Goal: Transaction & Acquisition: Purchase product/service

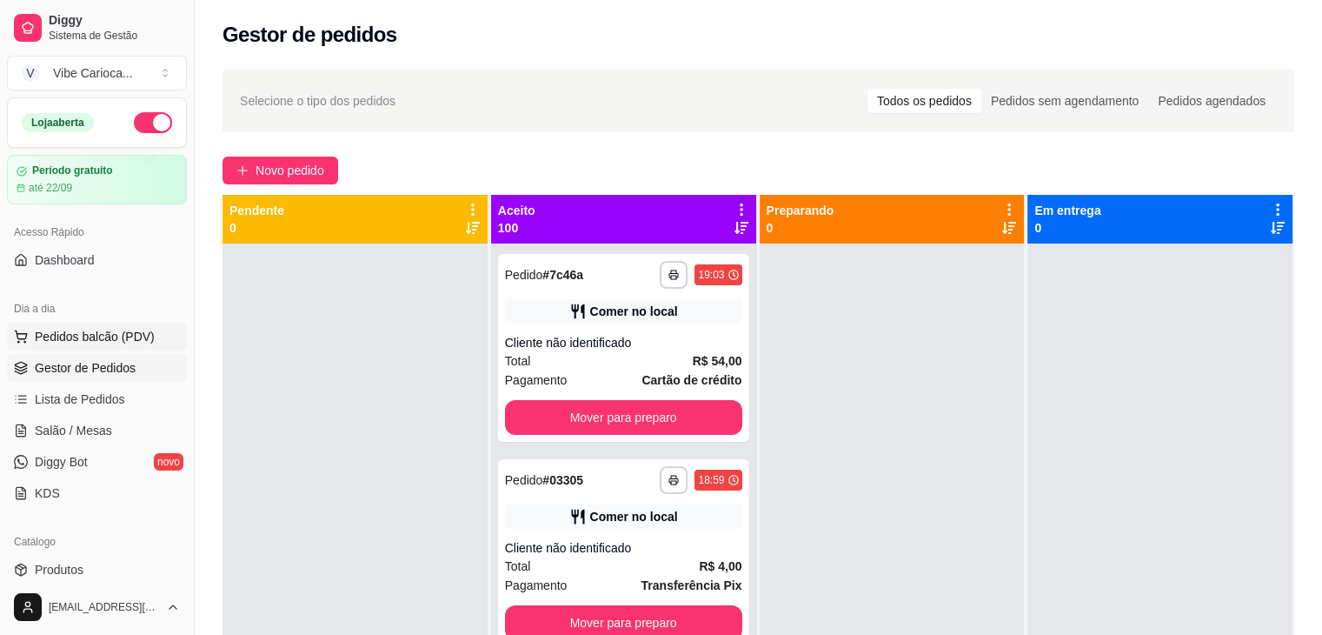
click at [80, 345] on button "Pedidos balcão (PDV)" at bounding box center [97, 337] width 180 height 28
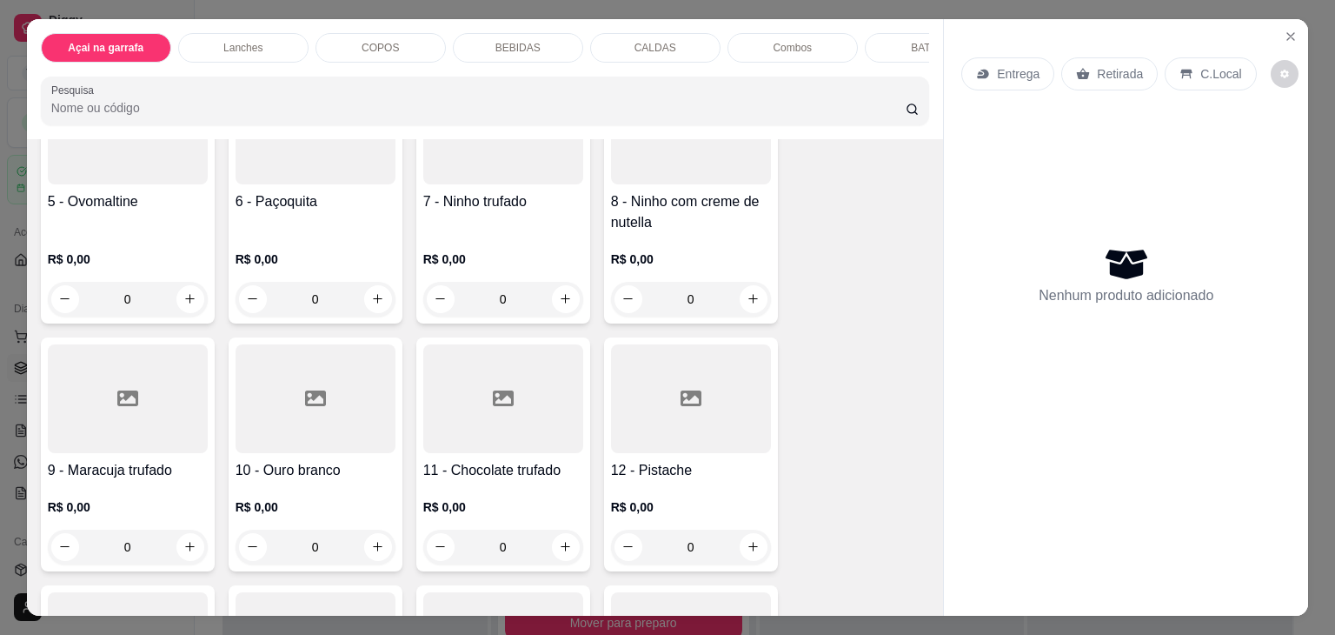
scroll to position [348, 0]
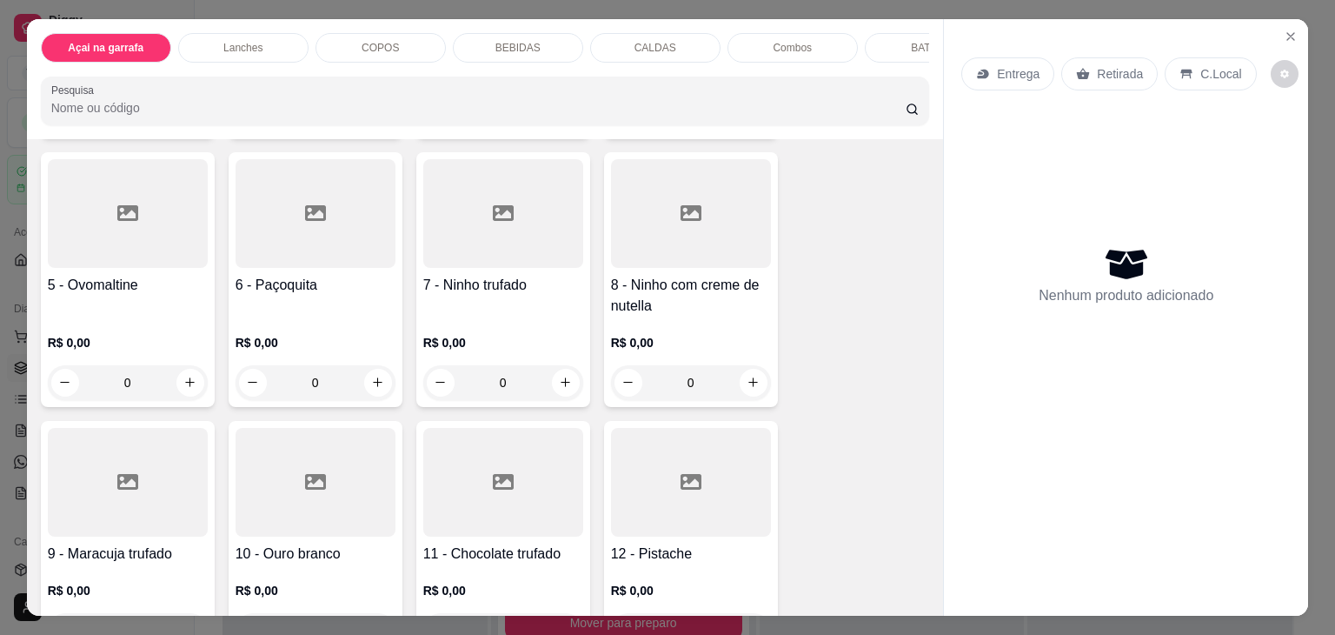
click at [69, 236] on div at bounding box center [128, 213] width 160 height 109
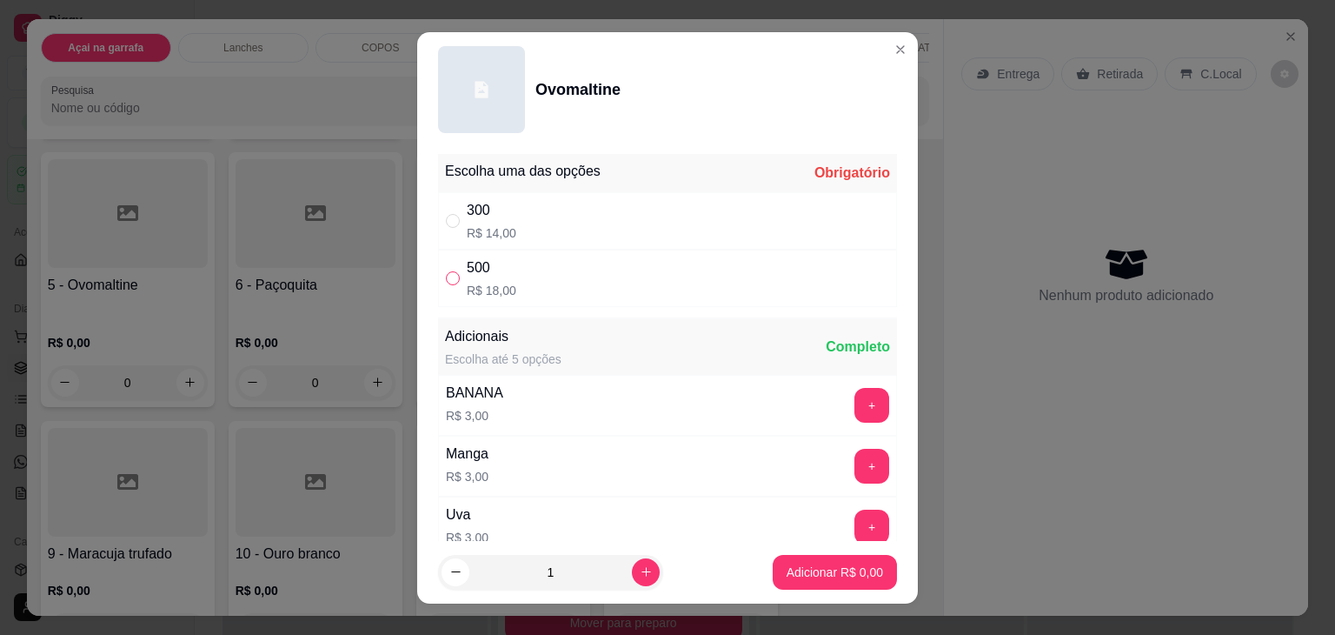
click at [446, 277] on input "" at bounding box center [453, 278] width 14 height 14
radio input "true"
click at [768, 563] on button "Adicionar R$ 18,00" at bounding box center [832, 572] width 128 height 34
type input "1"
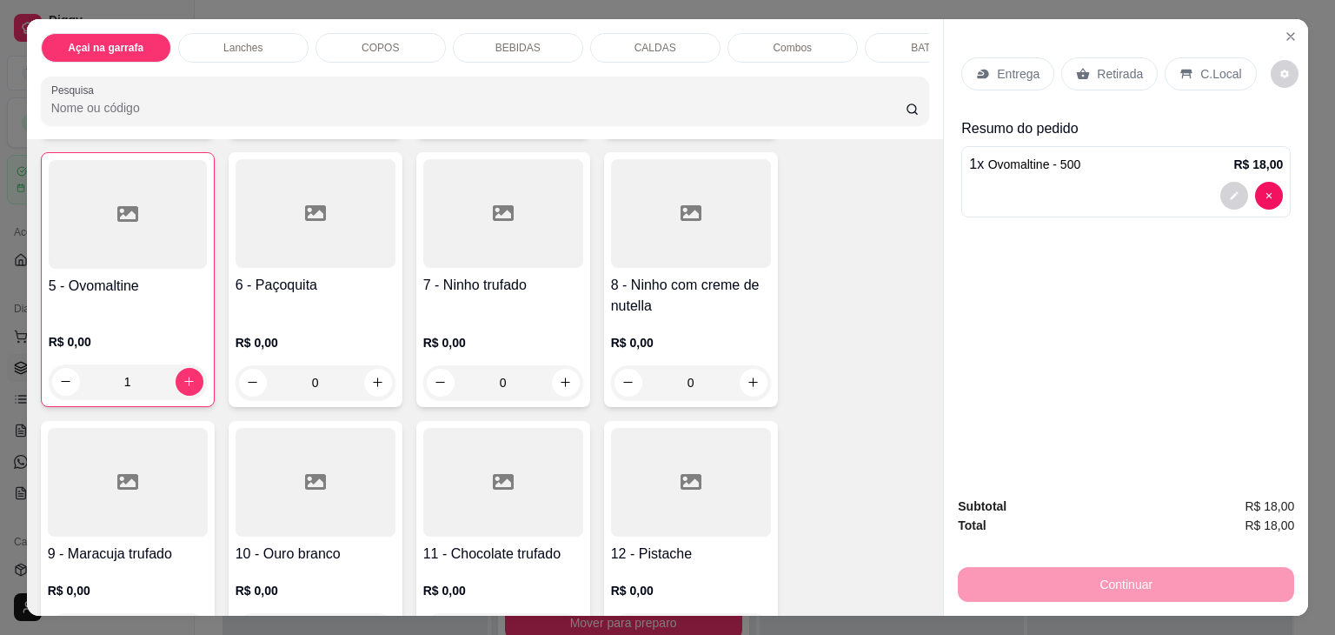
click at [1214, 70] on p "C.Local" at bounding box center [1221, 73] width 41 height 17
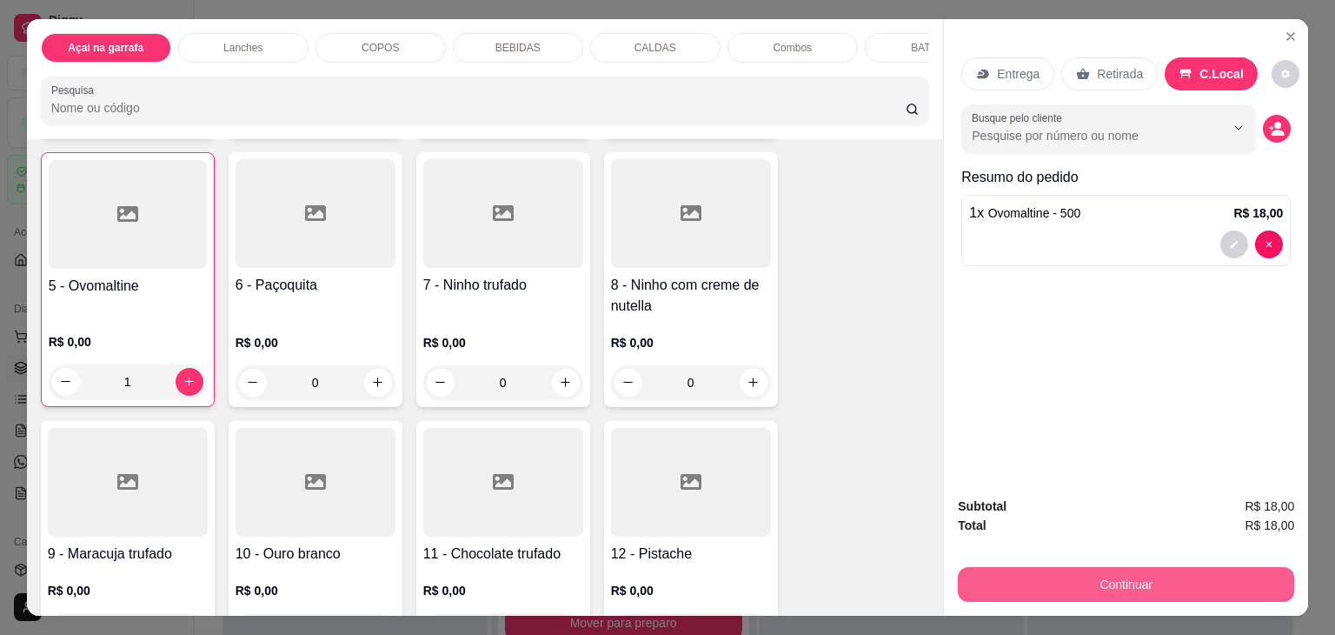
click at [1109, 582] on button "Continuar" at bounding box center [1126, 584] width 336 height 35
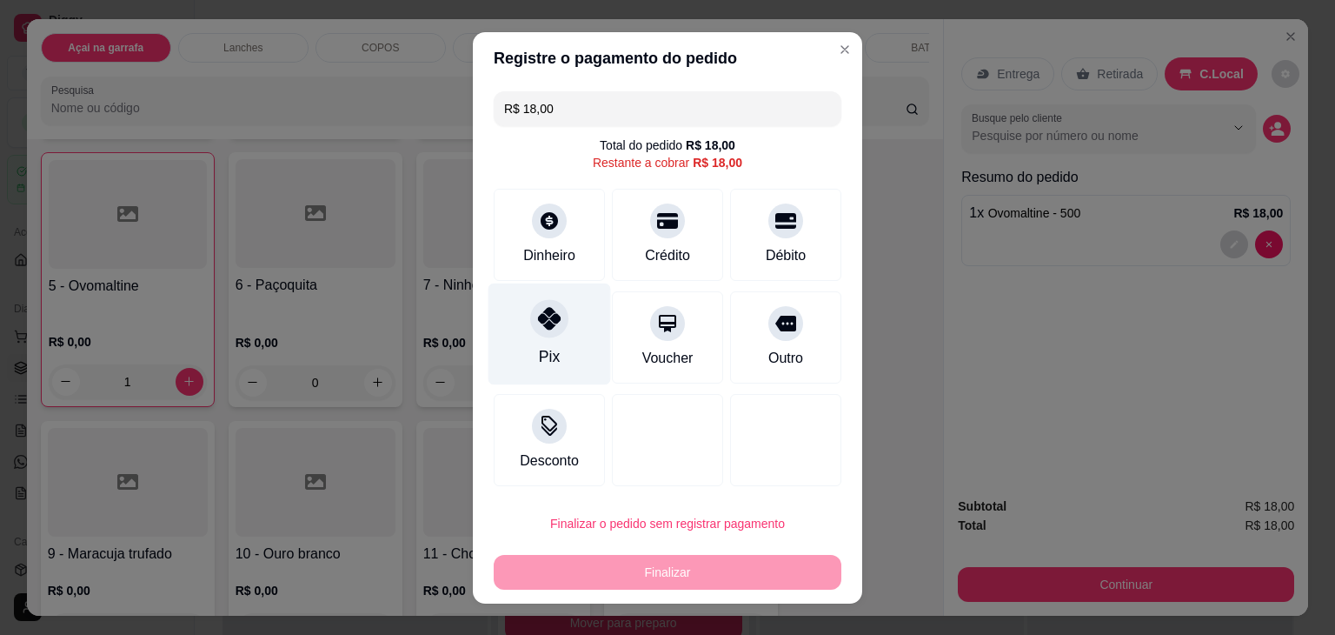
click at [562, 314] on div "Pix" at bounding box center [550, 334] width 123 height 102
type input "R$ 0,00"
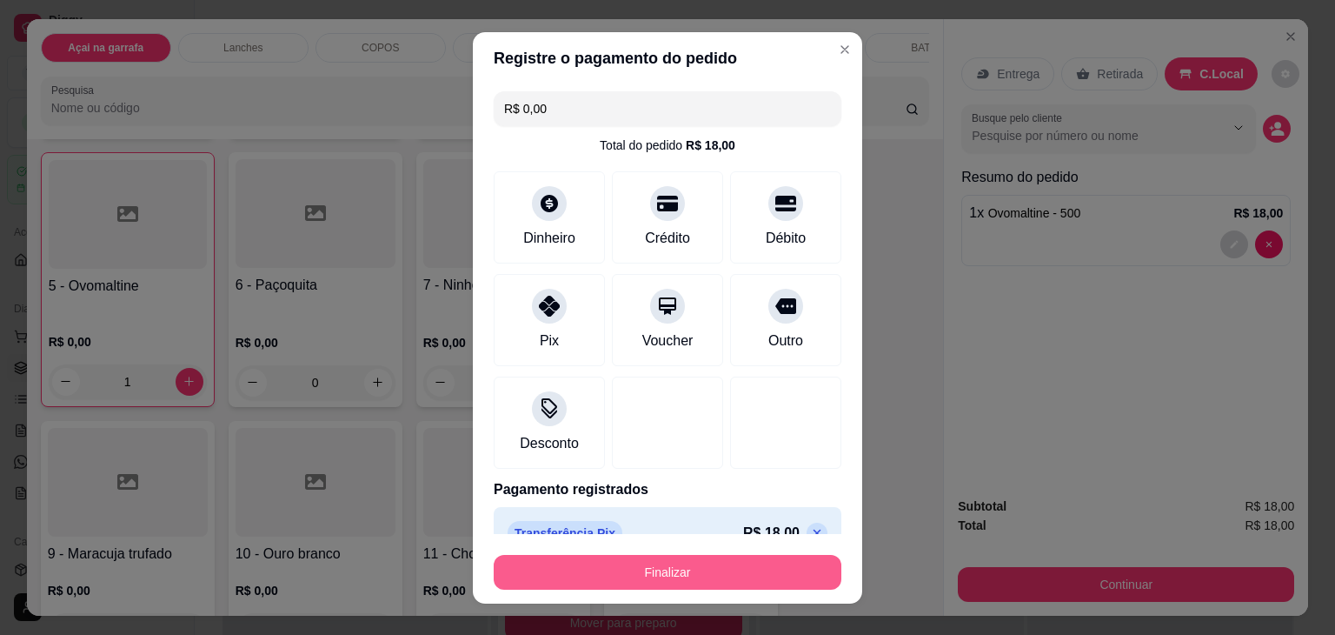
click at [678, 569] on button "Finalizar" at bounding box center [668, 572] width 348 height 35
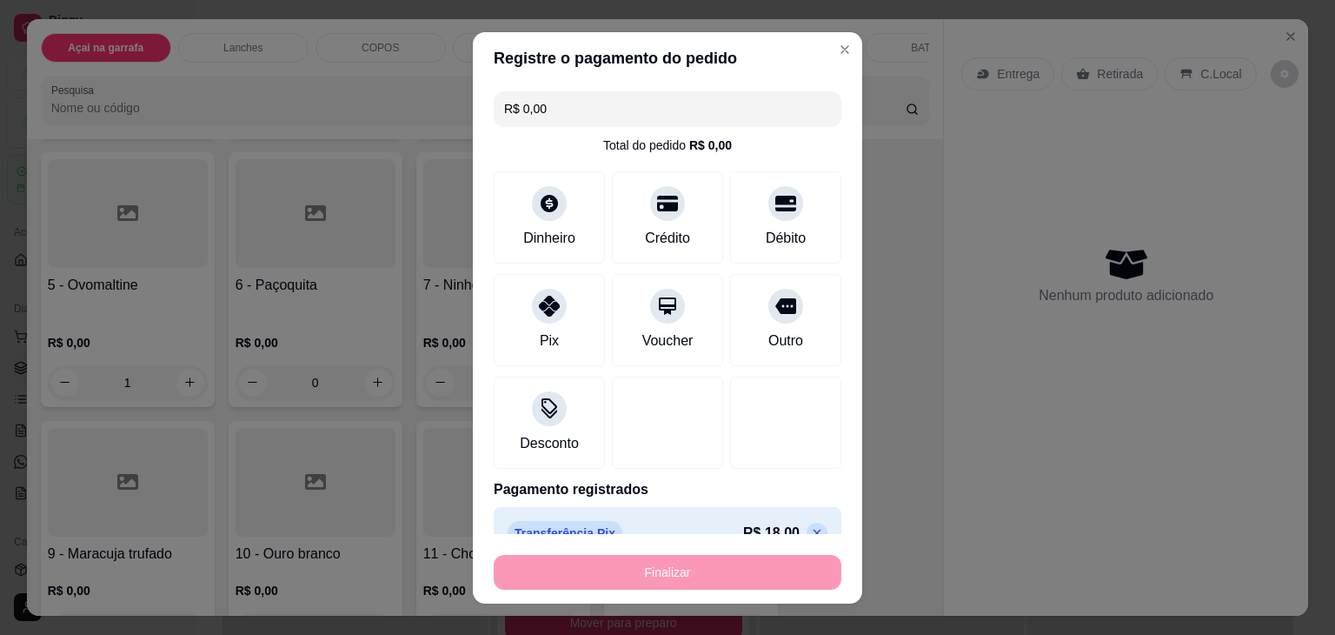
type input "0"
type input "-R$ 18,00"
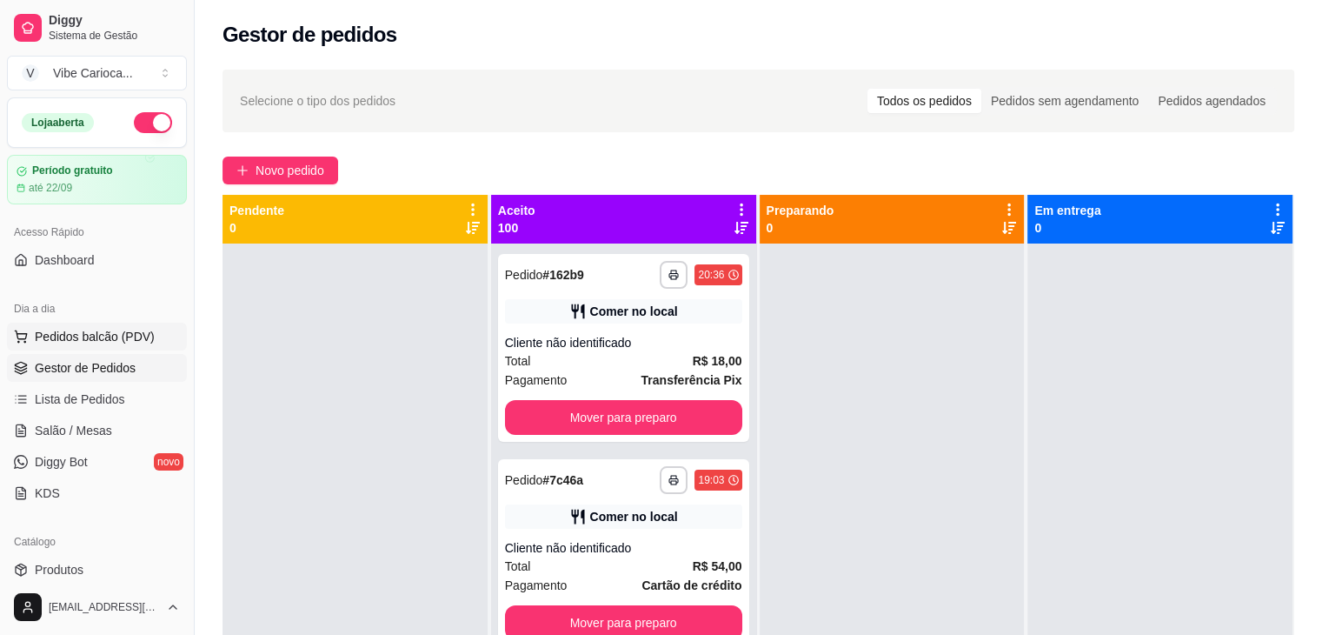
click at [141, 336] on span "Pedidos balcão (PDV)" at bounding box center [95, 336] width 120 height 17
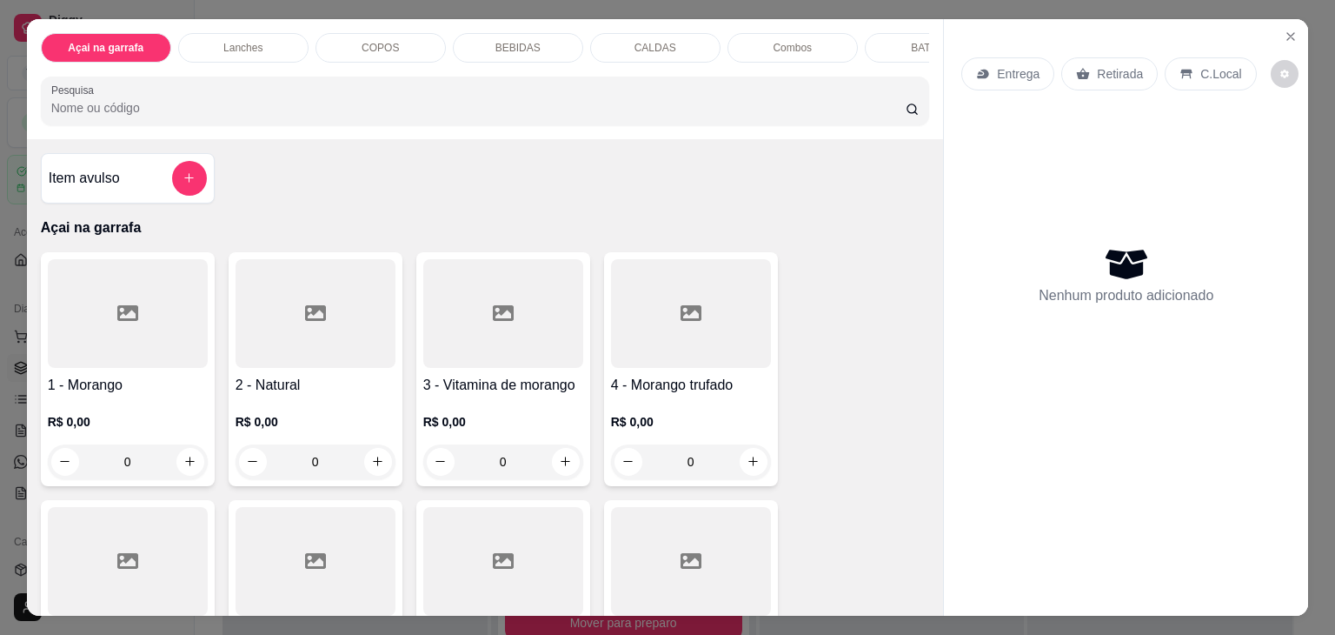
click at [406, 42] on div "COPOS" at bounding box center [381, 48] width 130 height 30
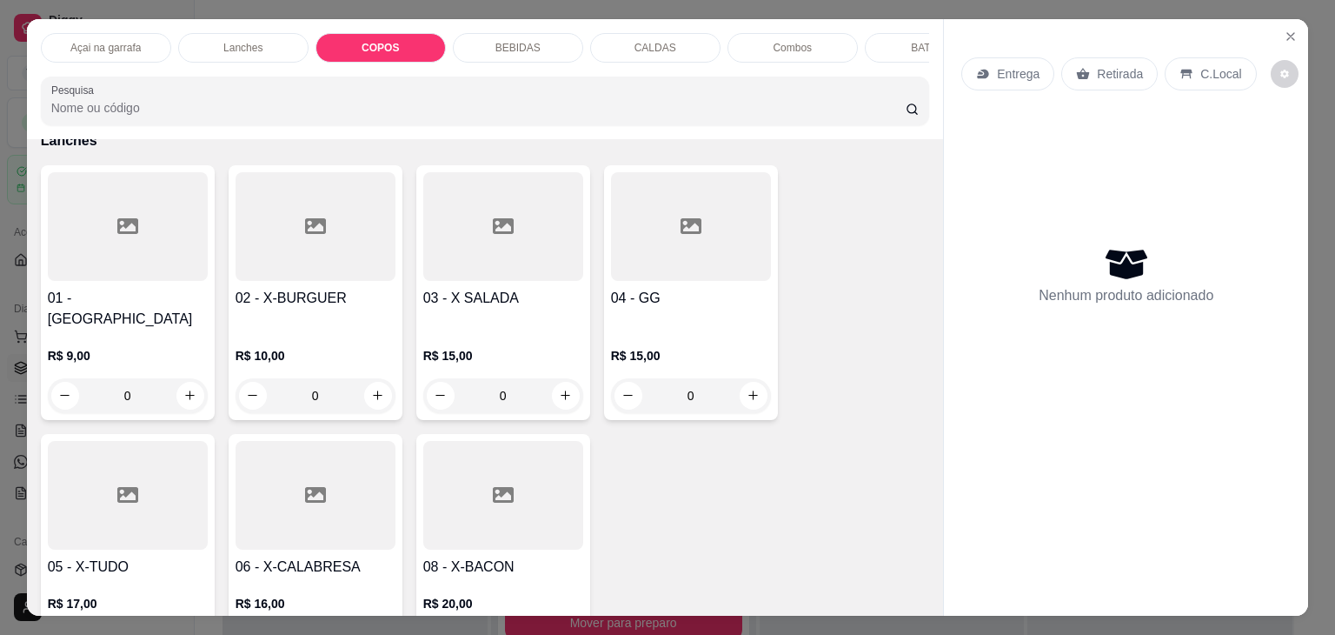
click at [362, 41] on p "COPOS" at bounding box center [380, 48] width 37 height 14
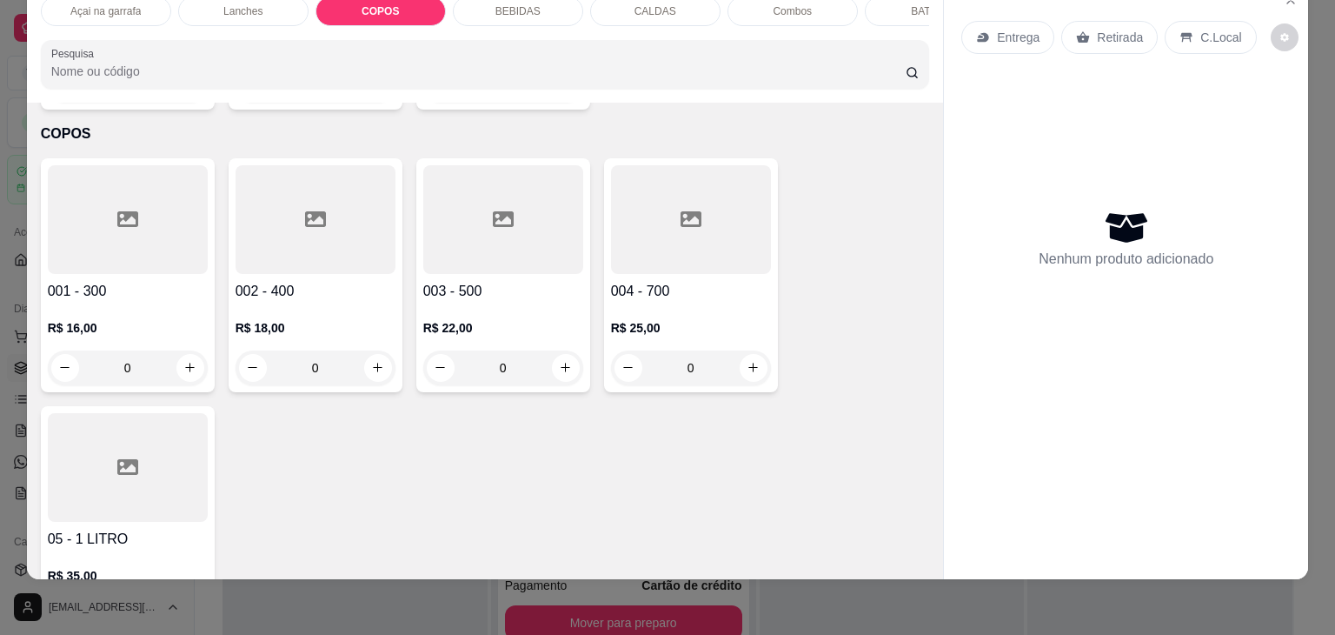
click at [49, 187] on div at bounding box center [128, 219] width 160 height 109
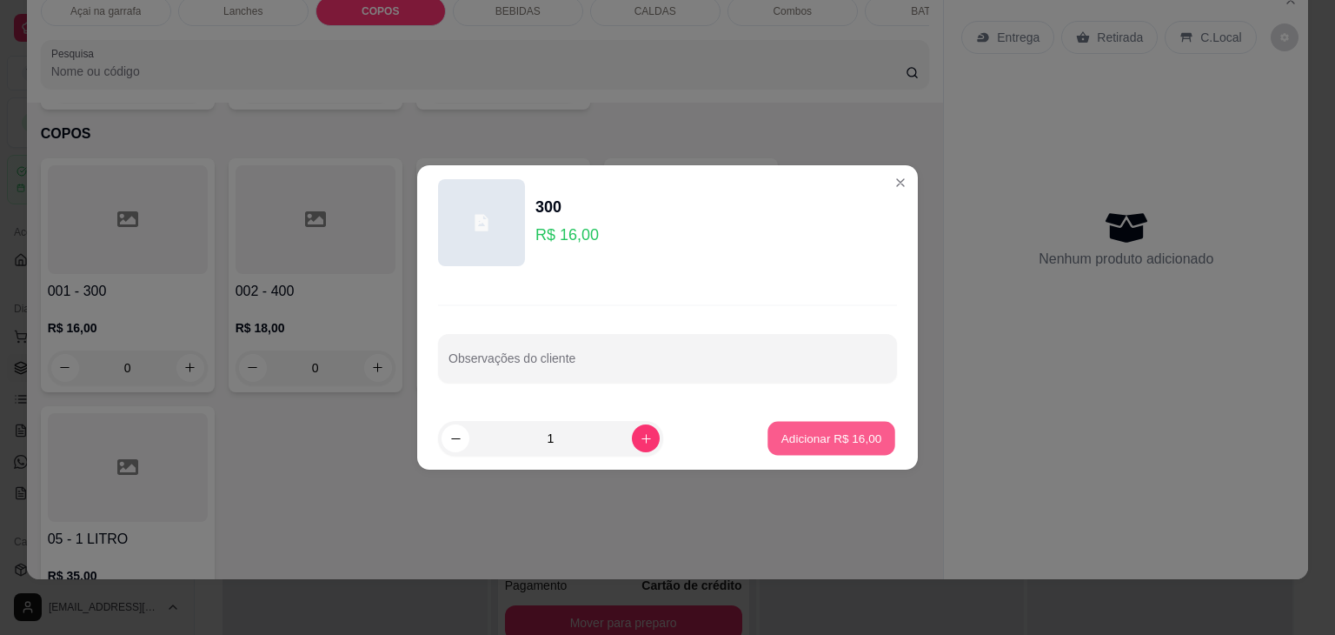
click at [794, 422] on button "Adicionar R$ 16,00" at bounding box center [832, 439] width 128 height 34
type input "1"
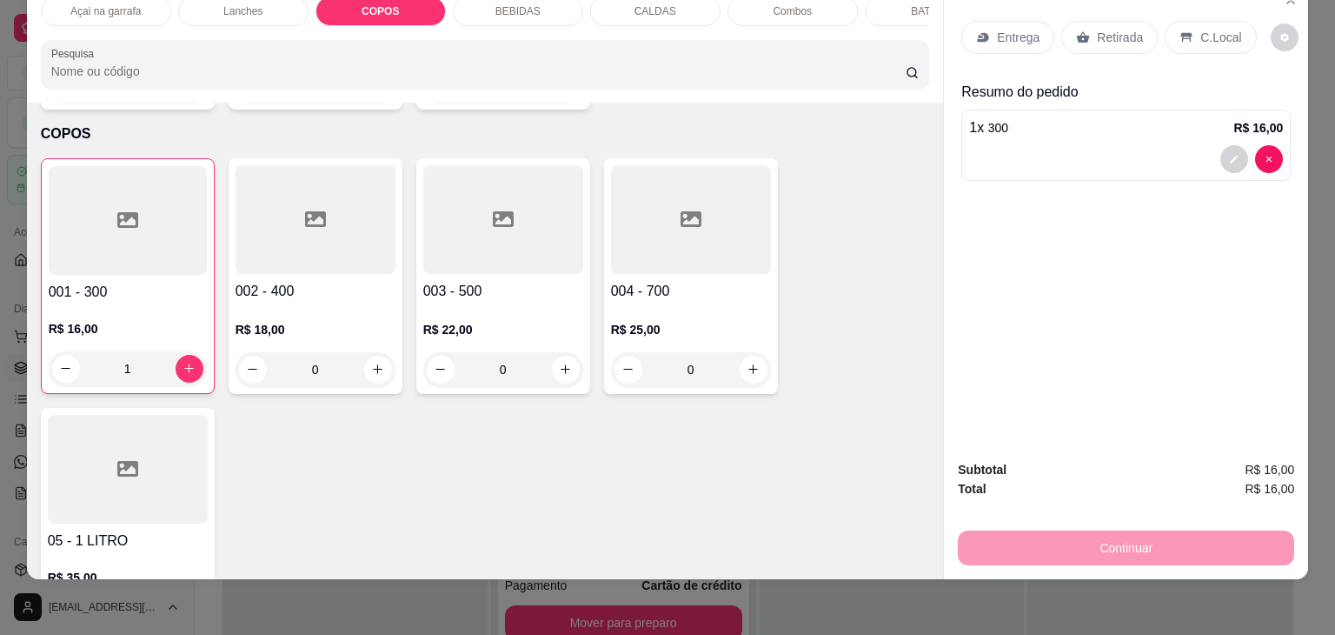
click at [1180, 30] on icon at bounding box center [1187, 37] width 14 height 14
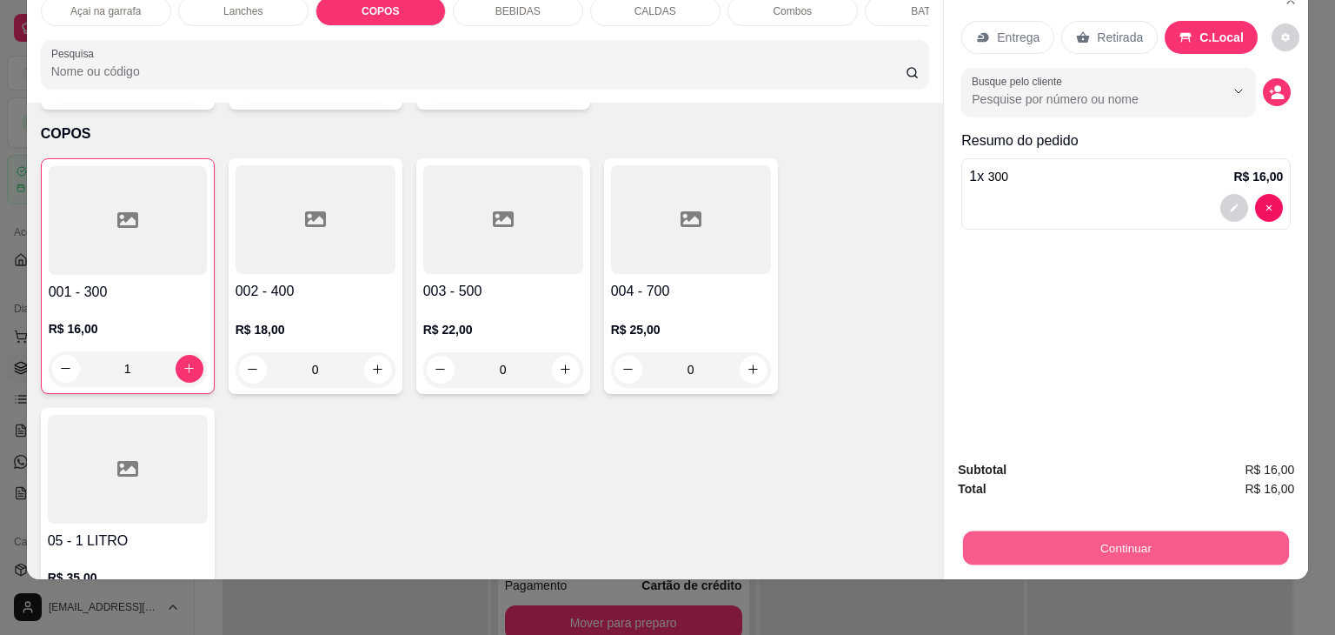
click at [1151, 536] on button "Continuar" at bounding box center [1126, 548] width 326 height 34
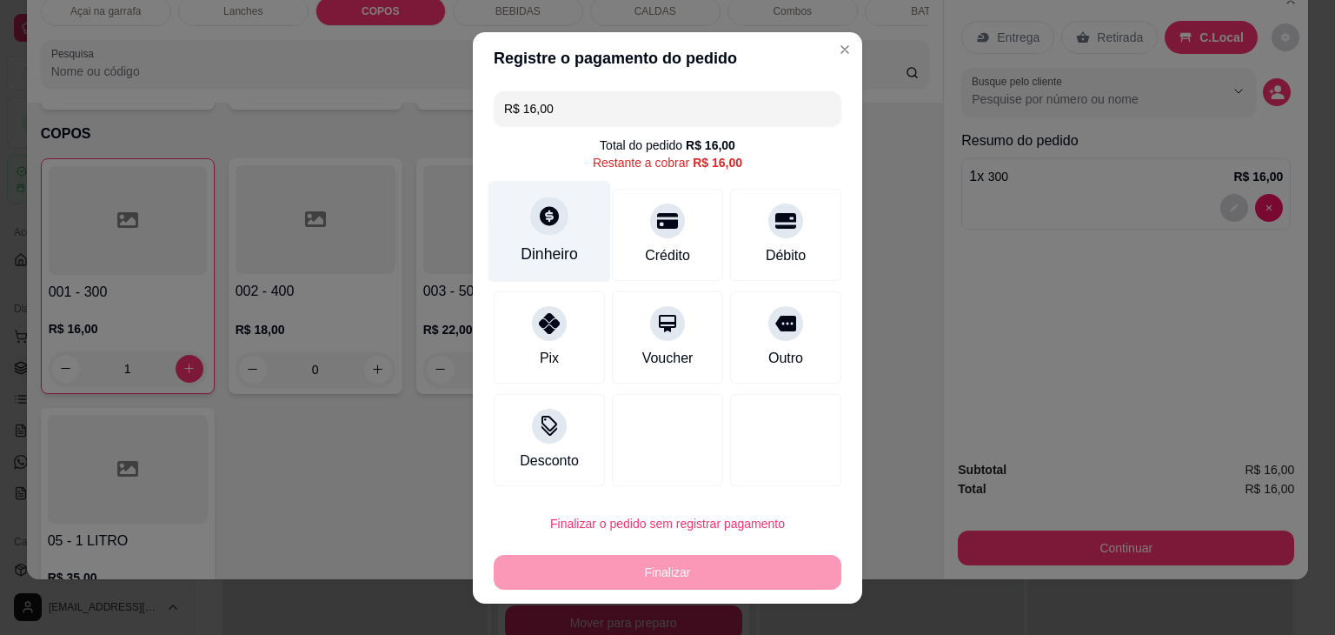
click at [567, 230] on div "Dinheiro" at bounding box center [550, 231] width 123 height 102
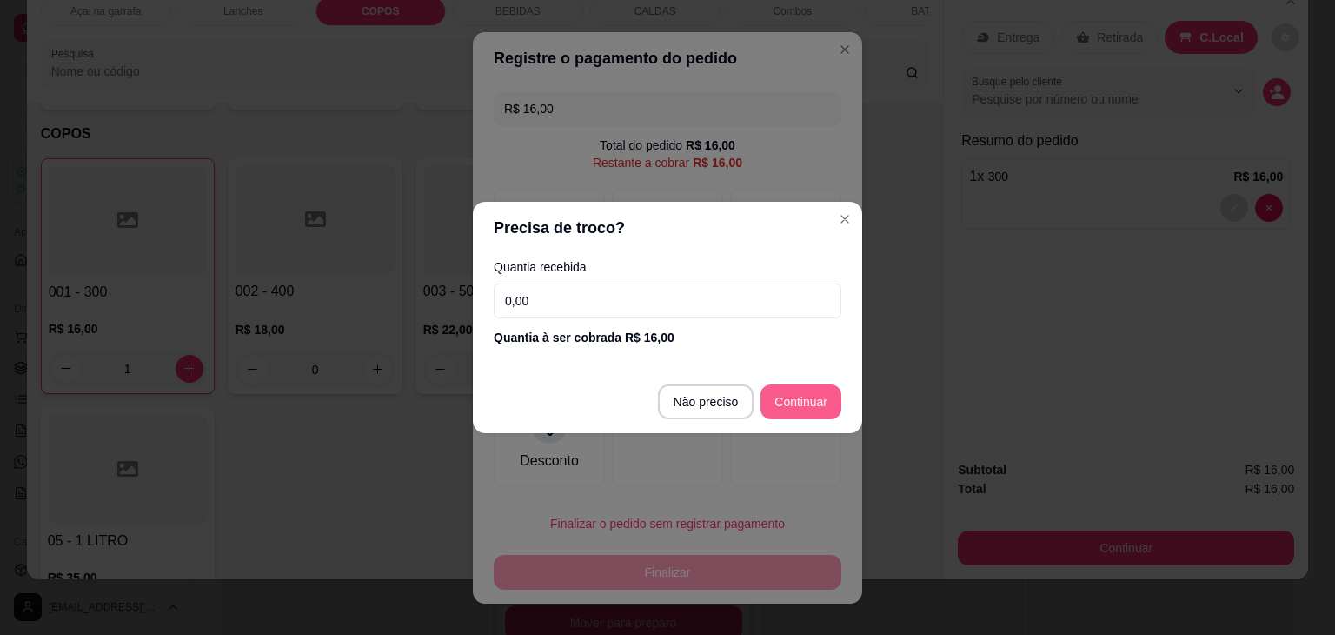
type input "R$ 0,00"
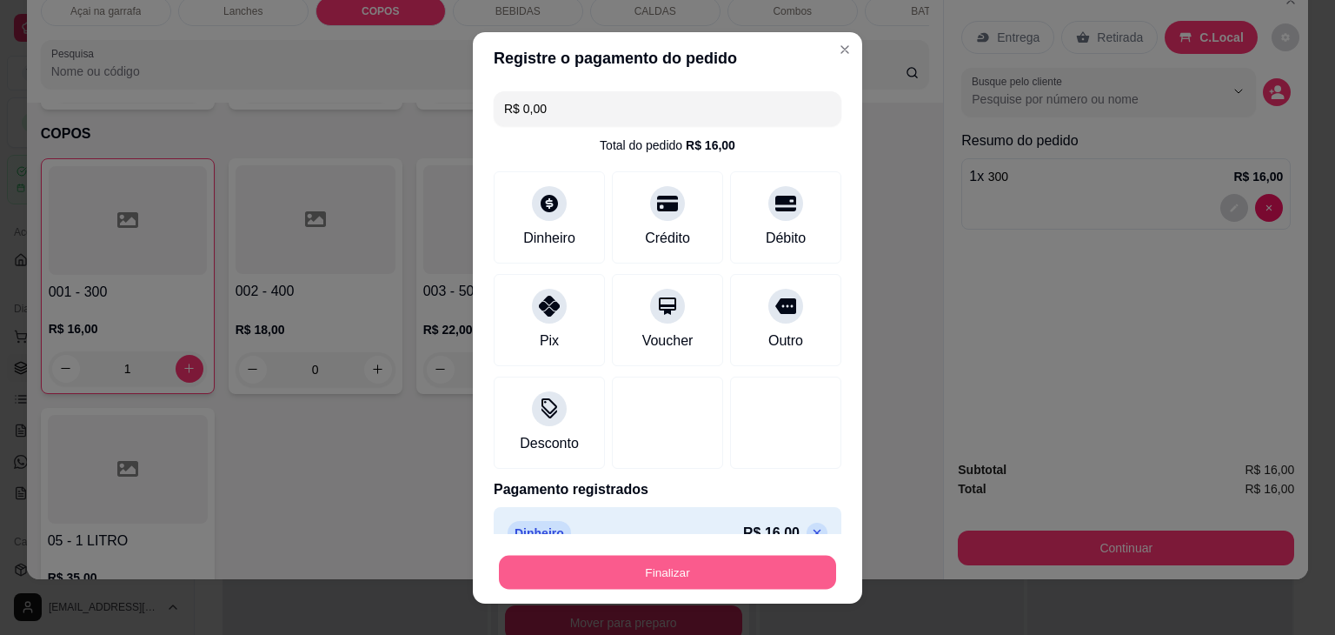
click at [717, 570] on button "Finalizar" at bounding box center [667, 572] width 337 height 34
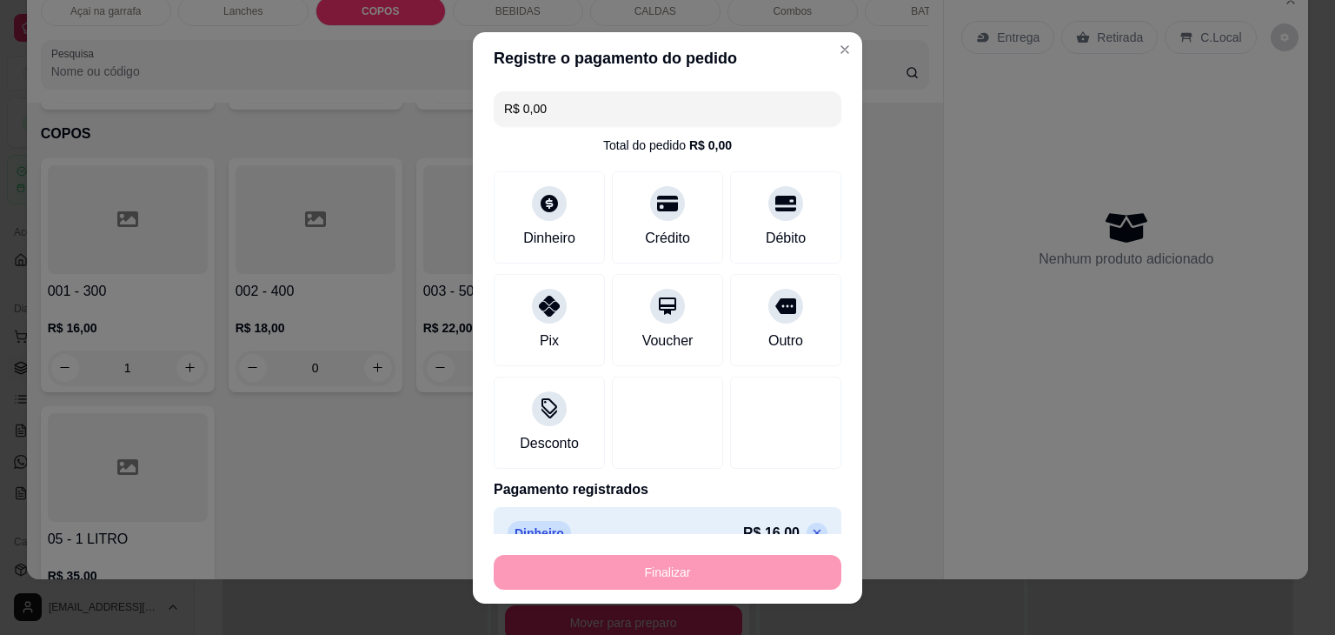
type input "0"
type input "-R$ 16,00"
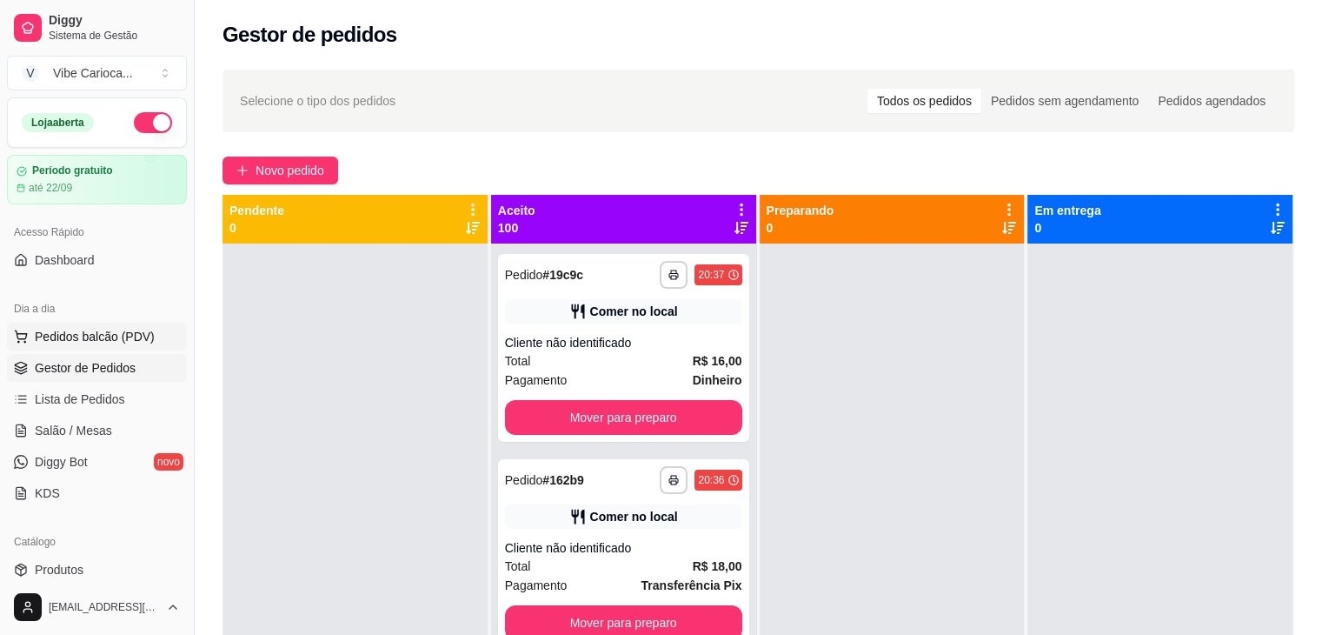
click at [28, 331] on button "Pedidos balcão (PDV)" at bounding box center [97, 337] width 180 height 28
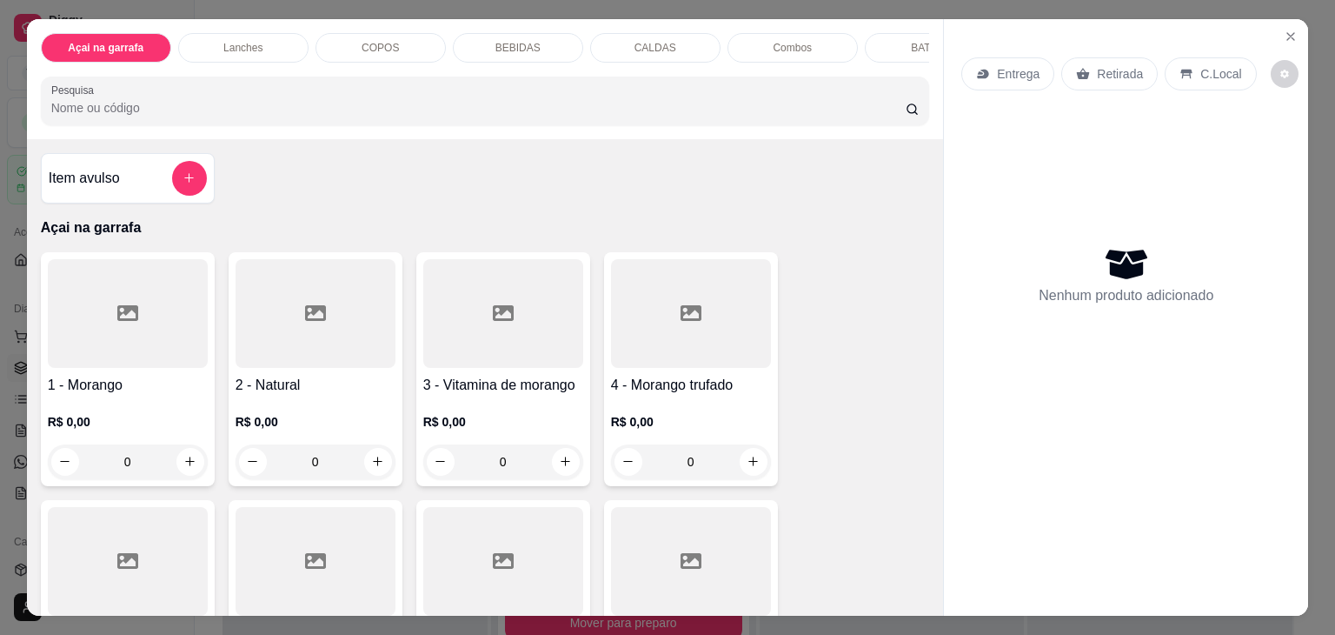
click at [422, 44] on div "COPOS" at bounding box center [381, 48] width 130 height 30
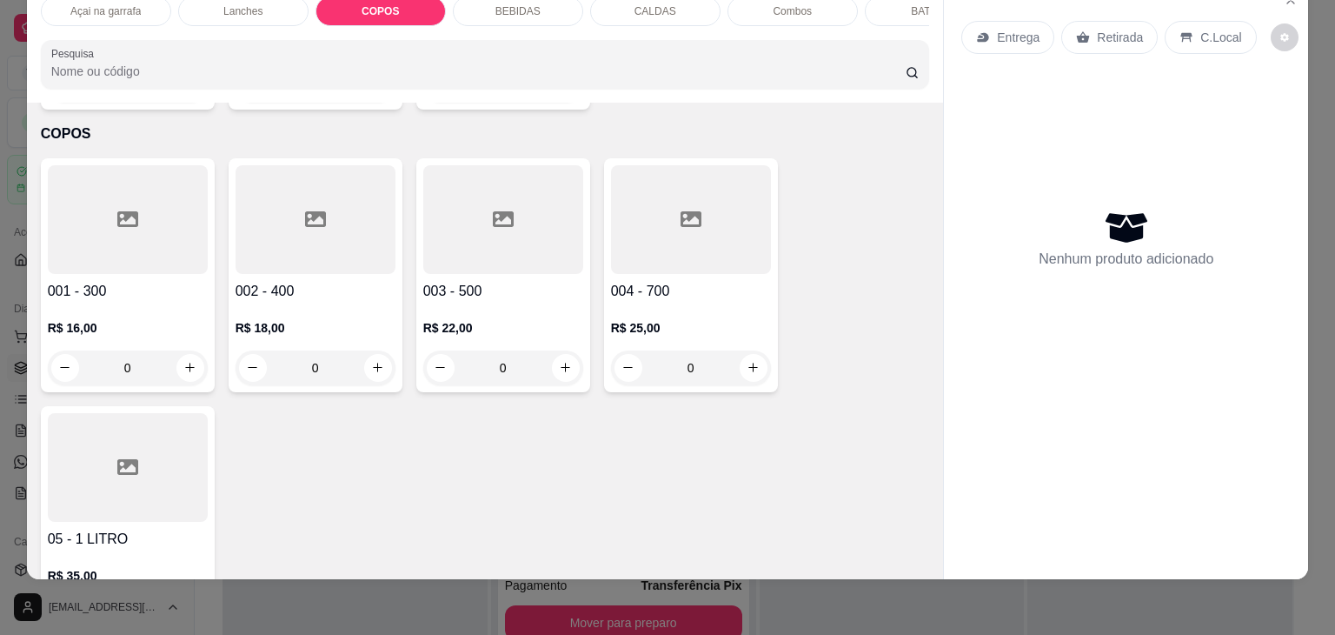
click at [476, 214] on div at bounding box center [503, 219] width 160 height 109
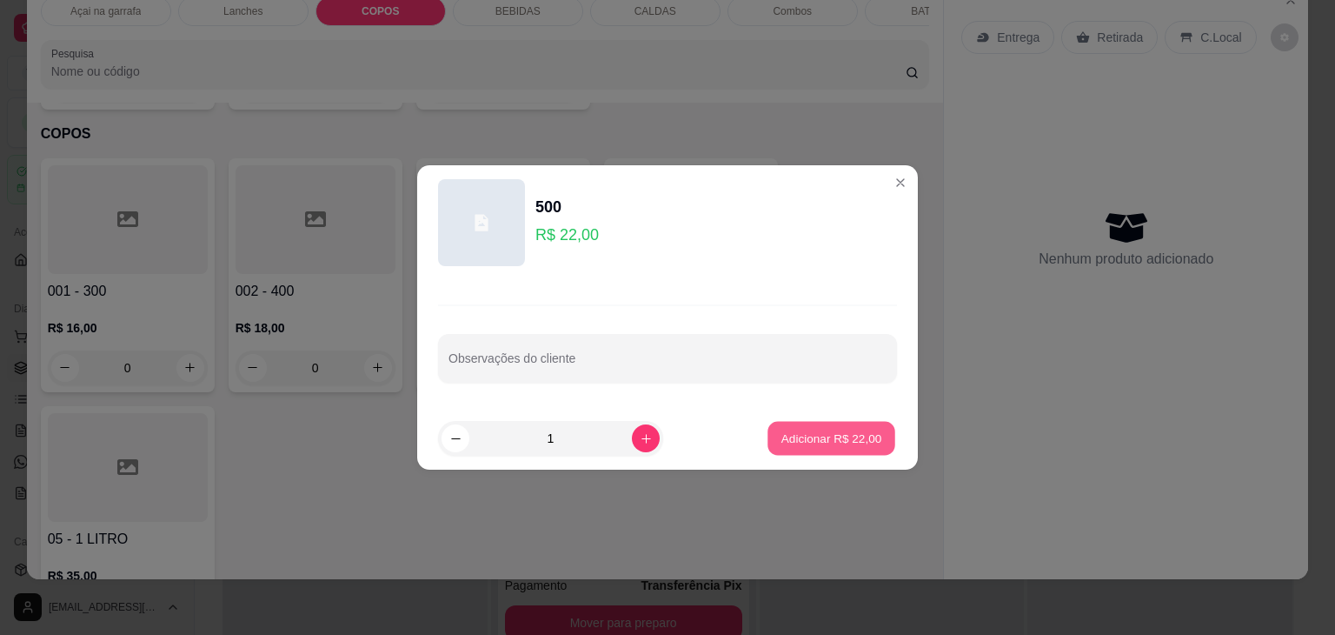
click at [791, 443] on p "Adicionar R$ 22,00" at bounding box center [832, 438] width 101 height 17
type input "1"
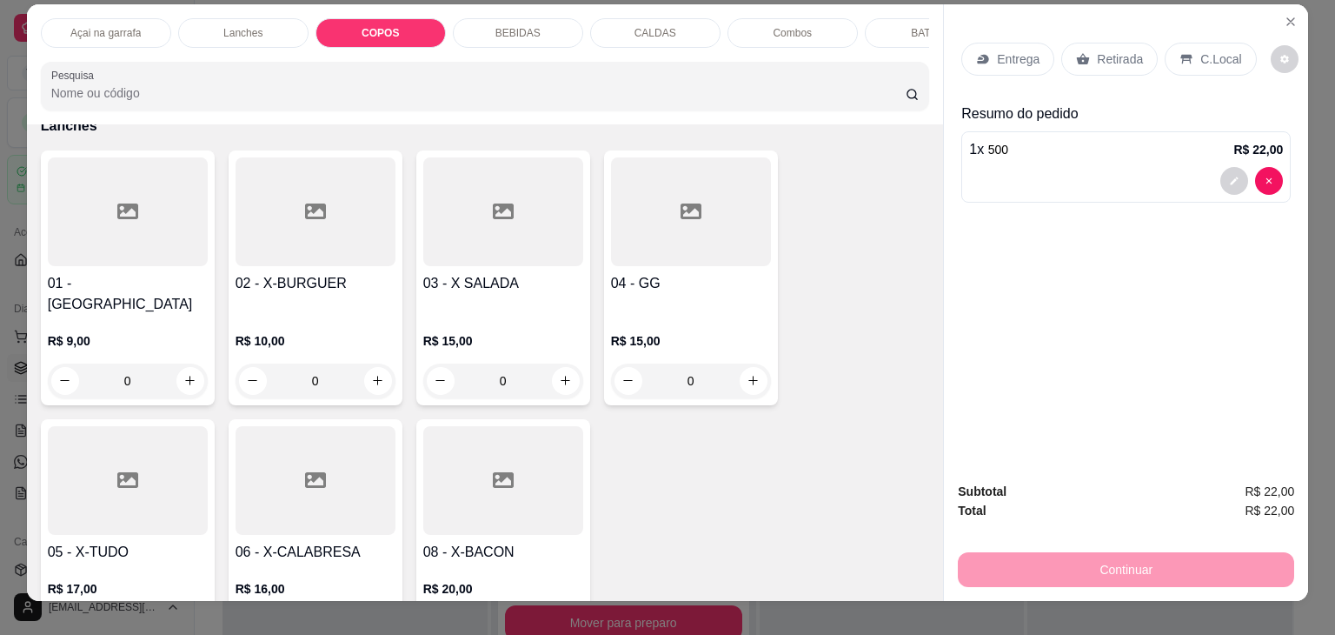
scroll to position [0, 0]
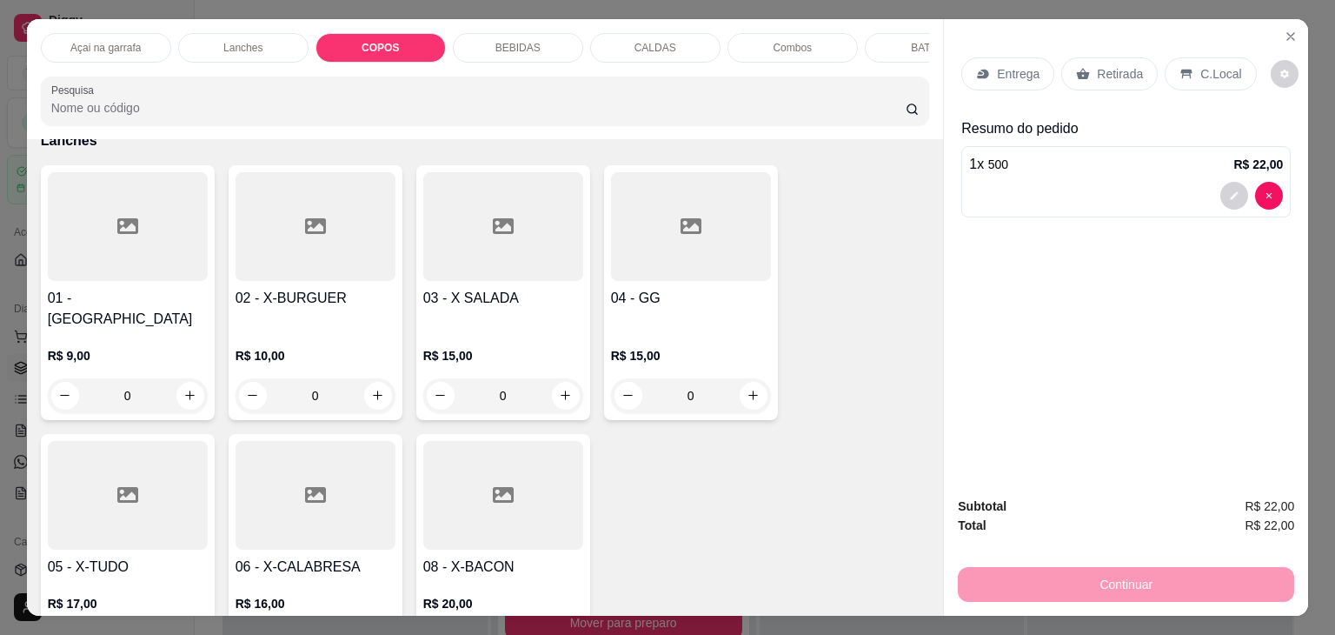
click at [76, 44] on p "Açai na garrafa" at bounding box center [105, 48] width 70 height 14
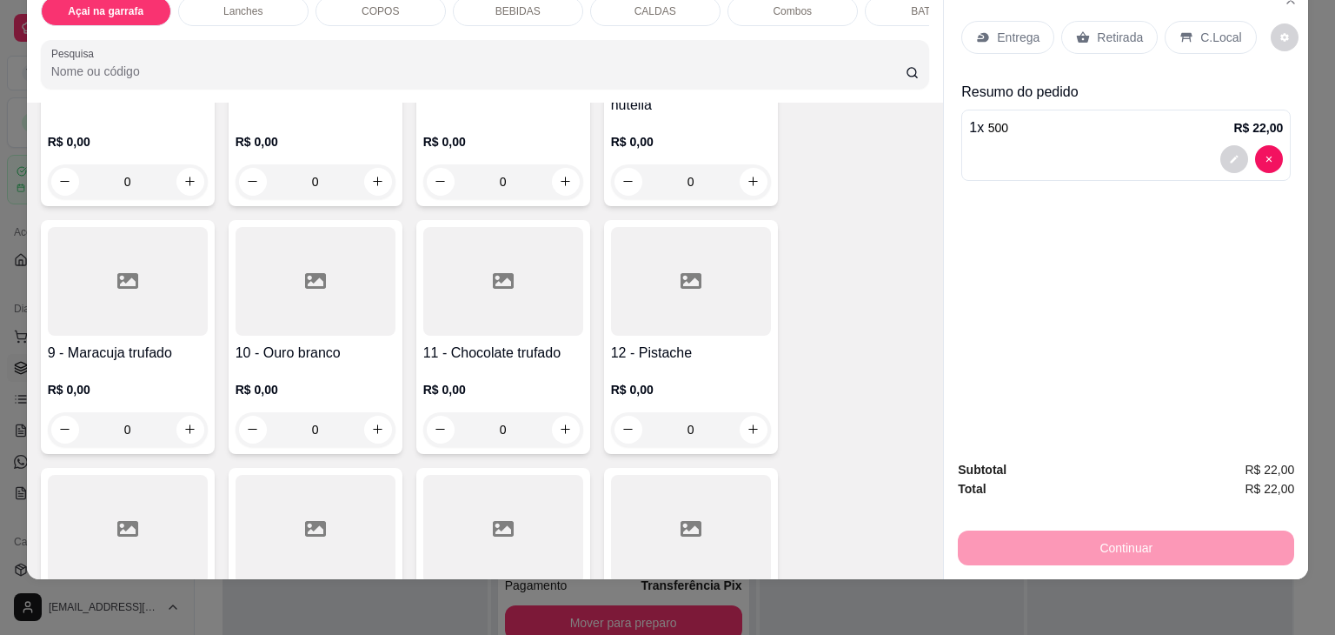
scroll to position [425, 0]
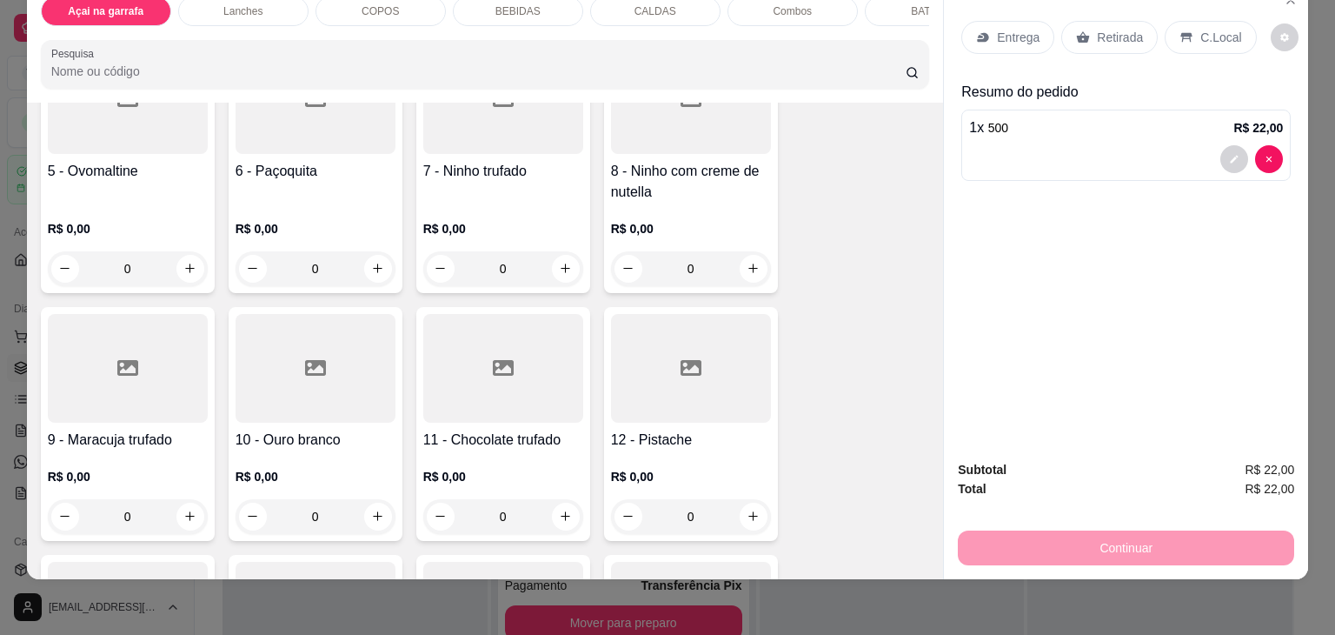
click at [137, 148] on div at bounding box center [128, 99] width 160 height 109
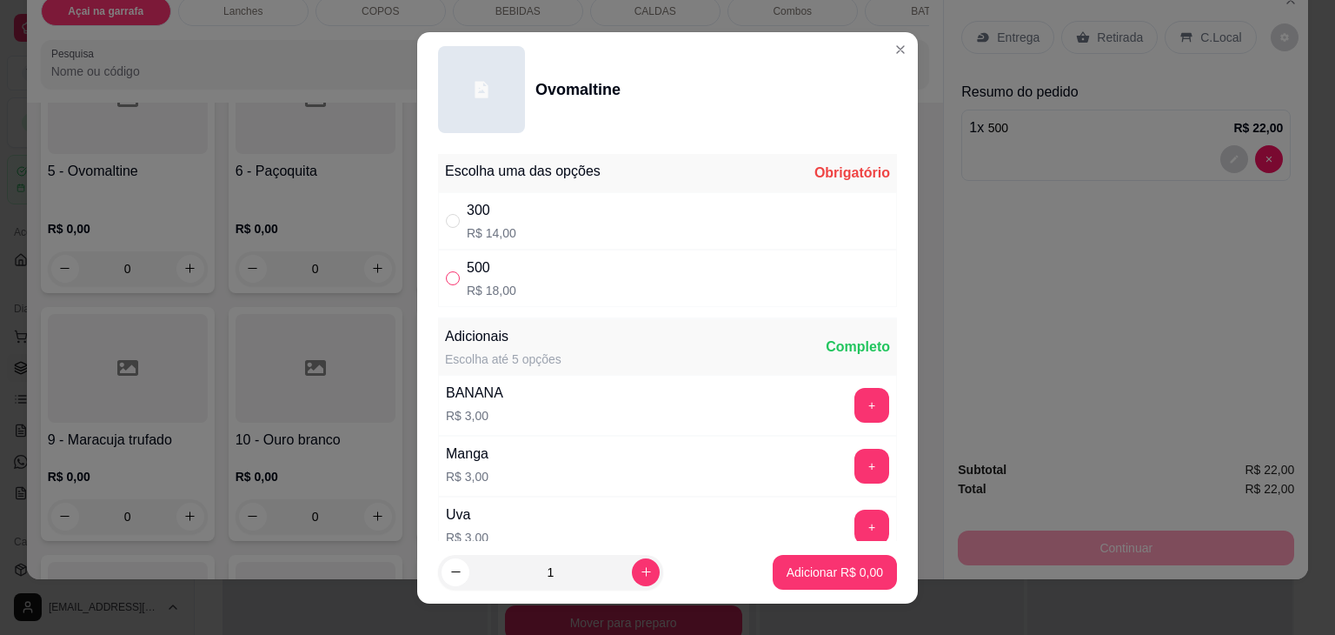
click at [446, 273] on input "" at bounding box center [453, 278] width 14 height 14
radio input "true"
click at [786, 559] on button "Adicionar R$ 18,00" at bounding box center [831, 572] width 131 height 35
type input "1"
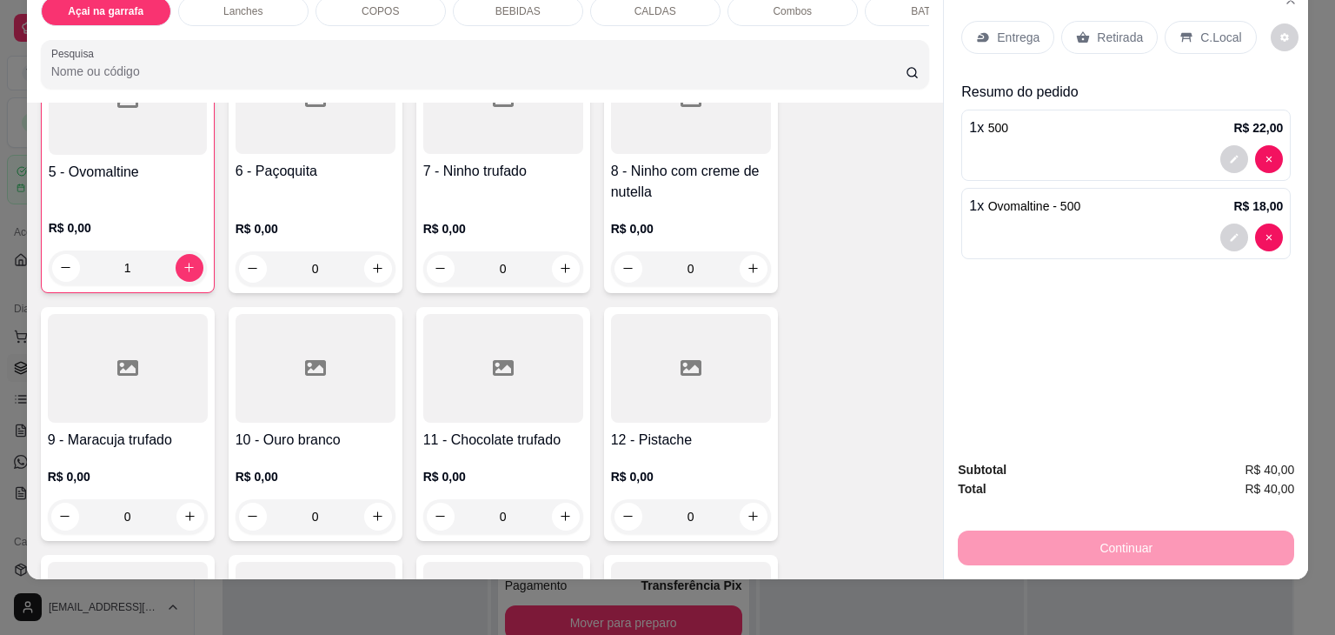
scroll to position [426, 0]
click at [1217, 29] on p "C.Local" at bounding box center [1221, 37] width 41 height 17
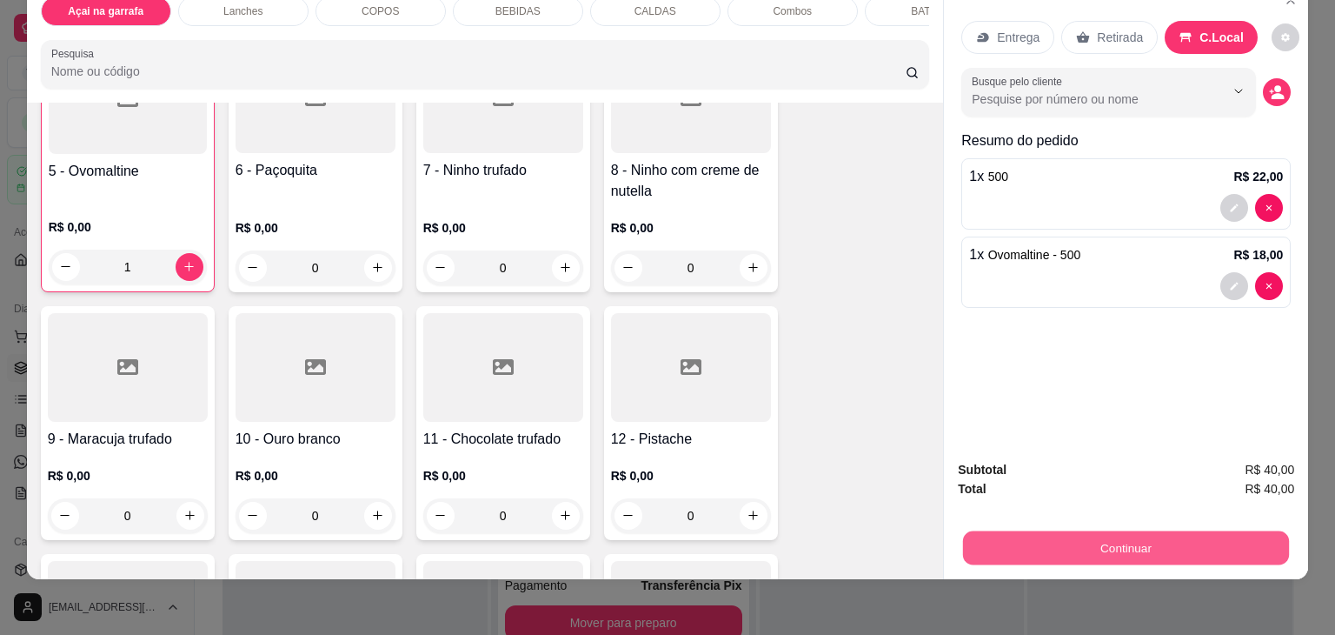
click at [1137, 531] on button "Continuar" at bounding box center [1126, 548] width 326 height 34
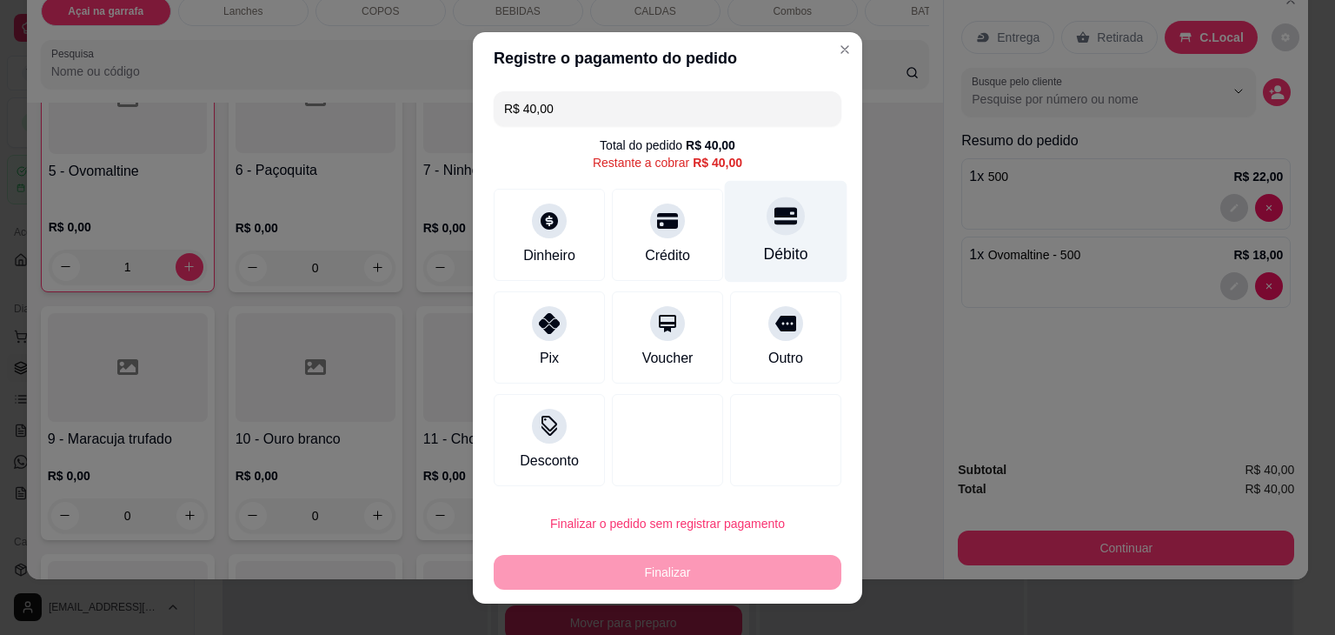
click at [783, 239] on div "Débito" at bounding box center [786, 231] width 123 height 102
type input "R$ 0,00"
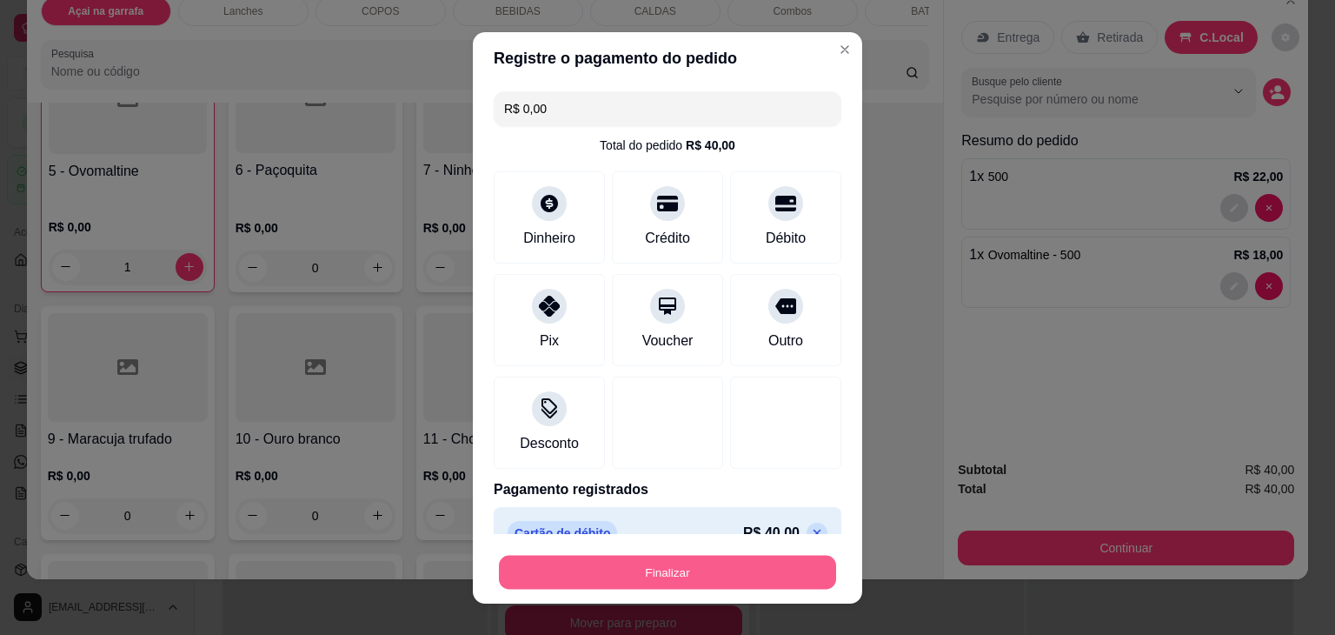
click at [625, 573] on button "Finalizar" at bounding box center [667, 572] width 337 height 34
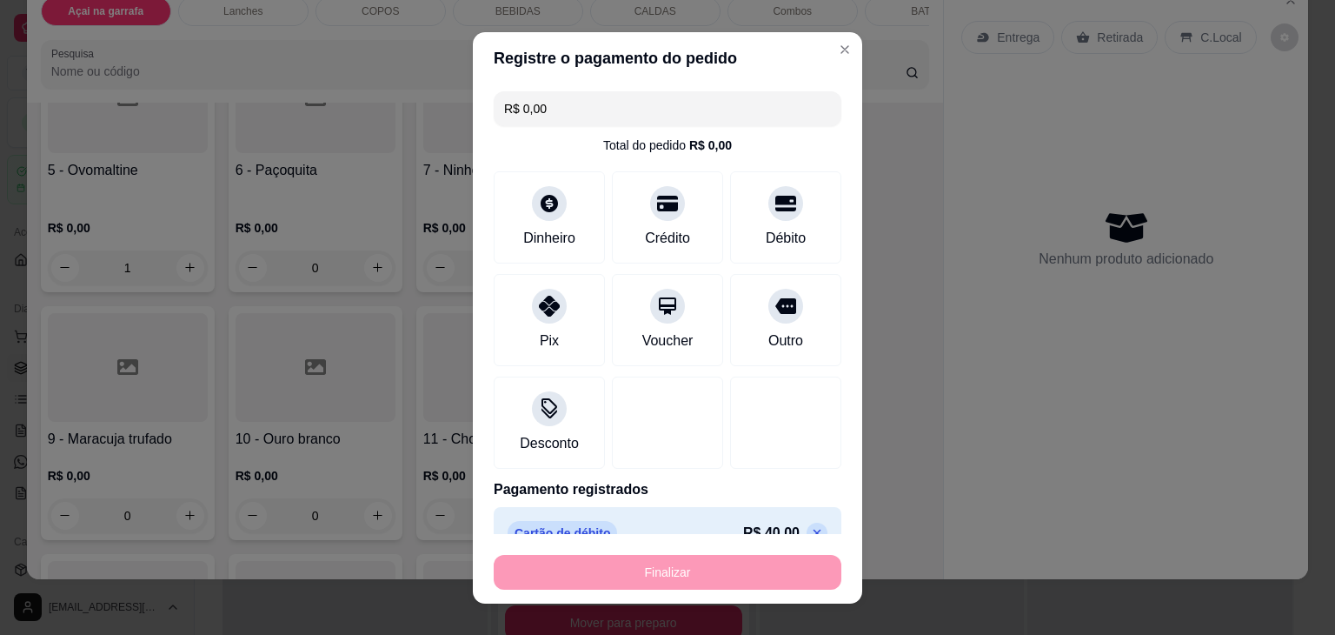
type input "0"
type input "-R$ 40,00"
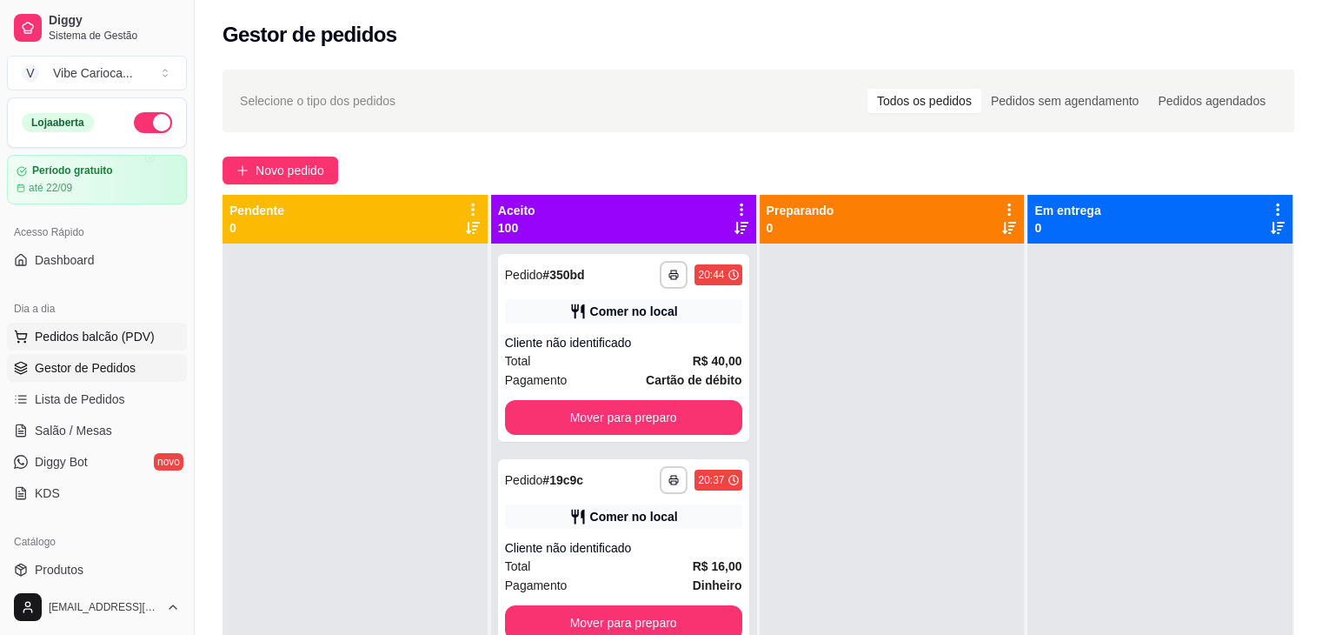
click at [35, 346] on button "Pedidos balcão (PDV)" at bounding box center [97, 337] width 180 height 28
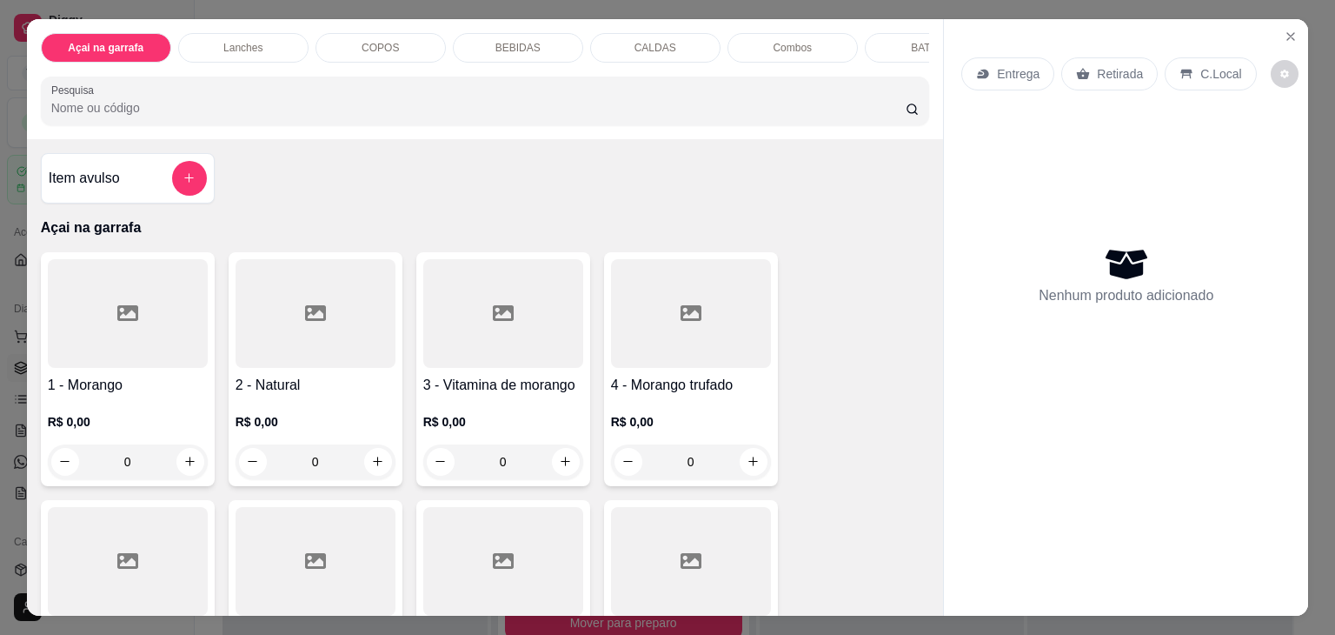
click at [233, 33] on div "Lanches" at bounding box center [243, 48] width 130 height 30
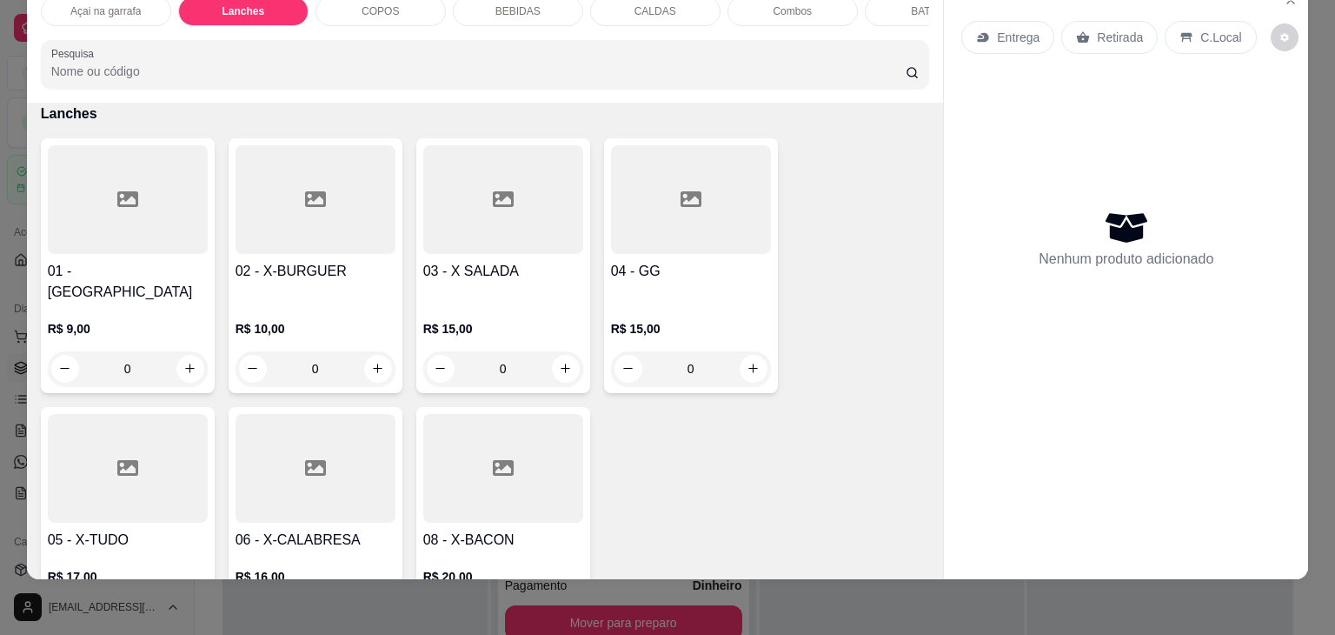
click at [279, 414] on div at bounding box center [316, 468] width 160 height 109
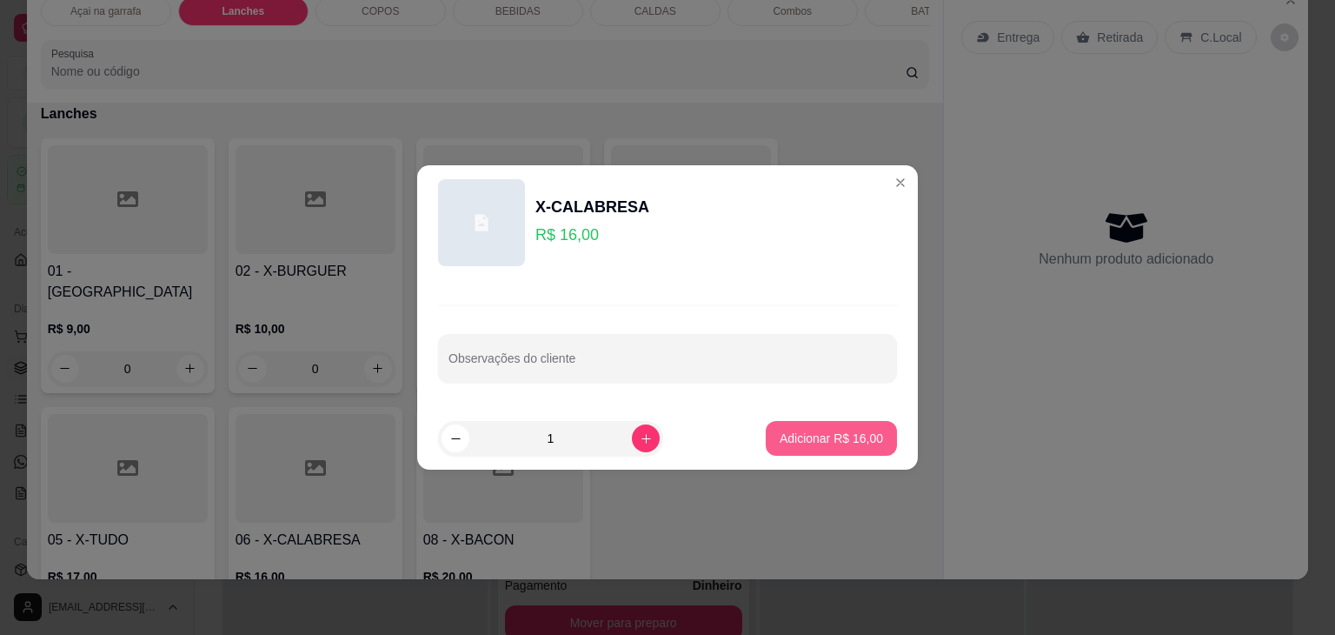
click at [766, 429] on button "Adicionar R$ 16,00" at bounding box center [831, 438] width 131 height 35
type input "1"
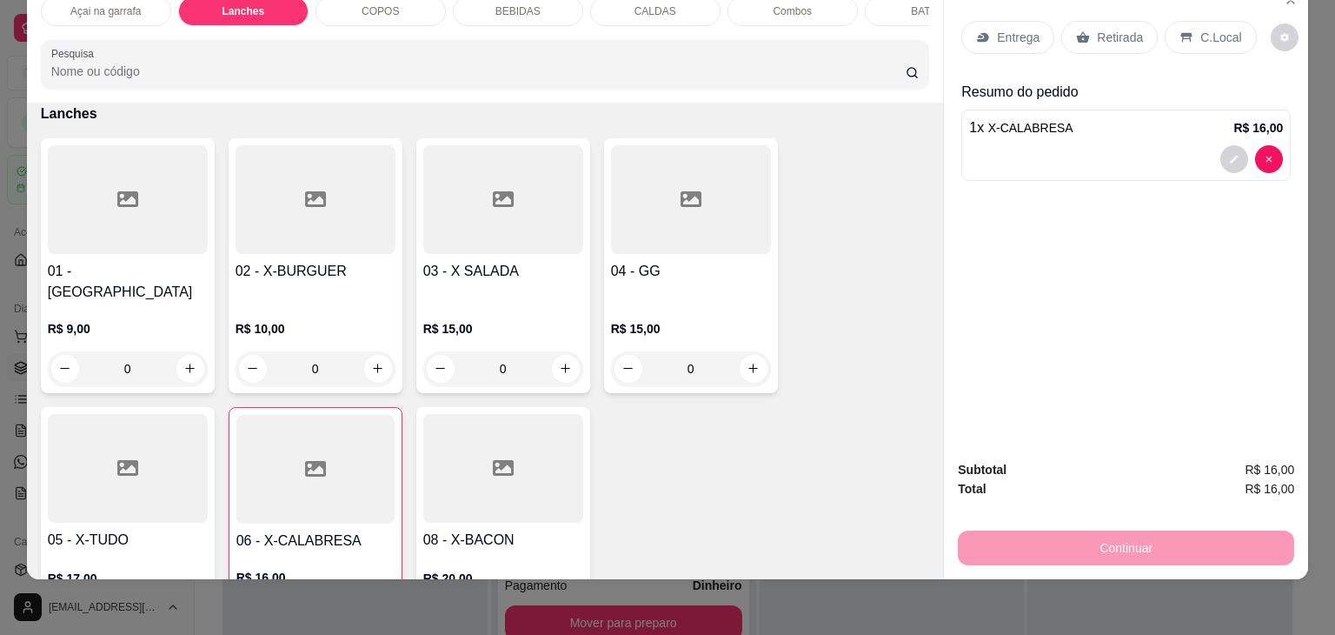
click at [1182, 33] on icon at bounding box center [1187, 38] width 11 height 10
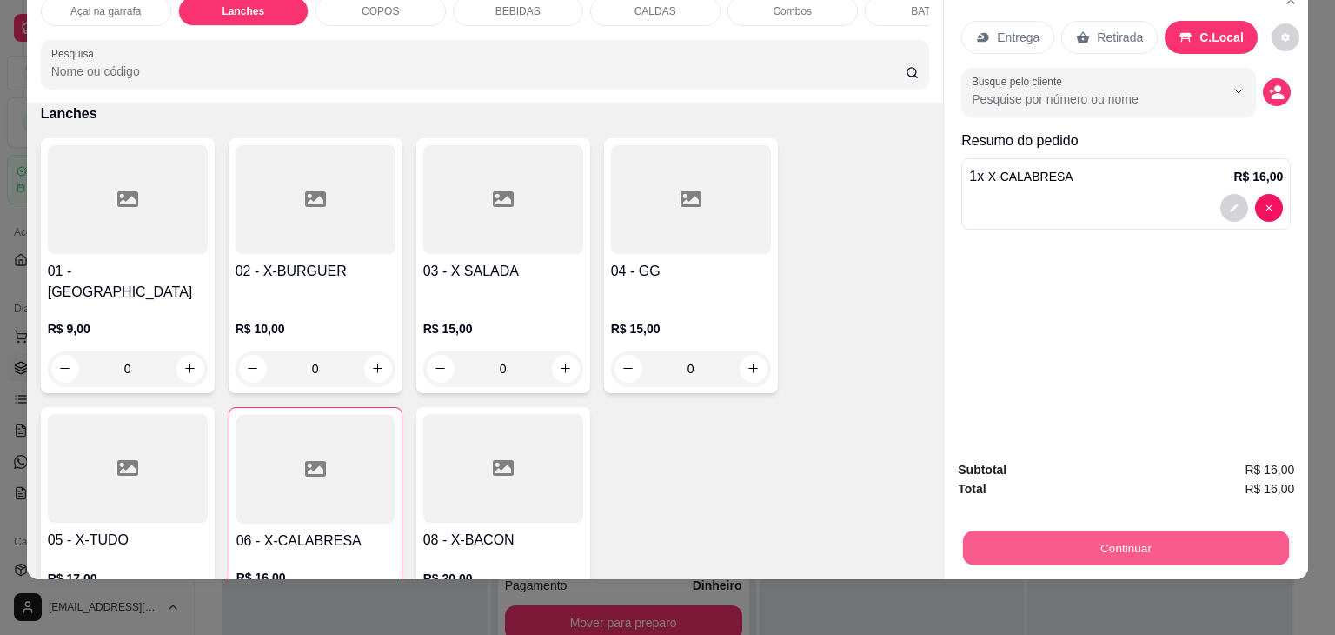
click at [1055, 542] on button "Continuar" at bounding box center [1126, 548] width 326 height 34
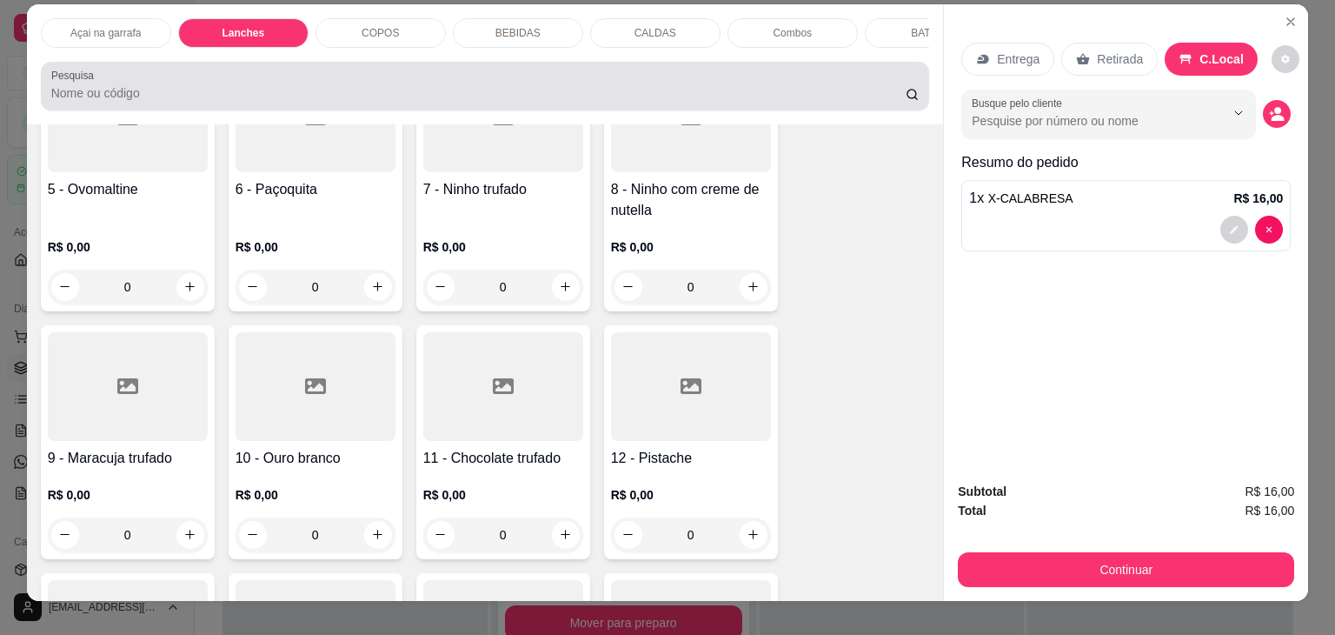
scroll to position [0, 0]
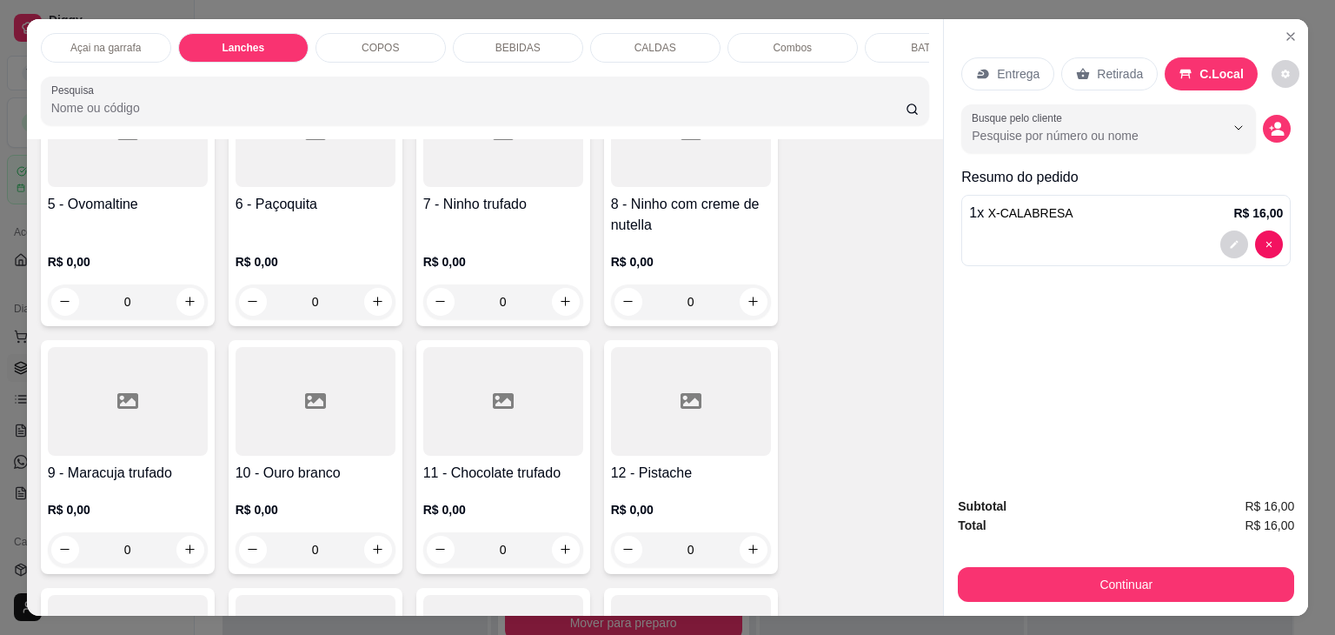
click at [363, 41] on p "COPOS" at bounding box center [380, 48] width 37 height 14
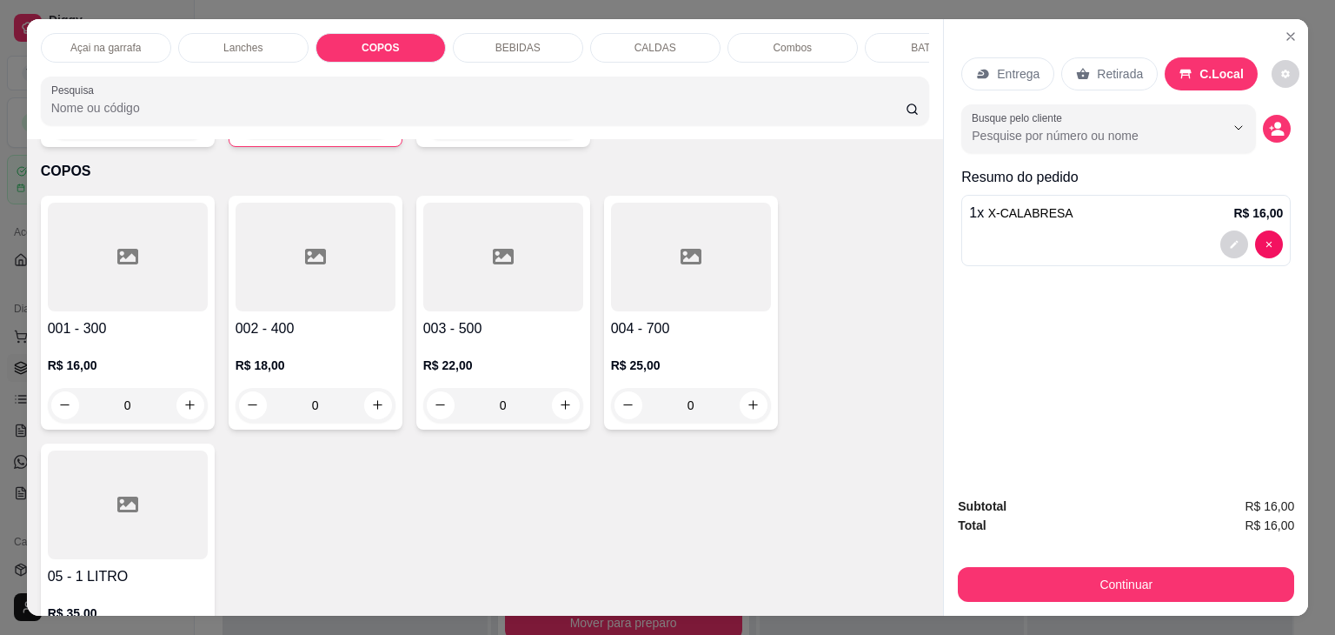
click at [502, 41] on p "BEBIDAS" at bounding box center [518, 48] width 45 height 14
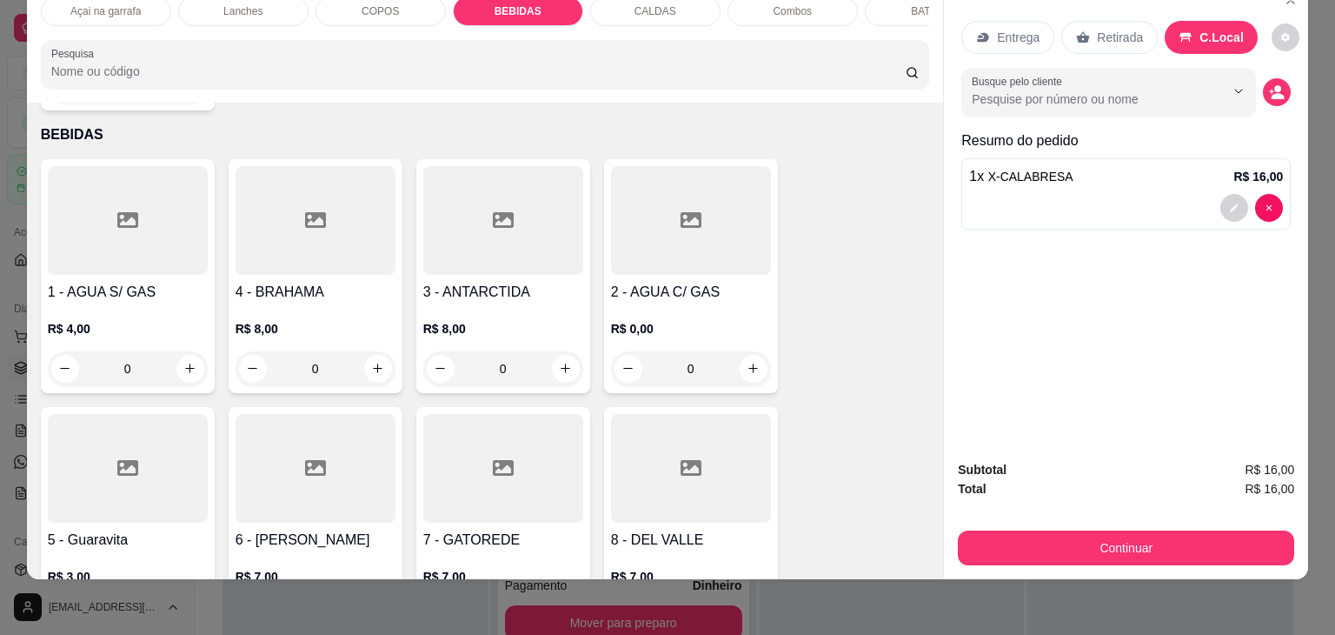
click at [327, 451] on div at bounding box center [316, 468] width 160 height 109
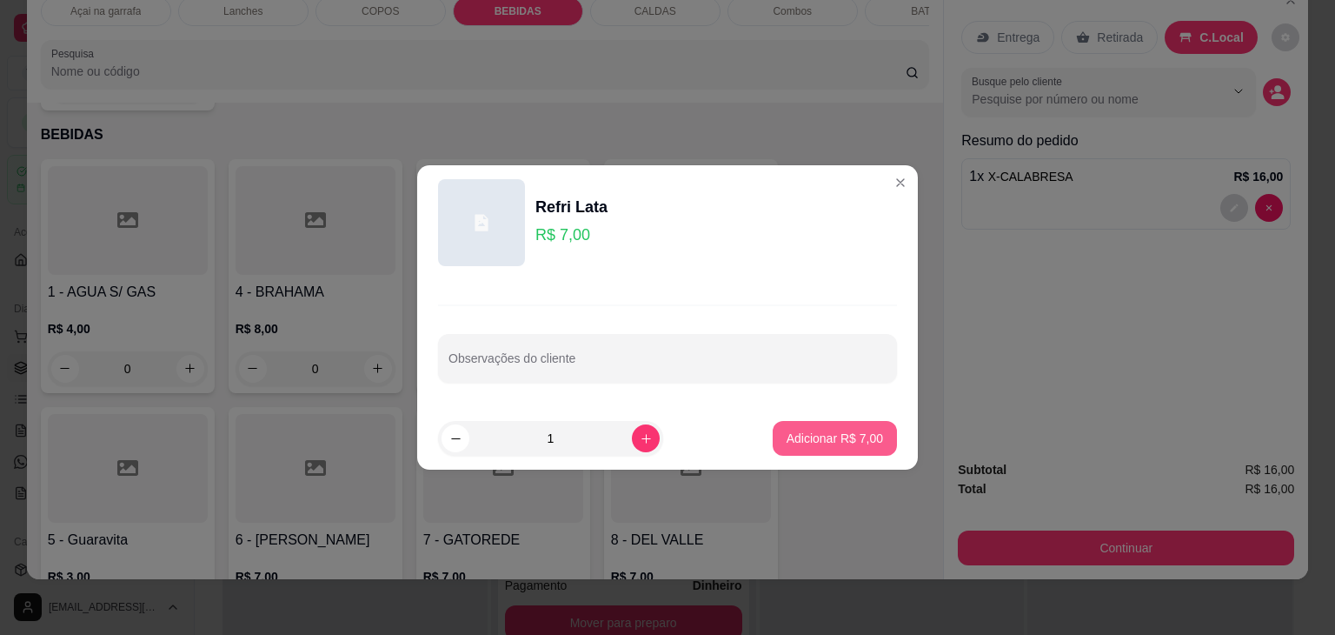
click at [805, 433] on p "Adicionar R$ 7,00" at bounding box center [835, 438] width 97 height 17
type input "1"
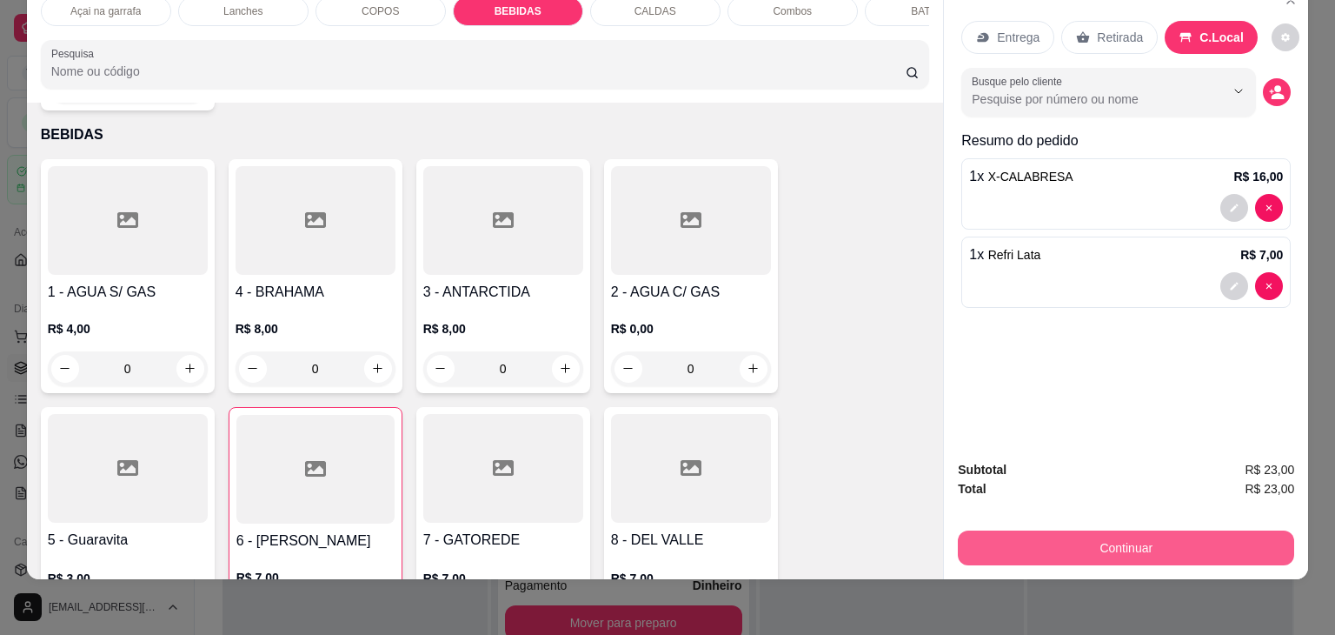
click at [1110, 540] on button "Continuar" at bounding box center [1126, 547] width 336 height 35
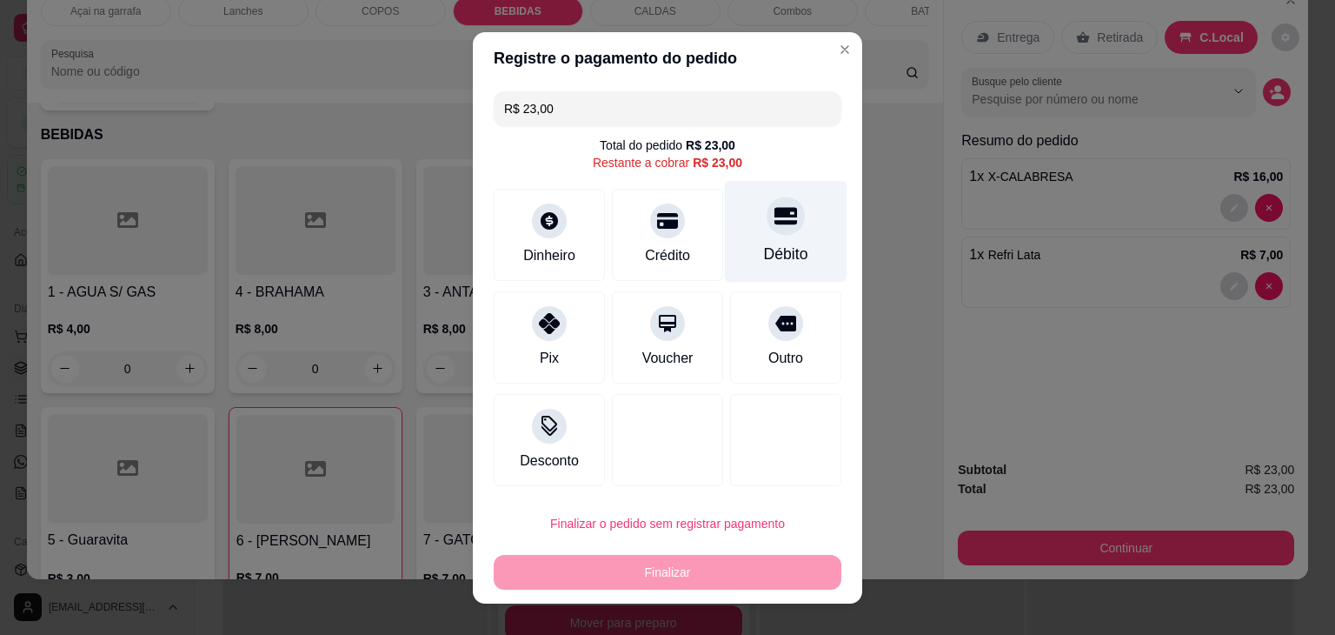
click at [775, 224] on icon at bounding box center [786, 215] width 23 height 23
type input "R$ 0,00"
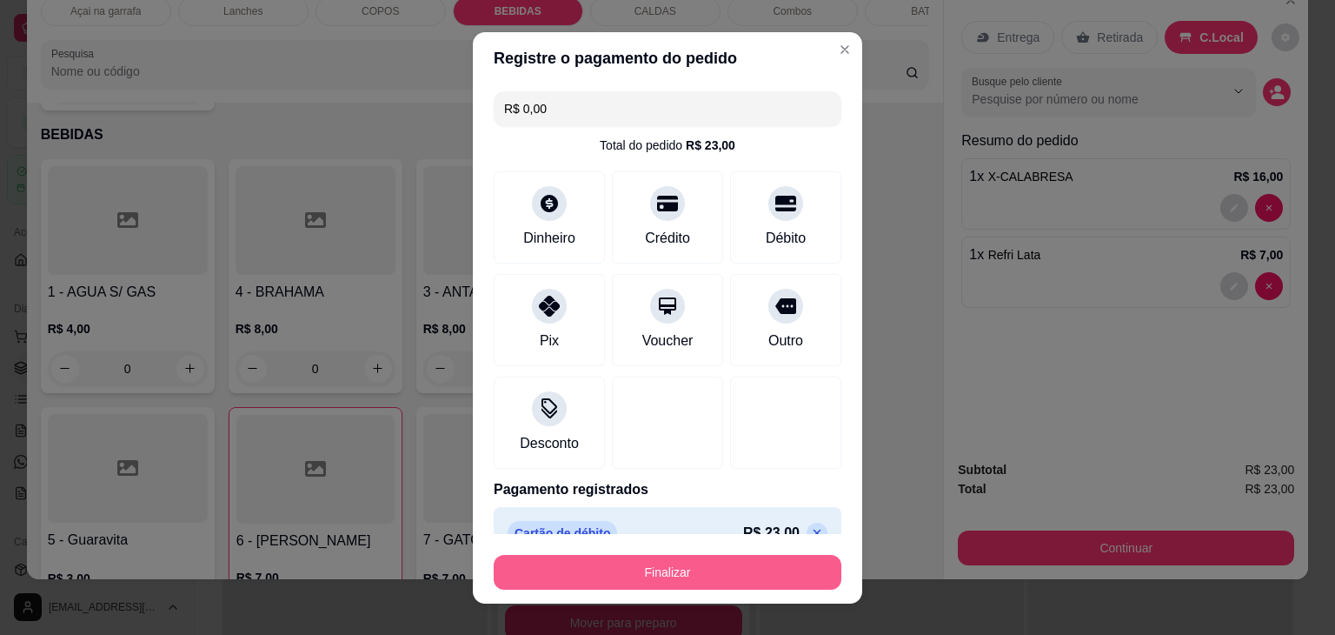
click at [727, 564] on button "Finalizar" at bounding box center [668, 572] width 348 height 35
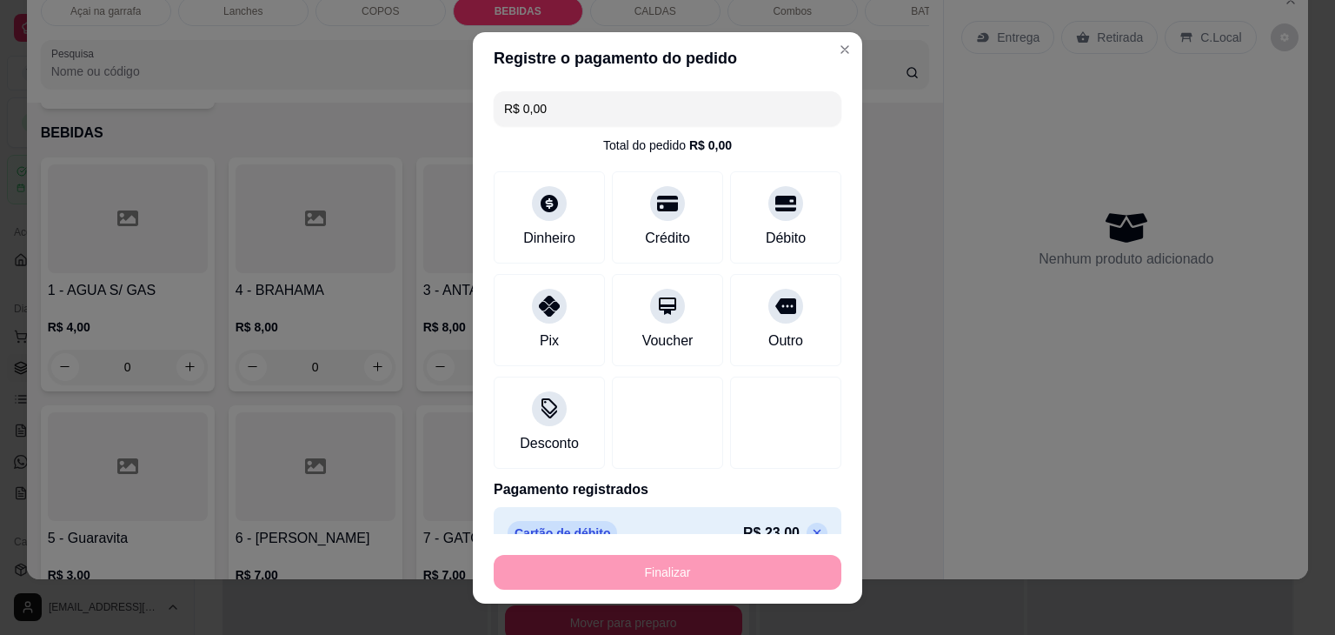
type input "0"
type input "-R$ 23,00"
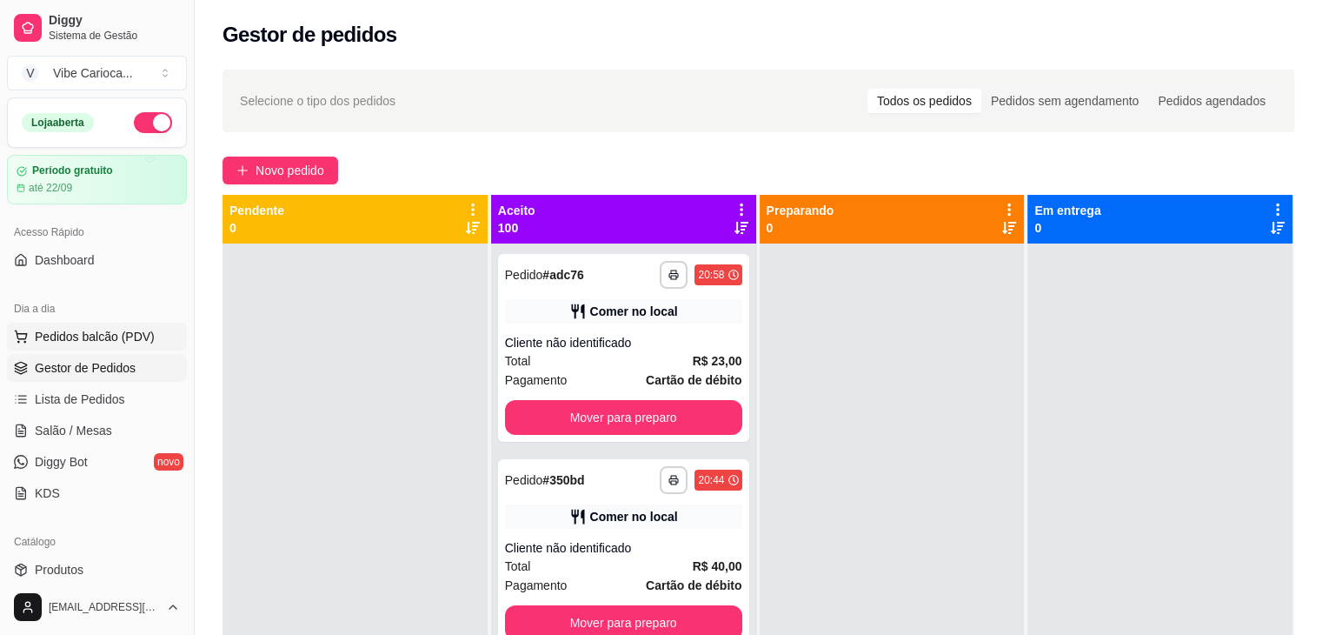
click at [83, 330] on span "Pedidos balcão (PDV)" at bounding box center [95, 336] width 120 height 17
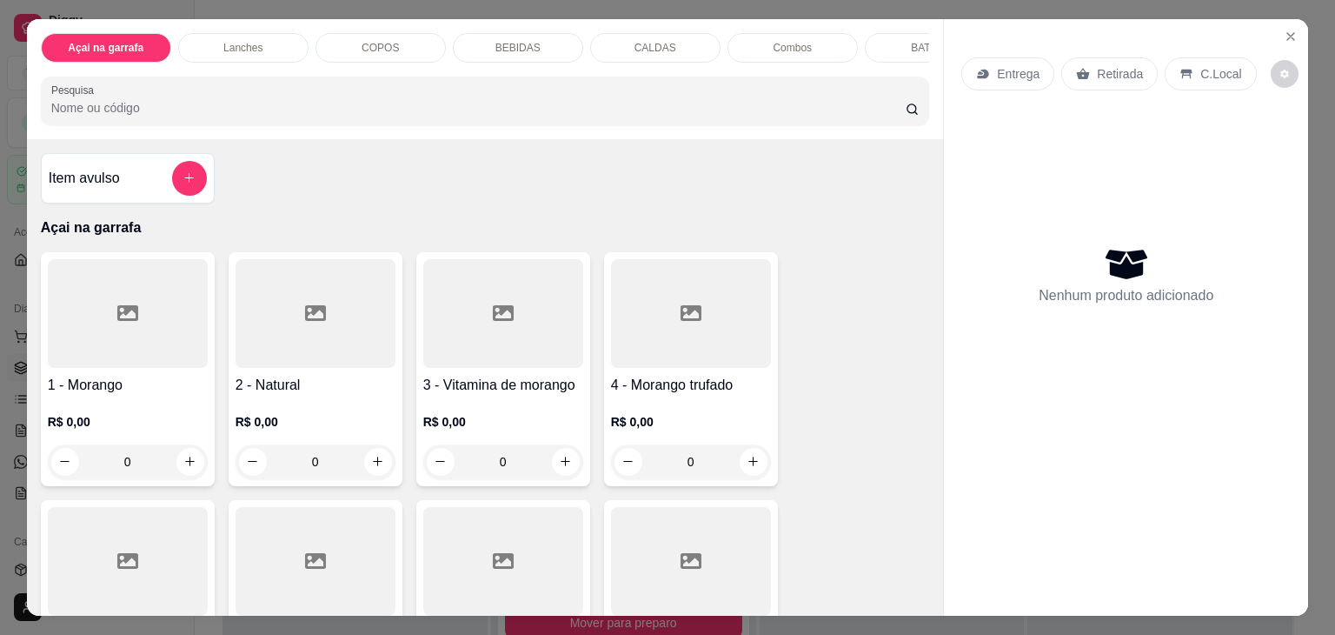
click at [371, 41] on p "COPOS" at bounding box center [380, 48] width 37 height 14
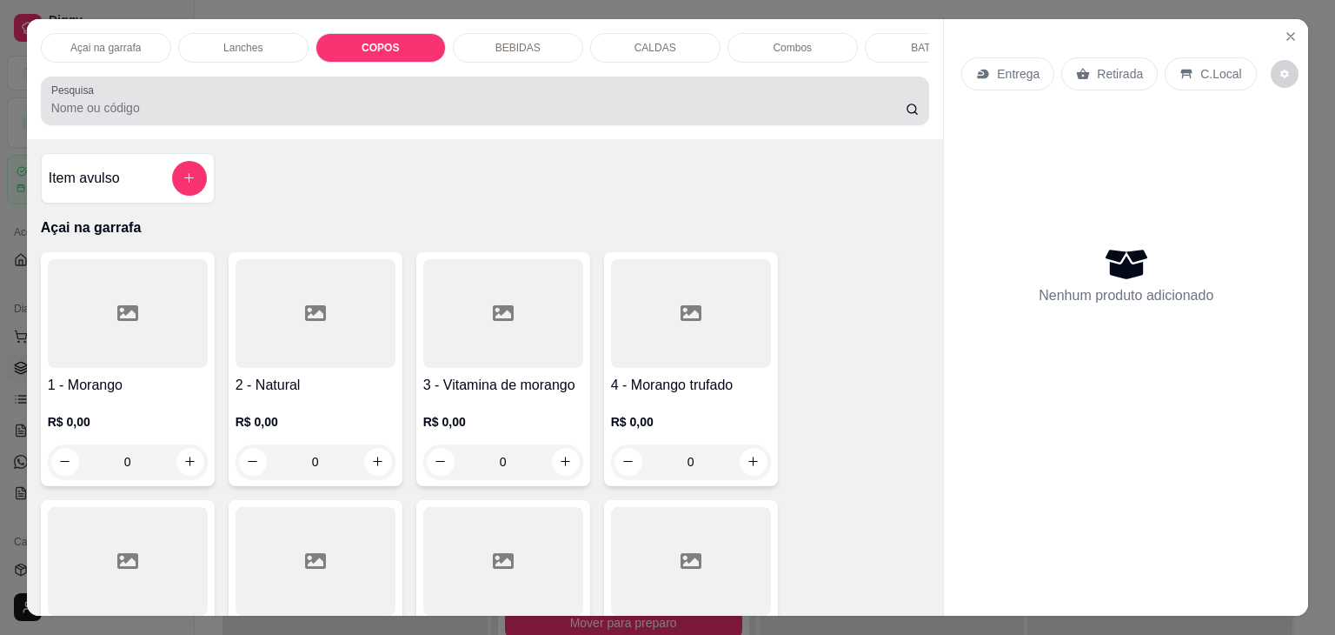
scroll to position [43, 0]
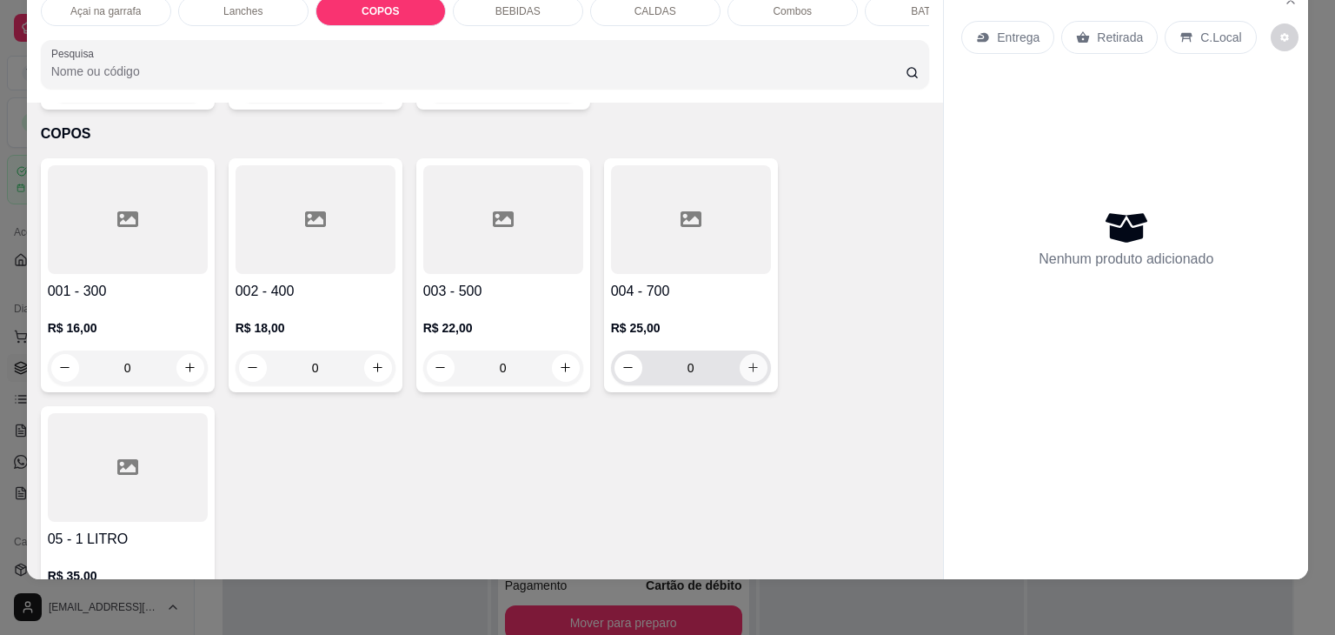
click at [740, 354] on button "increase-product-quantity" at bounding box center [754, 368] width 28 height 28
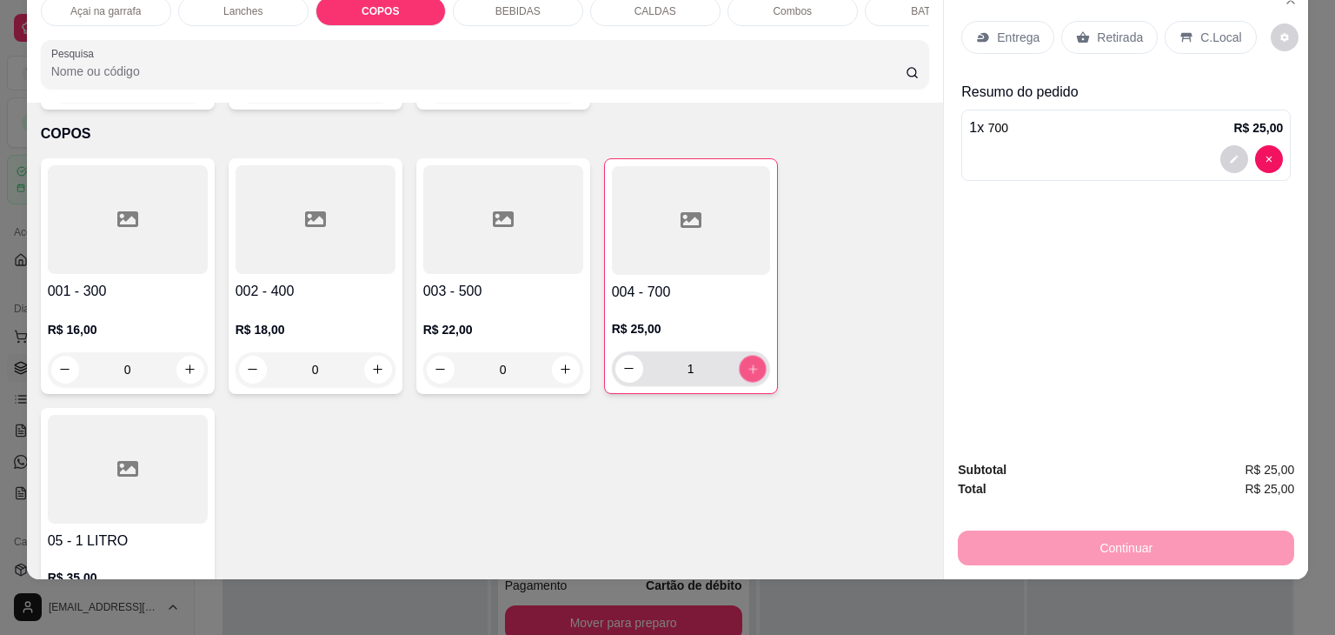
click at [739, 355] on button "increase-product-quantity" at bounding box center [752, 368] width 27 height 27
type input "2"
click at [1201, 29] on p "C.Local" at bounding box center [1221, 37] width 41 height 17
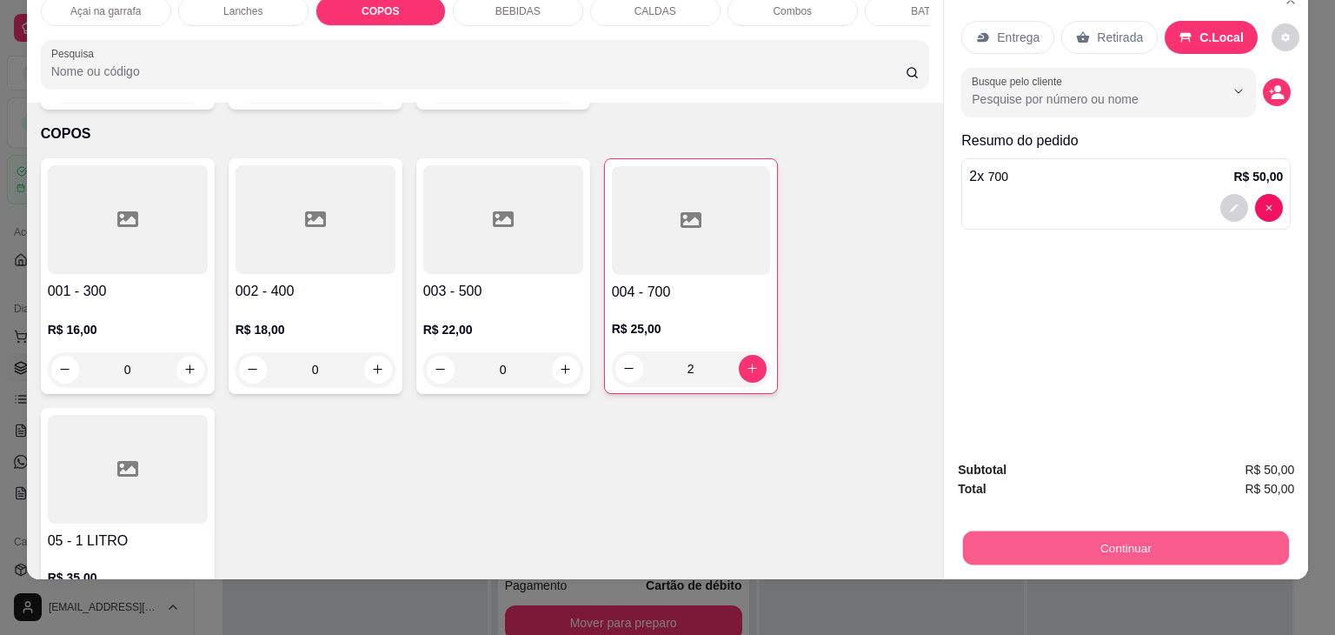
click at [1096, 550] on button "Continuar" at bounding box center [1126, 548] width 326 height 34
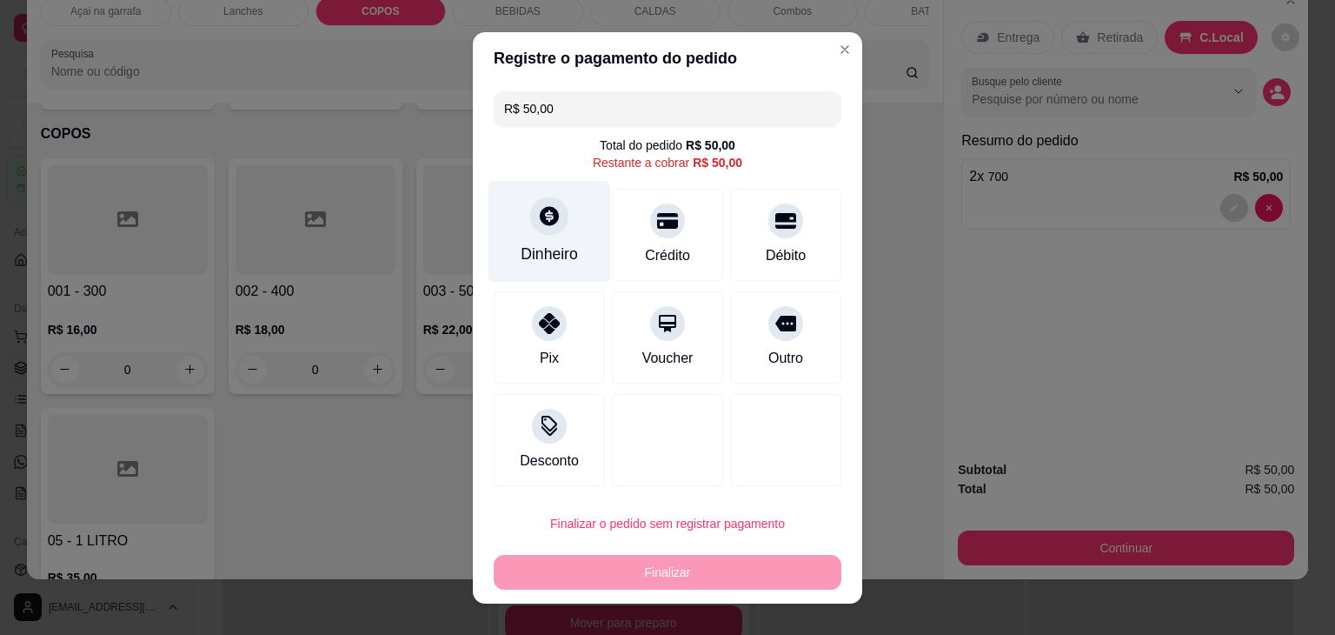
click at [514, 207] on div "Dinheiro" at bounding box center [550, 231] width 123 height 102
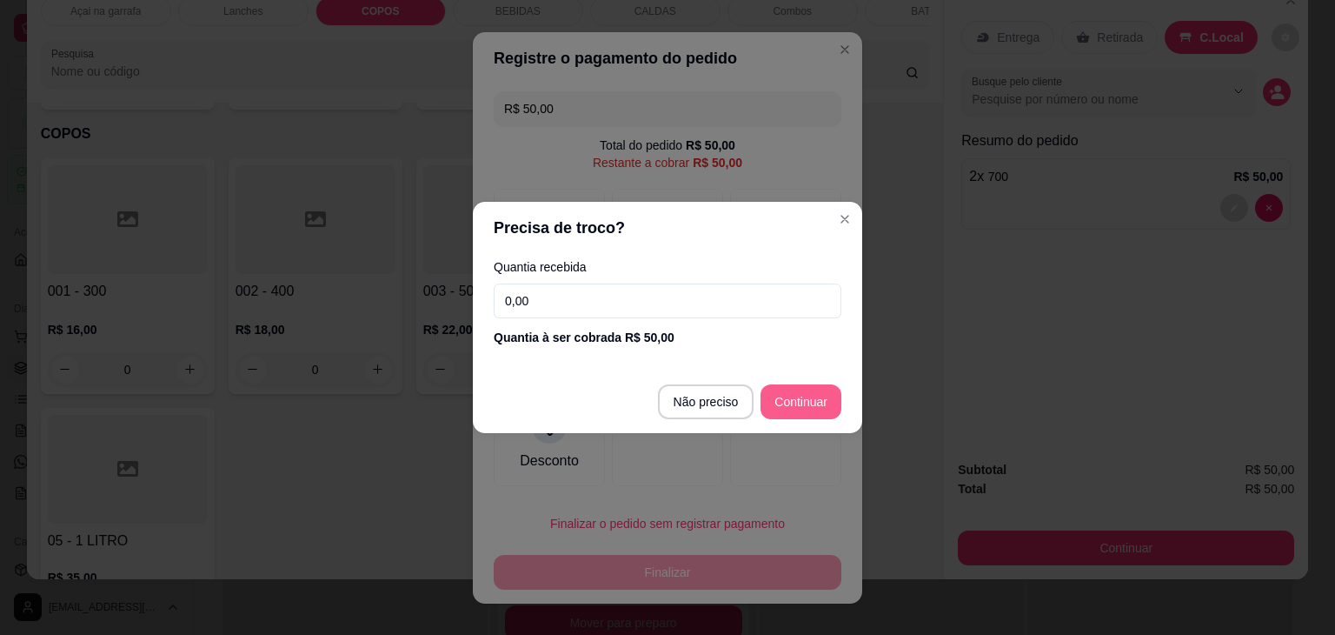
type input "R$ 0,00"
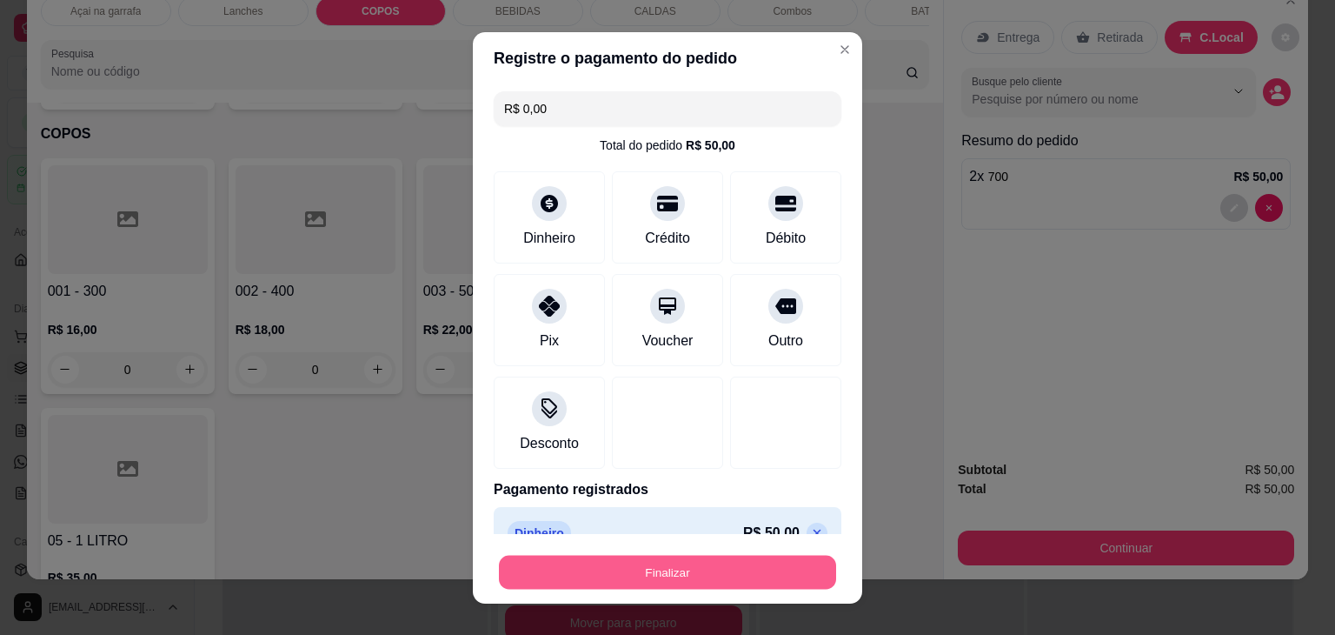
click at [697, 578] on button "Finalizar" at bounding box center [667, 572] width 337 height 34
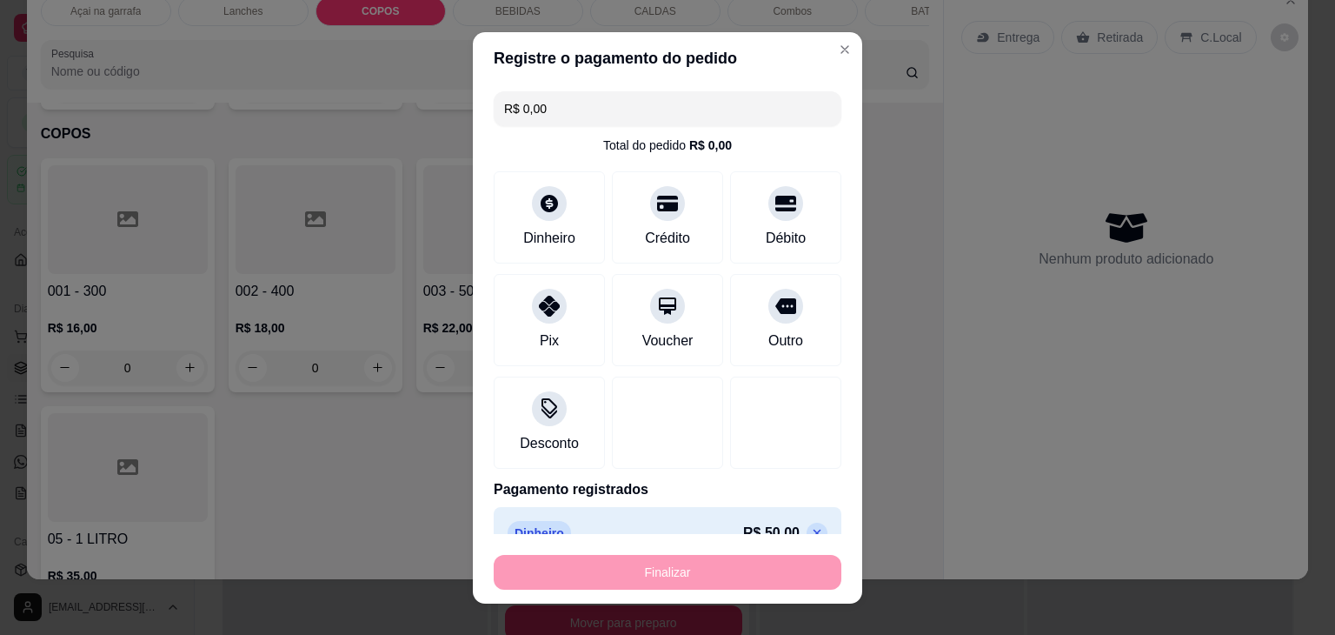
type input "0"
type input "-R$ 50,00"
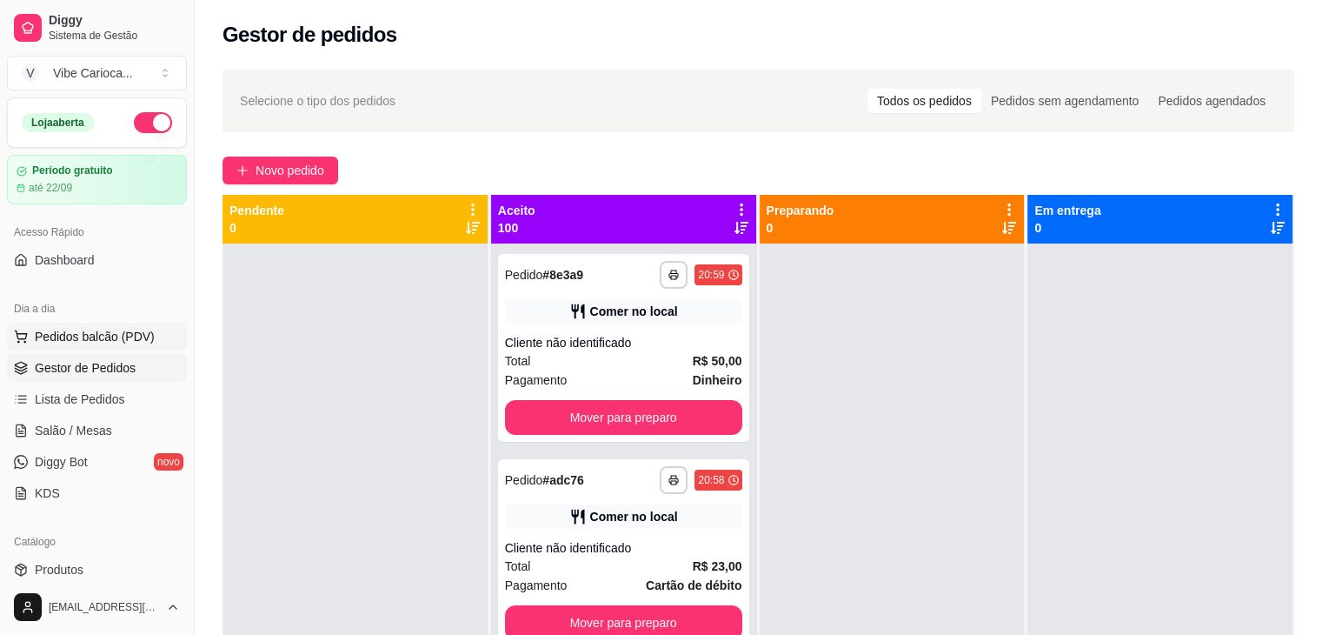
click at [109, 345] on button "Pedidos balcão (PDV)" at bounding box center [97, 337] width 180 height 28
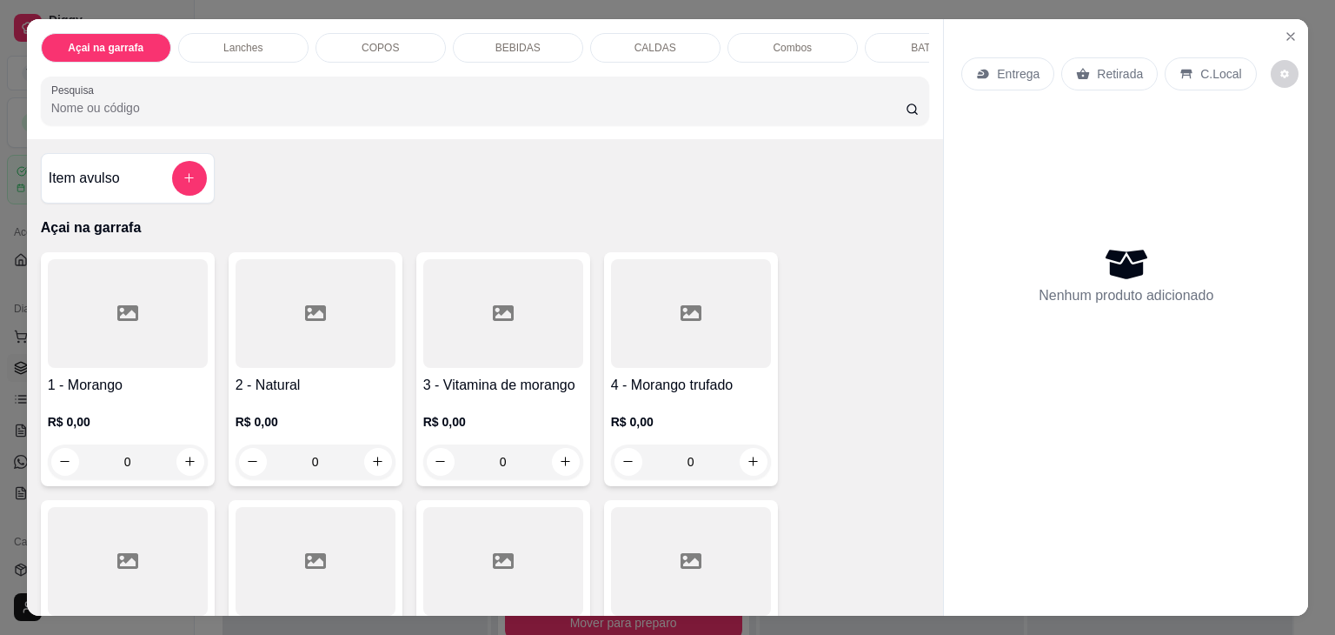
click at [396, 25] on div "Açai na garrafa Lanches COPOS BEBIDAS CALDAS Combos BATATA Pesquisa" at bounding box center [485, 79] width 917 height 120
click at [394, 42] on div "COPOS" at bounding box center [381, 48] width 130 height 30
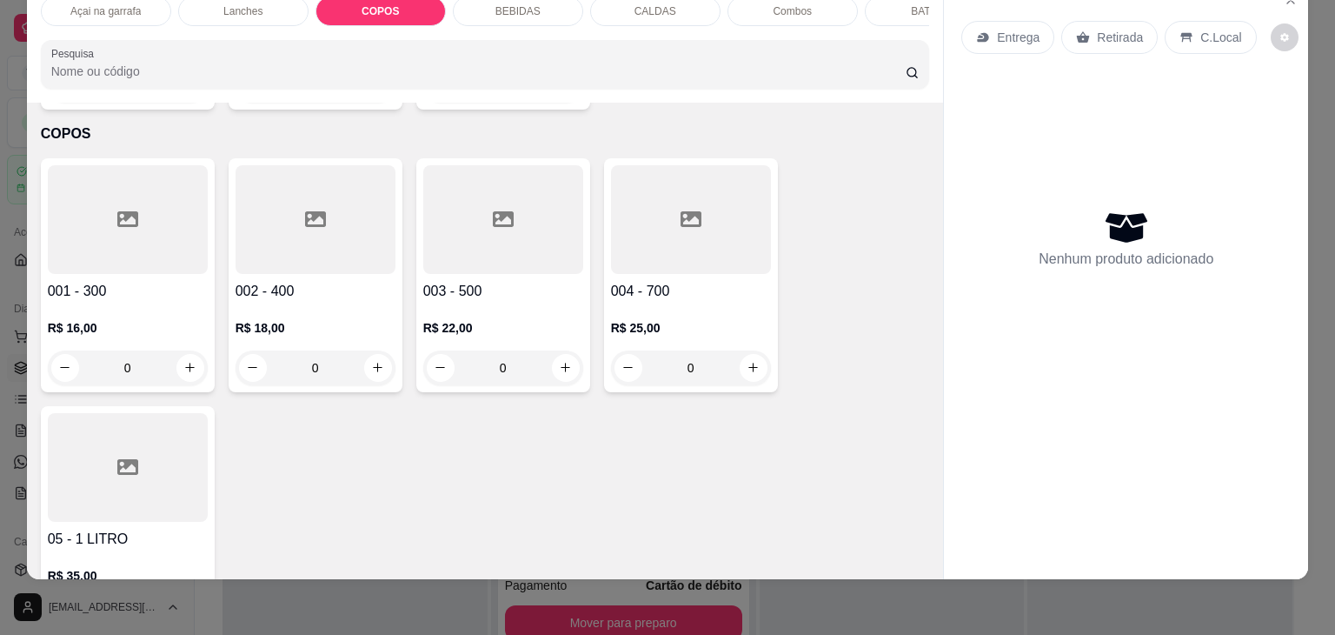
click at [330, 197] on div at bounding box center [316, 219] width 160 height 109
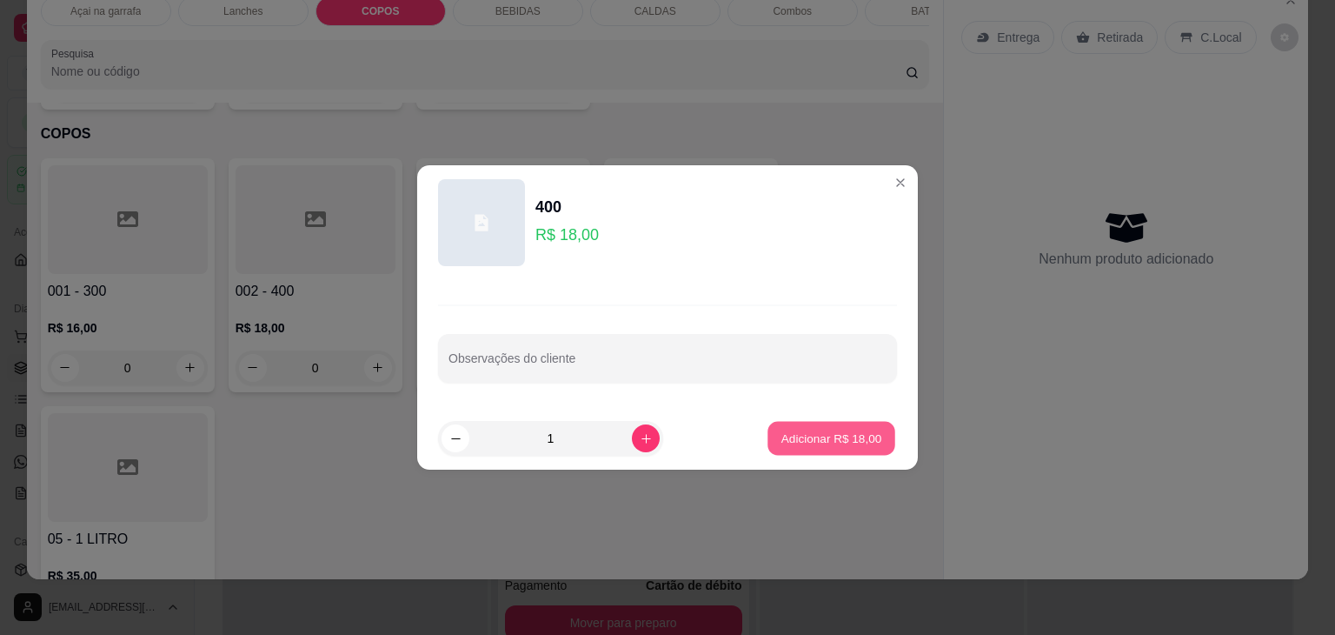
click at [786, 438] on p "Adicionar R$ 18,00" at bounding box center [832, 438] width 101 height 17
type input "1"
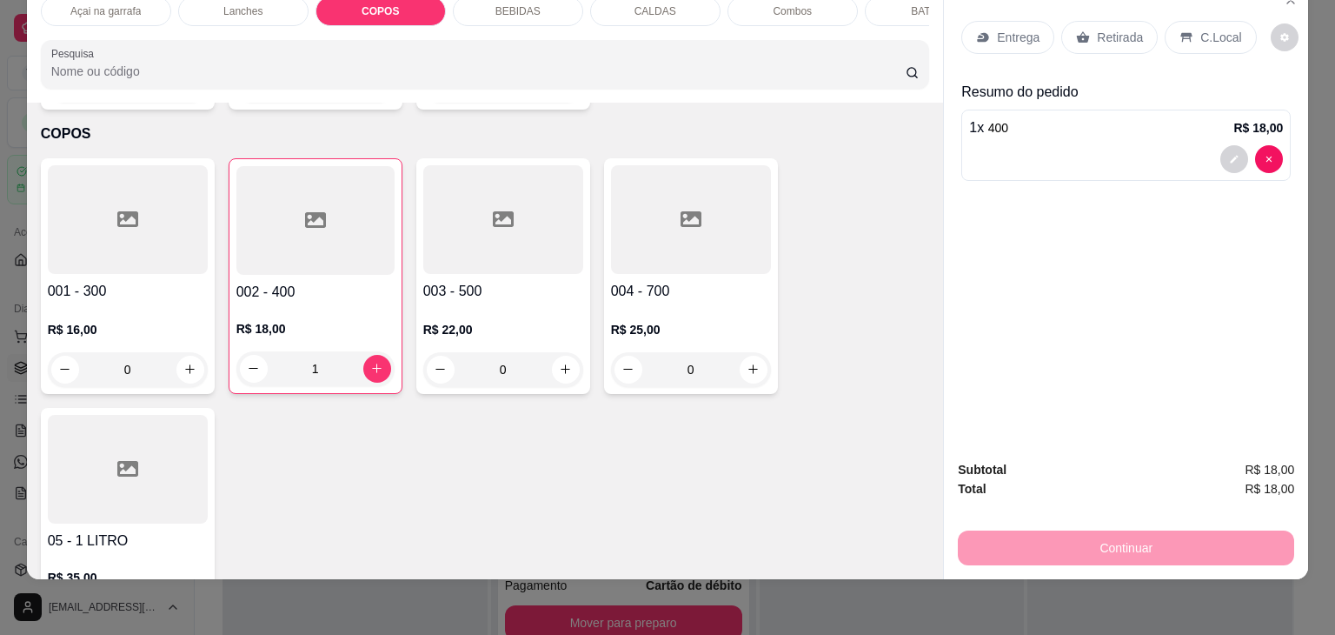
click at [1209, 35] on div "C.Local" at bounding box center [1210, 37] width 91 height 33
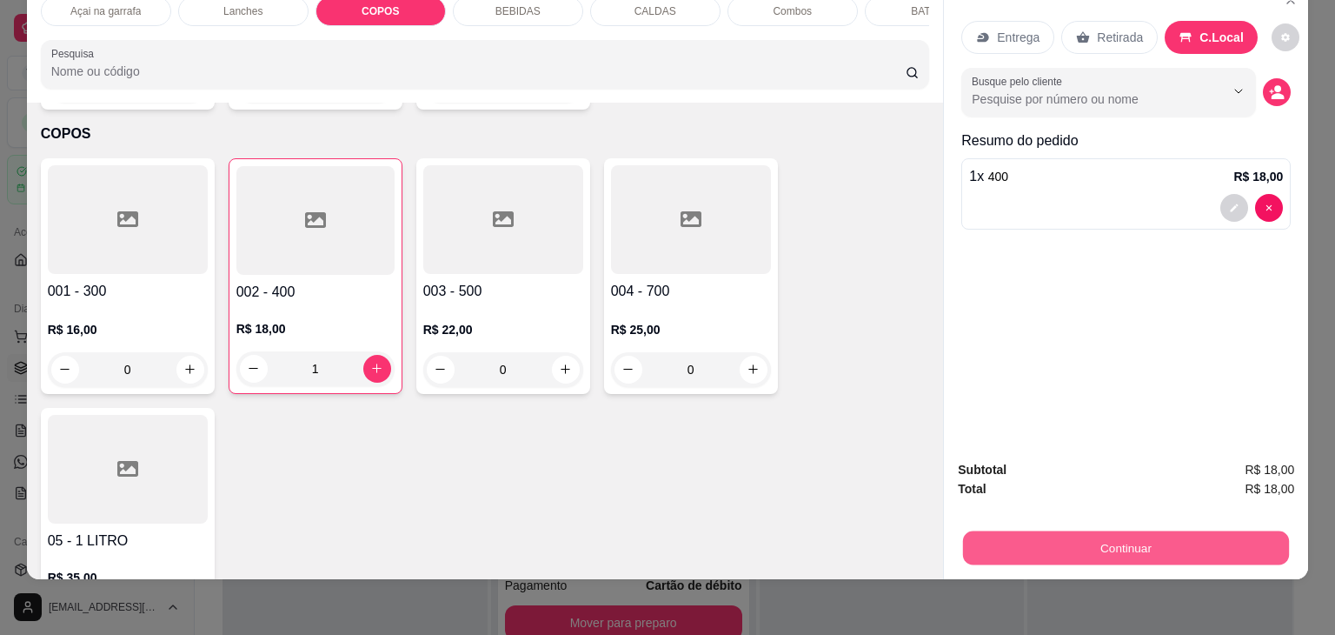
click at [1226, 534] on button "Continuar" at bounding box center [1126, 548] width 326 height 34
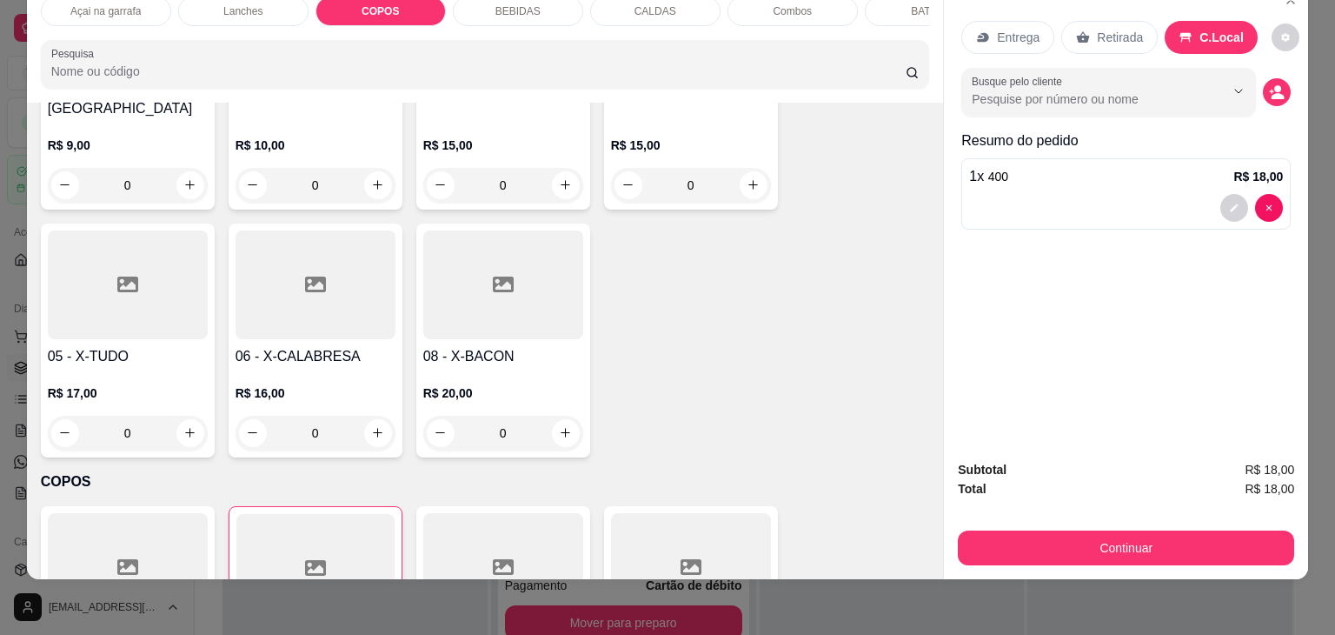
scroll to position [0, 0]
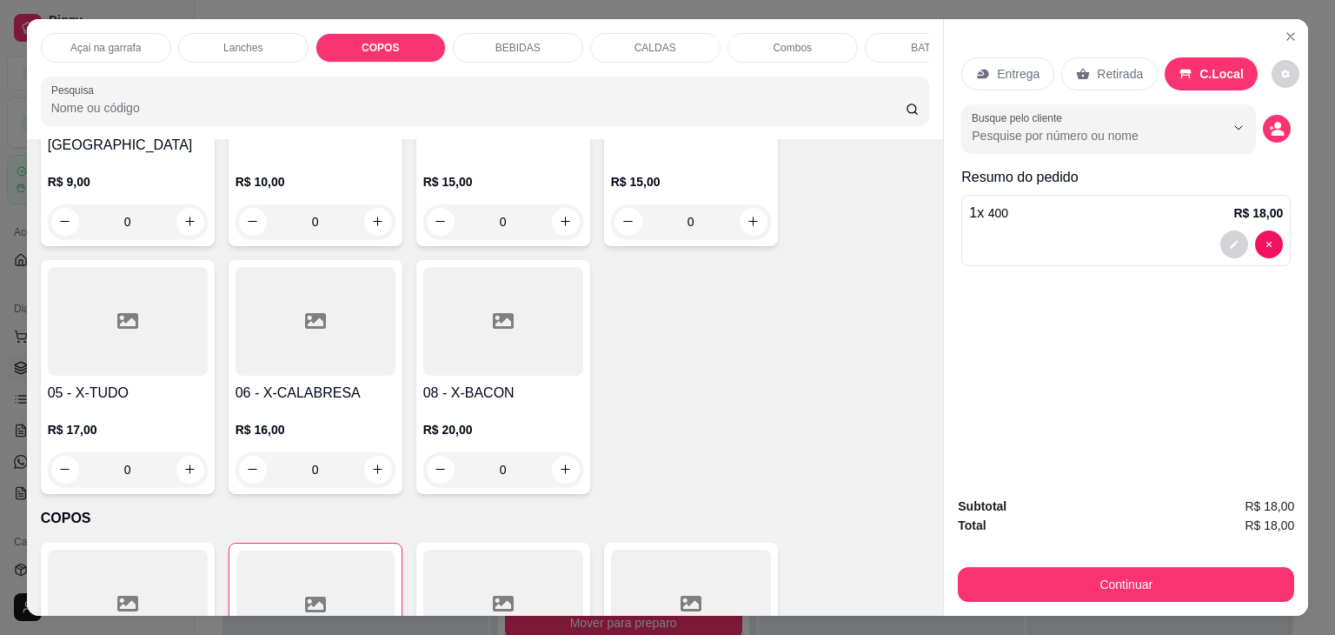
click at [273, 33] on div "Lanches" at bounding box center [243, 48] width 130 height 30
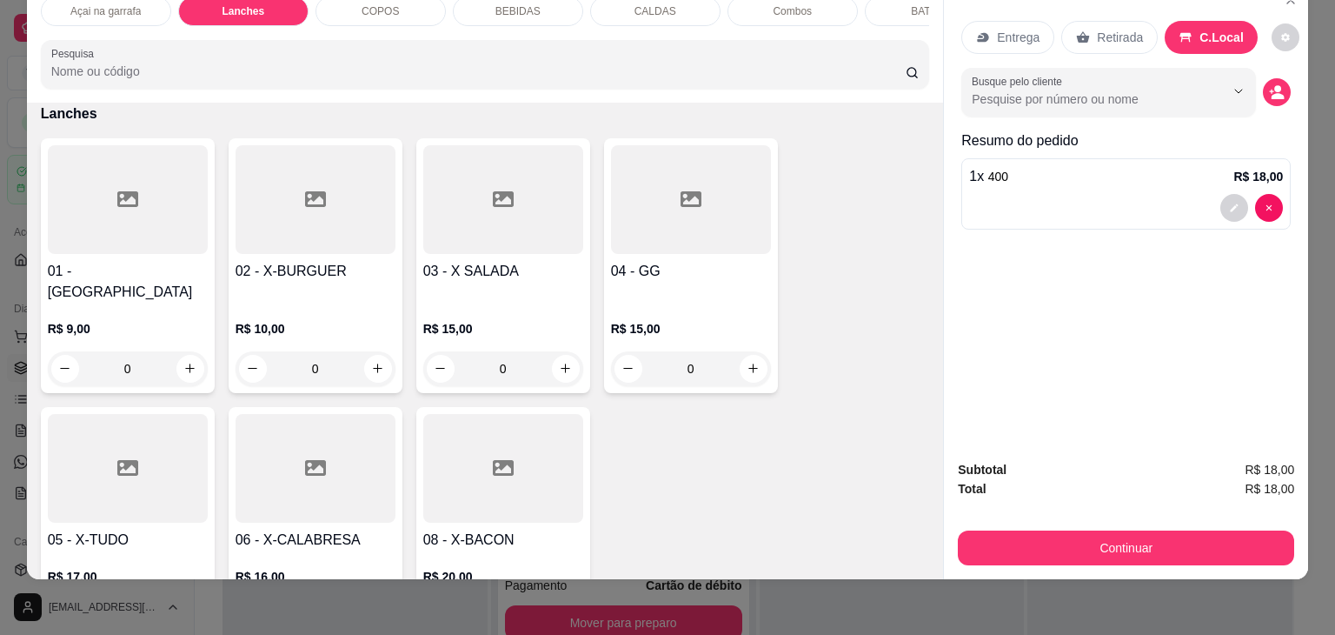
click at [487, 216] on div at bounding box center [503, 199] width 160 height 109
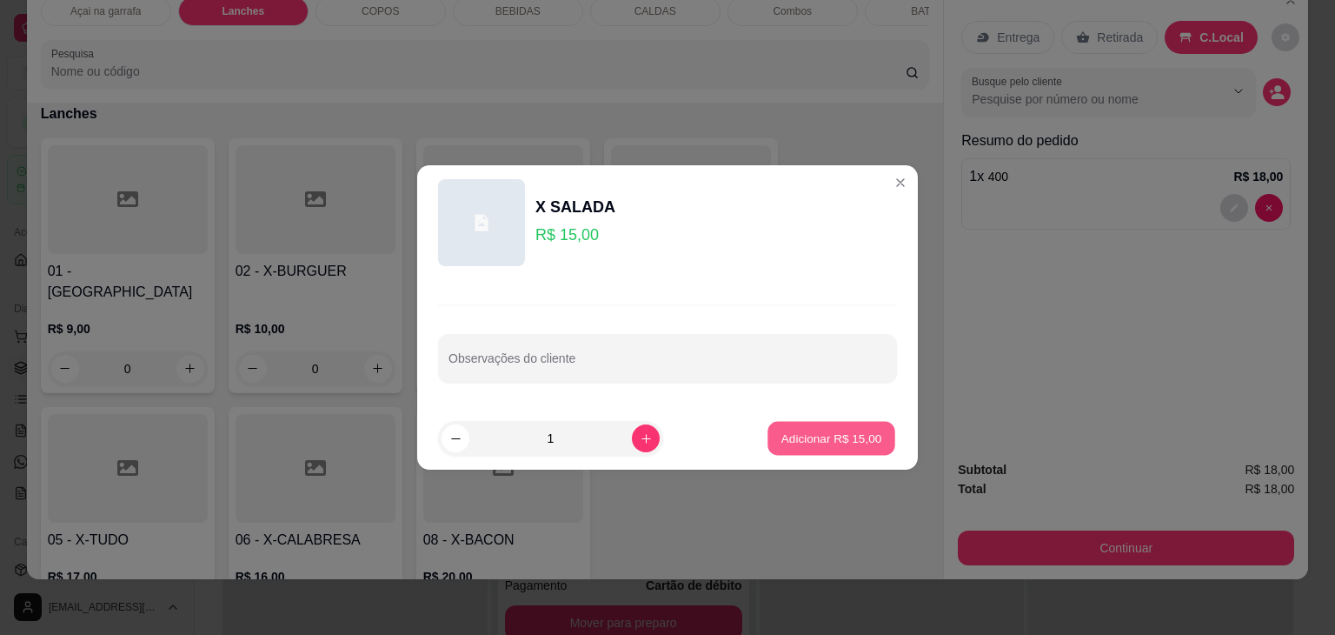
click at [822, 421] on div "Adicionar R$ 15,00" at bounding box center [831, 438] width 131 height 35
click at [845, 436] on p "Adicionar R$ 15,00" at bounding box center [831, 438] width 103 height 17
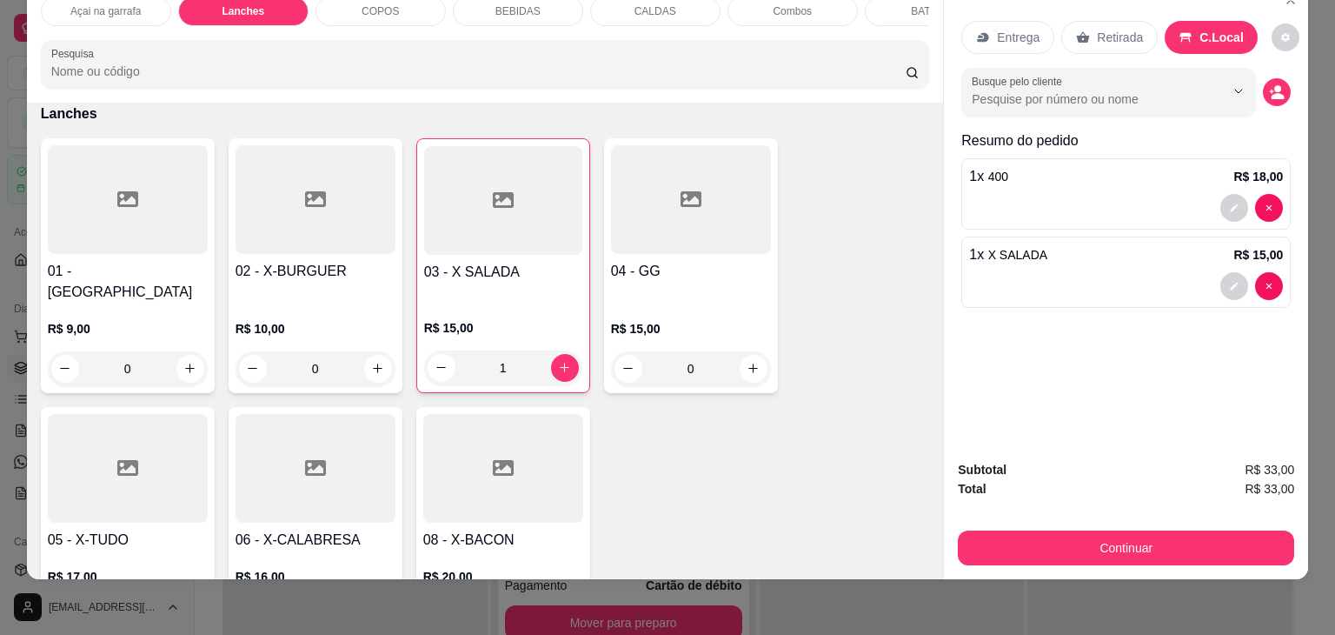
type input "1"
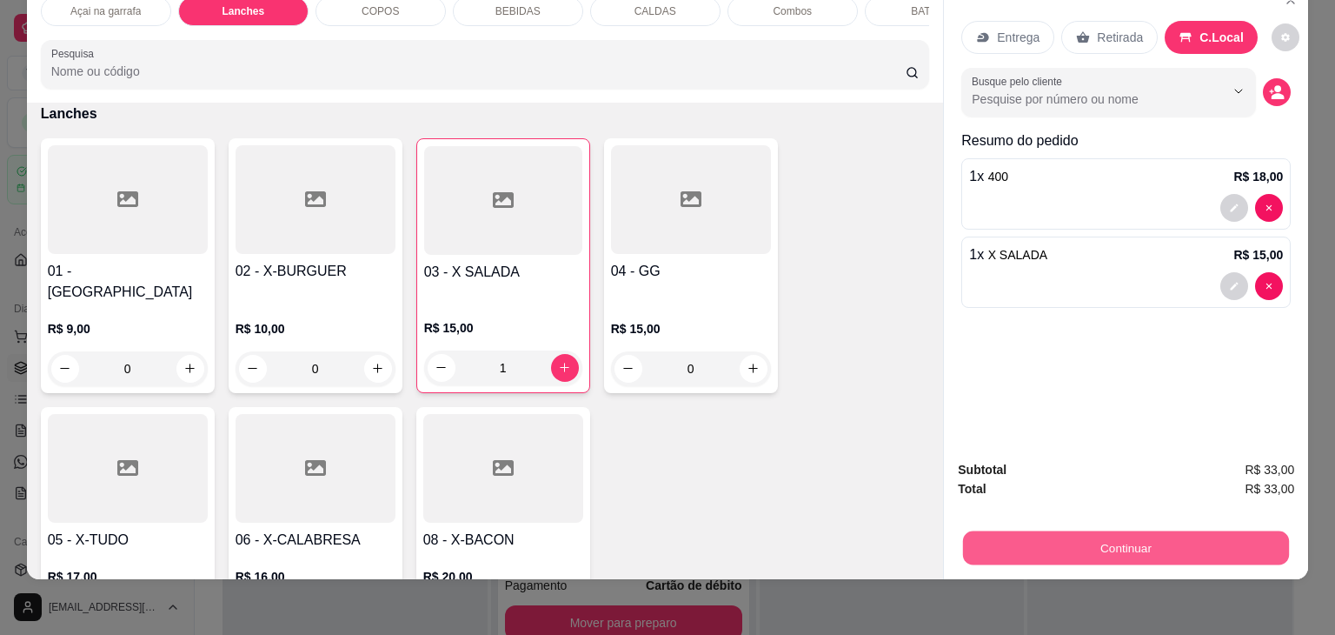
click at [1123, 538] on button "Continuar" at bounding box center [1126, 548] width 326 height 34
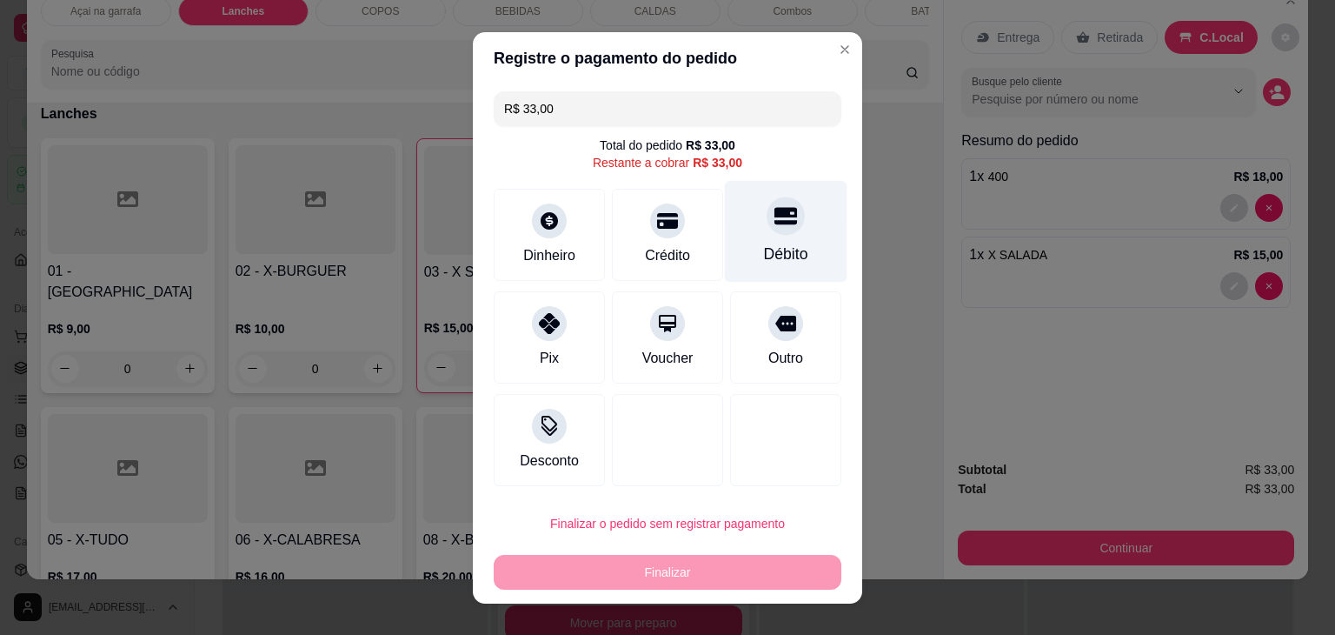
click at [775, 213] on icon at bounding box center [786, 215] width 23 height 17
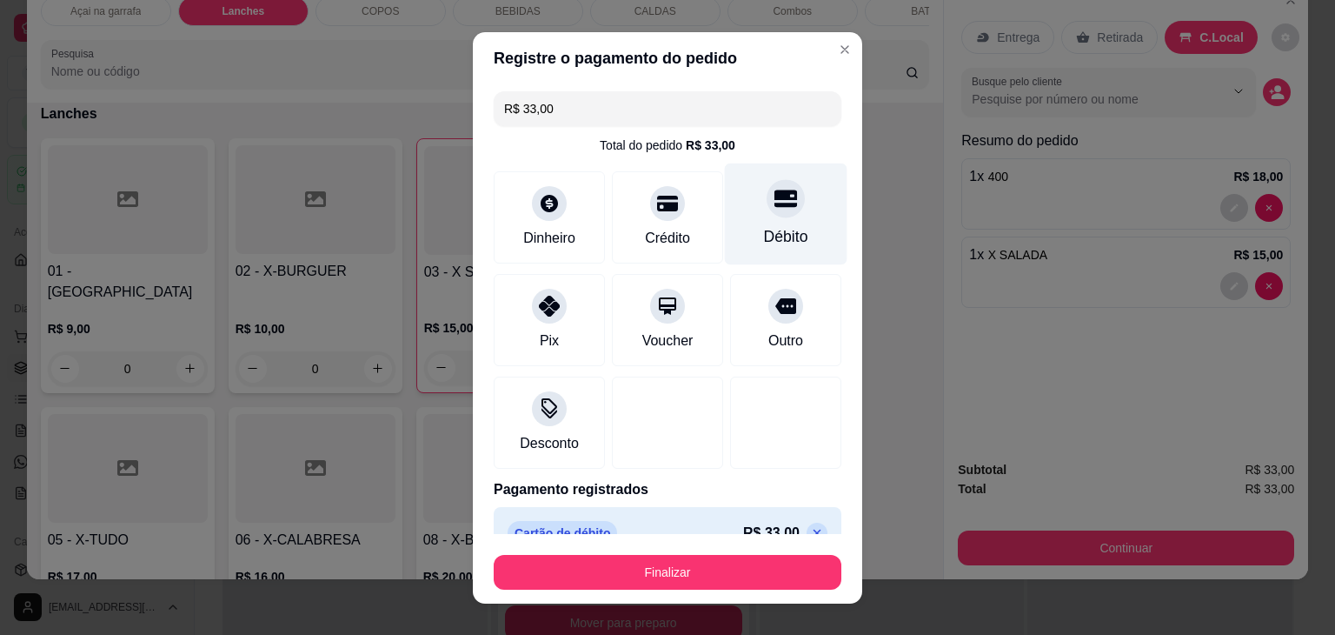
type input "R$ 0,00"
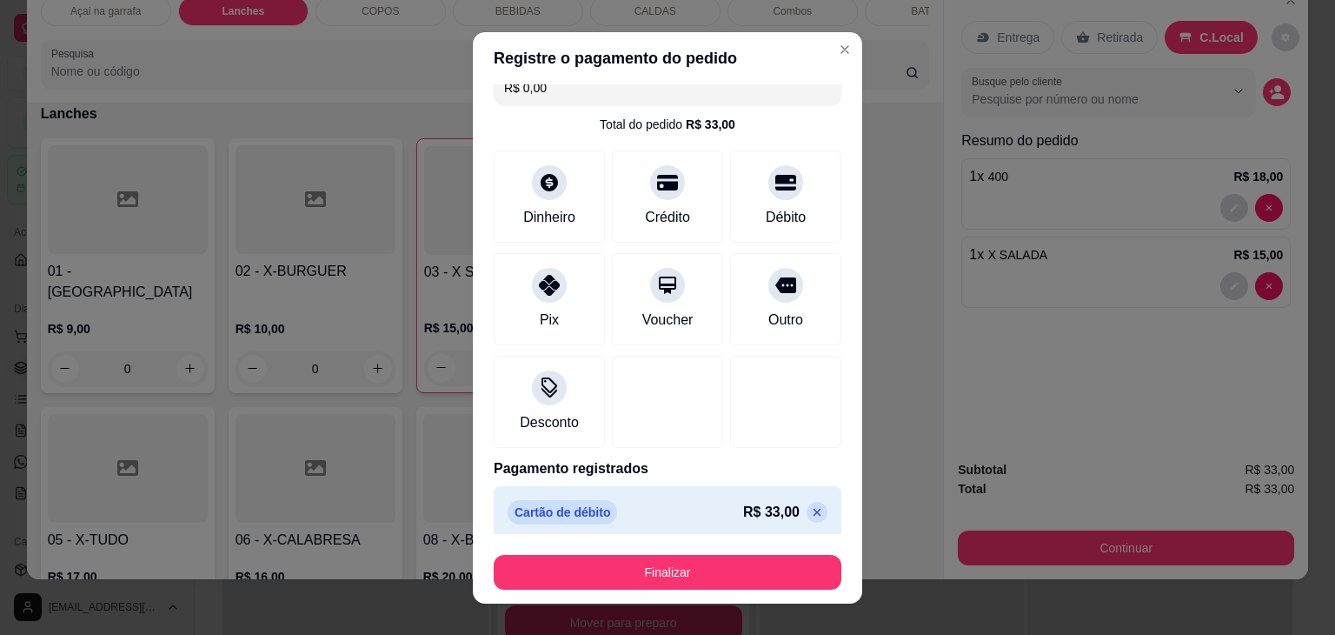
scroll to position [31, 0]
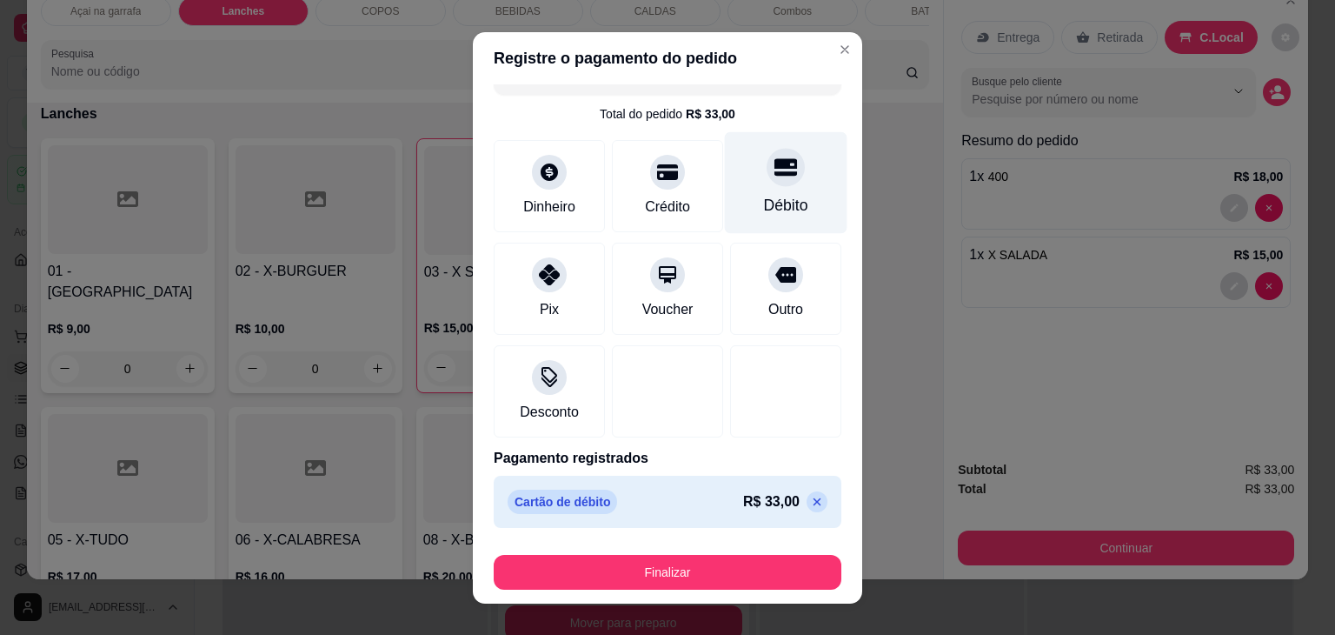
click at [739, 184] on div "Débito" at bounding box center [786, 182] width 123 height 102
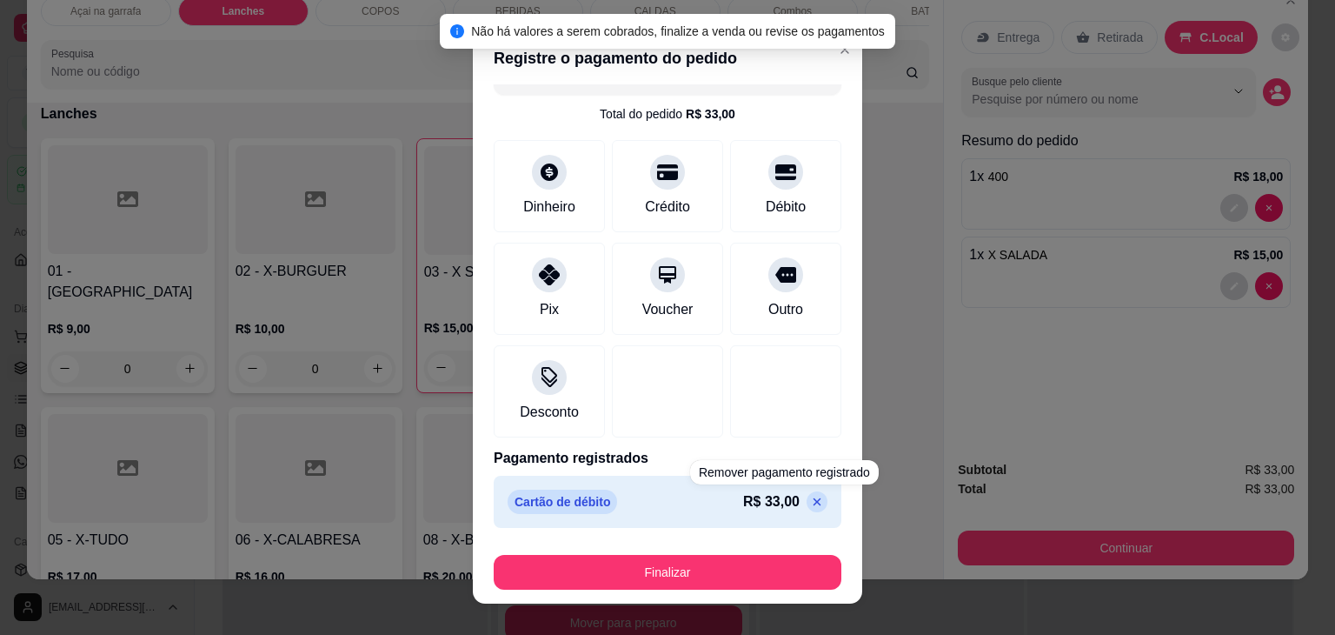
click at [755, 558] on button "Finalizar" at bounding box center [668, 572] width 348 height 35
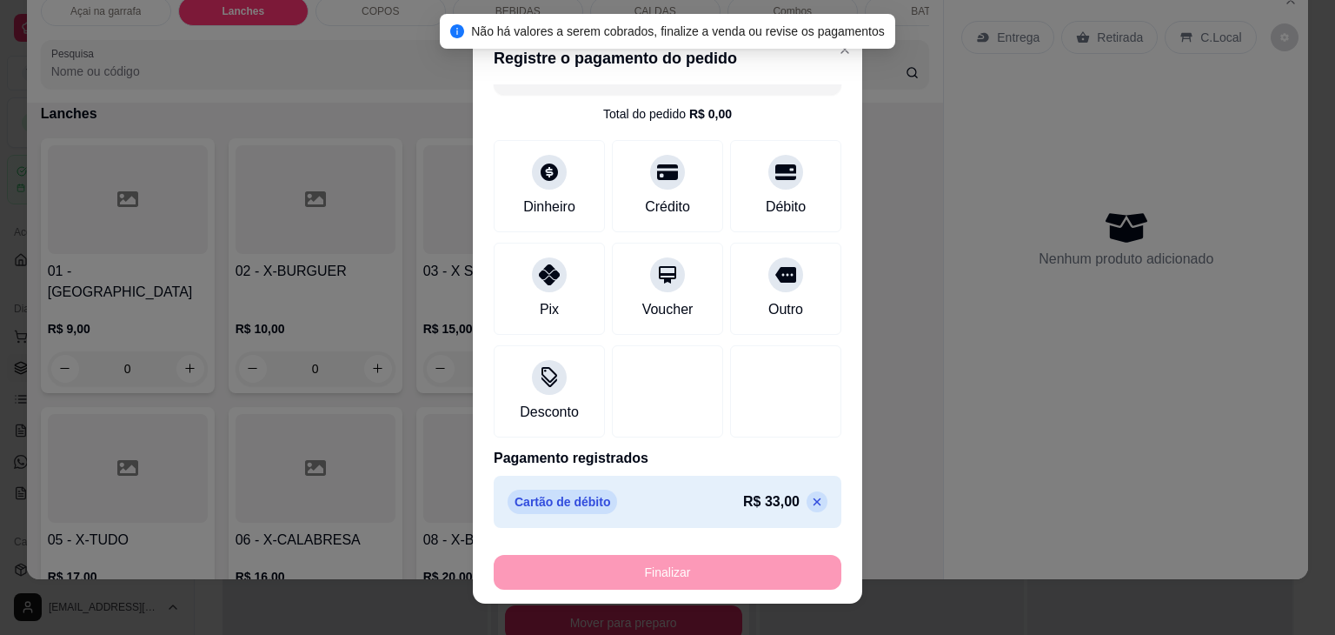
type input "0"
type input "-R$ 33,00"
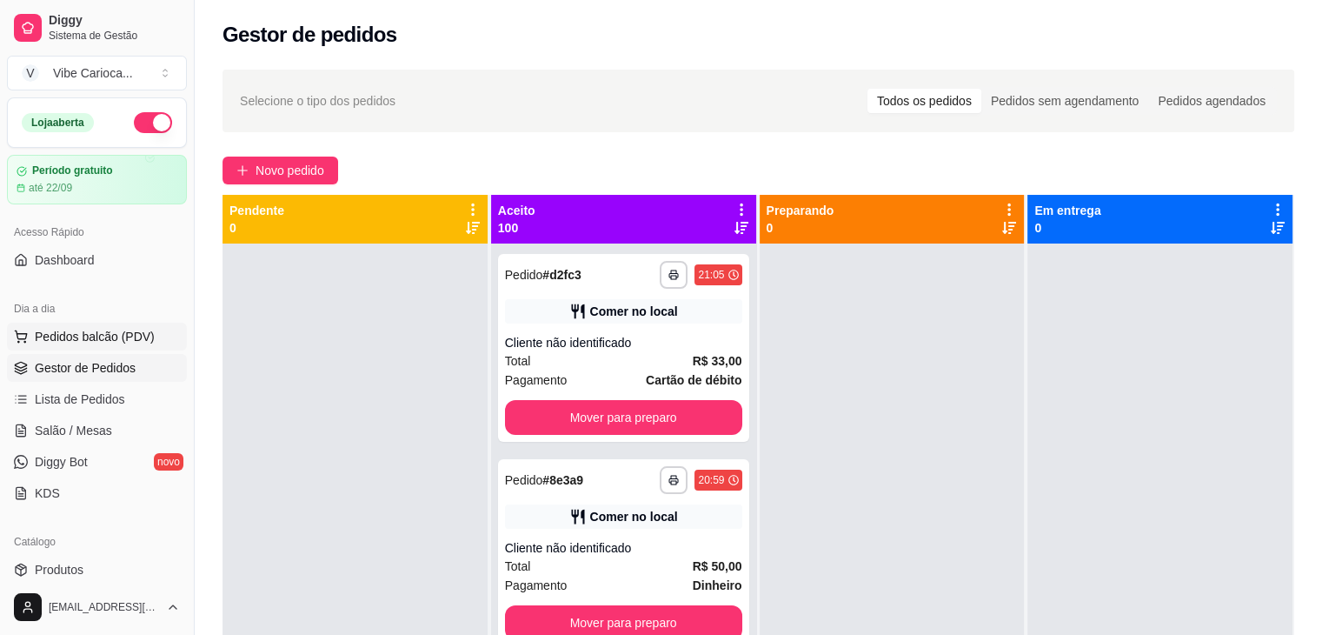
click at [106, 335] on span "Pedidos balcão (PDV)" at bounding box center [95, 336] width 120 height 17
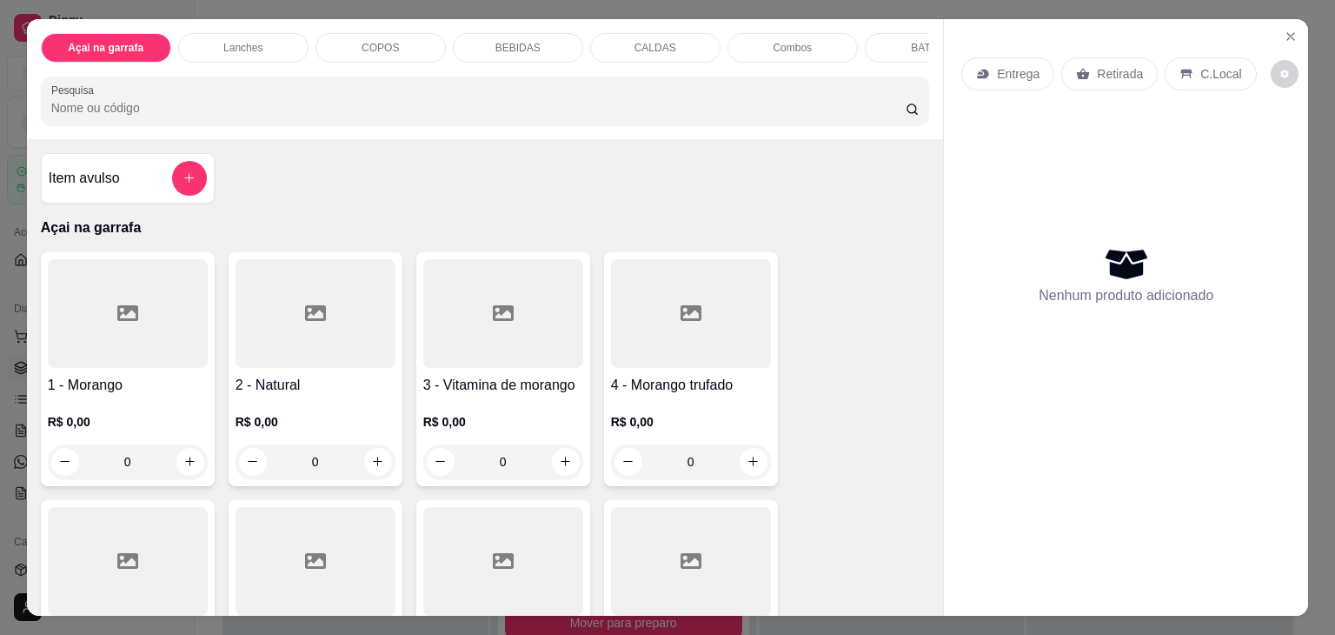
click at [549, 38] on div "BEBIDAS" at bounding box center [518, 48] width 130 height 30
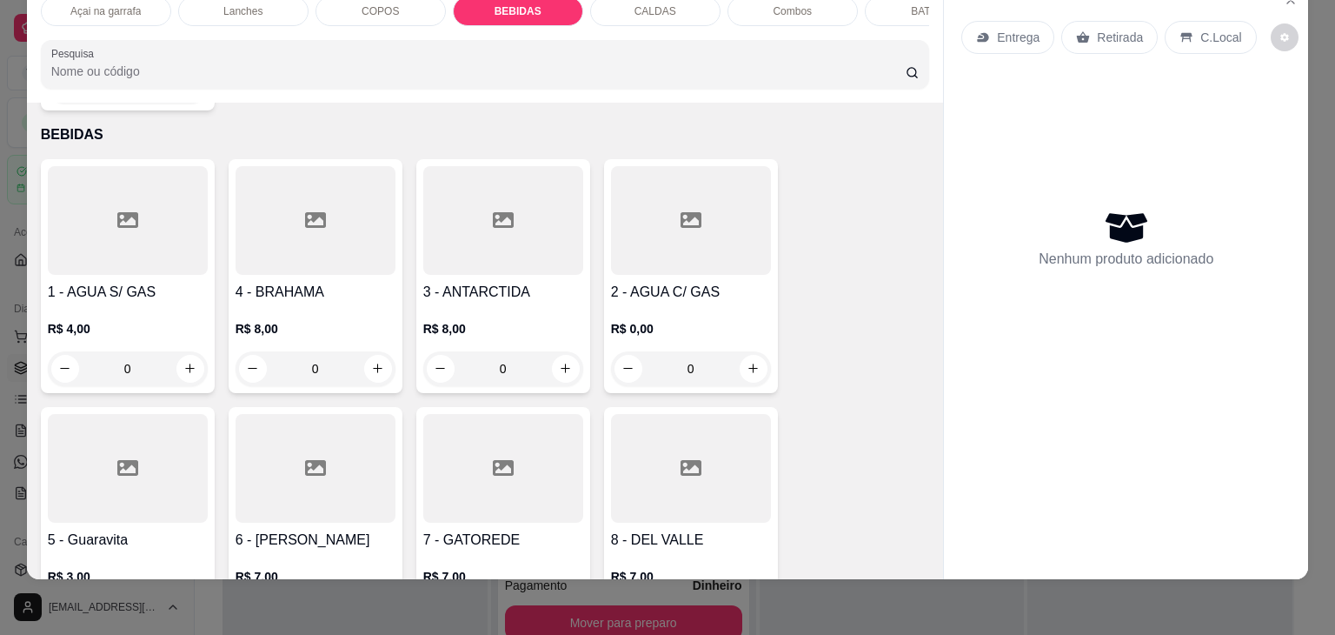
click at [117, 212] on icon at bounding box center [127, 220] width 21 height 16
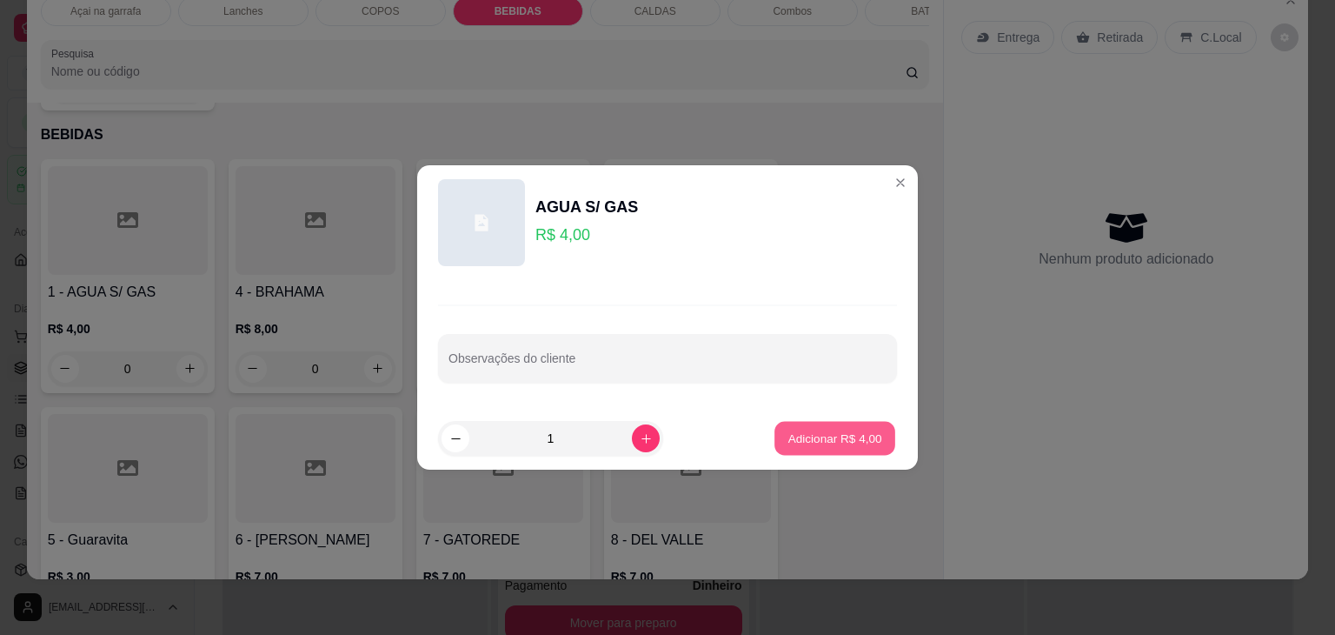
click at [822, 436] on p "Adicionar R$ 4,00" at bounding box center [835, 438] width 94 height 17
type input "1"
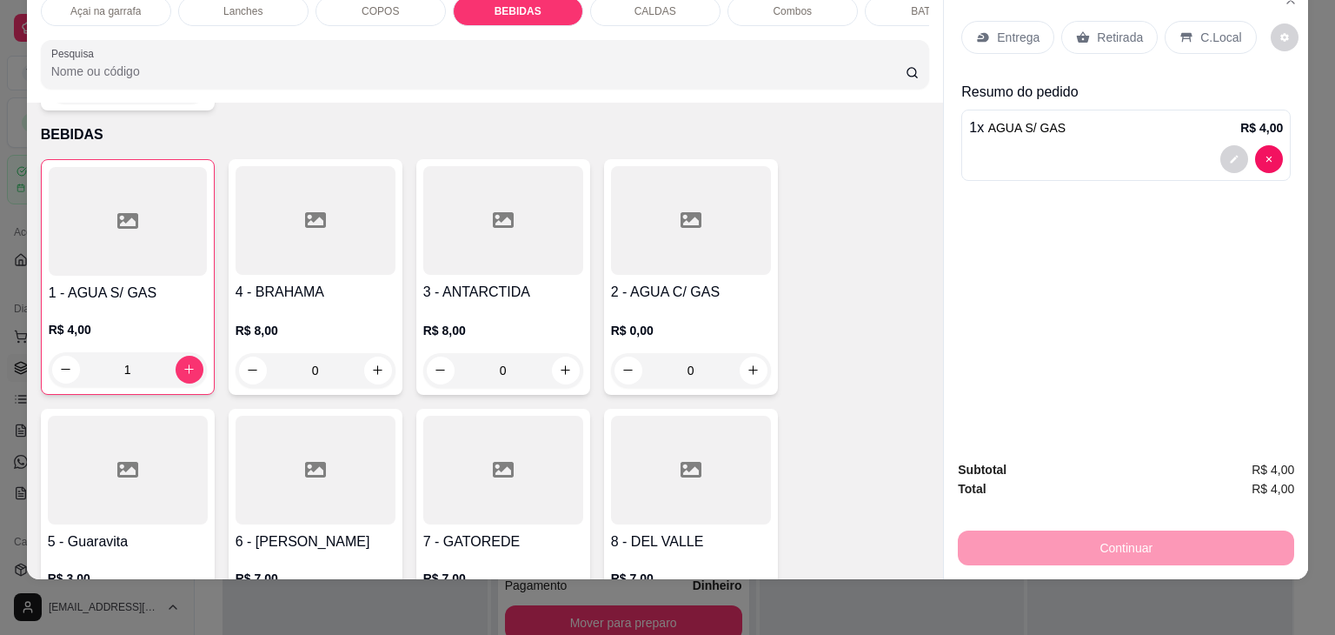
click at [1217, 37] on div "C.Local" at bounding box center [1210, 37] width 91 height 33
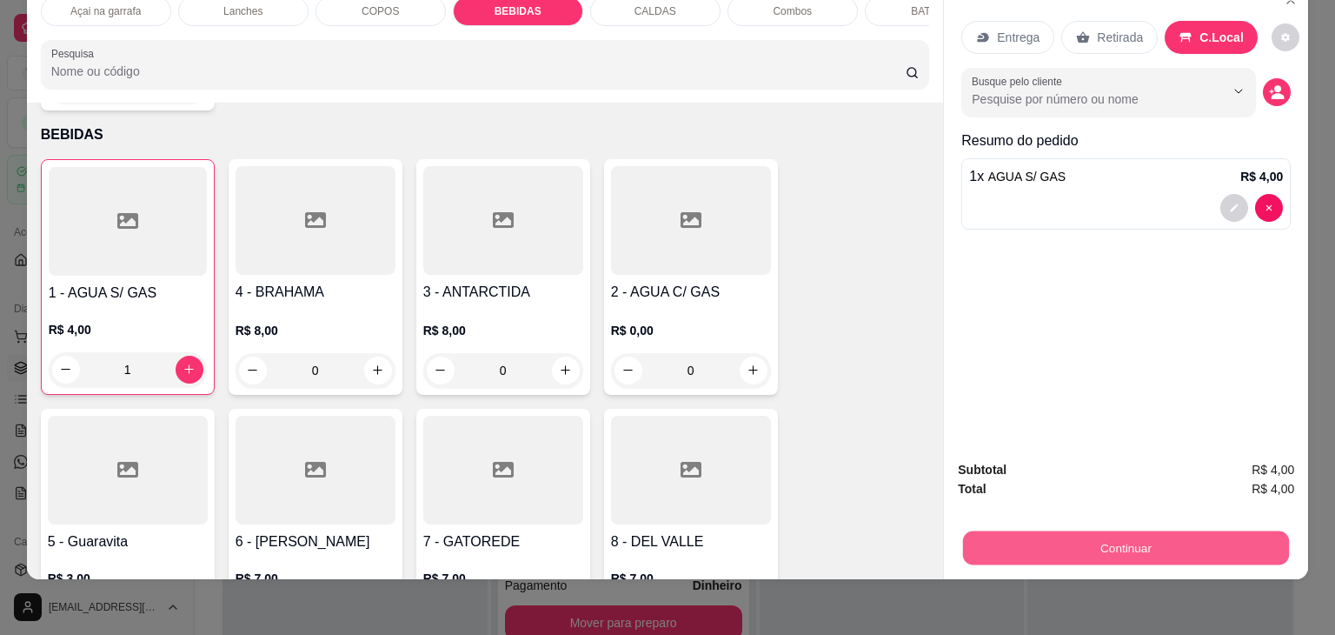
click at [1134, 531] on button "Continuar" at bounding box center [1126, 548] width 326 height 34
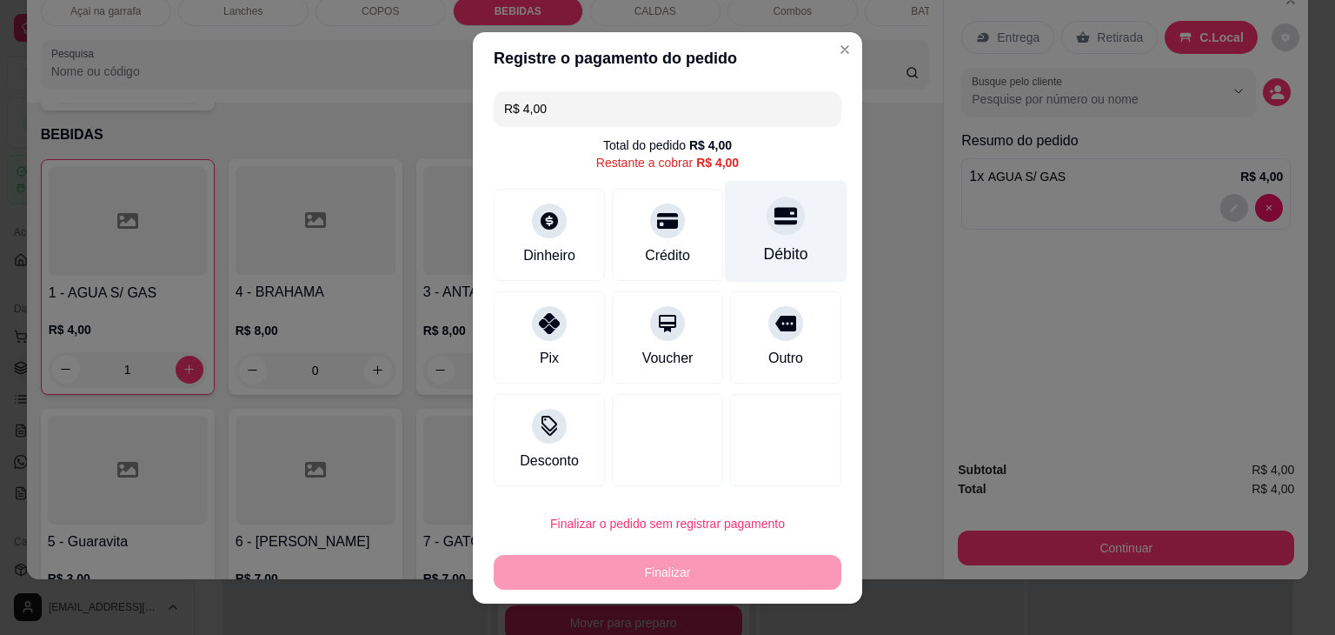
click at [751, 236] on div "Débito" at bounding box center [786, 231] width 123 height 102
type input "R$ 0,00"
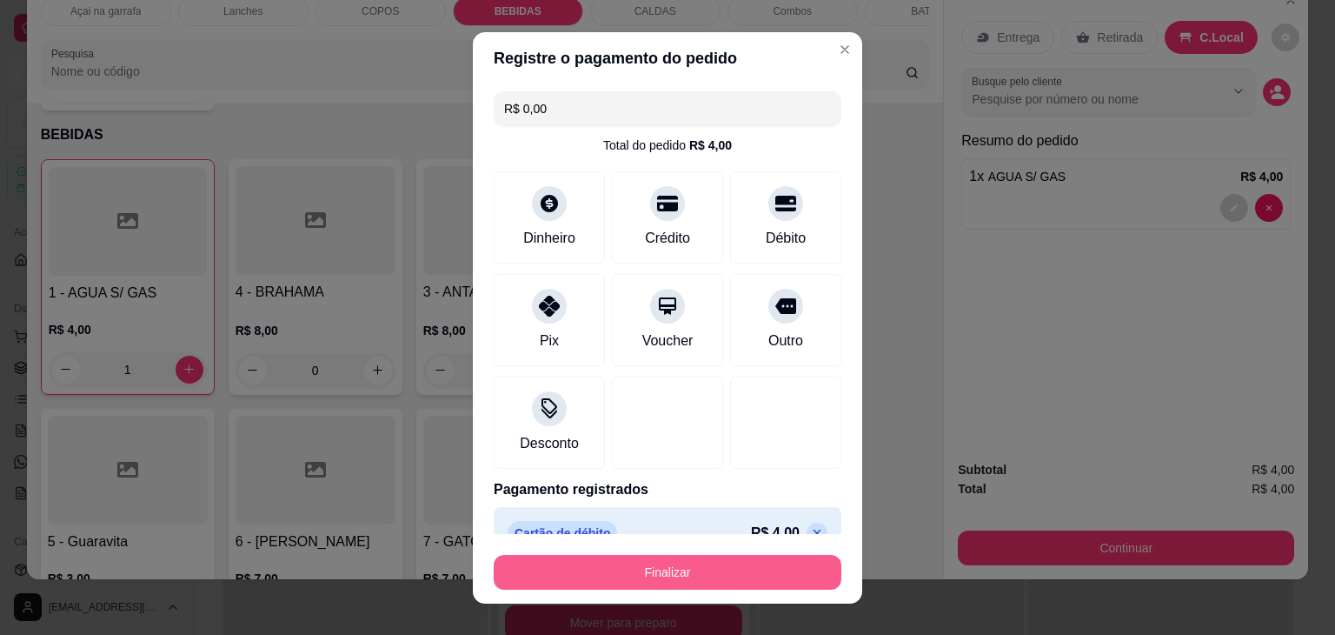
click at [729, 571] on button "Finalizar" at bounding box center [668, 572] width 348 height 35
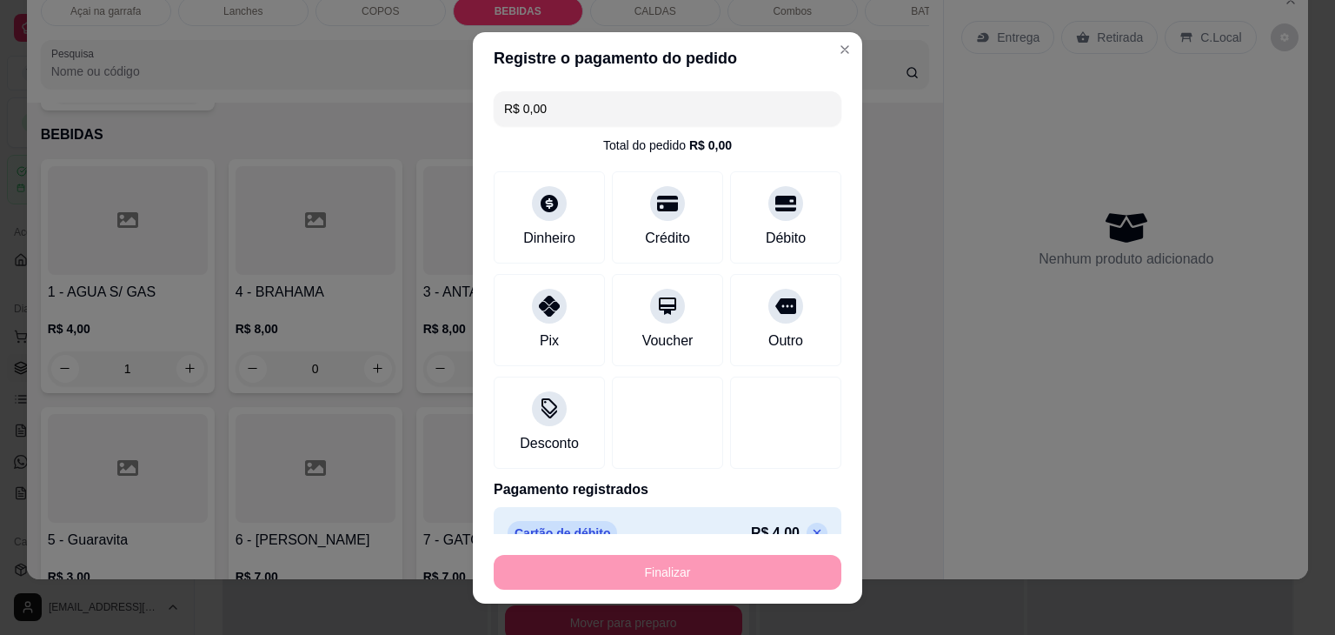
type input "0"
type input "-R$ 4,00"
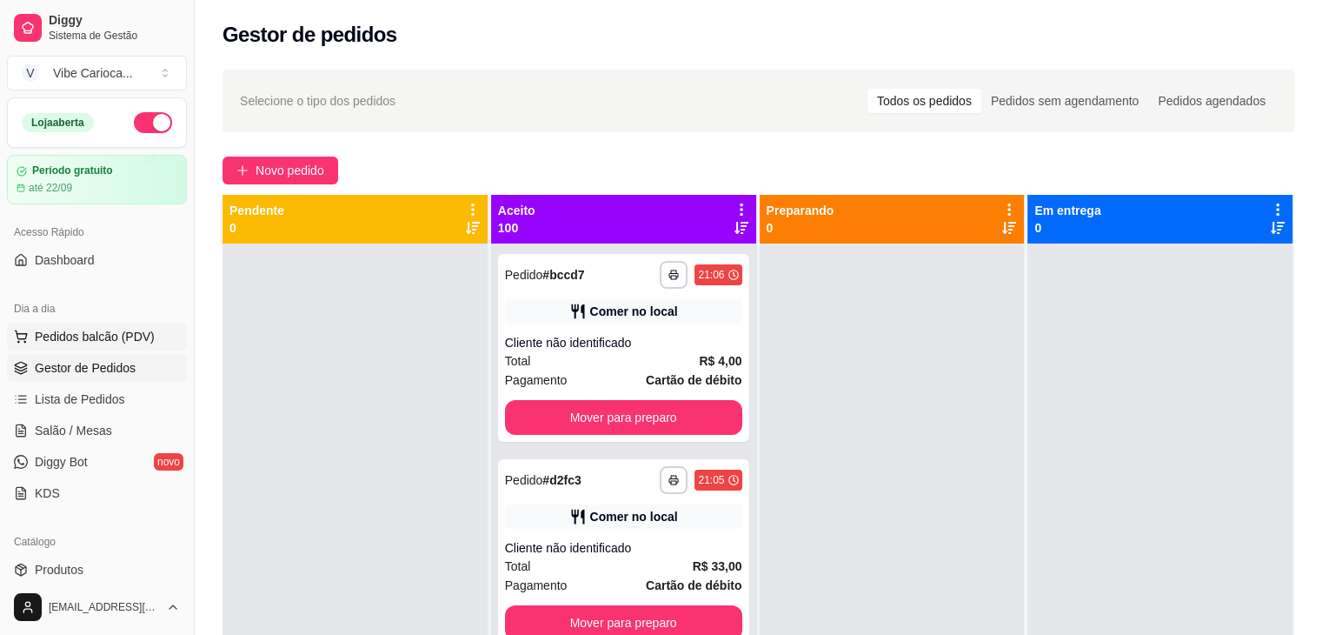
click at [101, 334] on span "Pedidos balcão (PDV)" at bounding box center [95, 336] width 120 height 17
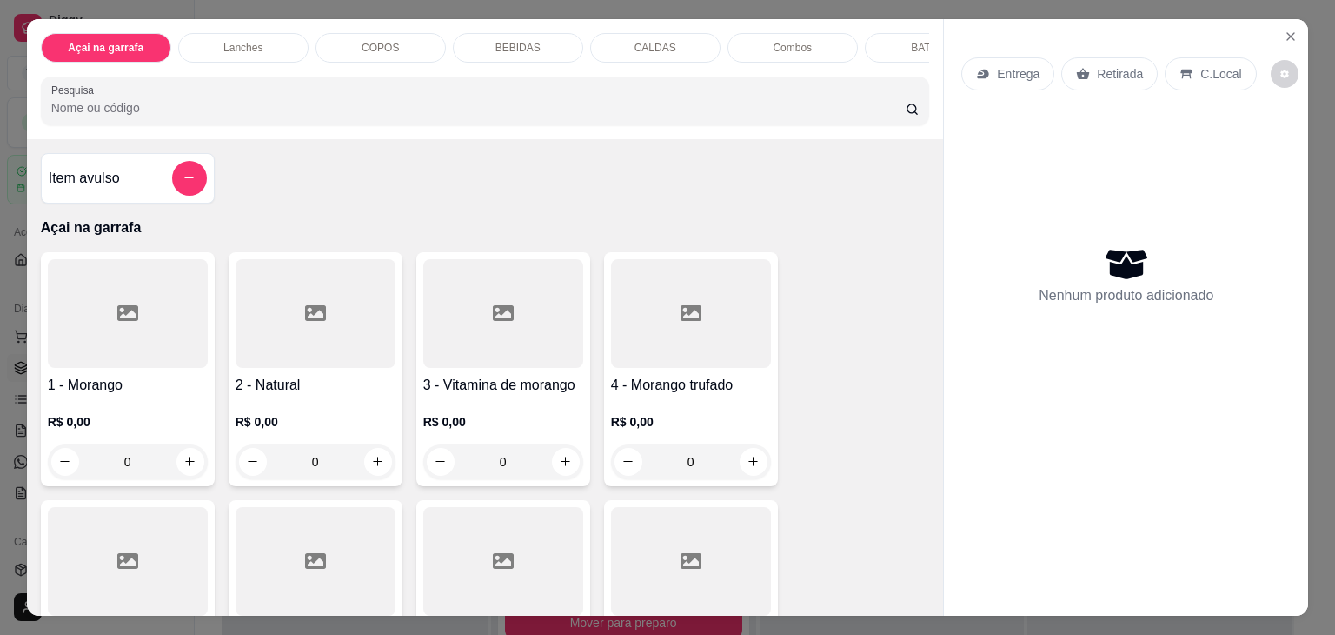
click at [383, 41] on p "COPOS" at bounding box center [380, 48] width 37 height 14
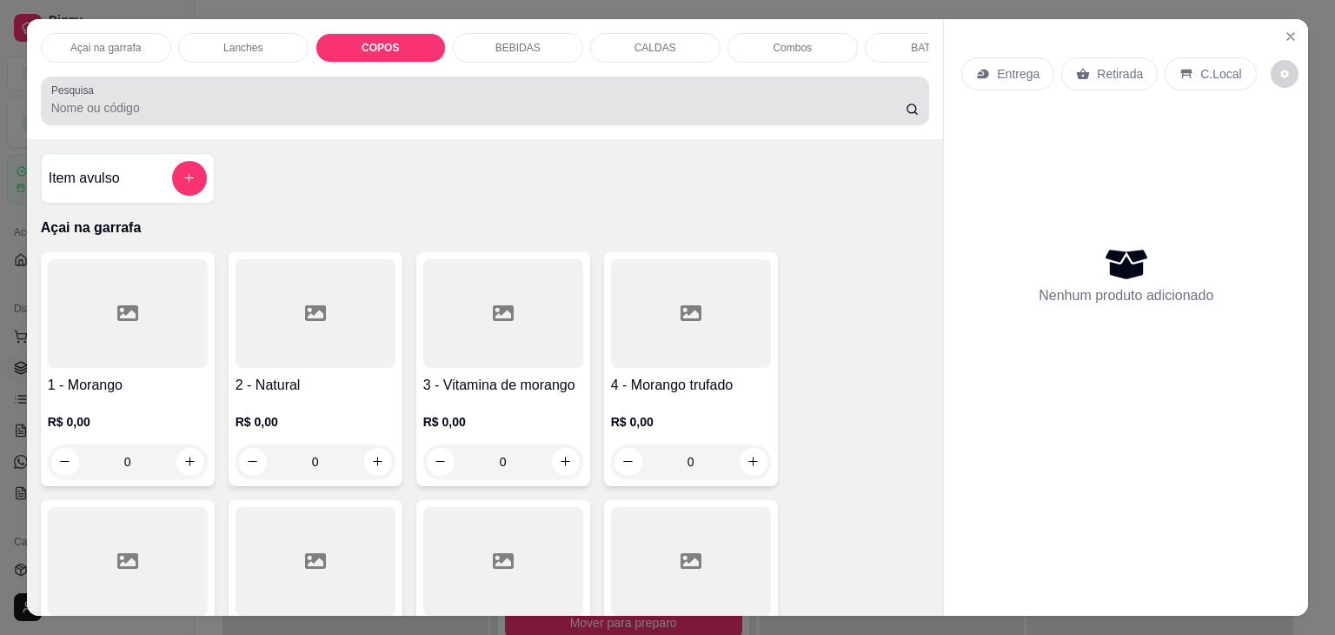
scroll to position [43, 0]
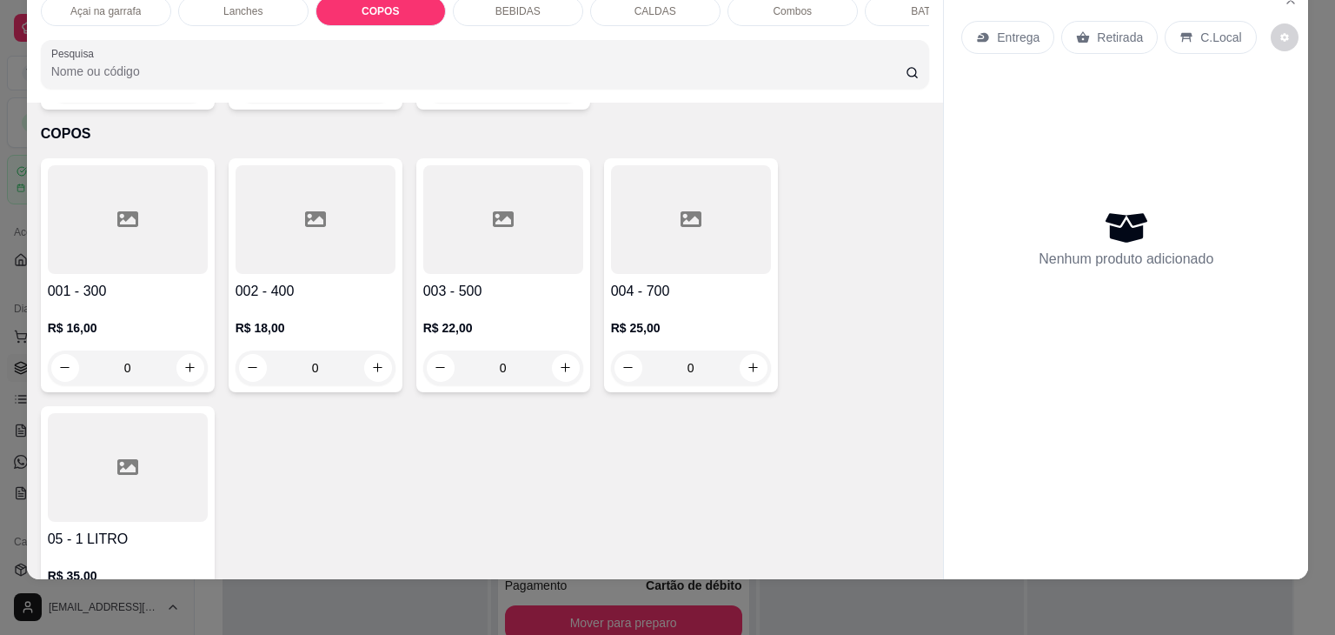
click at [305, 209] on icon at bounding box center [315, 219] width 21 height 21
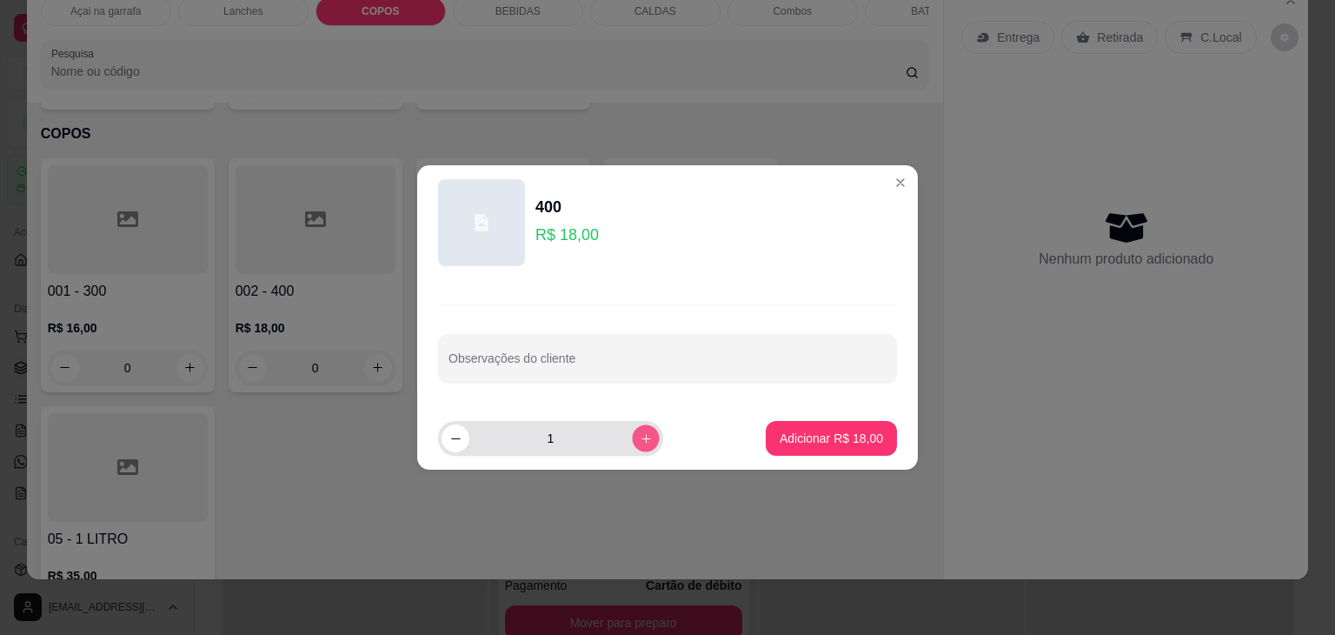
click at [637, 430] on button "increase-product-quantity" at bounding box center [645, 437] width 27 height 27
type input "2"
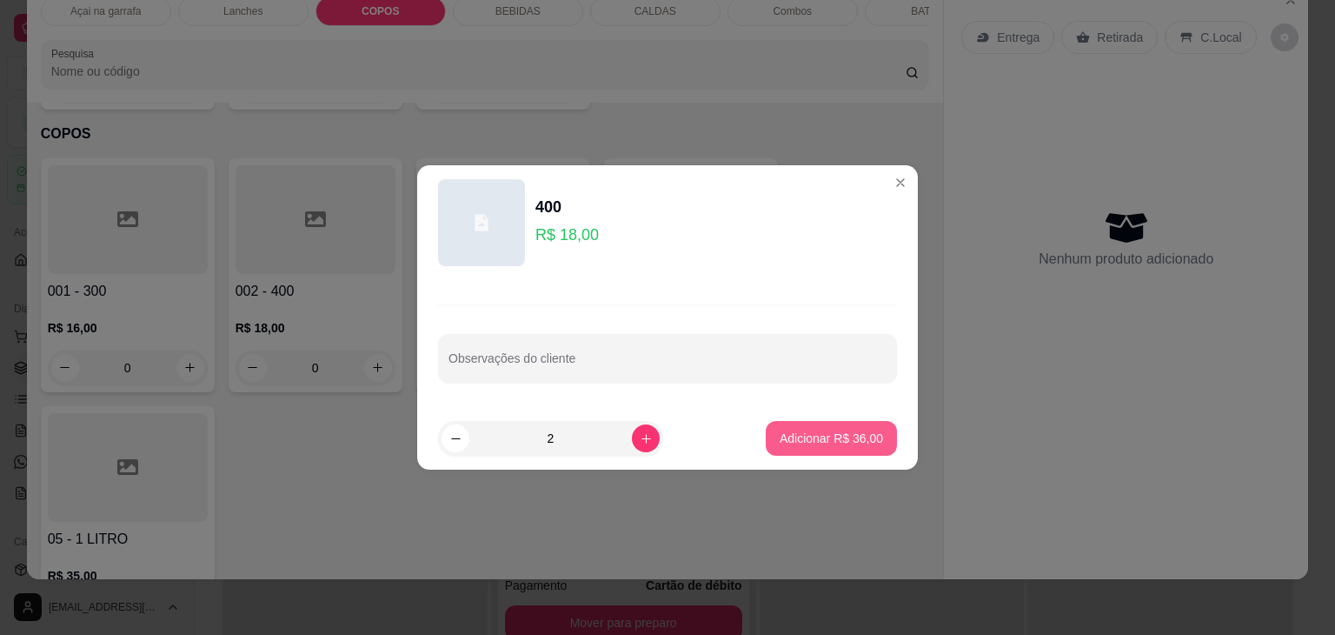
click at [781, 428] on button "Adicionar R$ 36,00" at bounding box center [831, 438] width 131 height 35
type input "2"
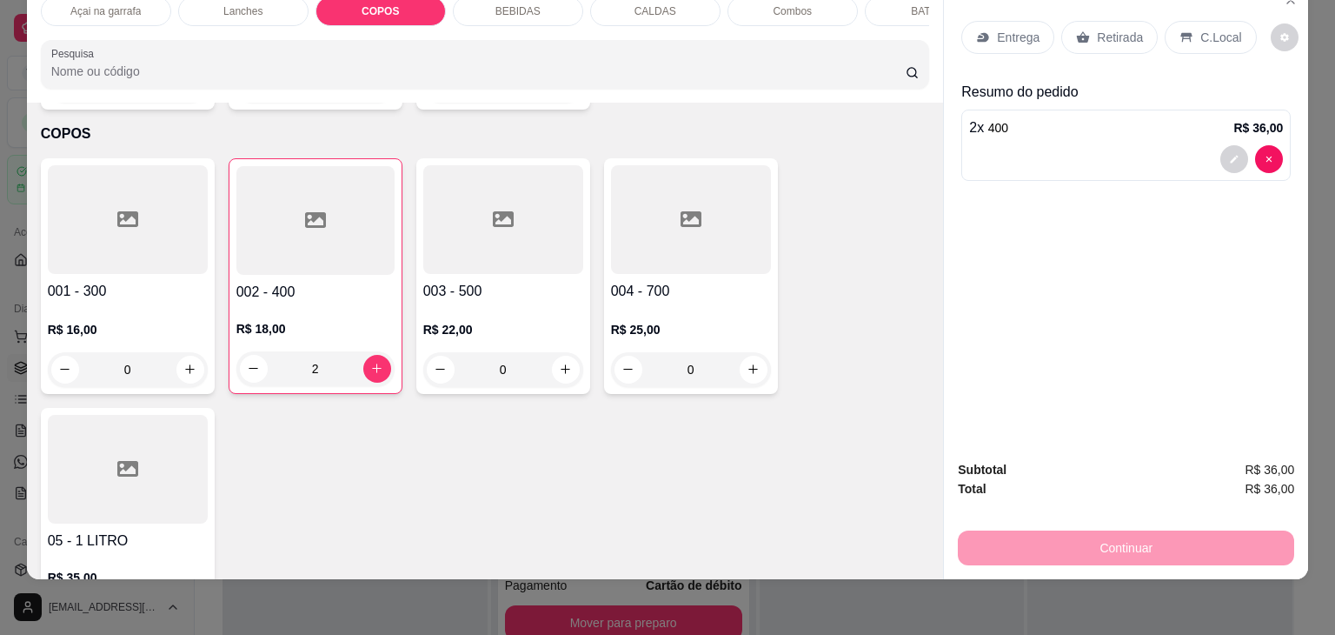
click at [1202, 21] on div "C.Local" at bounding box center [1210, 37] width 91 height 33
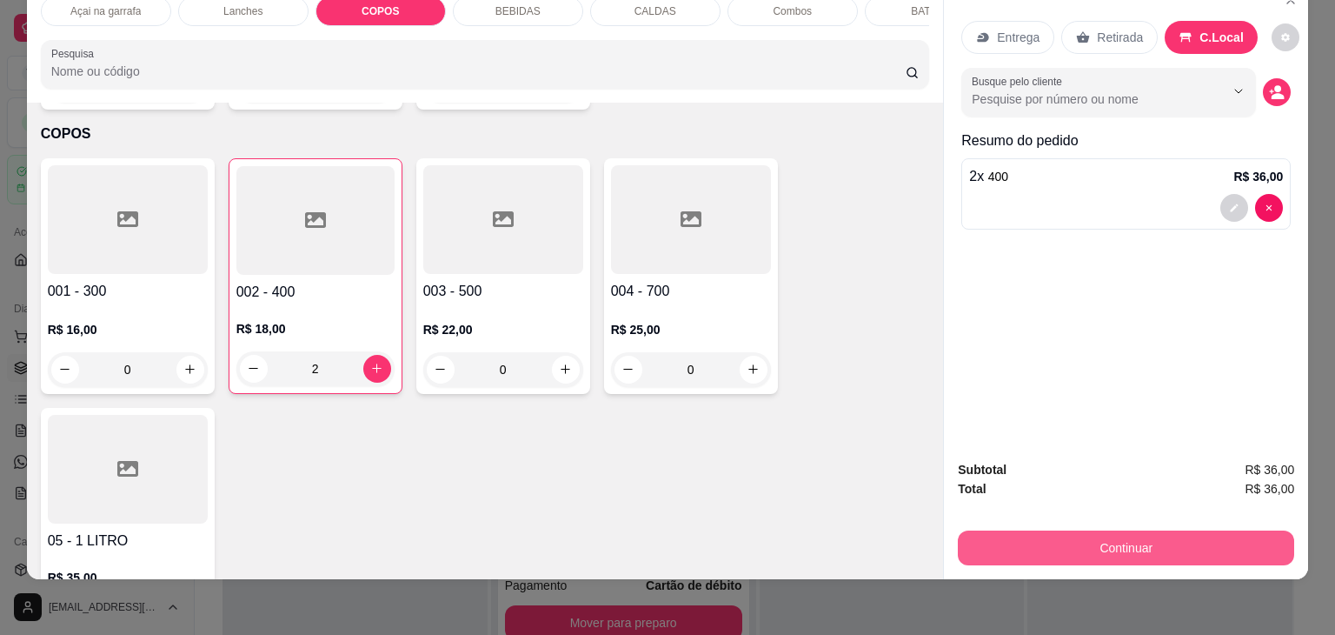
click at [1210, 534] on button "Continuar" at bounding box center [1126, 547] width 336 height 35
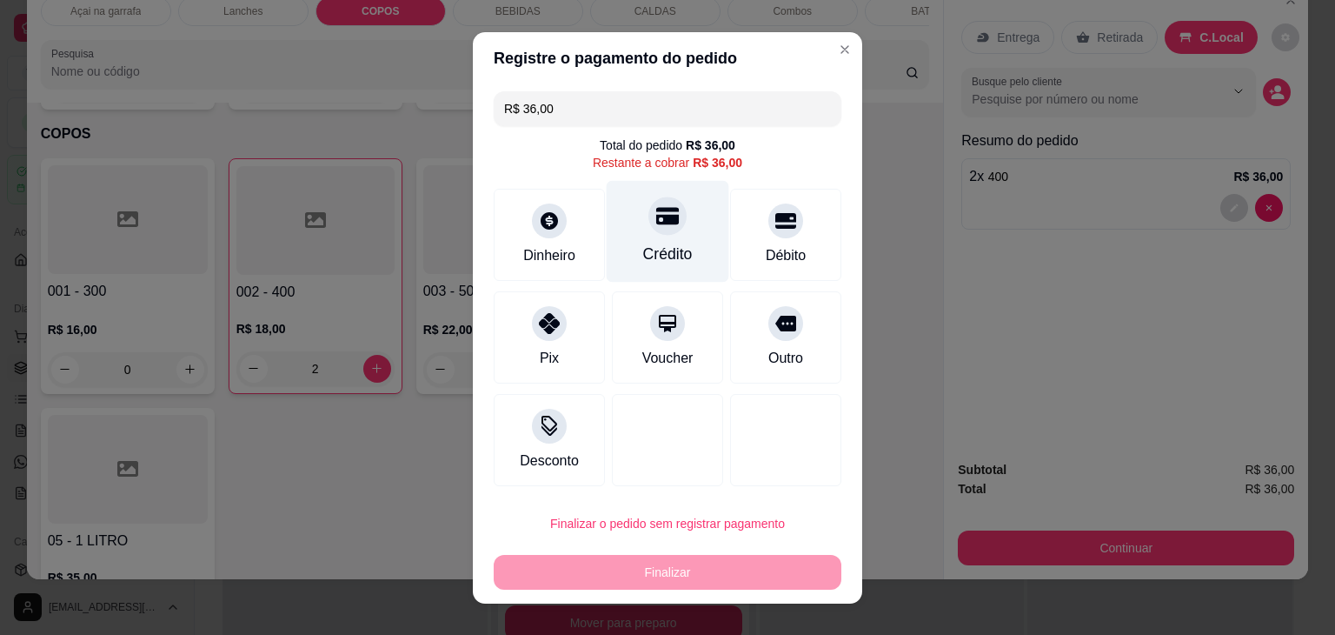
click at [636, 236] on div "Crédito" at bounding box center [668, 231] width 123 height 102
type input "R$ 0,00"
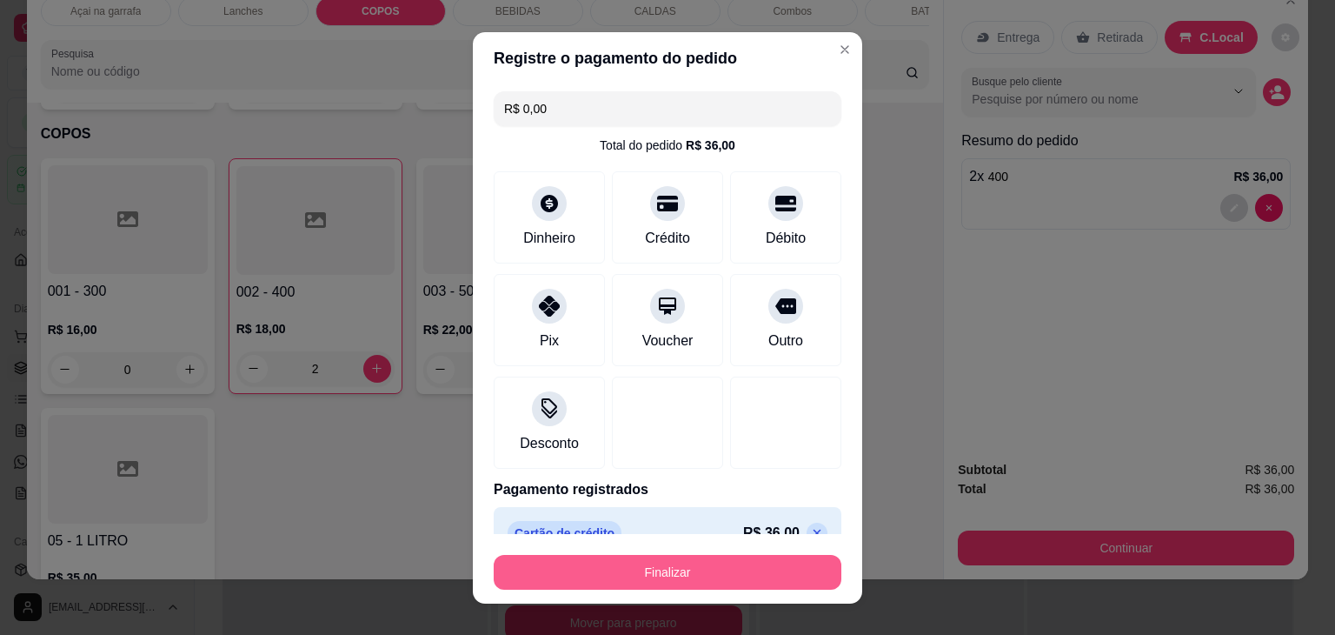
click at [703, 569] on button "Finalizar" at bounding box center [668, 572] width 348 height 35
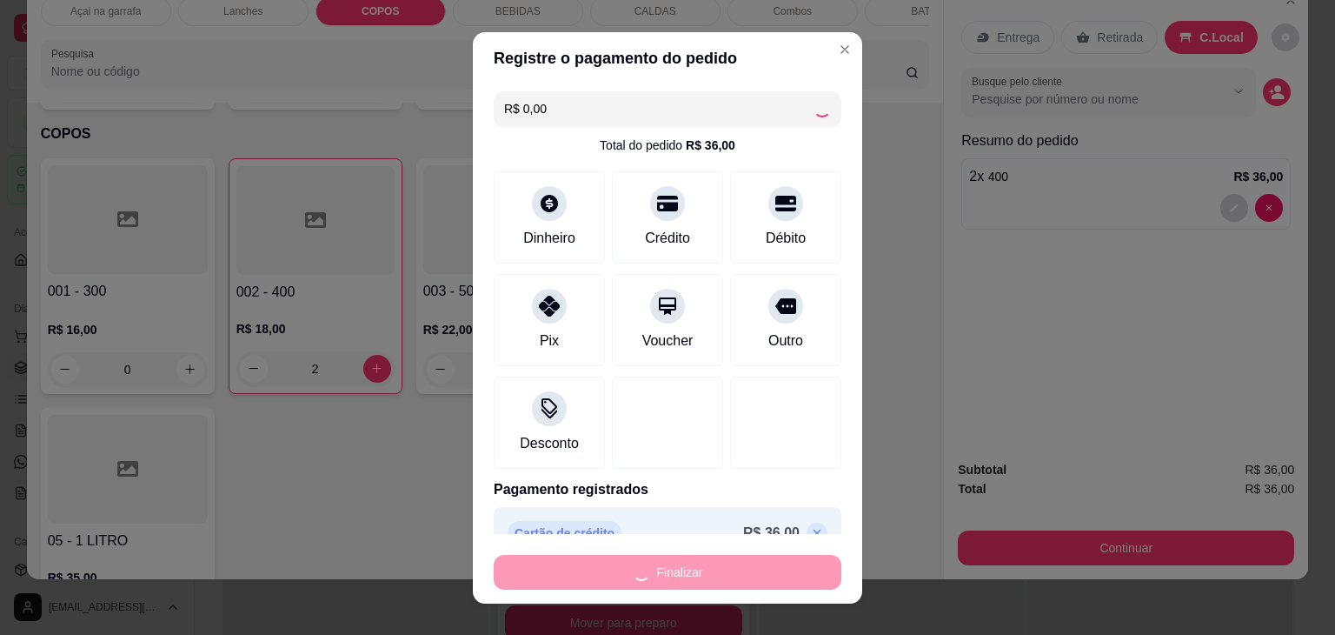
type input "0"
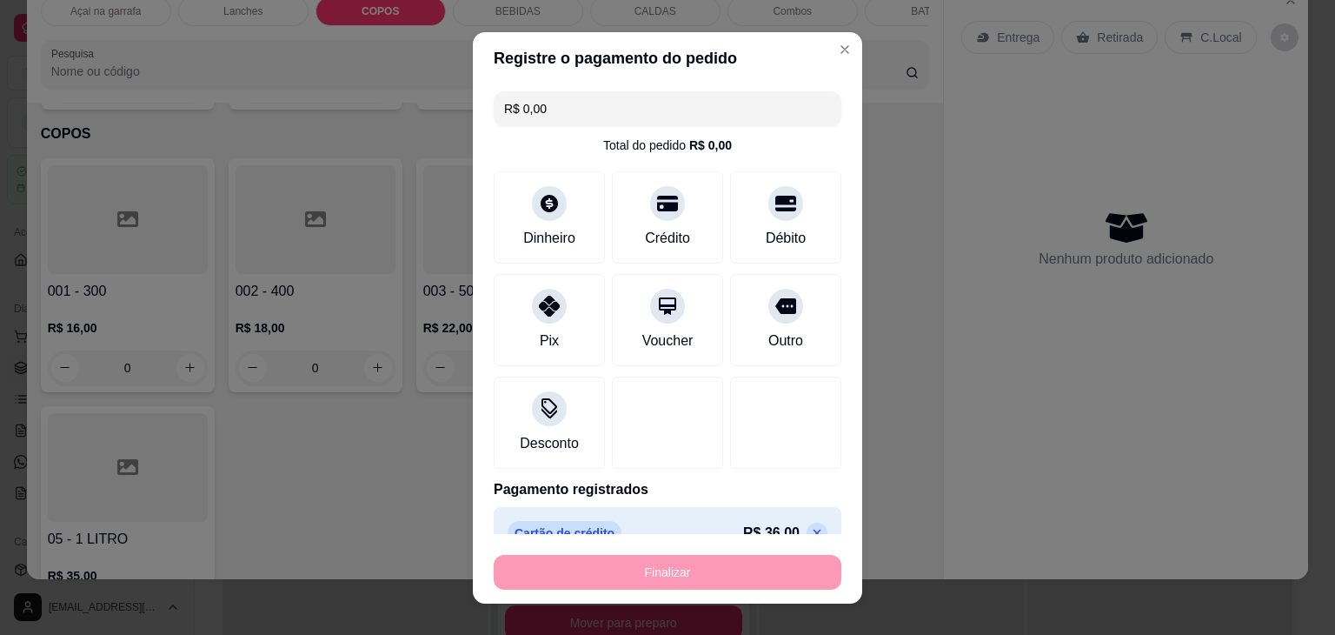
type input "-R$ 36,00"
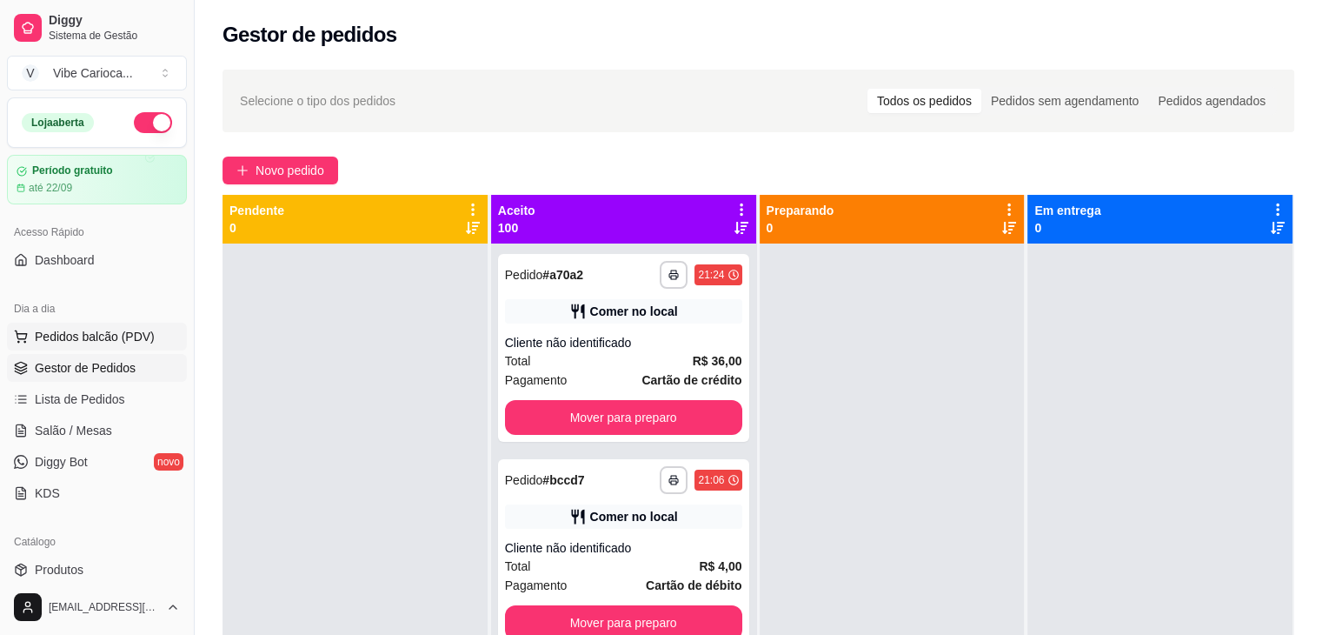
click at [104, 339] on span "Pedidos balcão (PDV)" at bounding box center [95, 336] width 120 height 17
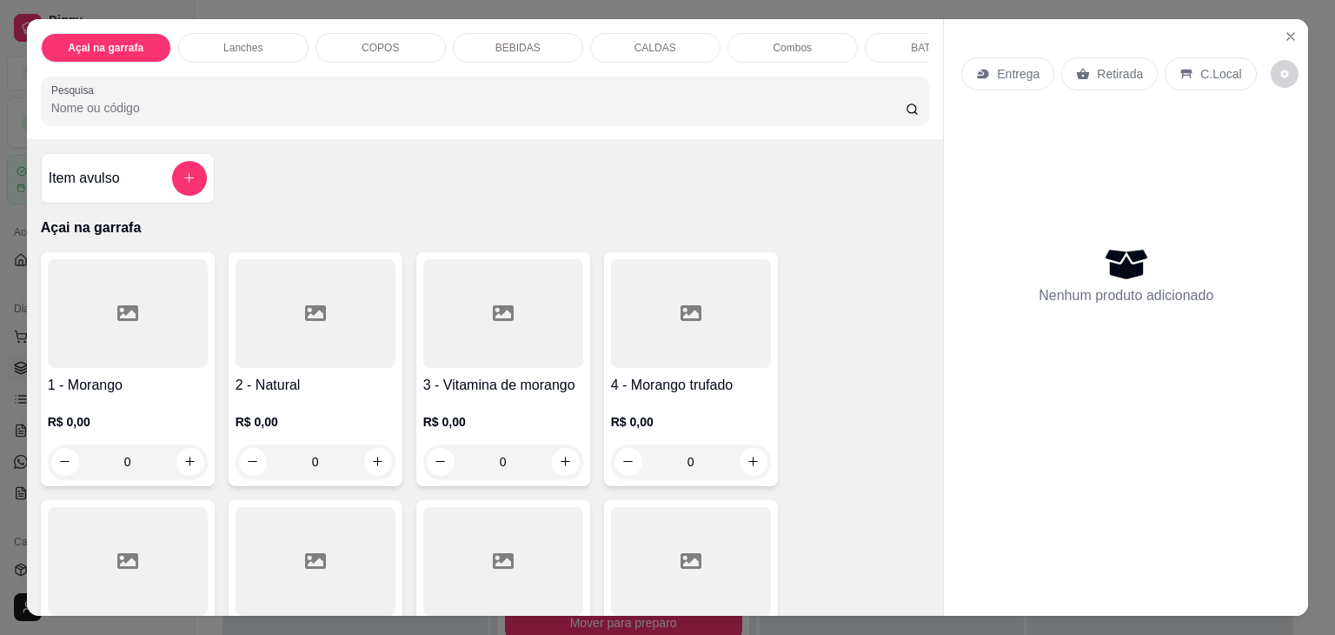
click at [347, 37] on div "COPOS" at bounding box center [381, 48] width 130 height 30
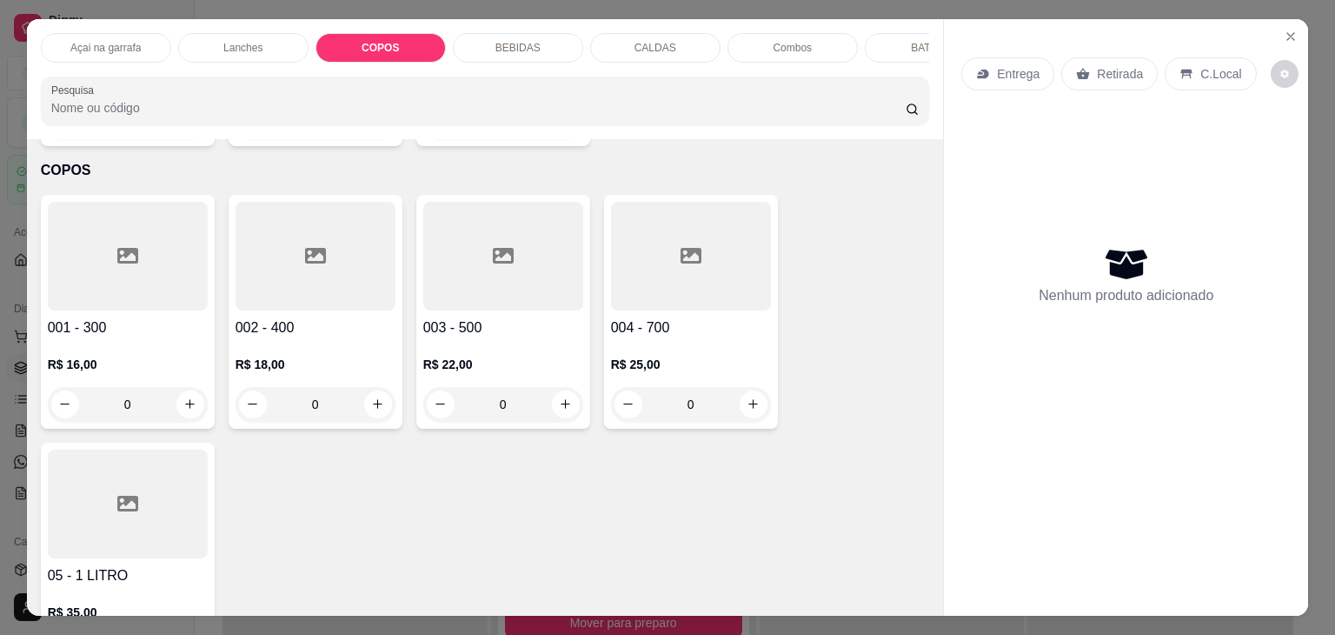
scroll to position [43, 0]
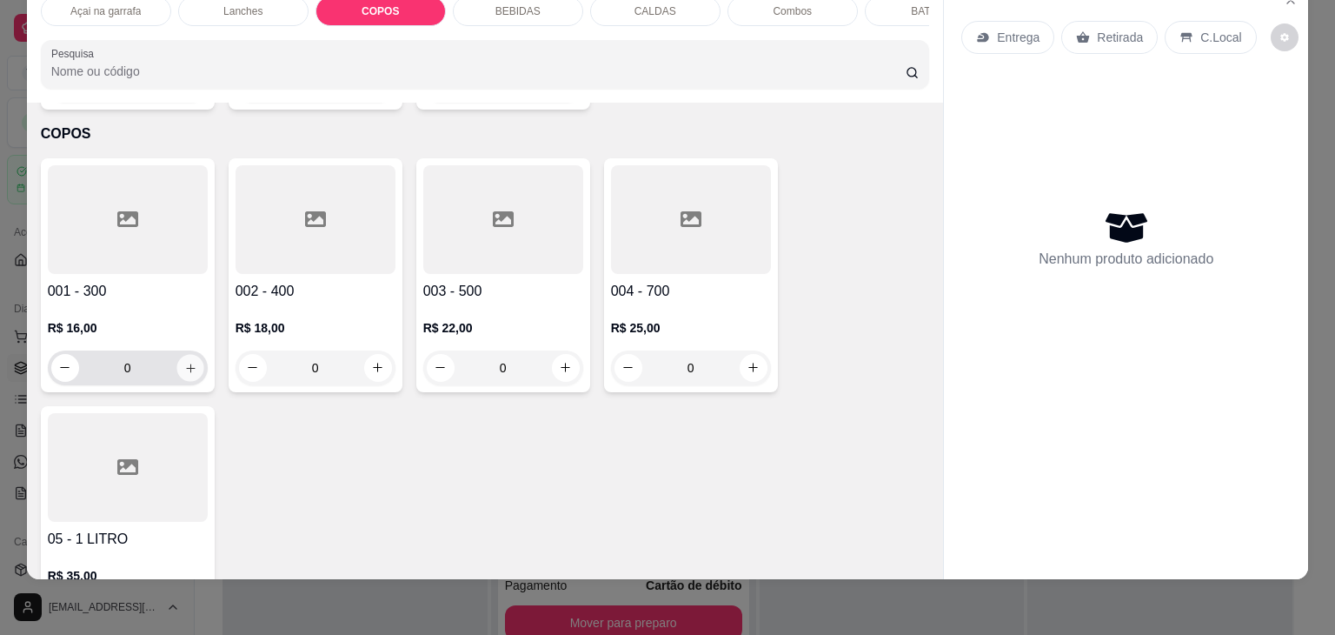
click at [184, 362] on icon "increase-product-quantity" at bounding box center [189, 368] width 13 height 13
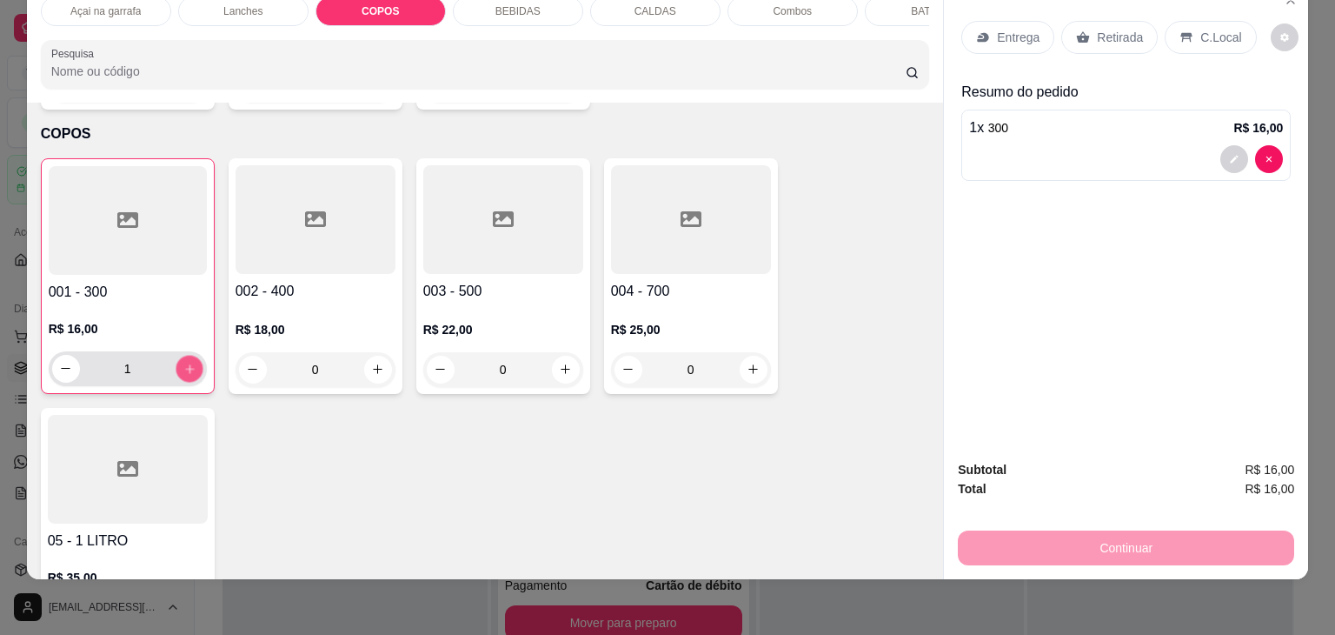
click at [184, 363] on icon "increase-product-quantity" at bounding box center [189, 369] width 13 height 13
type input "2"
click at [1191, 21] on div "C.Local" at bounding box center [1210, 37] width 91 height 33
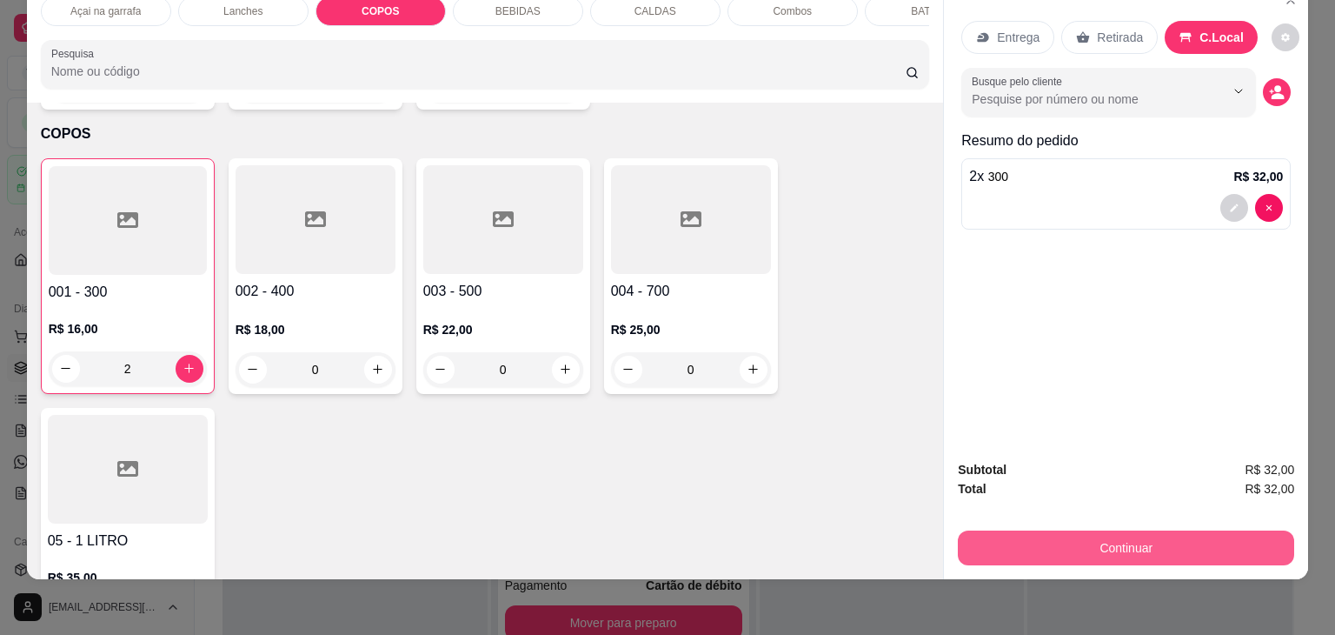
click at [1144, 530] on button "Continuar" at bounding box center [1126, 547] width 336 height 35
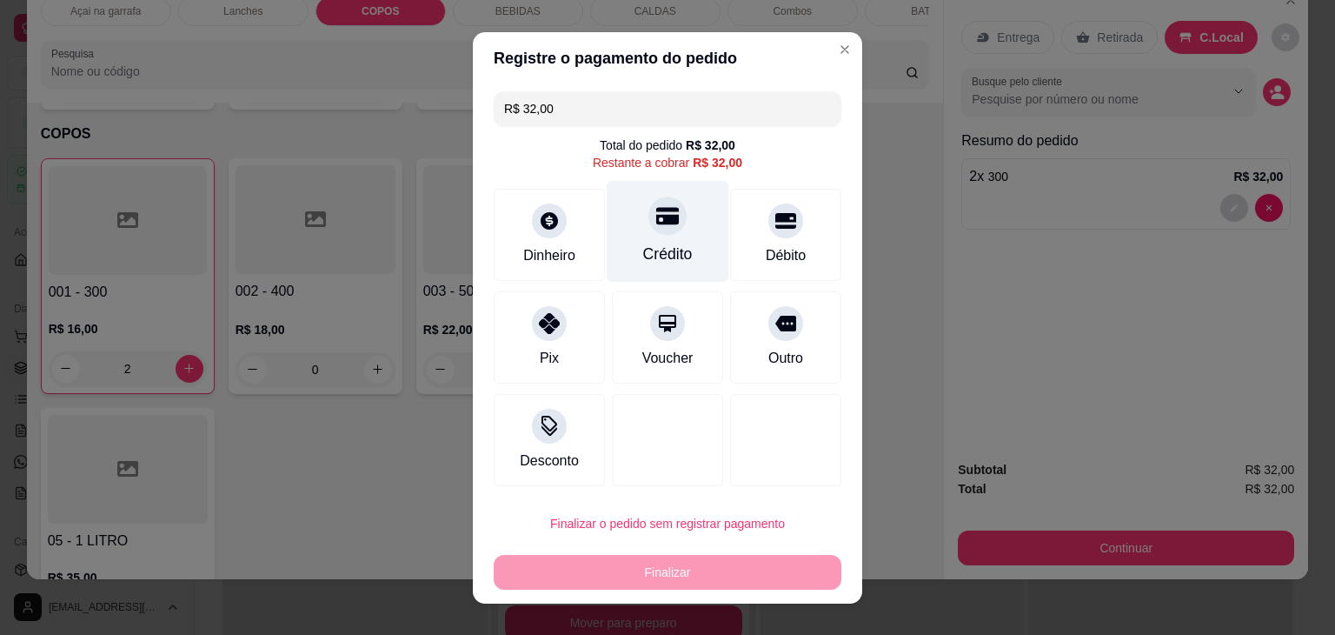
click at [656, 223] on icon at bounding box center [667, 215] width 23 height 17
type input "R$ 0,00"
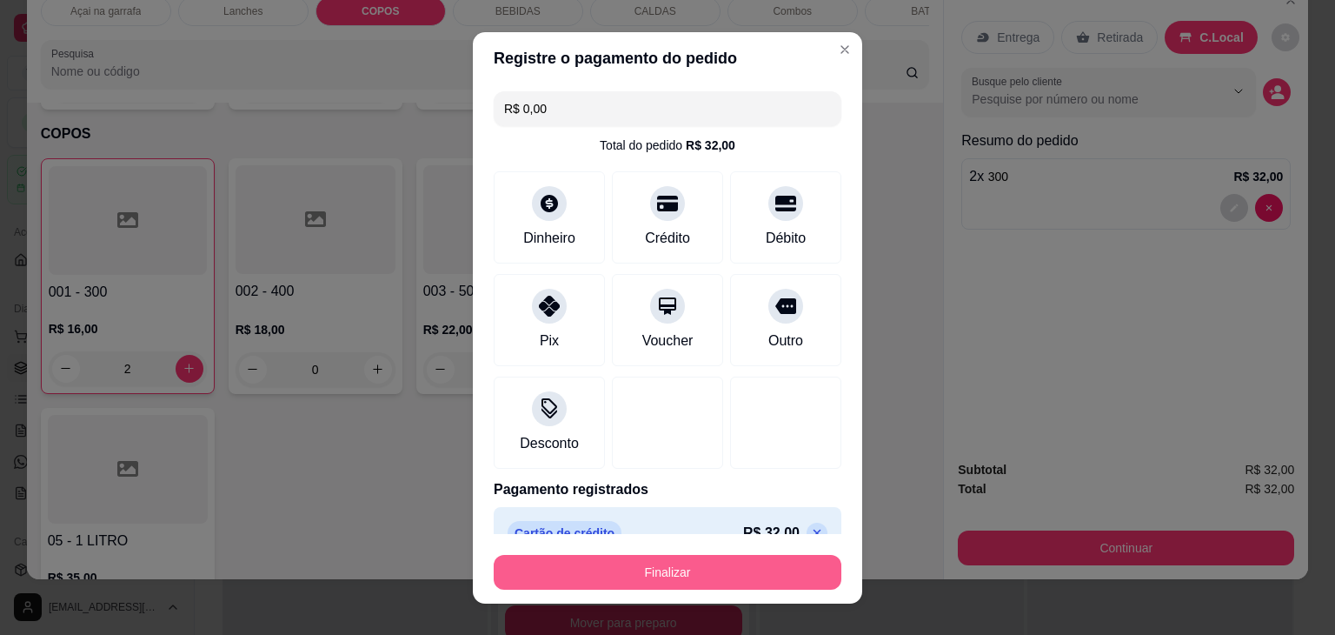
click at [730, 565] on button "Finalizar" at bounding box center [668, 572] width 348 height 35
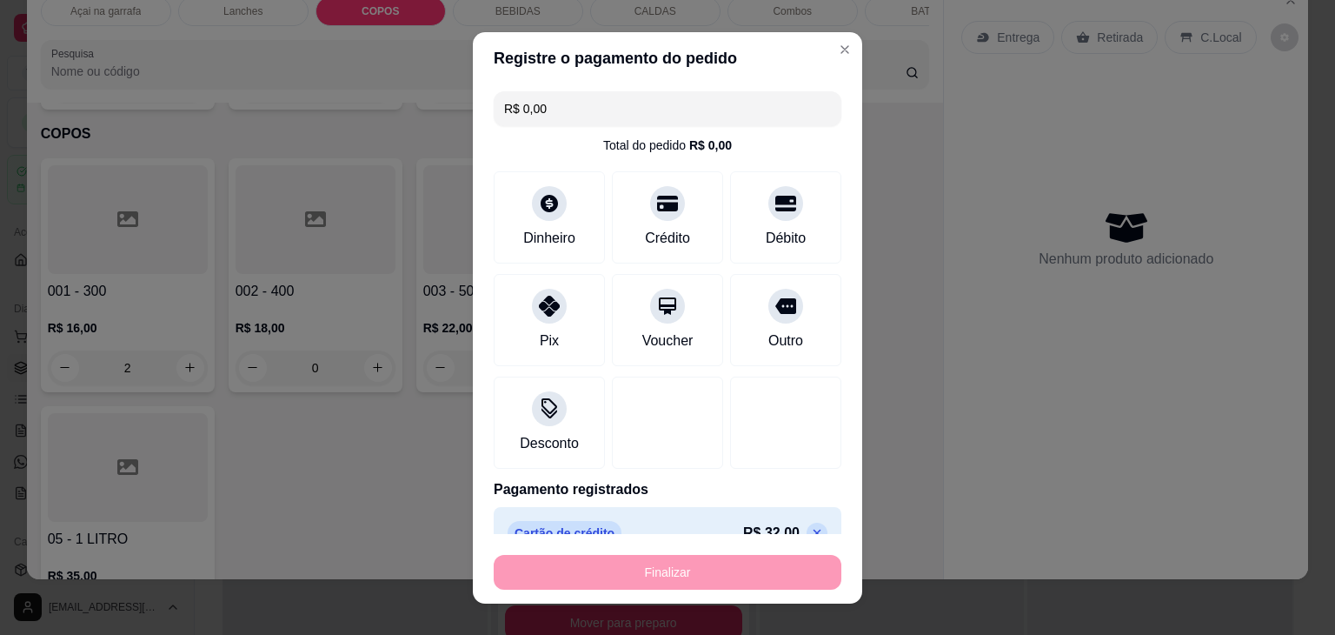
type input "0"
type input "-R$ 32,00"
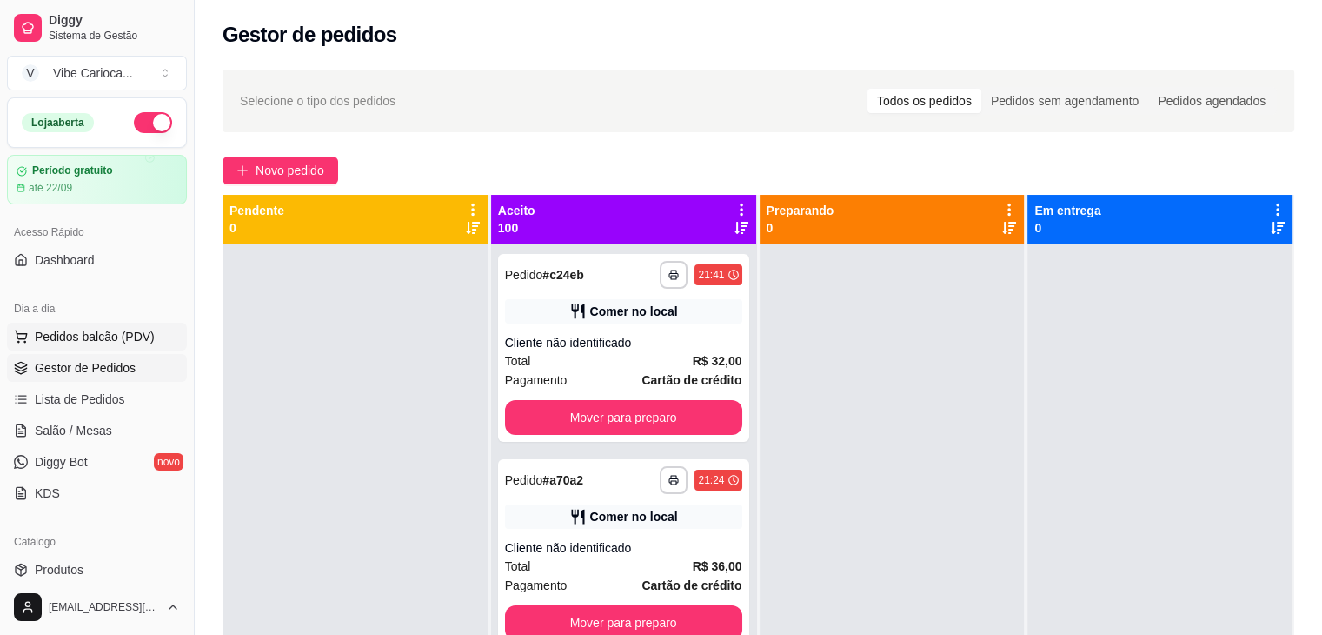
click at [44, 337] on span "Pedidos balcão (PDV)" at bounding box center [95, 336] width 120 height 17
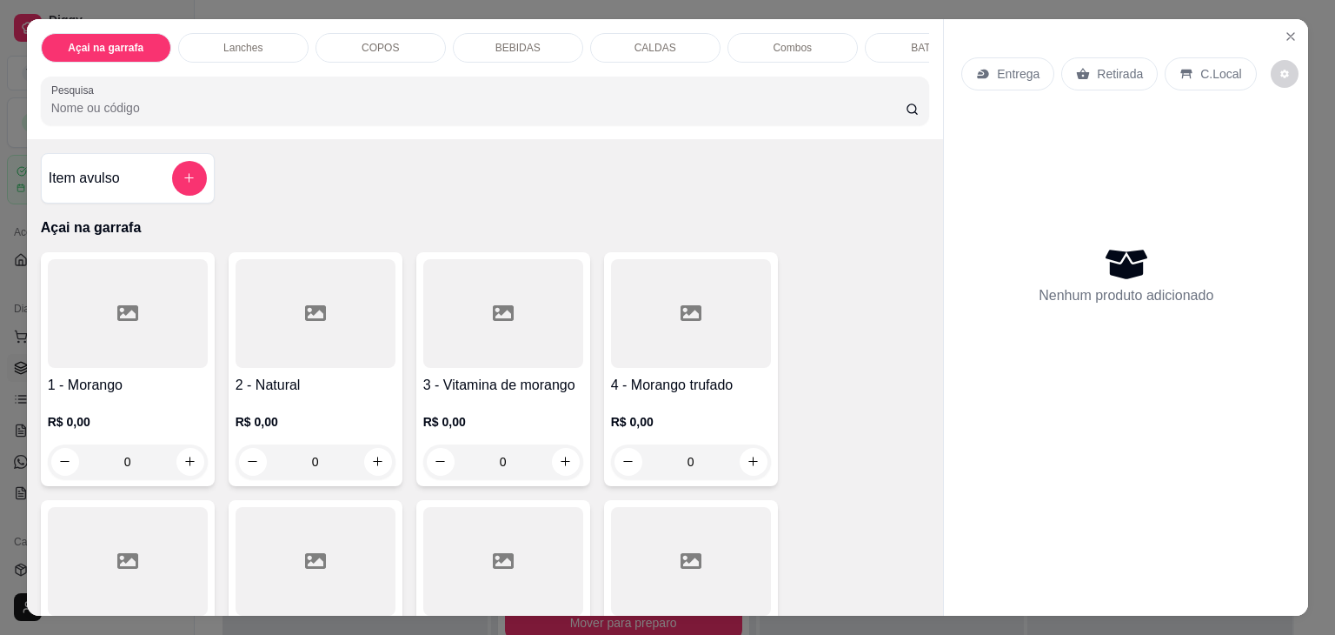
click at [269, 37] on div "Lanches" at bounding box center [243, 48] width 130 height 30
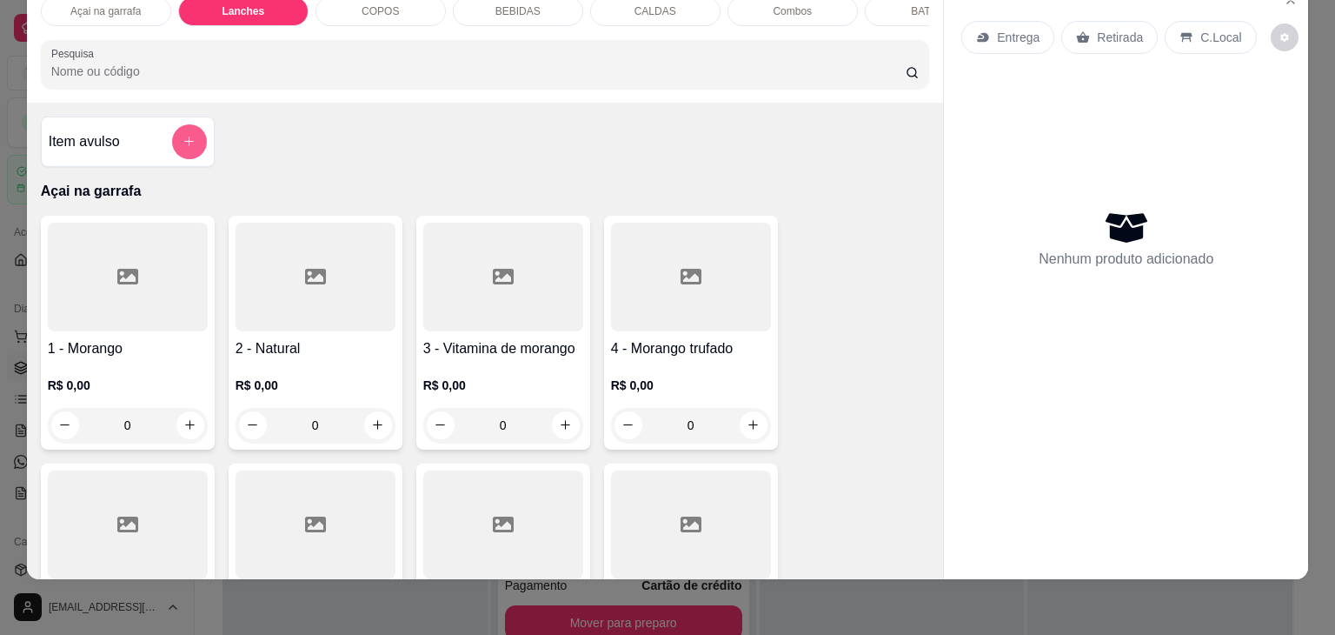
click at [183, 139] on icon "add-separate-item" at bounding box center [189, 141] width 13 height 13
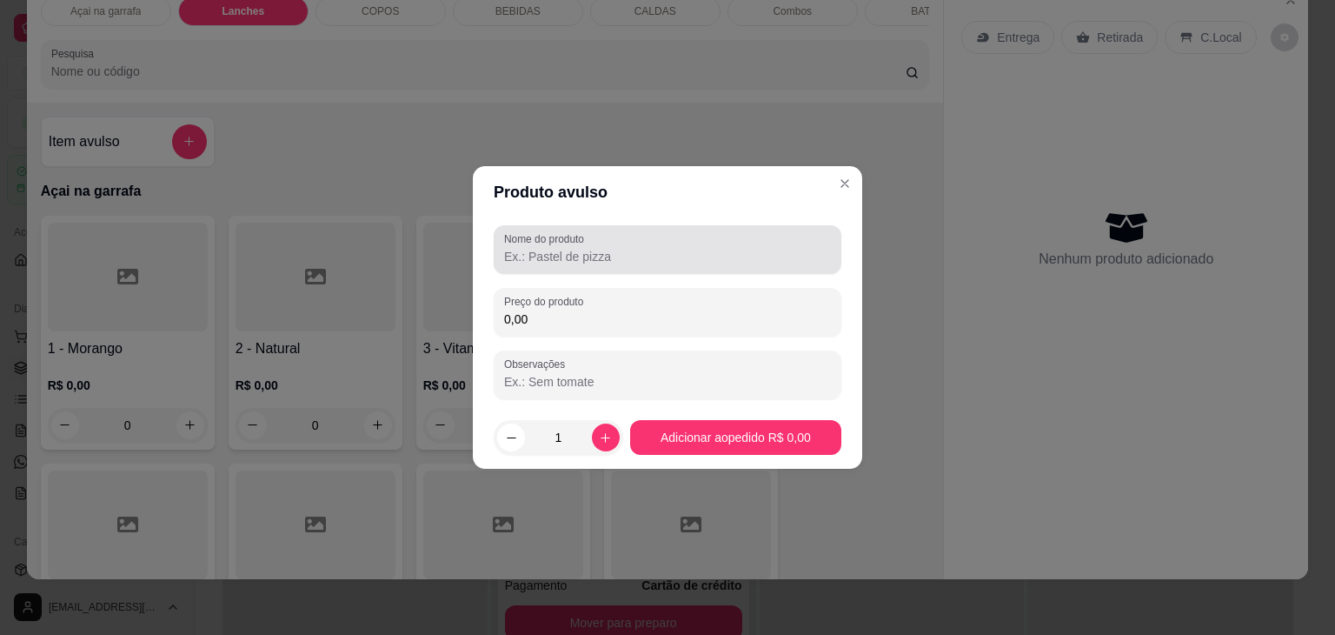
click at [636, 246] on div at bounding box center [667, 249] width 327 height 35
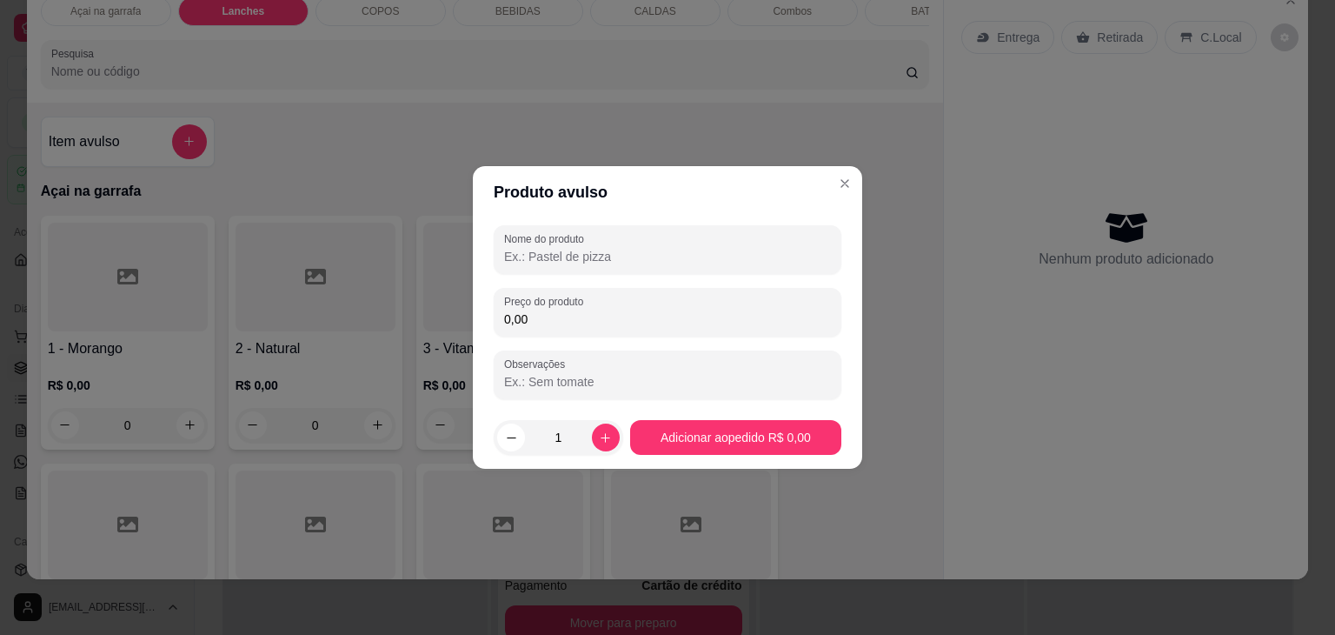
type input "c"
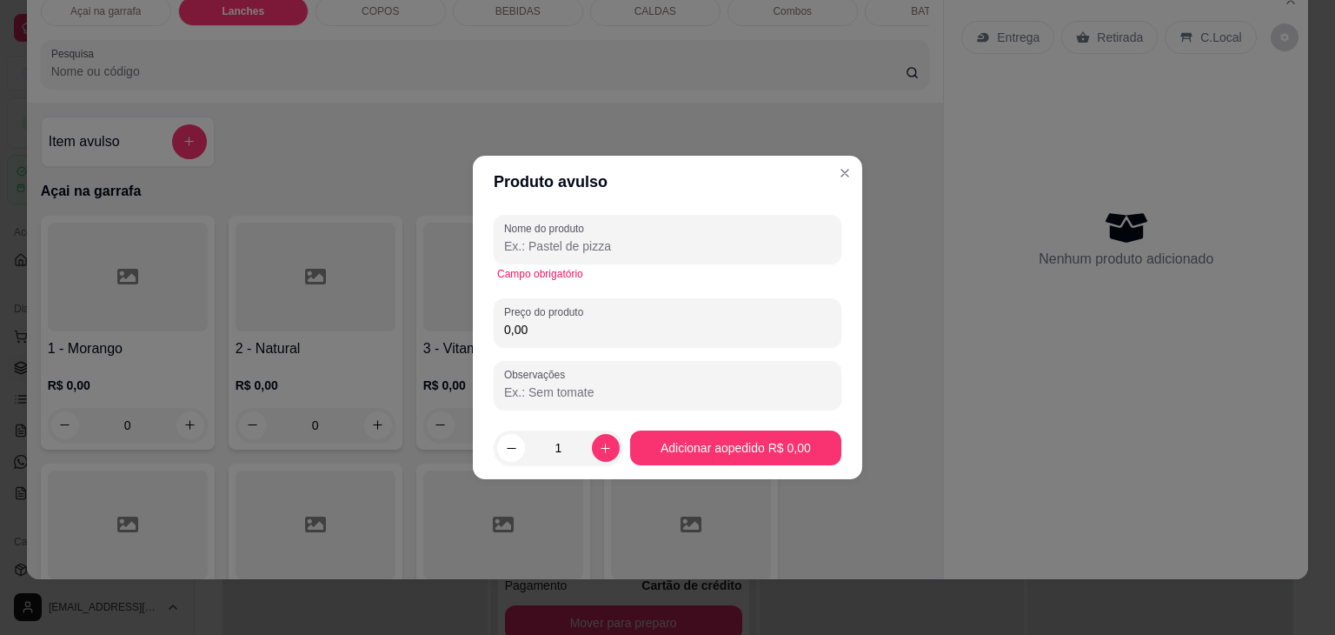
type input "C"
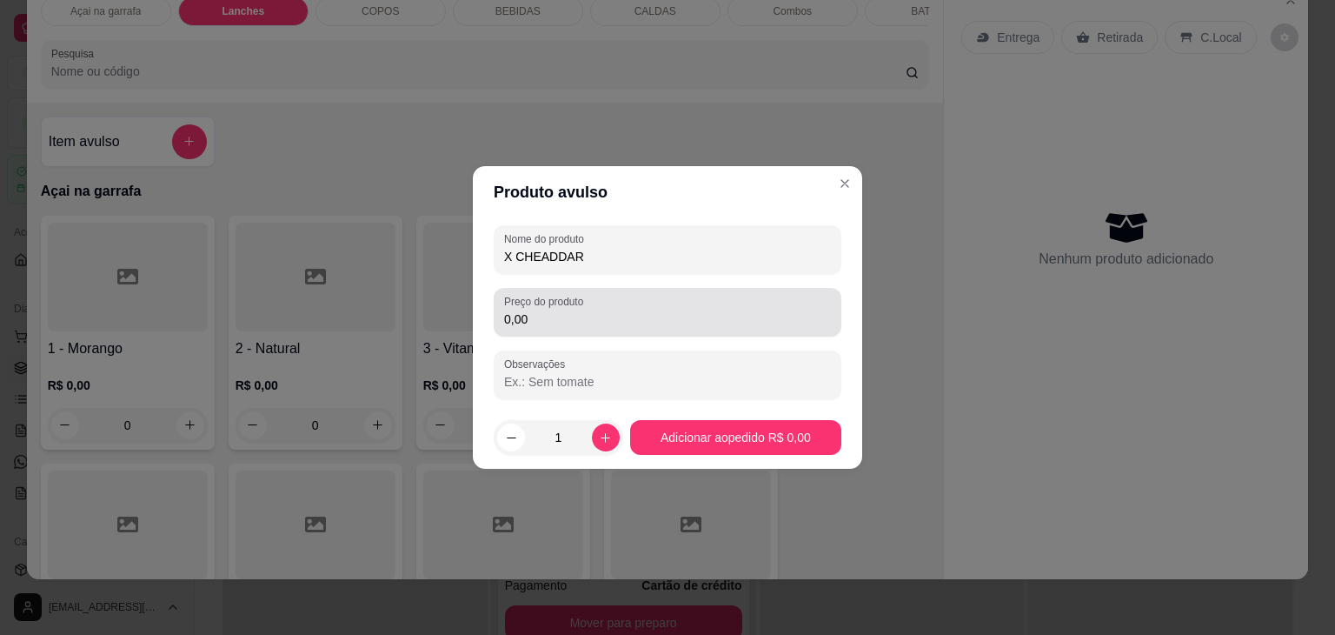
type input "X CHEADDAR"
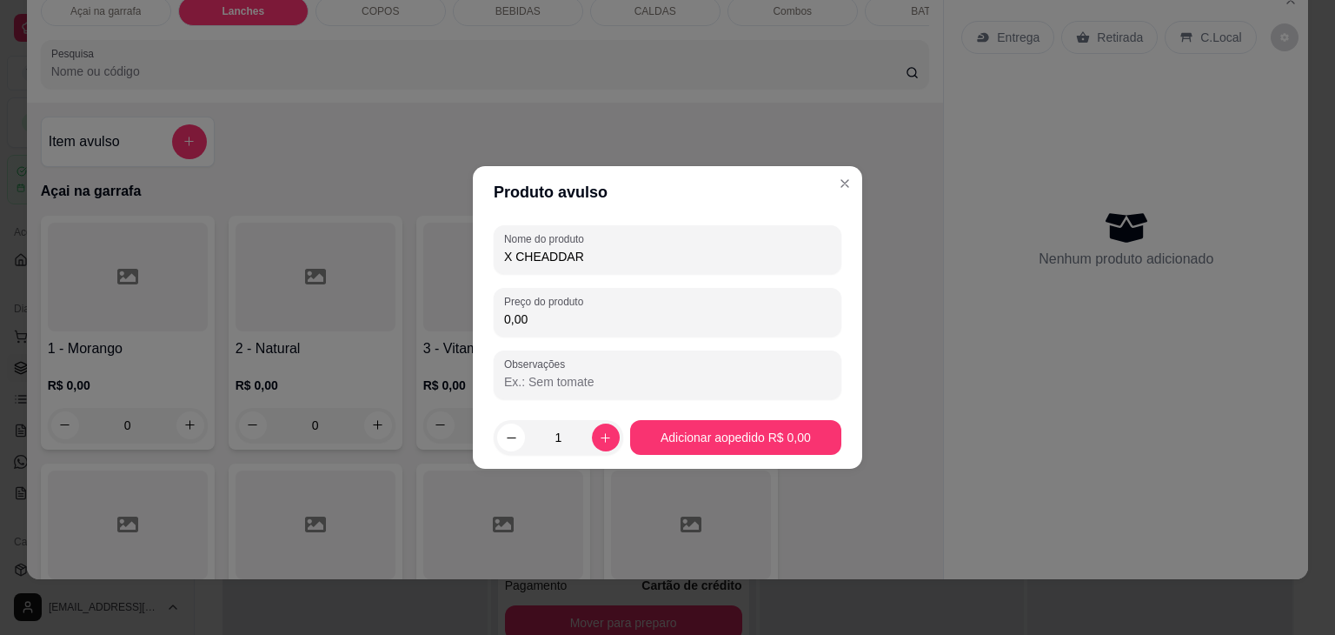
click at [556, 327] on input "0,00" at bounding box center [667, 318] width 327 height 17
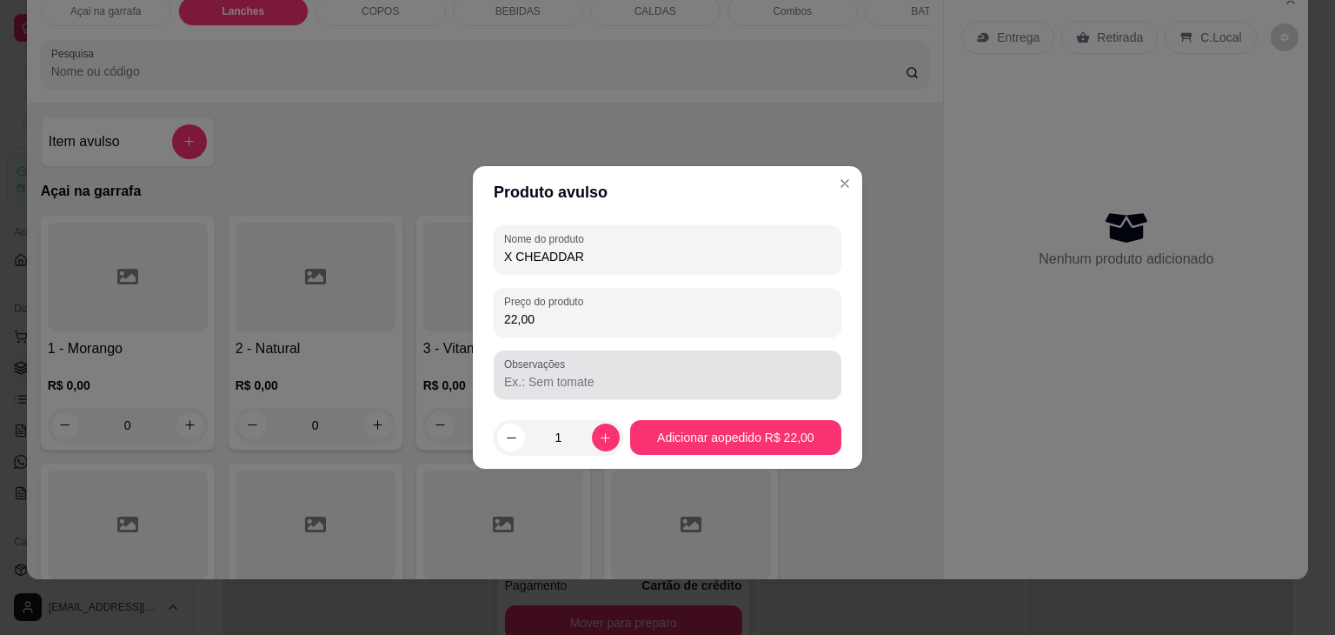
type input "22,00"
click at [595, 376] on input "Observações" at bounding box center [667, 381] width 327 height 17
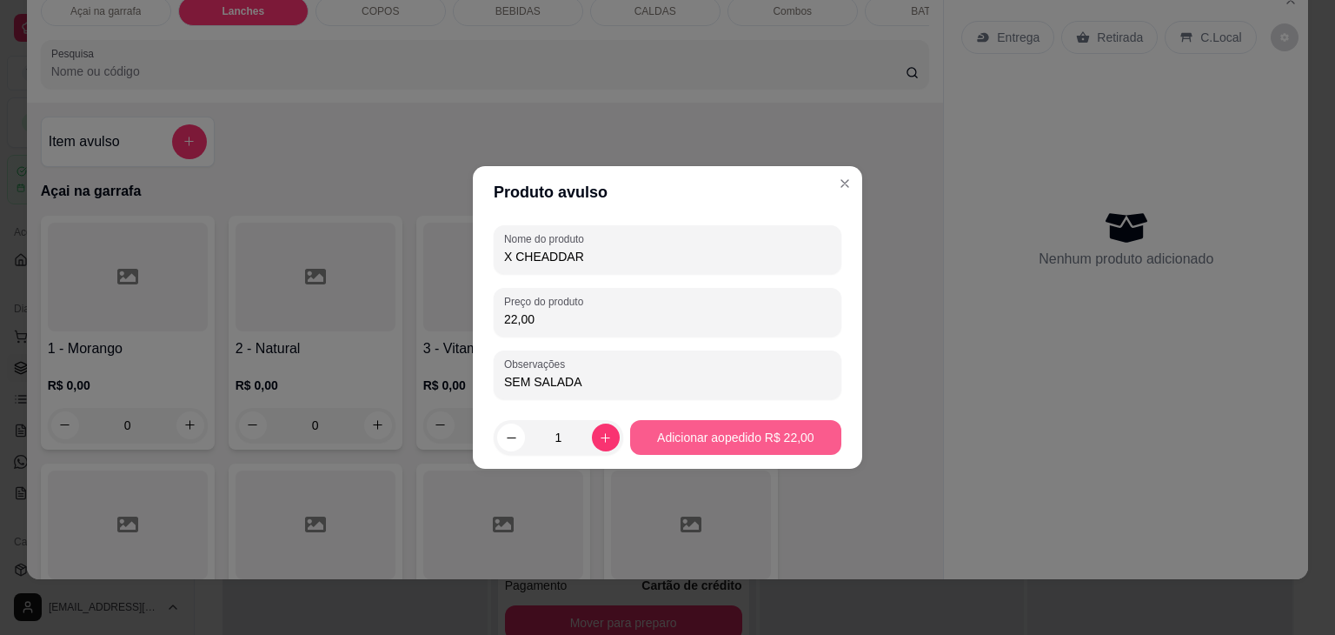
type input "SEM SALADA"
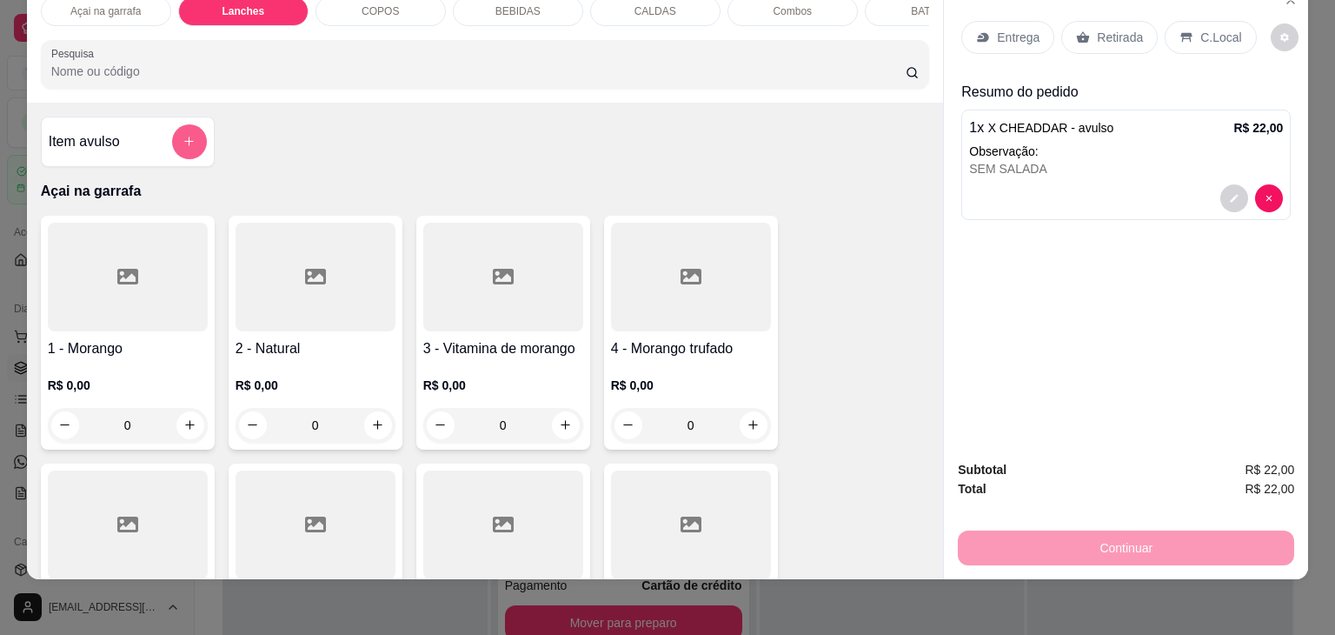
click at [183, 135] on icon "add-separate-item" at bounding box center [189, 141] width 13 height 13
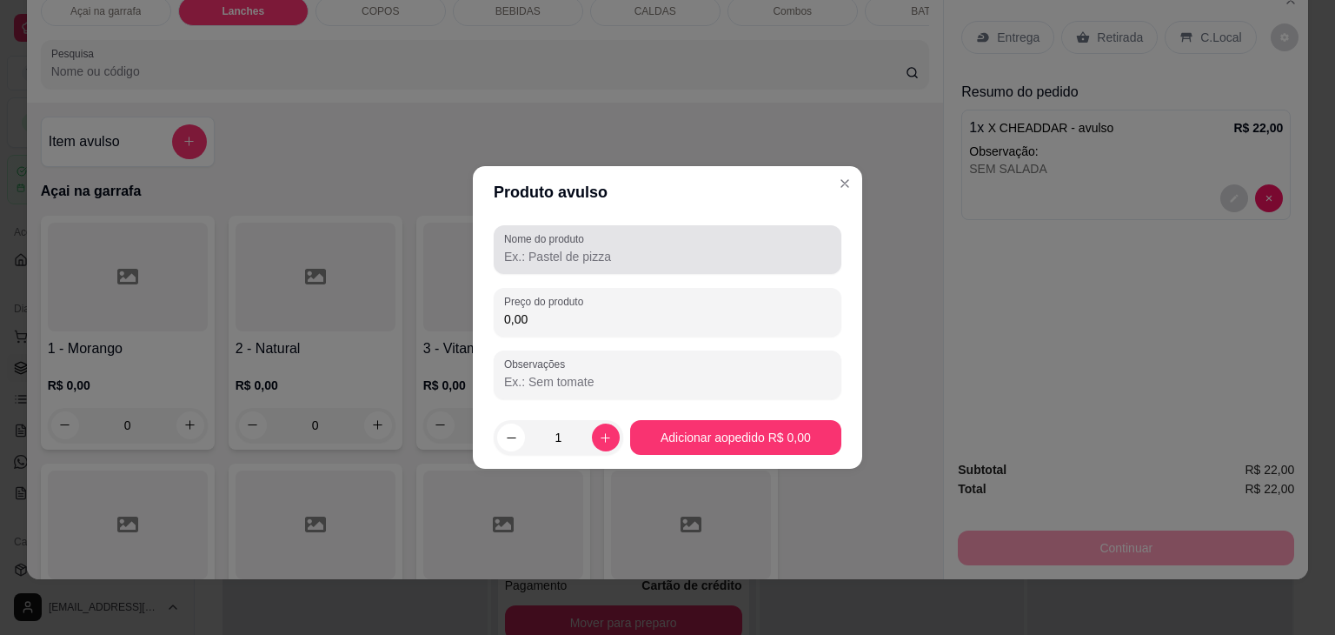
click at [714, 265] on div at bounding box center [667, 249] width 327 height 35
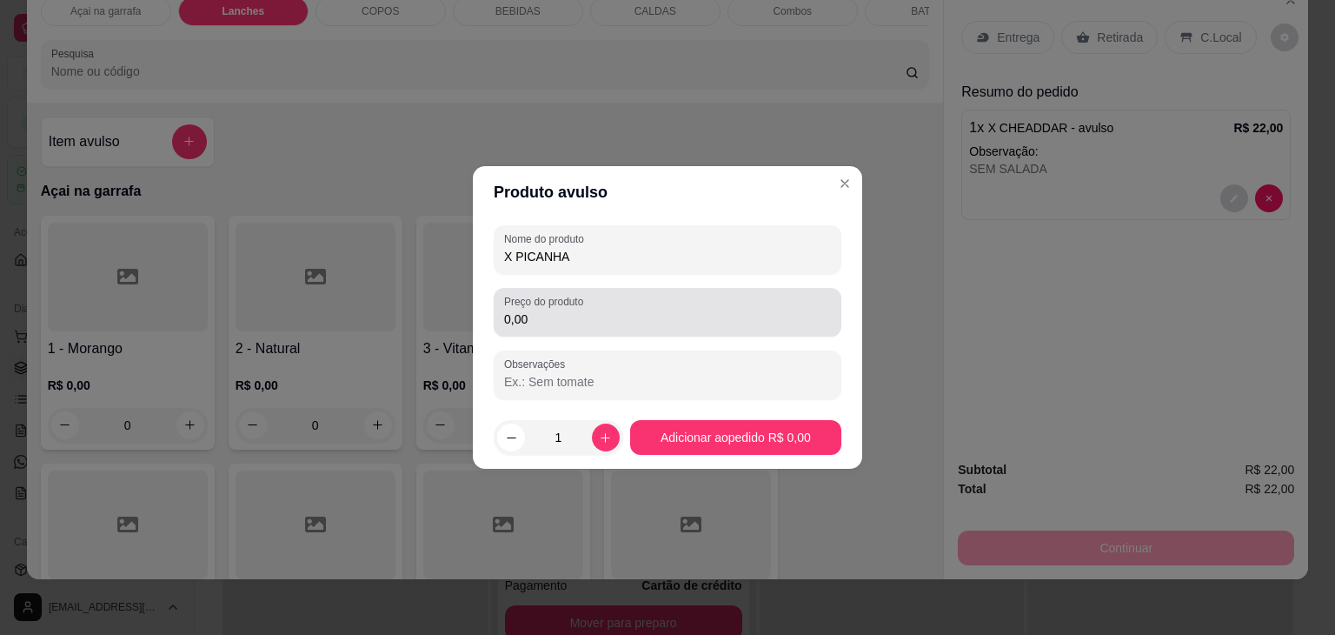
type input "X PICANHA"
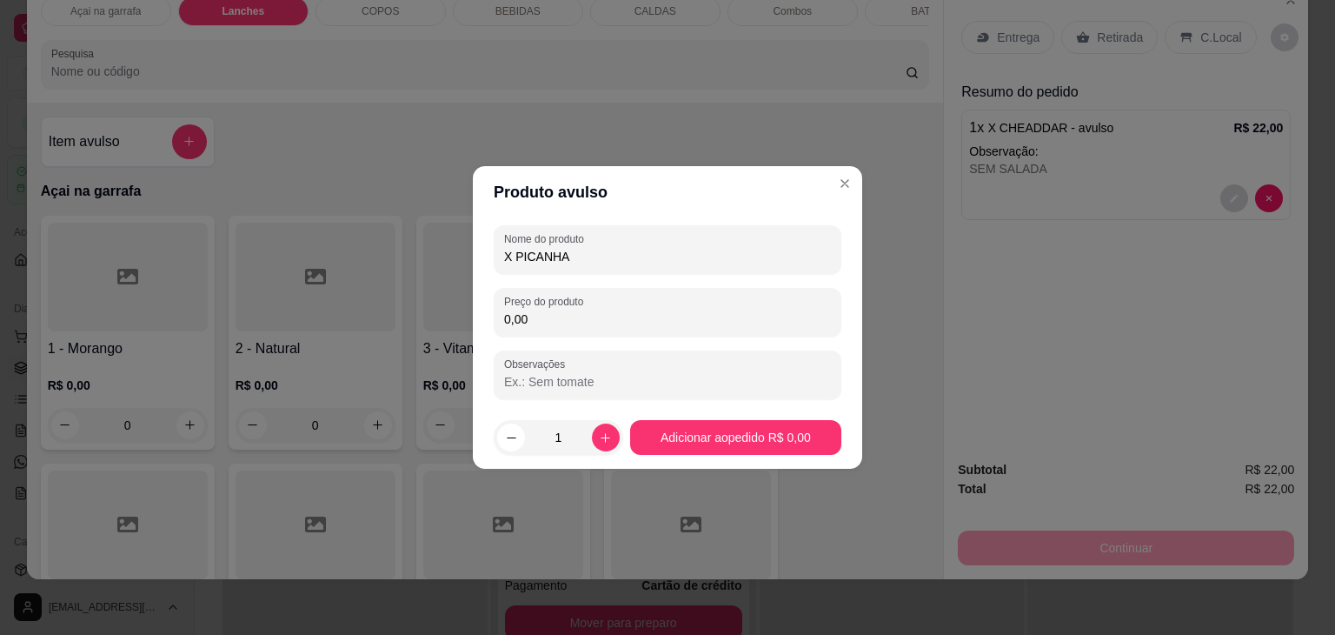
click at [636, 320] on input "0,00" at bounding box center [667, 318] width 327 height 17
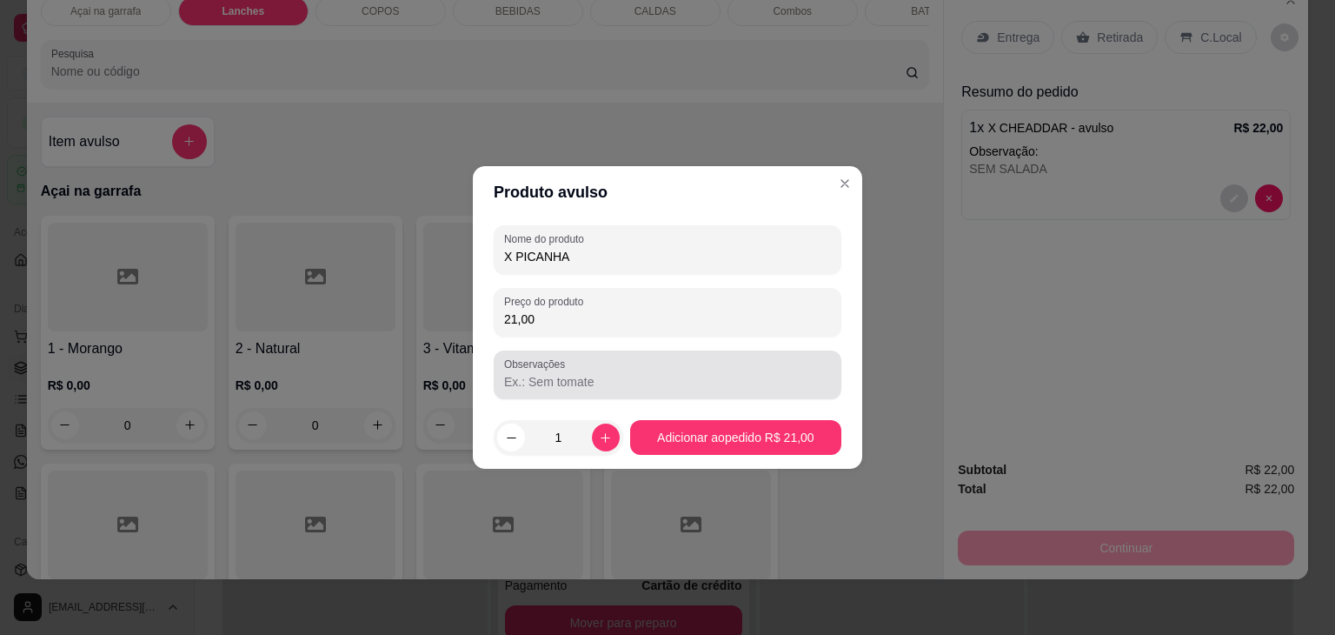
type input "21,00"
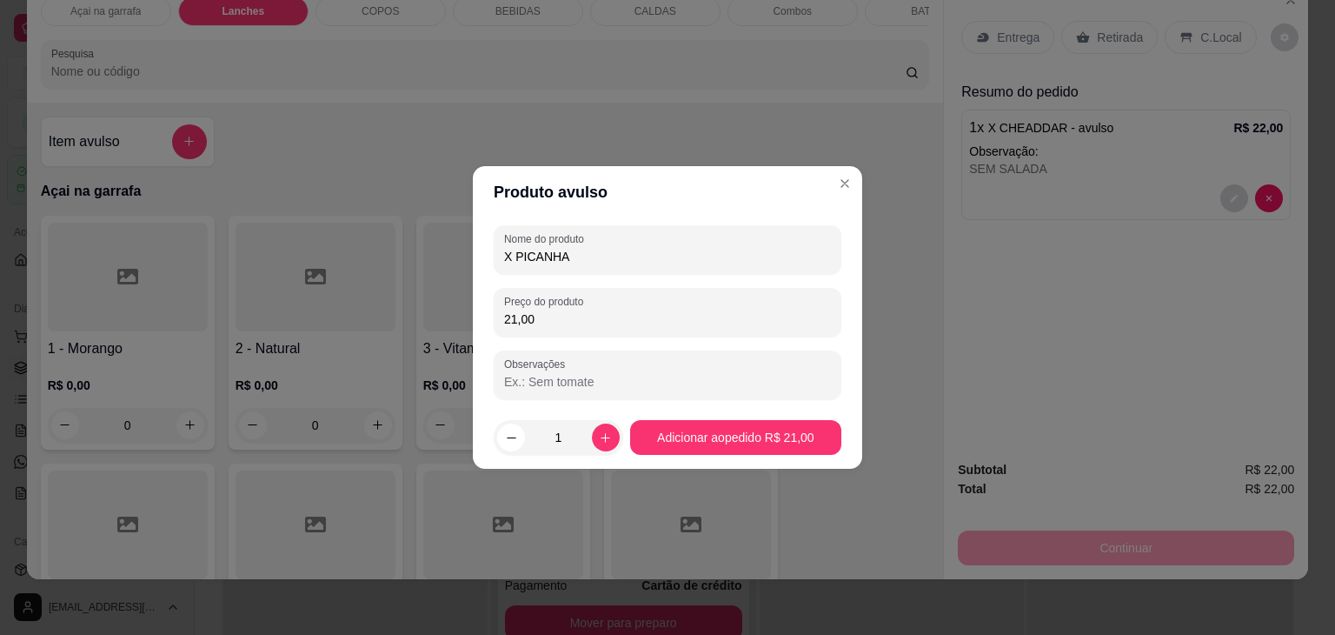
click at [574, 387] on input "Observações" at bounding box center [667, 381] width 327 height 17
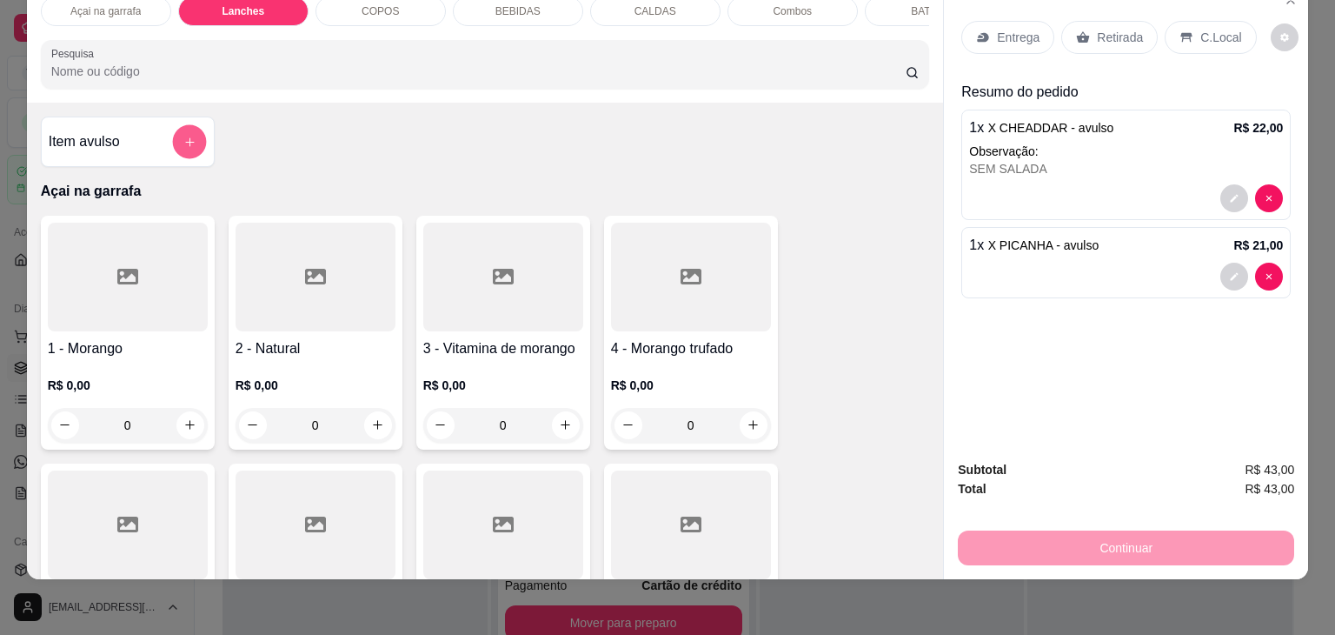
click at [183, 138] on icon "add-separate-item" at bounding box center [189, 142] width 13 height 13
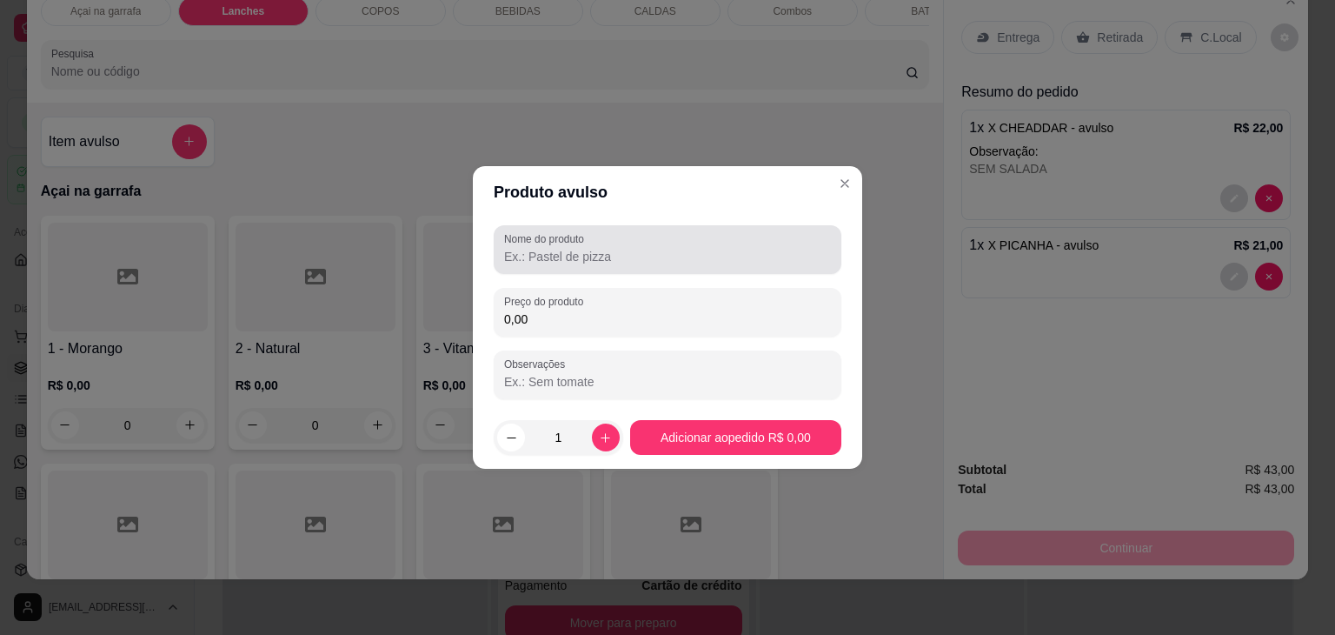
click at [553, 244] on label "Nome do produto" at bounding box center [547, 238] width 86 height 15
click at [553, 248] on input "Nome do produto" at bounding box center [667, 256] width 327 height 17
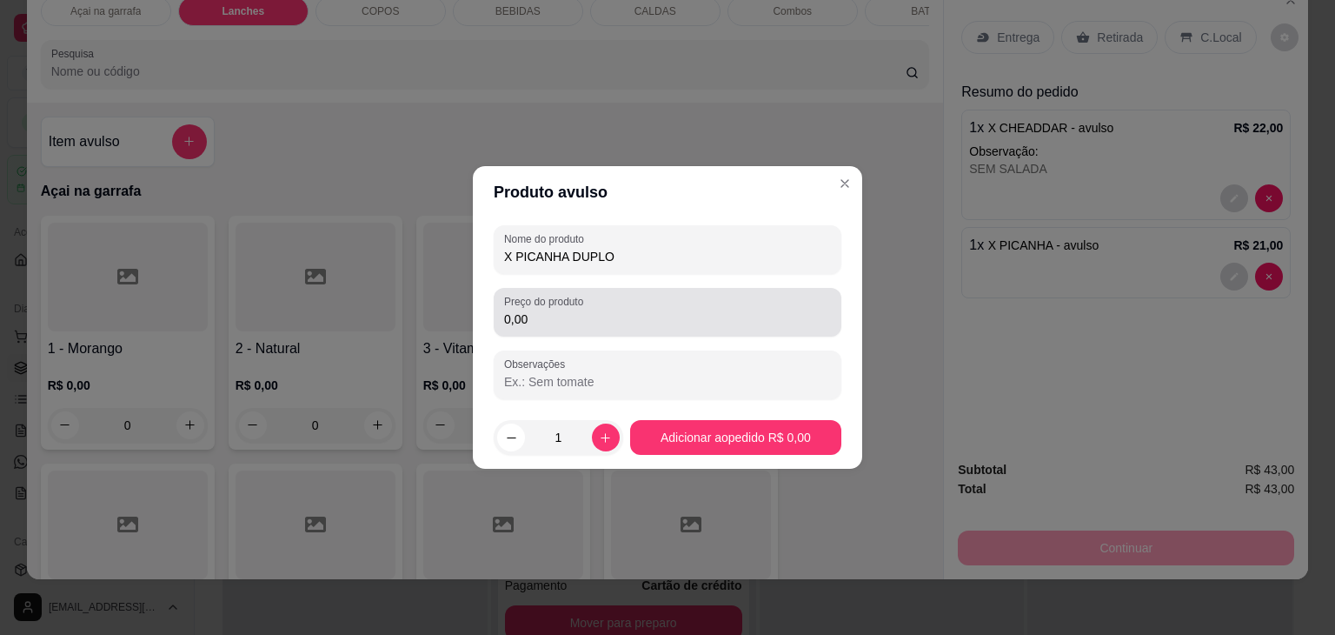
type input "X PICANHA DUPLO"
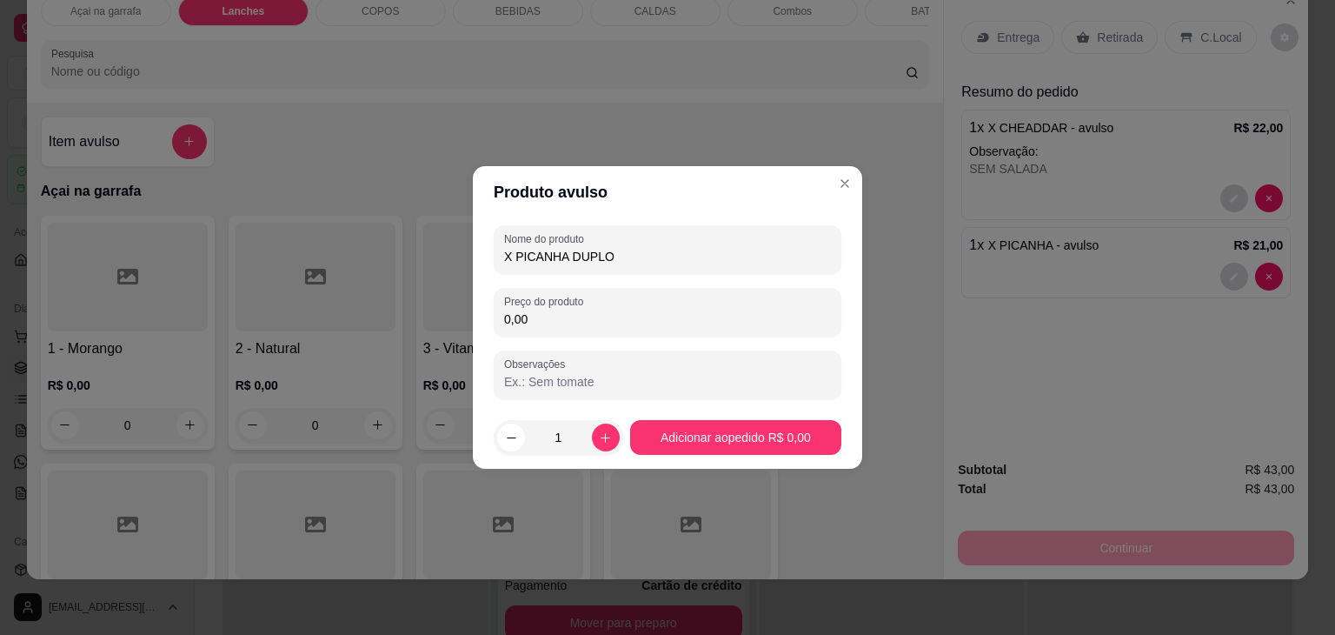
click at [518, 315] on input "0,00" at bounding box center [667, 318] width 327 height 17
type input "26,00"
click at [619, 373] on input "Observações" at bounding box center [667, 381] width 327 height 17
type input "Z"
type input "SEM SALADA"
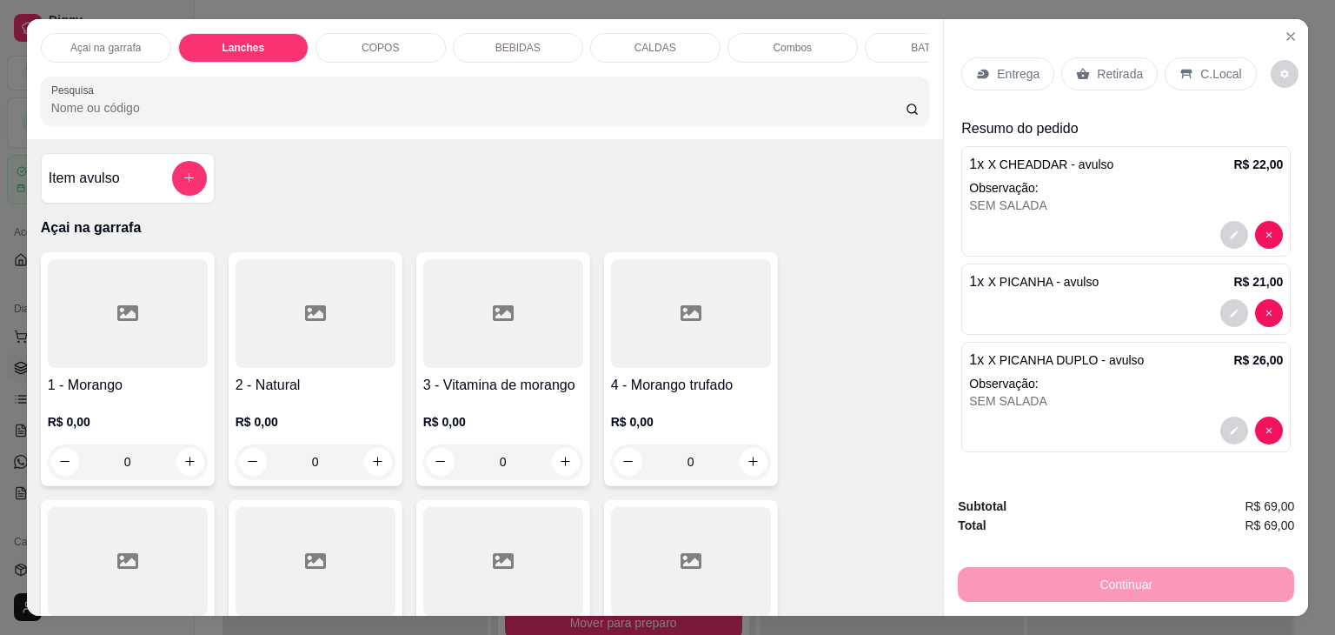
click at [526, 46] on p "BEBIDAS" at bounding box center [518, 48] width 45 height 14
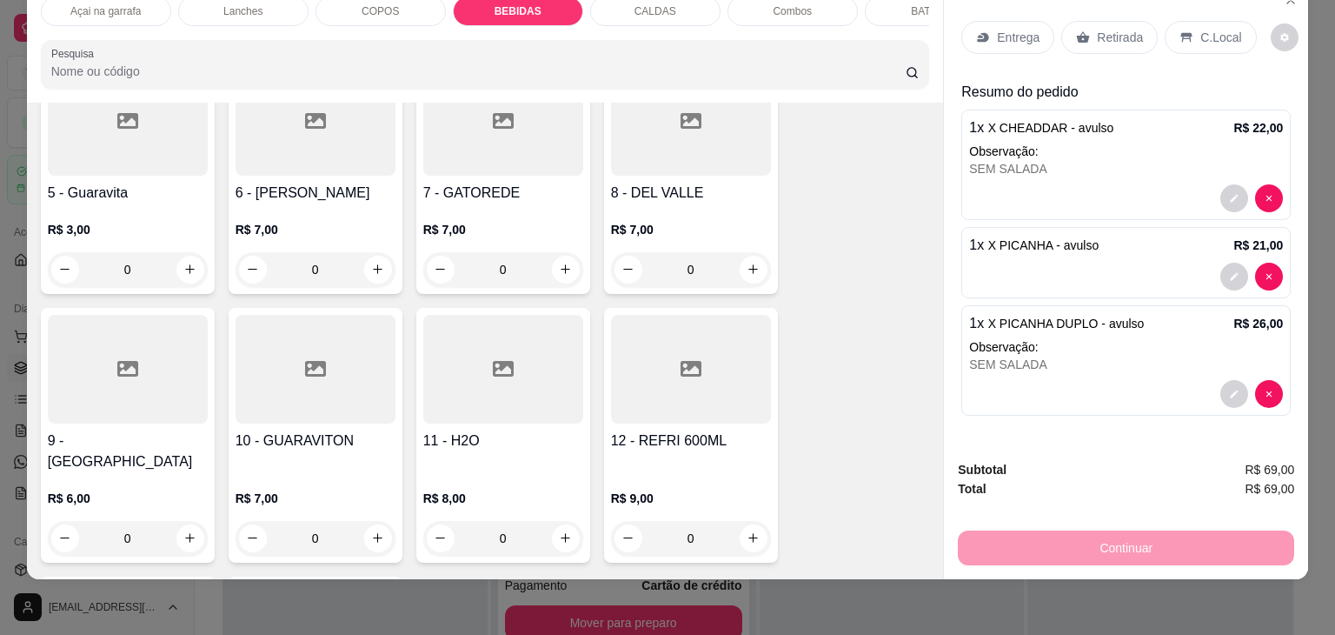
scroll to position [2533, 0]
click at [653, 358] on div at bounding box center [691, 368] width 160 height 109
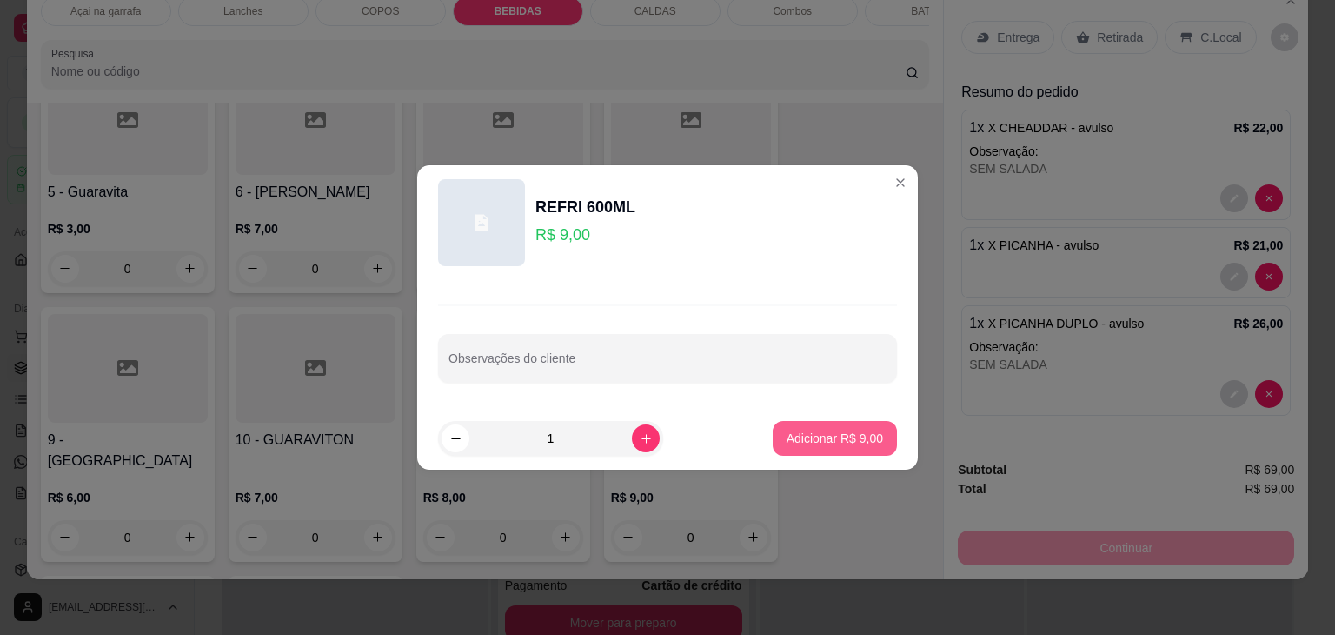
click at [838, 448] on button "Adicionar R$ 9,00" at bounding box center [835, 438] width 124 height 35
type input "1"
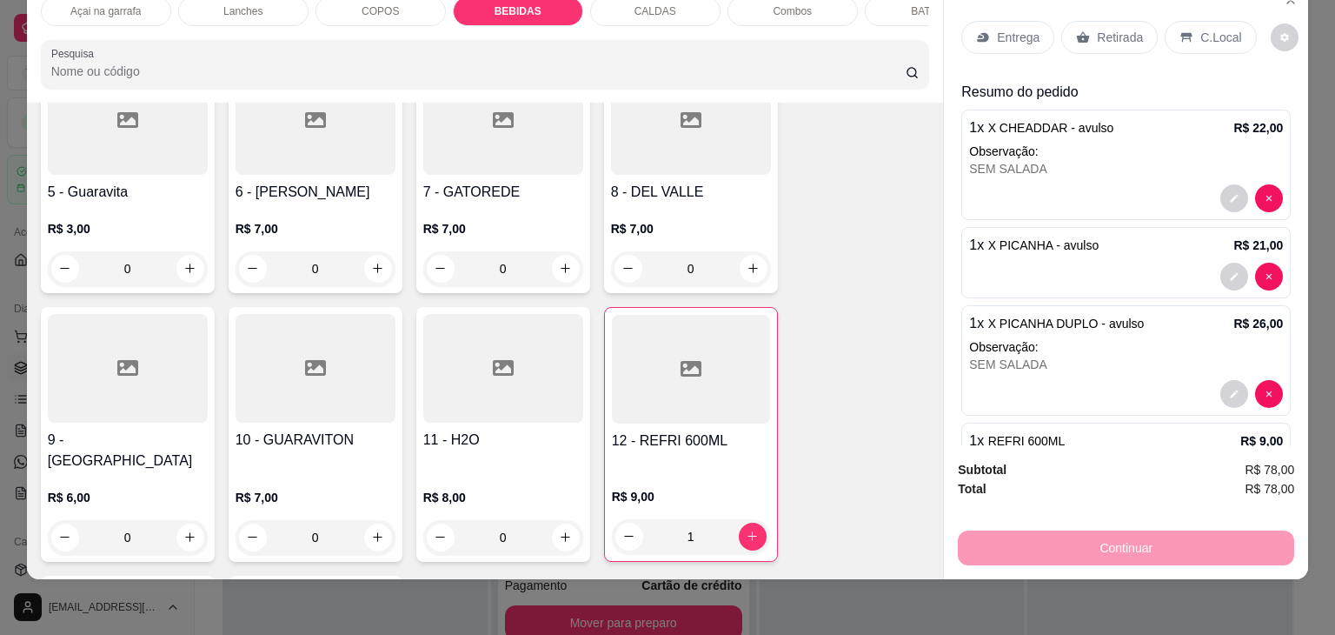
click at [1224, 30] on p "C.Local" at bounding box center [1221, 37] width 41 height 17
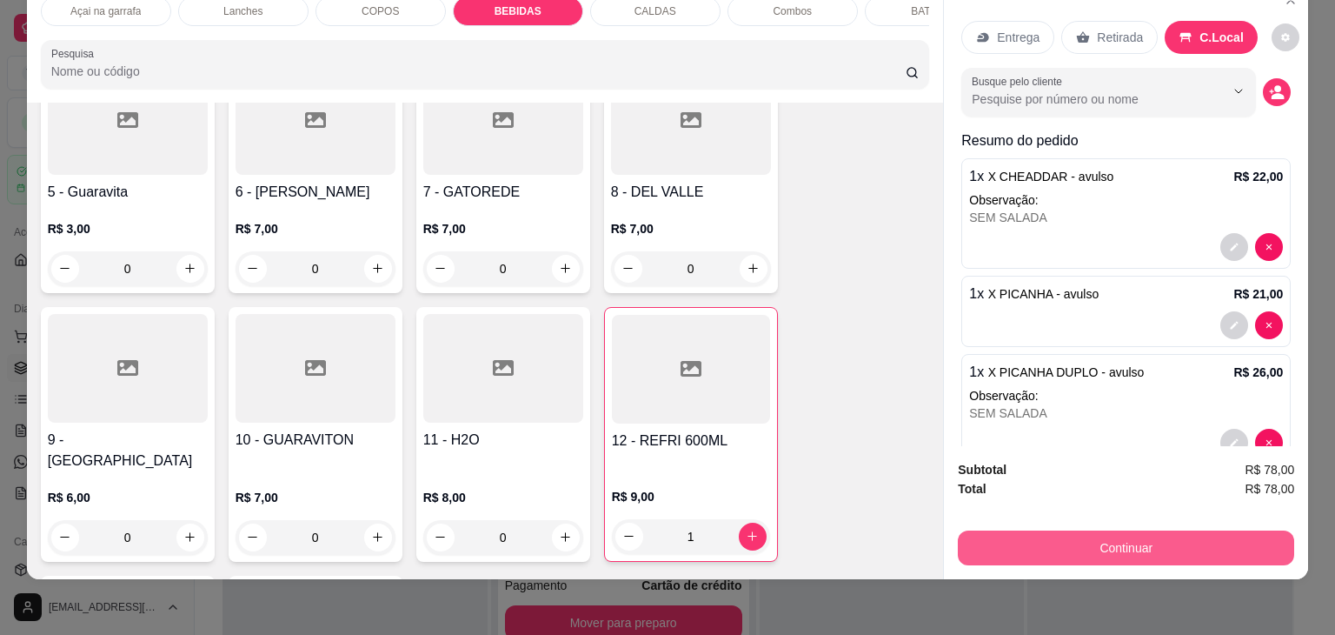
click at [1102, 533] on button "Continuar" at bounding box center [1126, 547] width 336 height 35
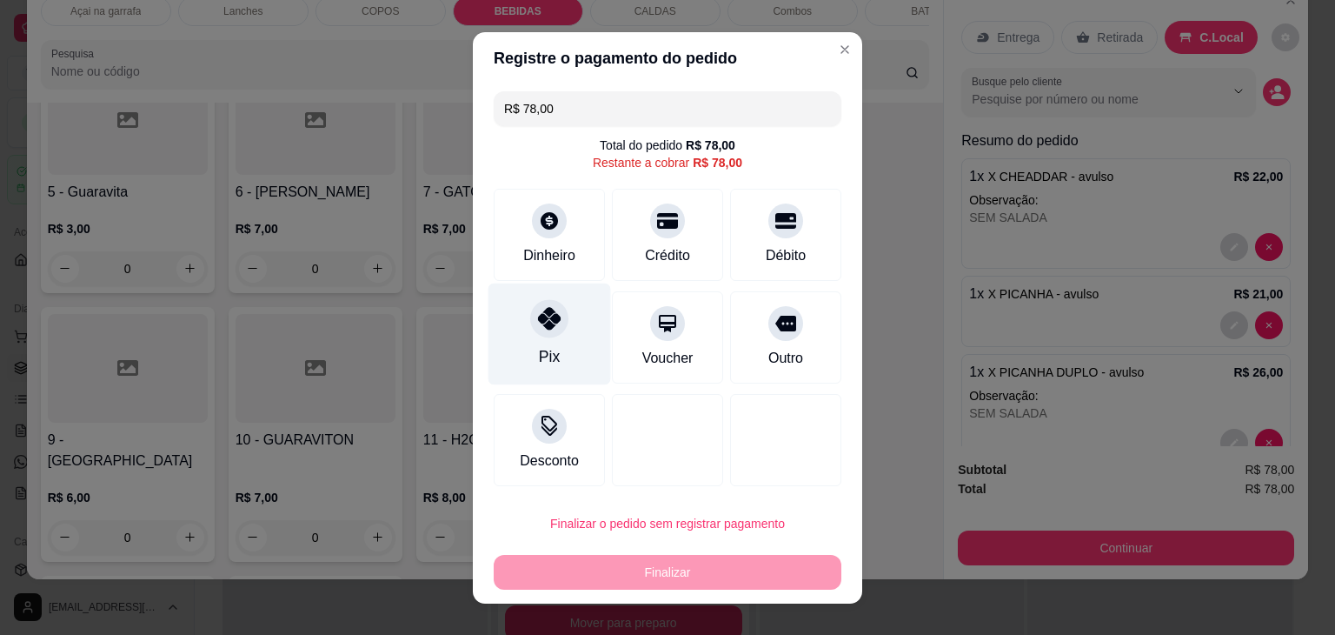
click at [525, 336] on div "Pix" at bounding box center [550, 334] width 123 height 102
type input "R$ 0,00"
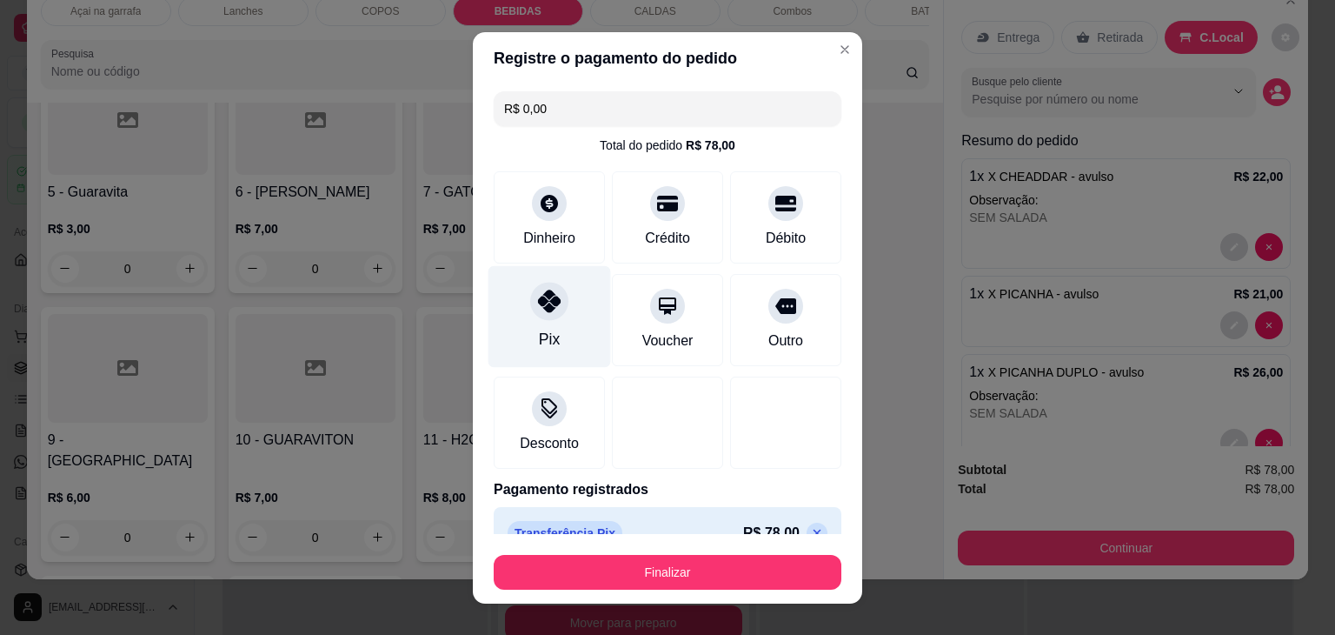
click at [512, 321] on div "Pix" at bounding box center [550, 316] width 123 height 102
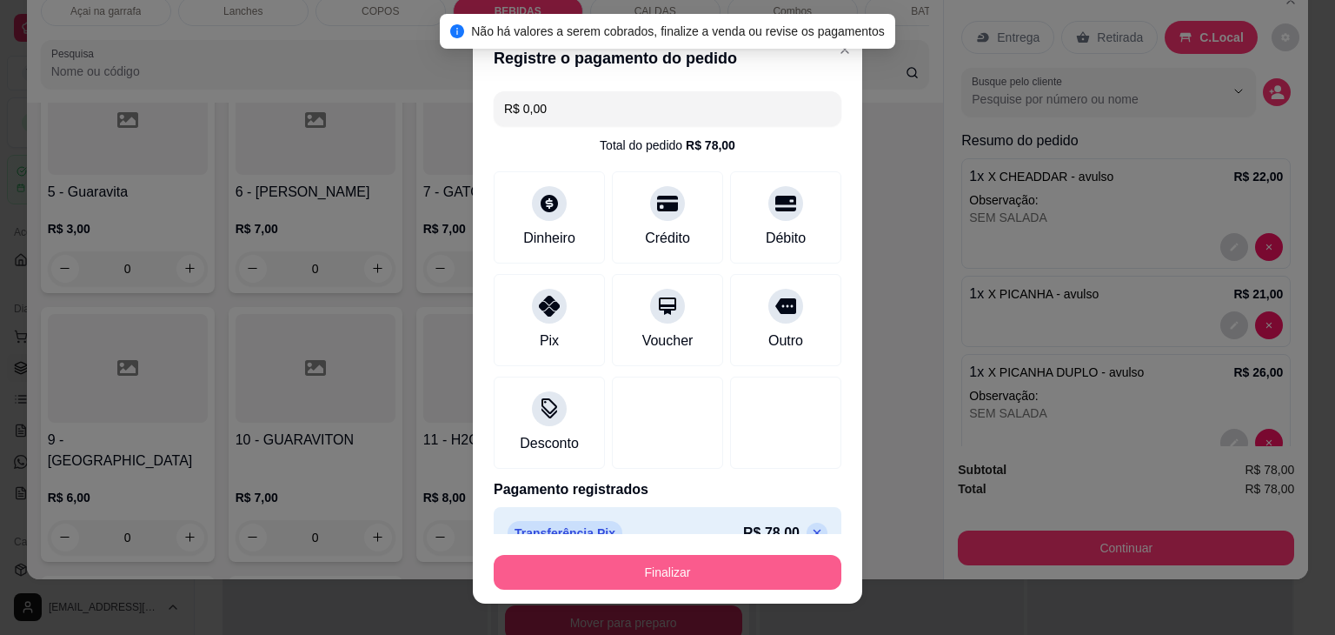
click at [612, 577] on button "Finalizar" at bounding box center [668, 572] width 348 height 35
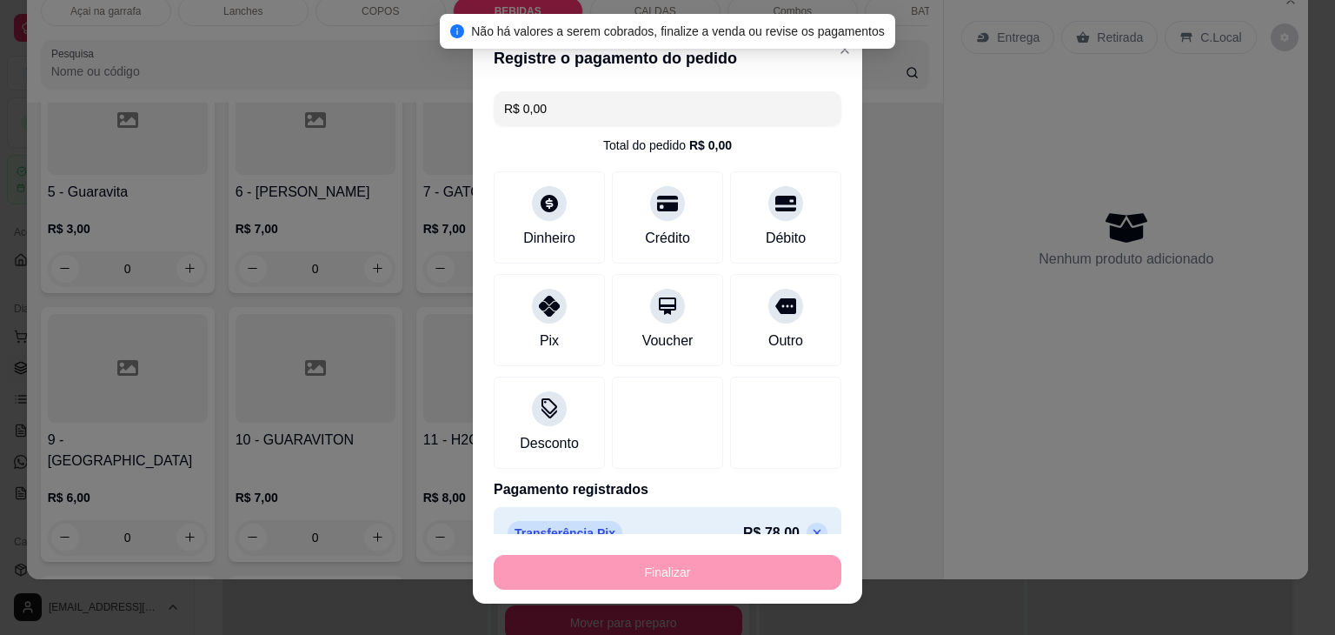
type input "0"
type input "-R$ 78,00"
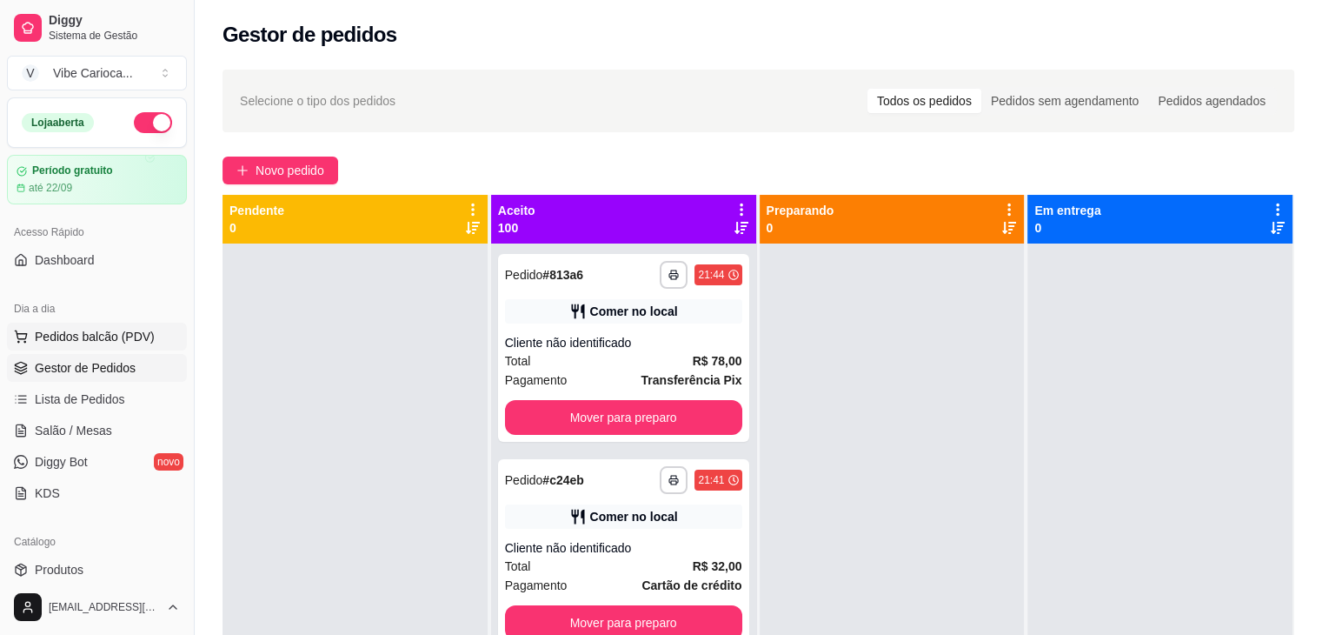
click at [109, 324] on button "Pedidos balcão (PDV)" at bounding box center [97, 337] width 180 height 28
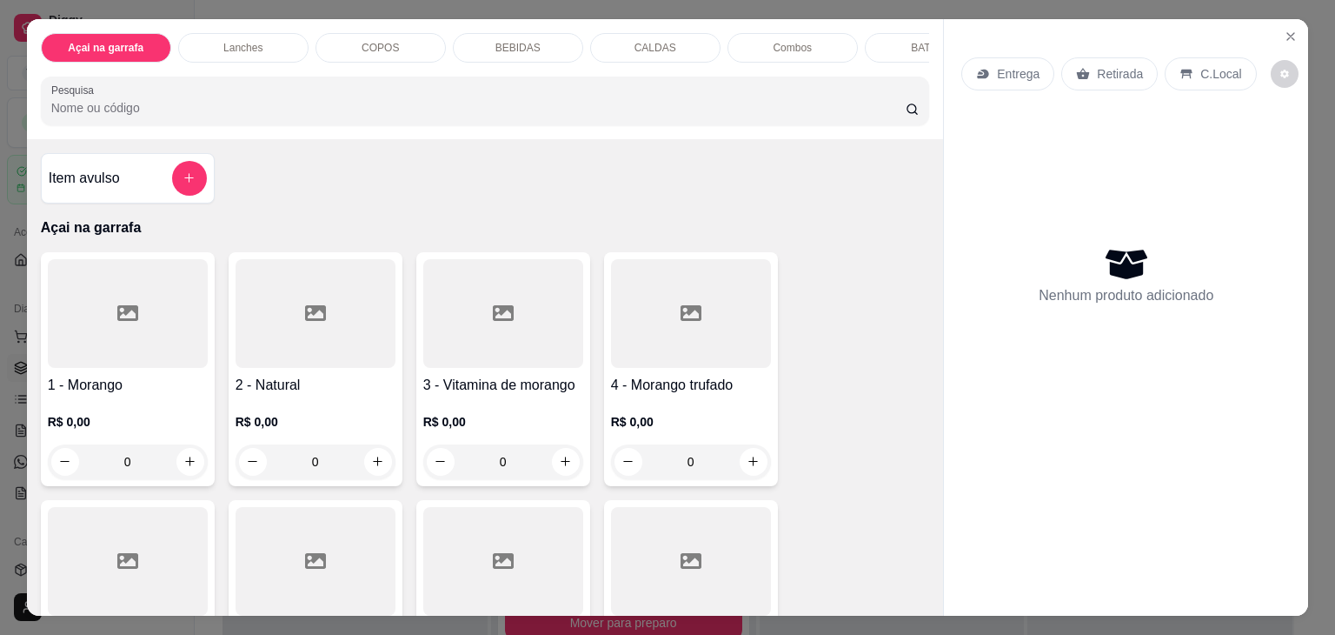
click at [334, 43] on div "COPOS" at bounding box center [381, 48] width 130 height 30
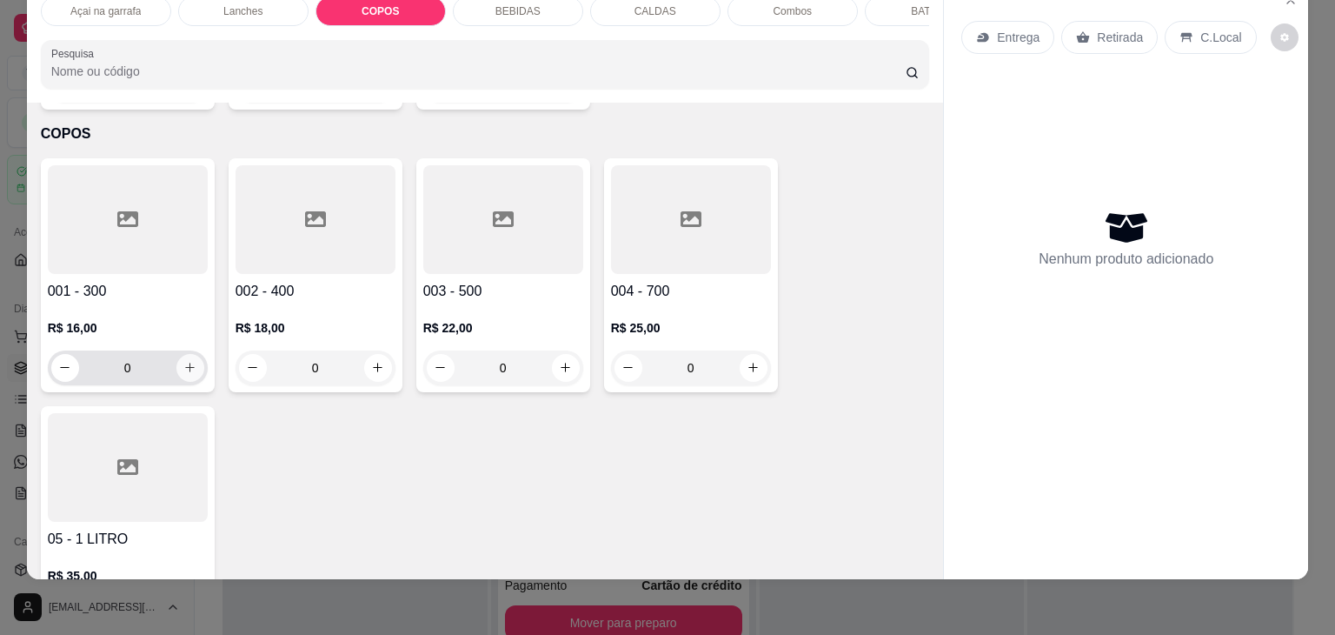
click at [183, 361] on icon "increase-product-quantity" at bounding box center [189, 367] width 13 height 13
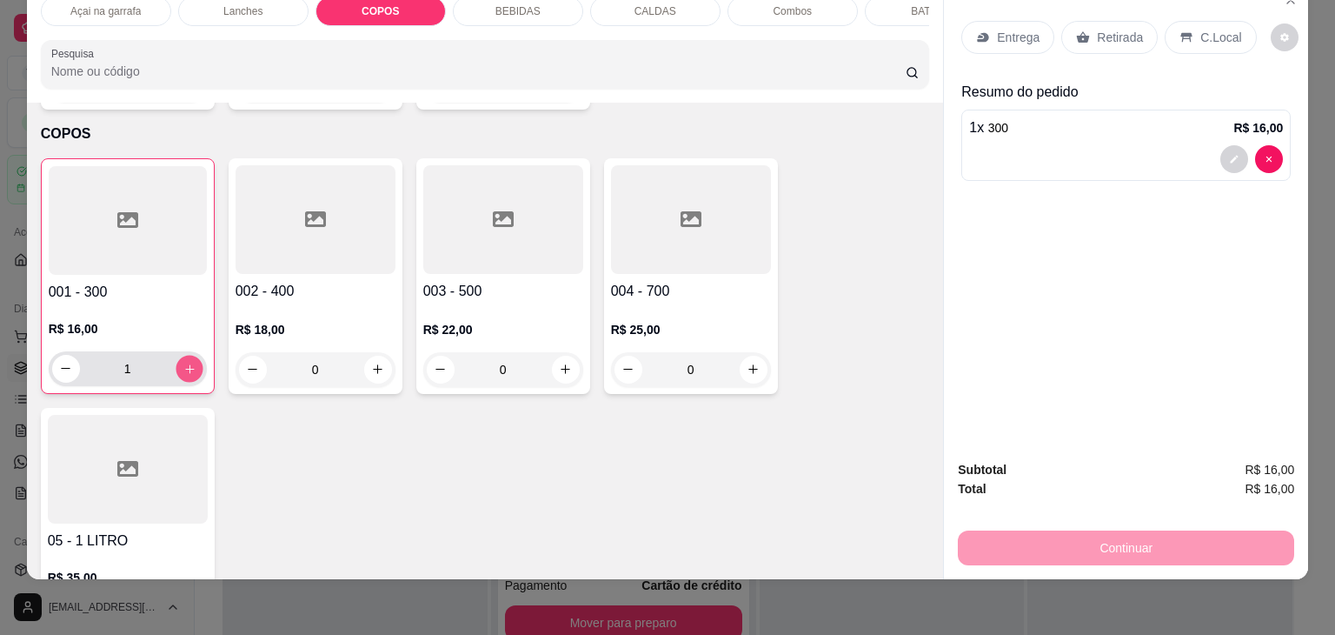
click at [183, 363] on icon "increase-product-quantity" at bounding box center [189, 369] width 13 height 13
click at [183, 362] on icon "increase-product-quantity" at bounding box center [189, 368] width 13 height 13
type input "4"
click at [371, 363] on icon "increase-product-quantity" at bounding box center [377, 369] width 13 height 13
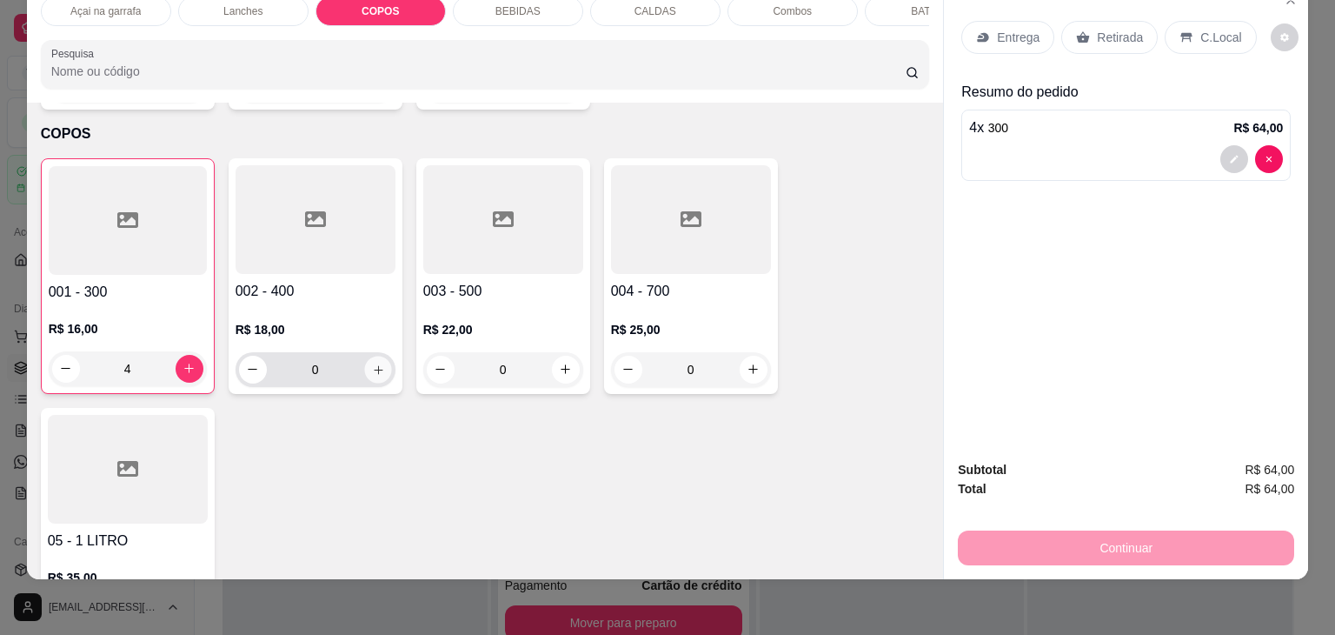
type input "1"
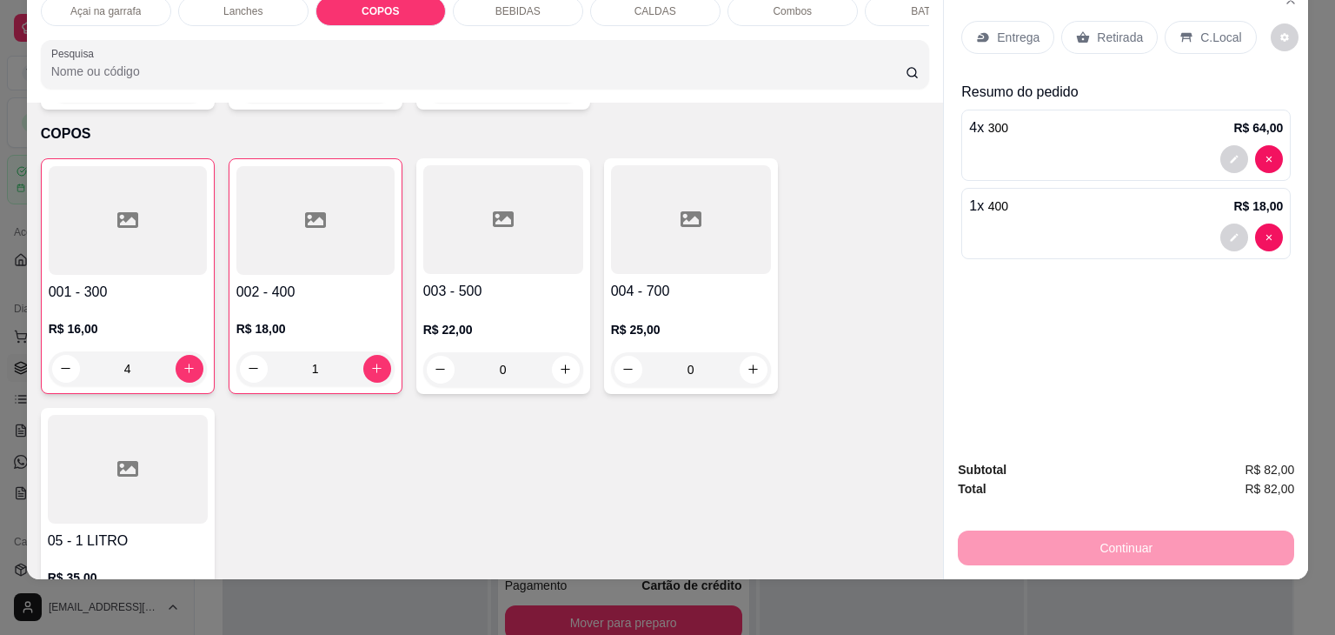
click at [1203, 29] on p "C.Local" at bounding box center [1221, 37] width 41 height 17
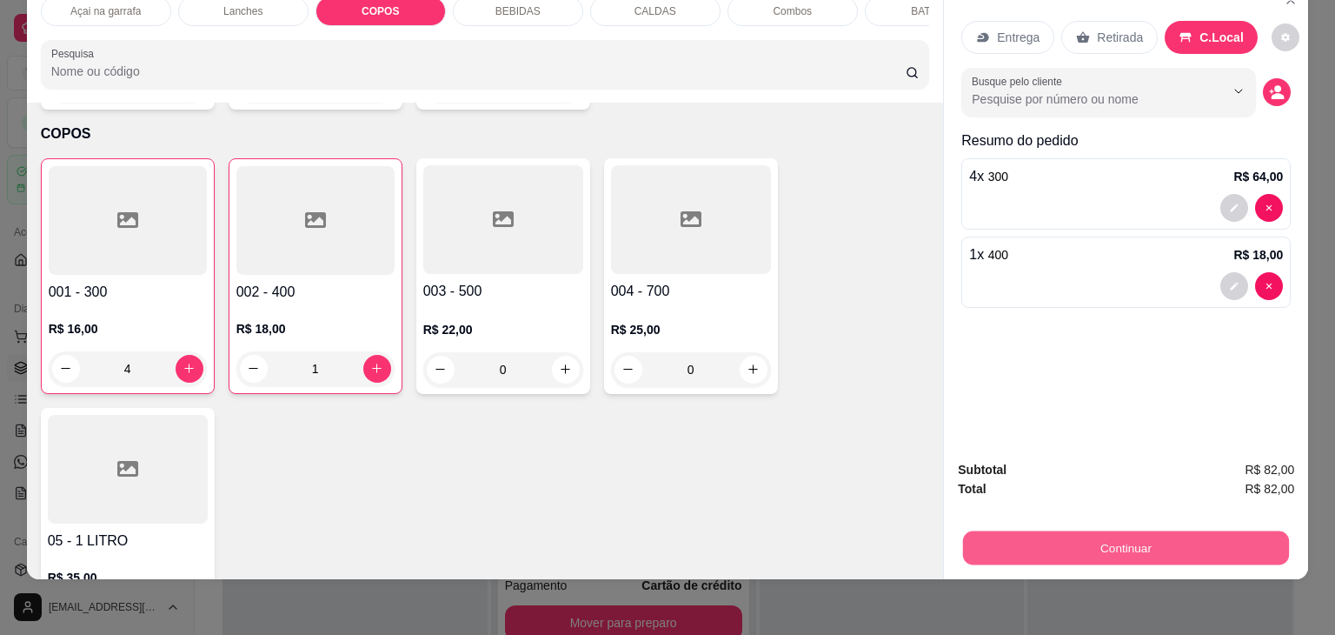
click at [1169, 543] on button "Continuar" at bounding box center [1126, 548] width 326 height 34
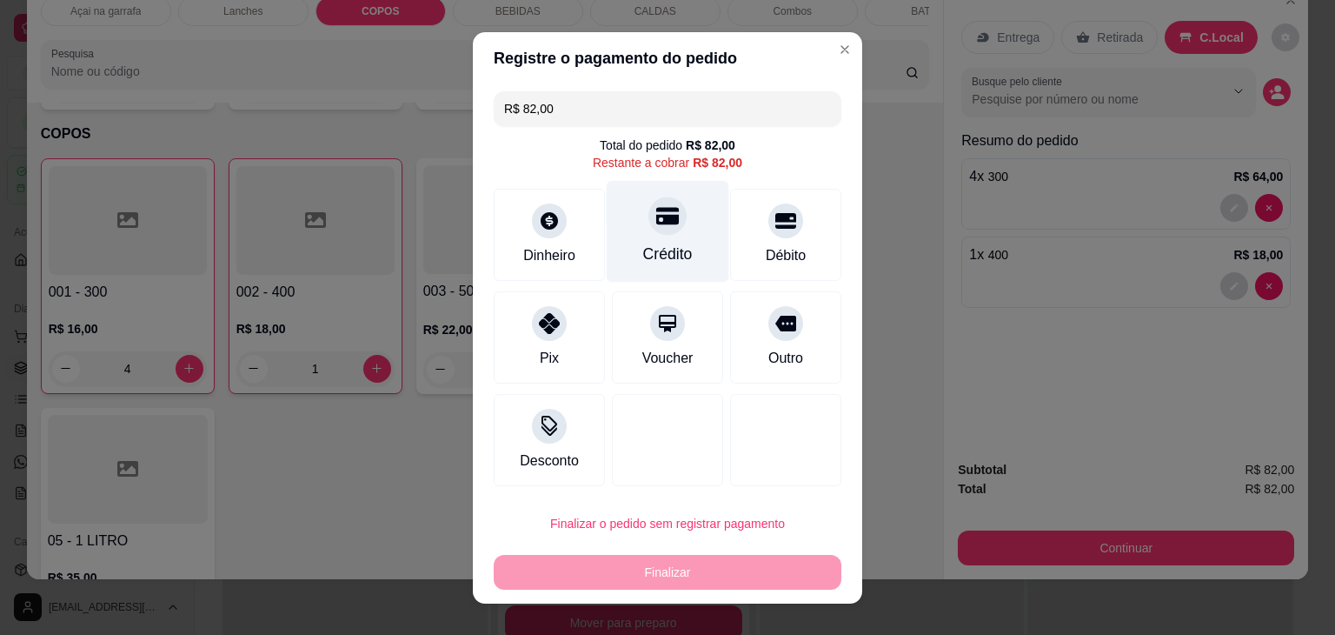
click at [668, 235] on div "Crédito" at bounding box center [668, 231] width 123 height 102
type input "R$ 0,00"
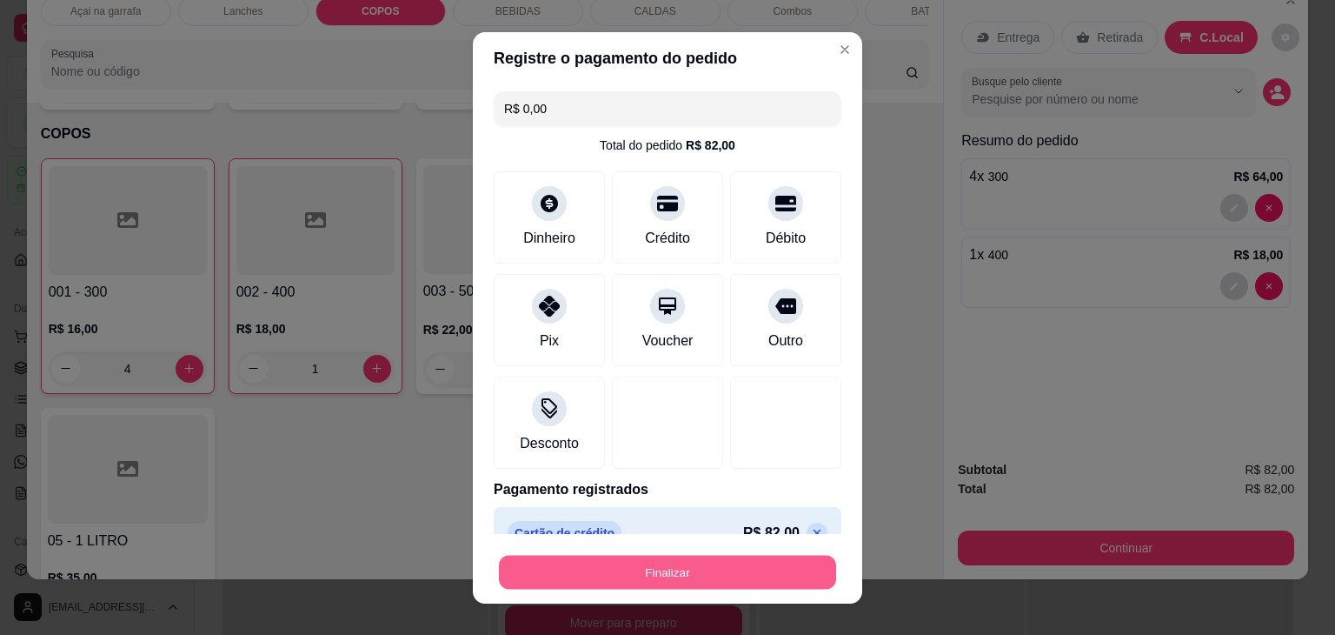
click at [651, 572] on button "Finalizar" at bounding box center [667, 572] width 337 height 34
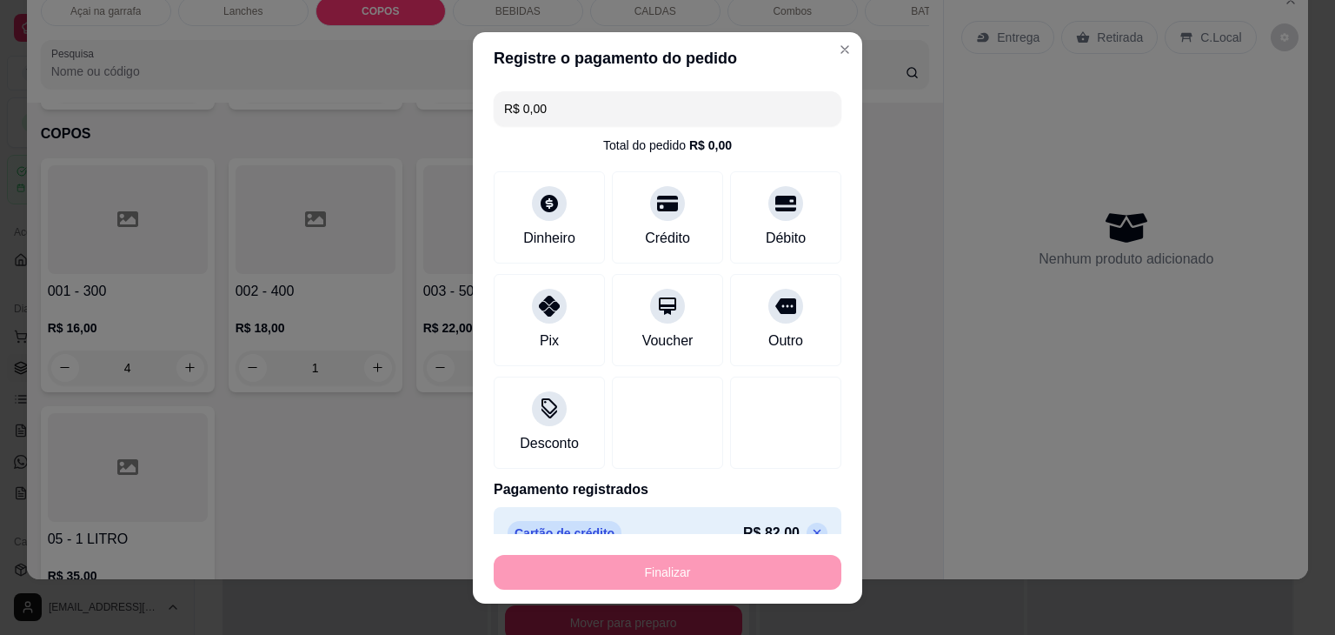
type input "0"
type input "-R$ 82,00"
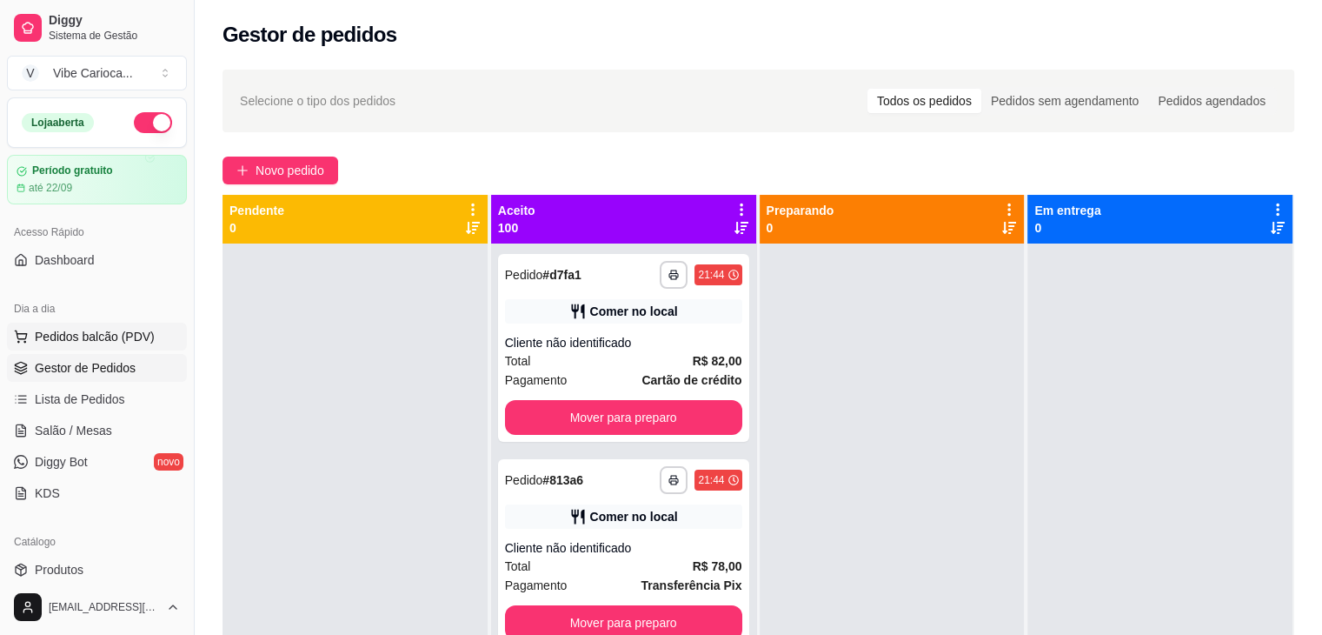
click at [49, 331] on span "Pedidos balcão (PDV)" at bounding box center [95, 336] width 120 height 17
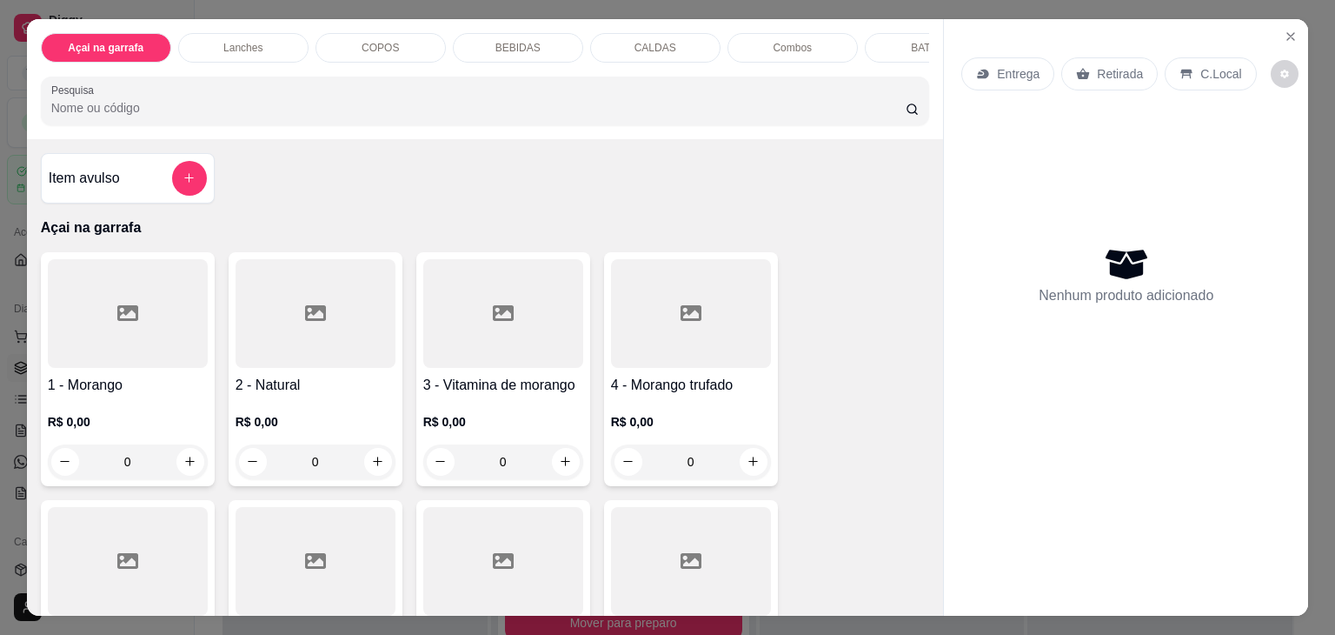
click at [793, 46] on p "Combos" at bounding box center [792, 48] width 39 height 14
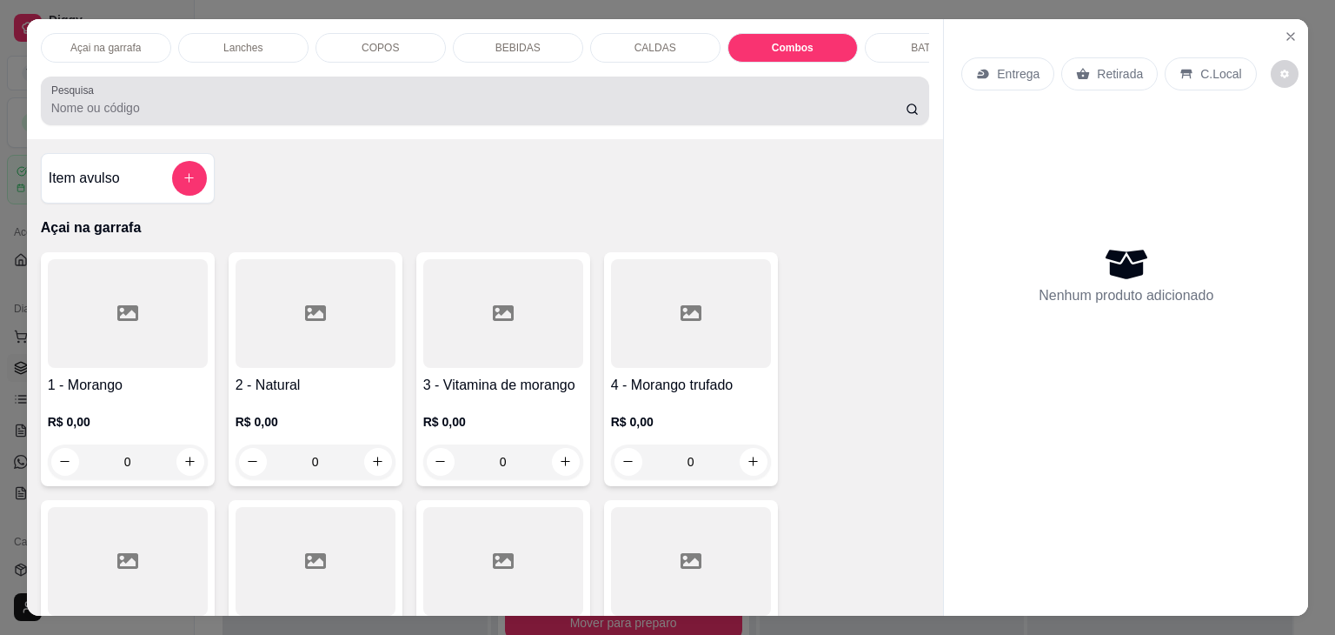
scroll to position [43, 0]
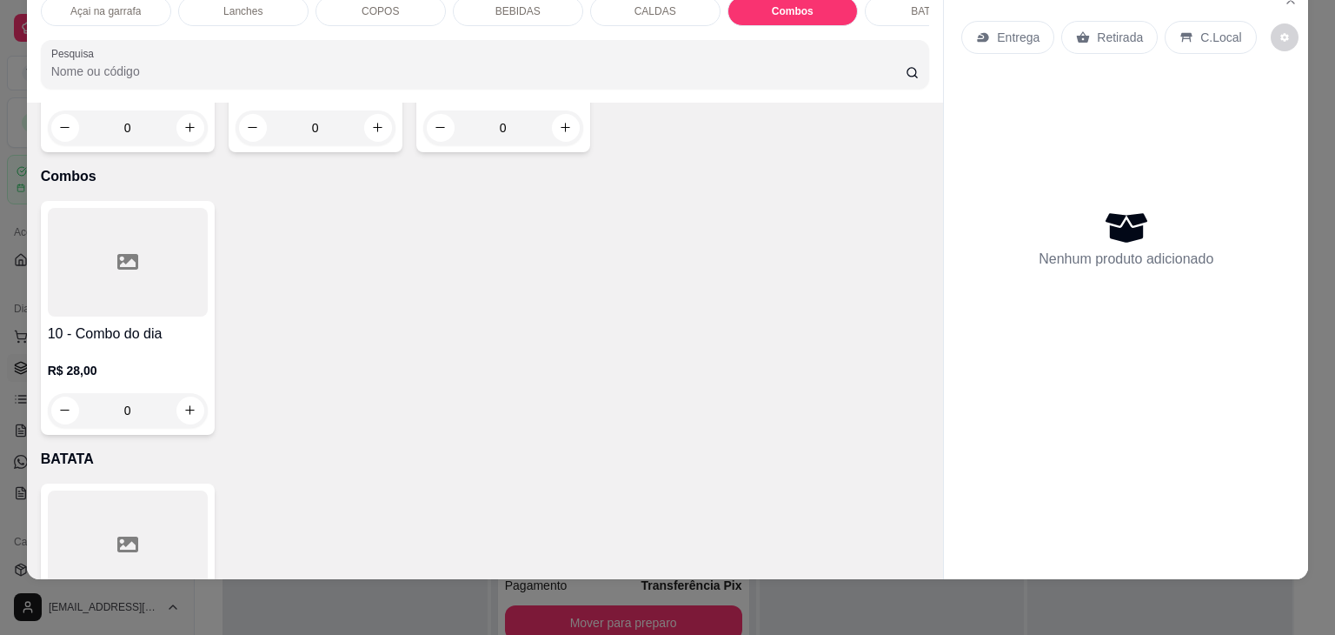
click at [126, 246] on div at bounding box center [128, 262] width 160 height 109
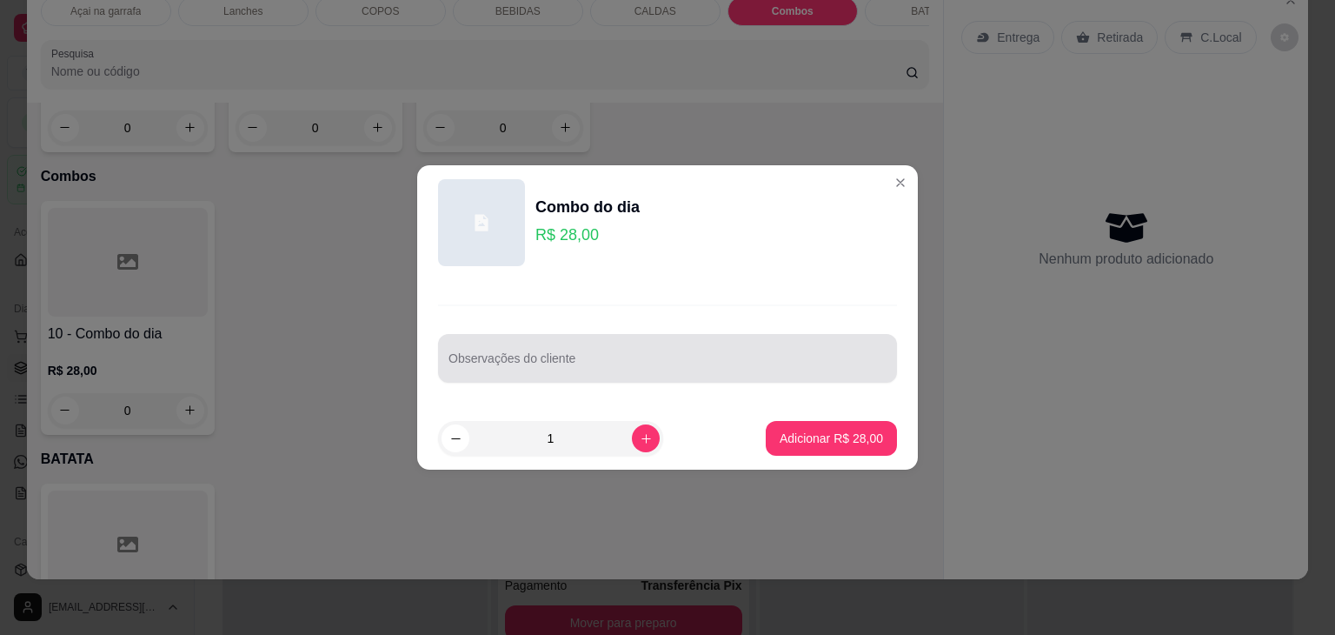
click at [524, 363] on input "Observações do cliente" at bounding box center [668, 364] width 438 height 17
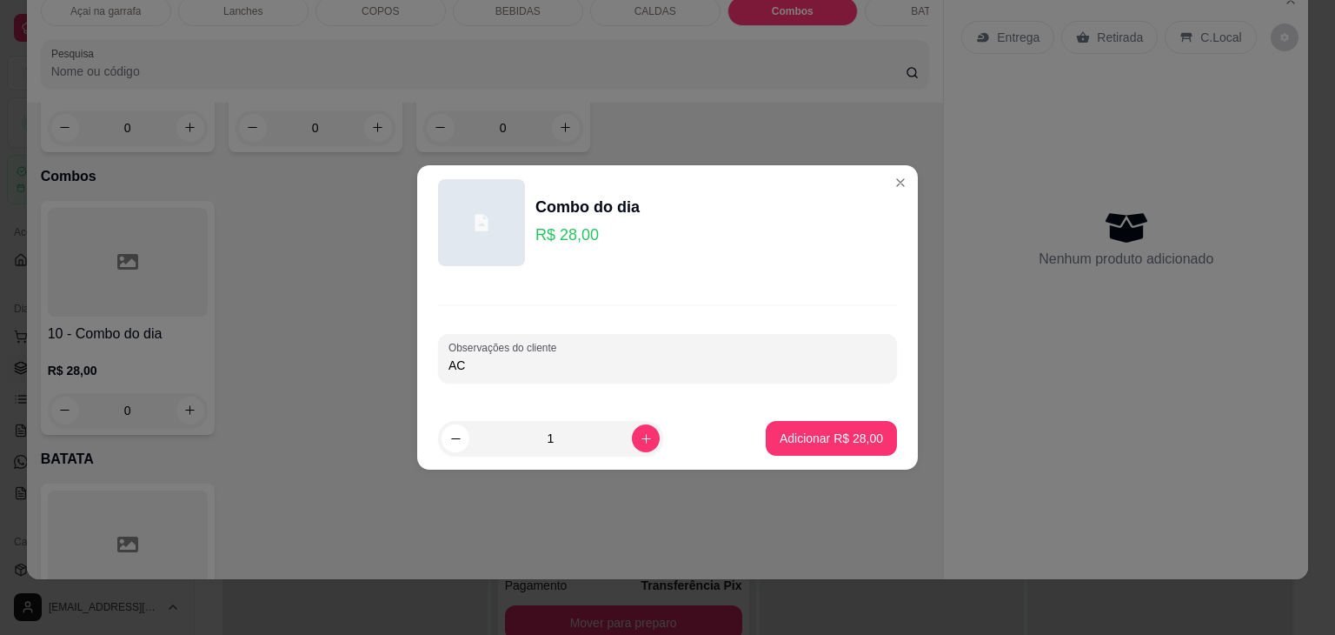
type input "A"
type input "GARRAFA 300 ML NINHO COM CREME DE NUTELLA"
click at [804, 444] on p "Adicionar R$ 28,00" at bounding box center [832, 438] width 101 height 17
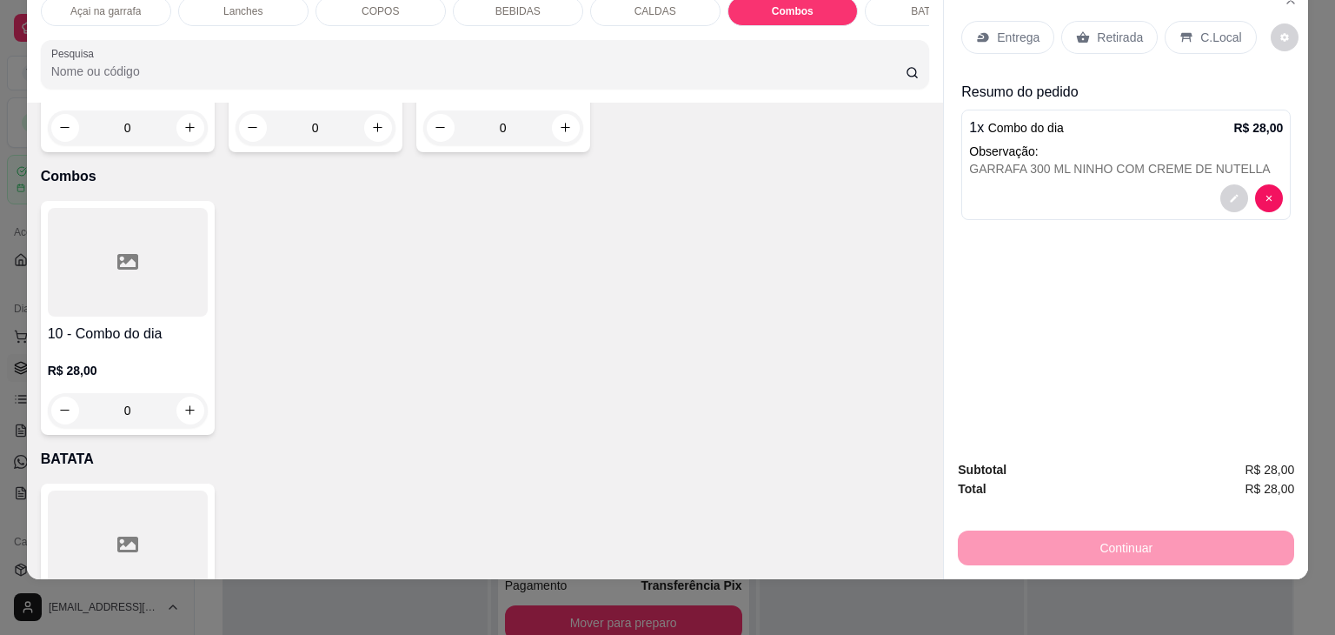
click at [1182, 33] on icon at bounding box center [1187, 38] width 11 height 10
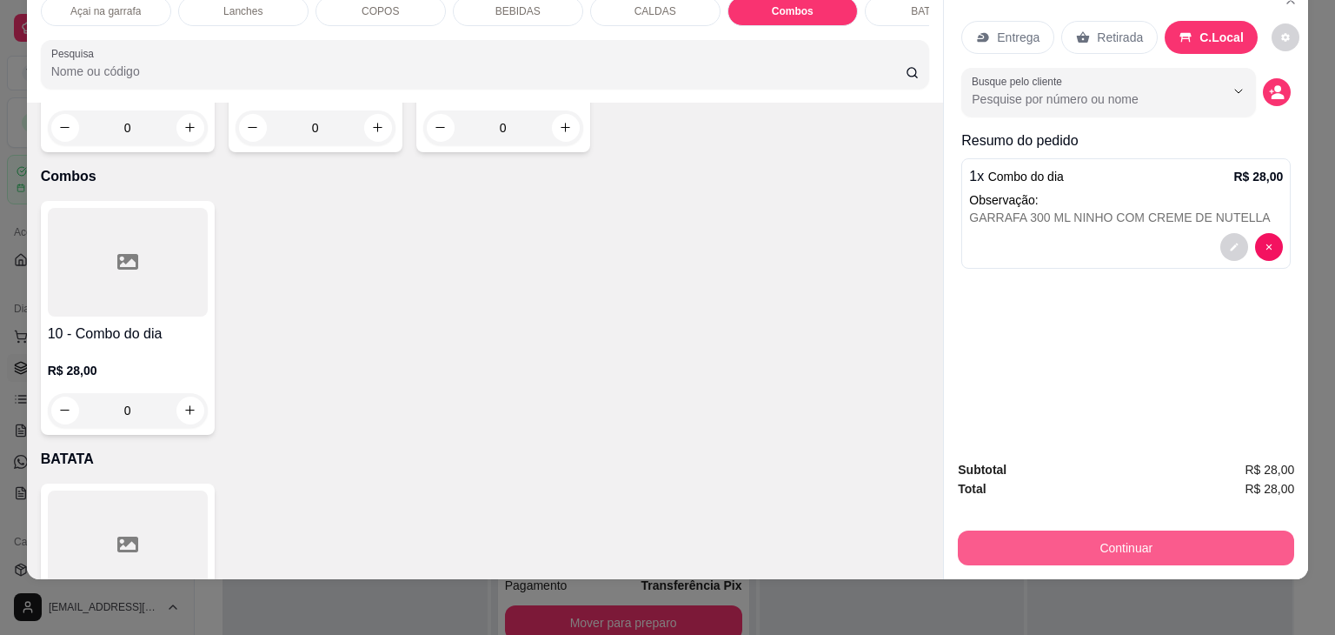
click at [1049, 551] on div "Subtotal R$ 28,00 Total R$ 28,00 Continuar" at bounding box center [1126, 512] width 364 height 133
click at [1105, 531] on button "Continuar" at bounding box center [1126, 547] width 336 height 35
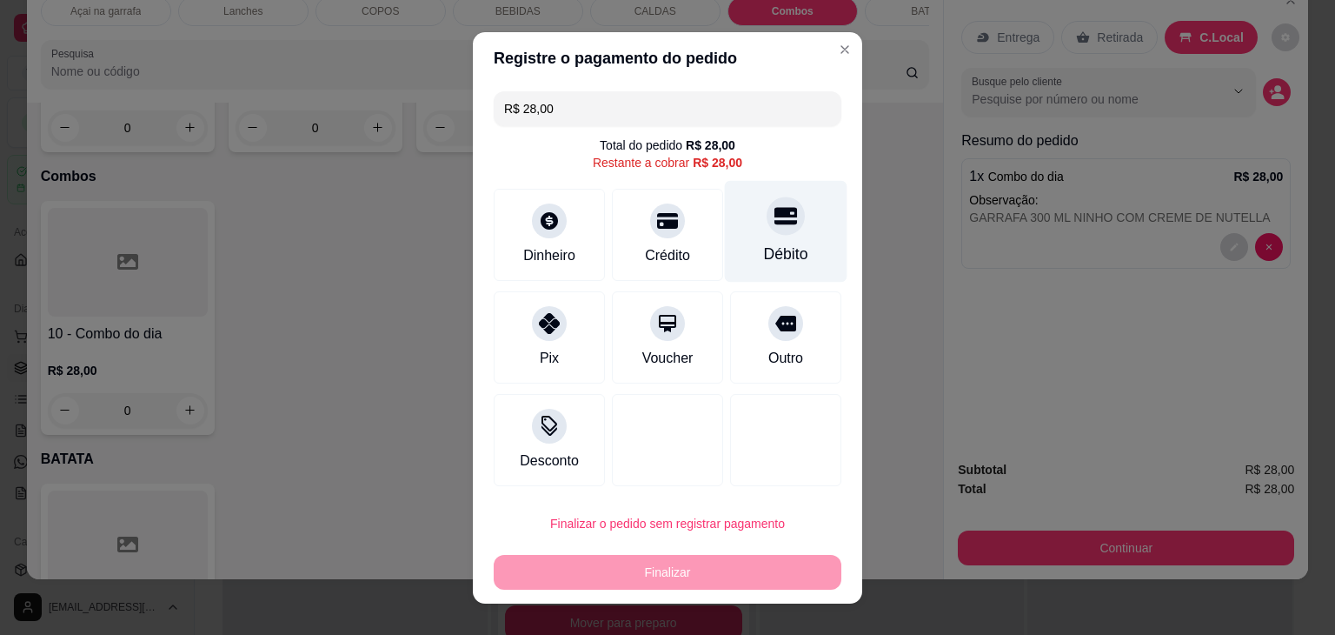
click at [782, 231] on div "Débito" at bounding box center [786, 231] width 123 height 102
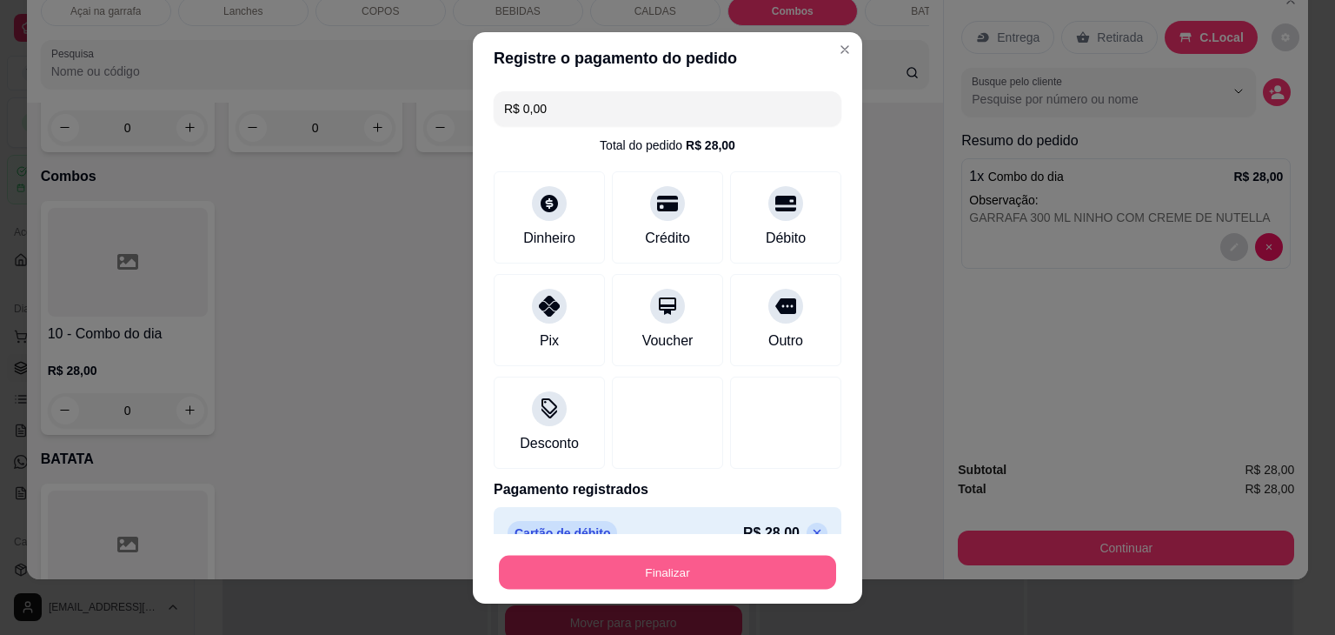
click at [714, 575] on button "Finalizar" at bounding box center [667, 572] width 337 height 34
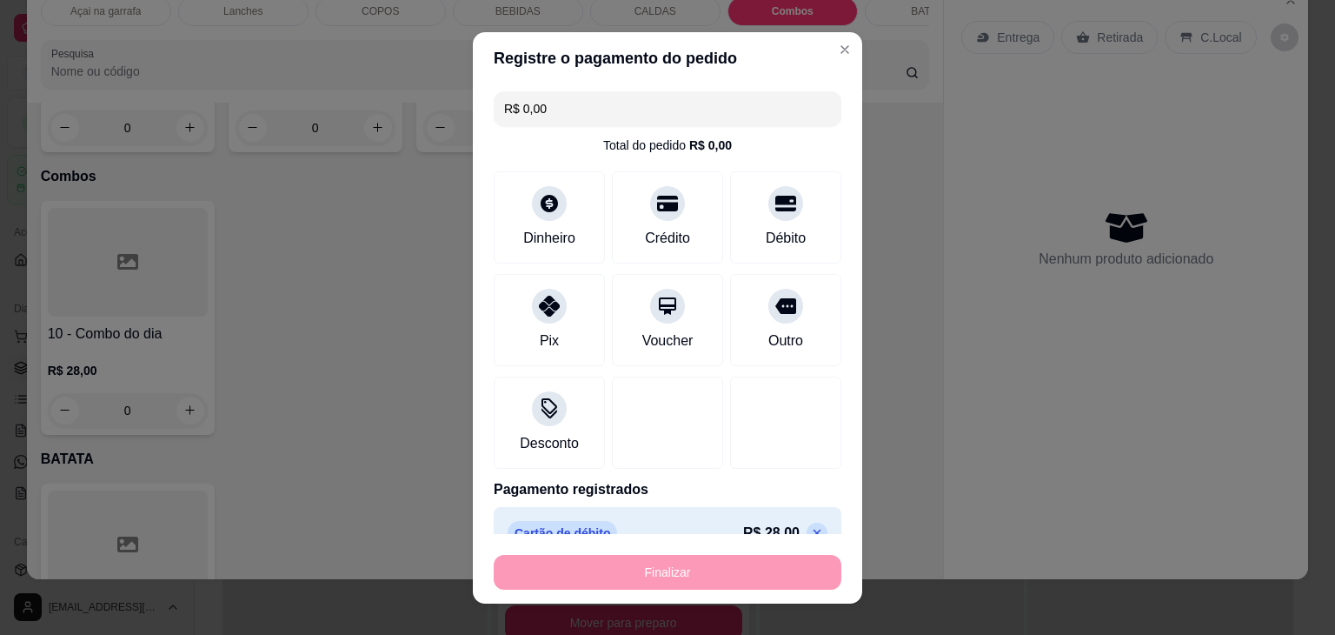
type input "-R$ 28,00"
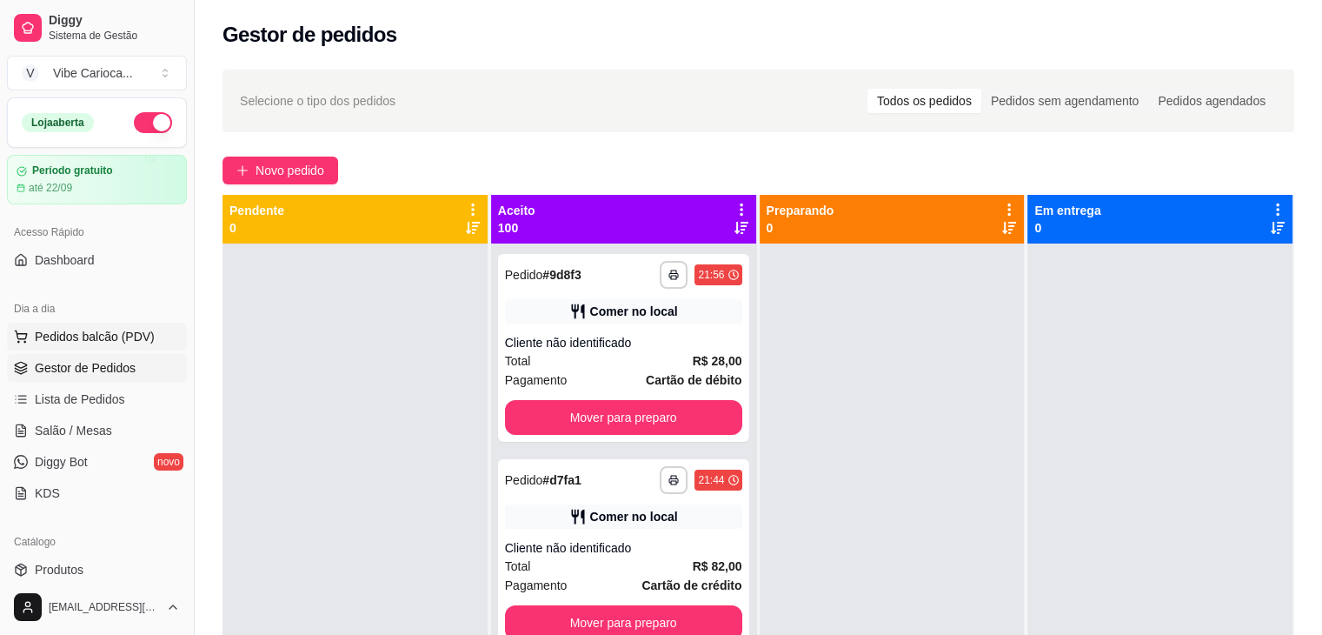
click at [70, 341] on span "Pedidos balcão (PDV)" at bounding box center [95, 336] width 120 height 17
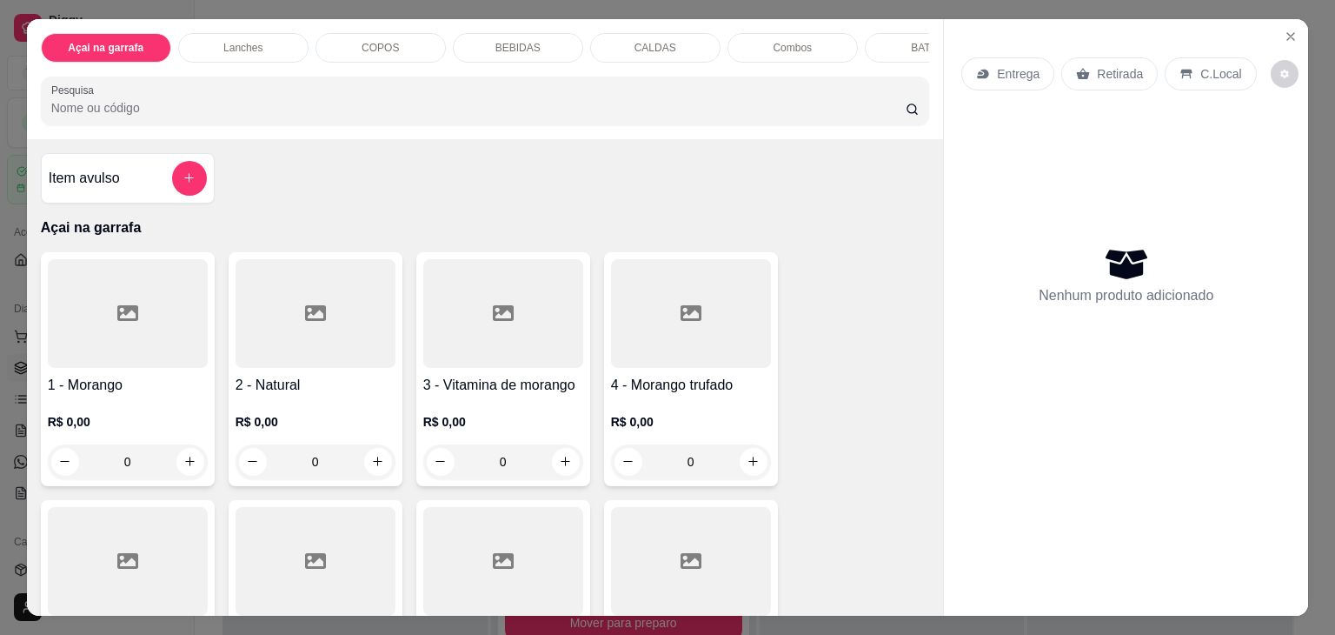
click at [781, 43] on p "Combos" at bounding box center [792, 48] width 39 height 14
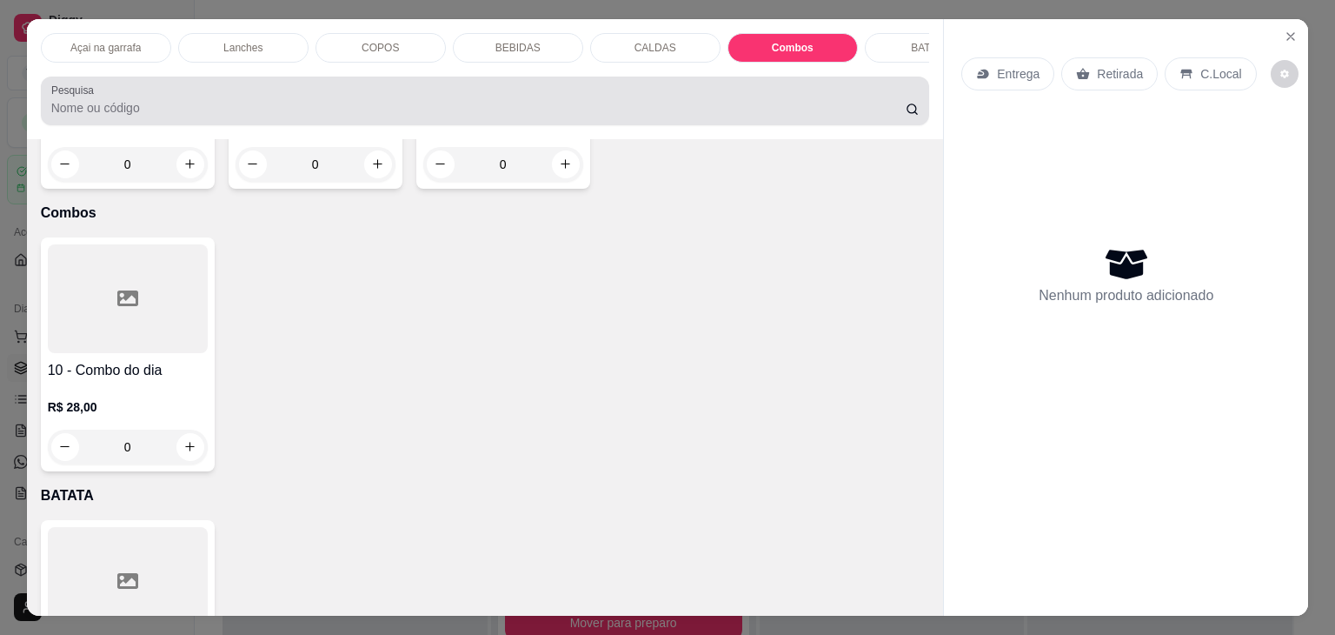
scroll to position [43, 0]
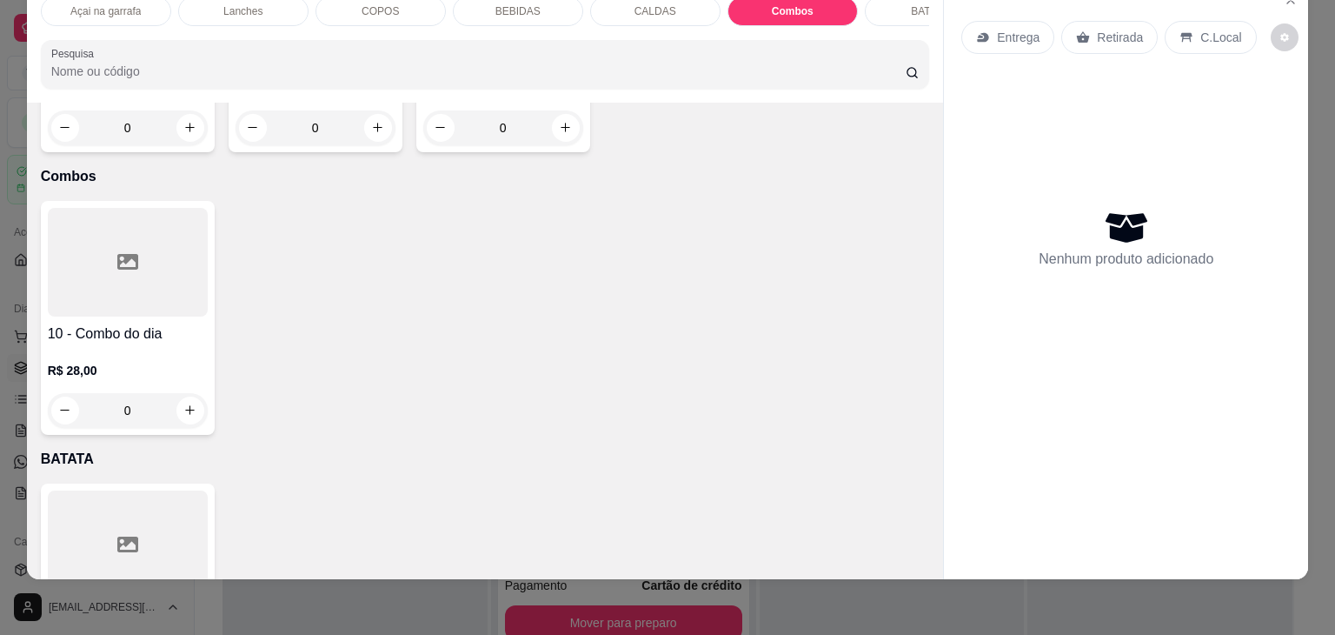
click at [102, 223] on div at bounding box center [128, 262] width 160 height 109
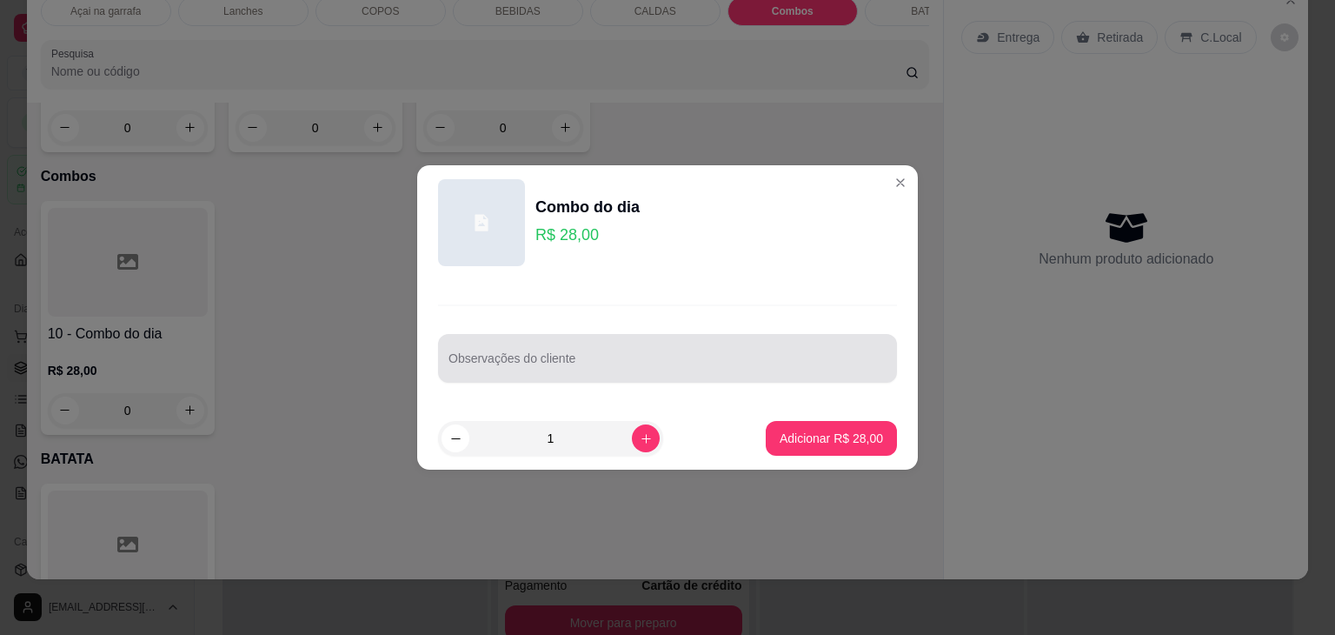
click at [678, 344] on div at bounding box center [668, 358] width 438 height 35
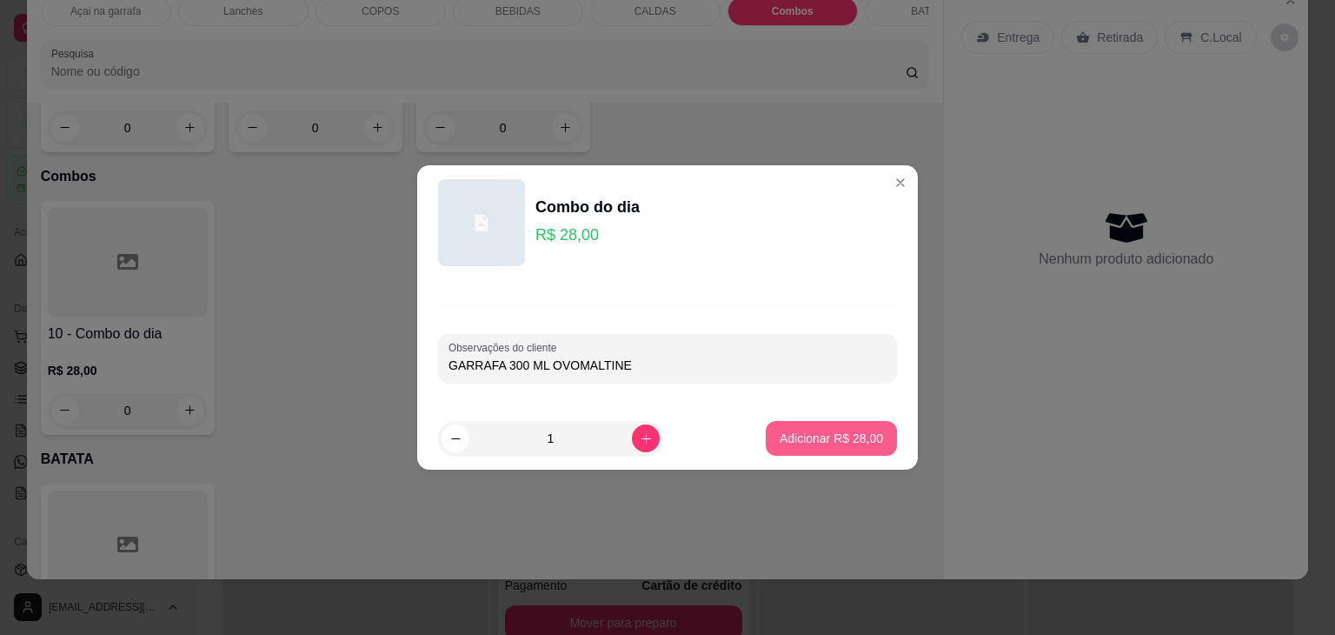
type input "GARRAFA 300 ML OVOMALTINE"
click at [822, 439] on p "Adicionar R$ 28,00" at bounding box center [832, 438] width 101 height 17
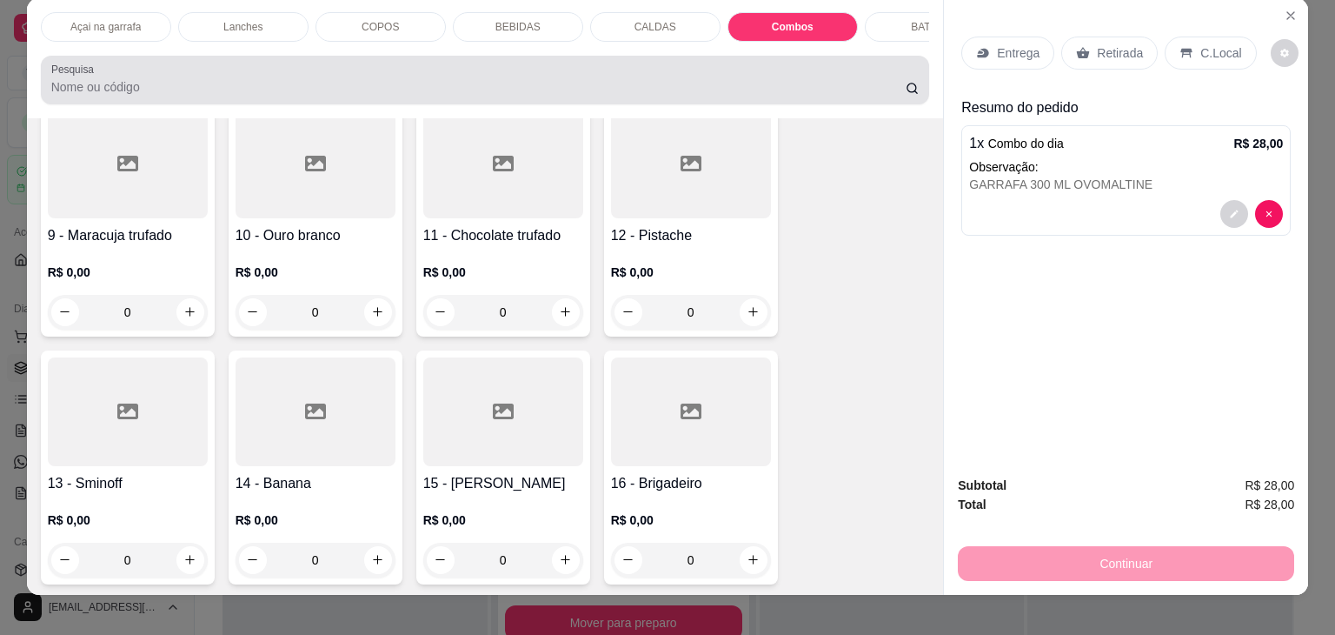
scroll to position [0, 0]
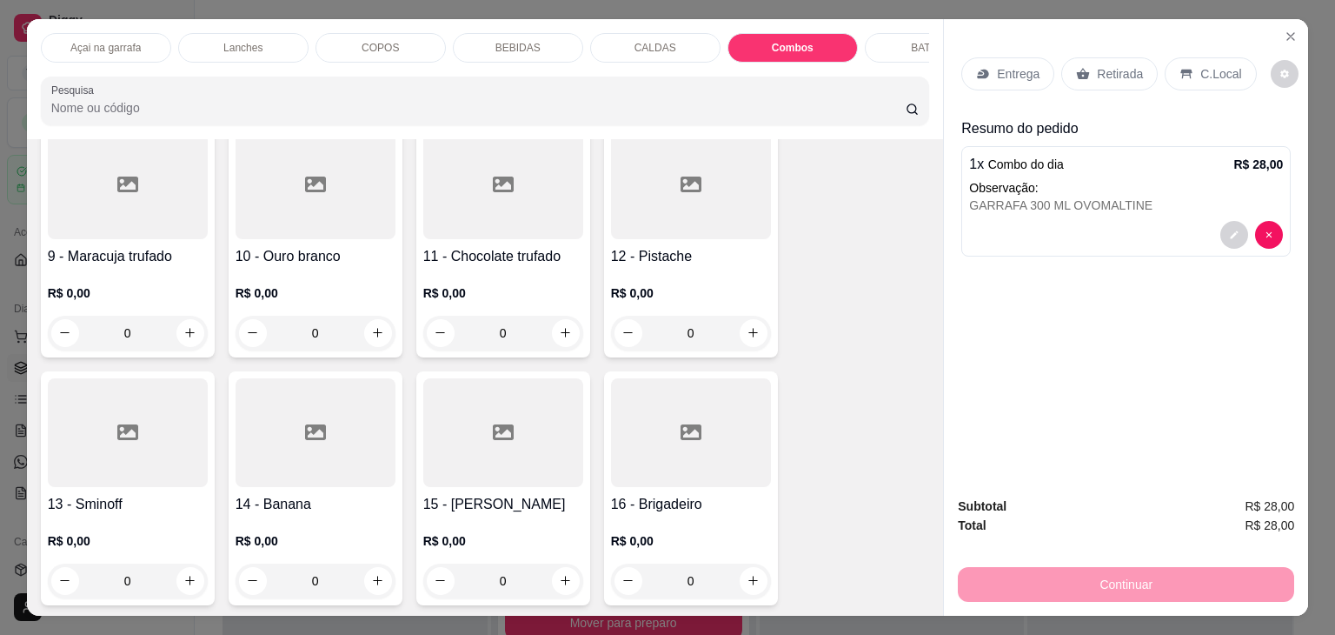
click at [252, 45] on p "Lanches" at bounding box center [242, 48] width 39 height 14
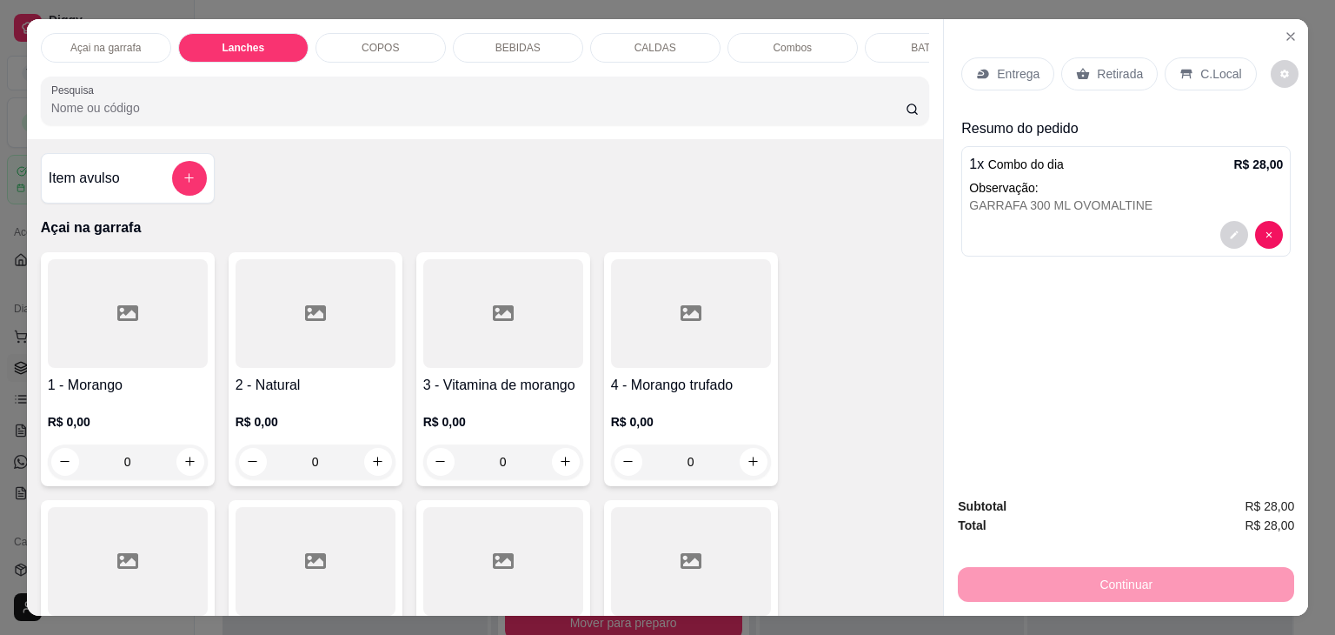
click at [80, 185] on h4 "Item avulso" at bounding box center [84, 178] width 71 height 21
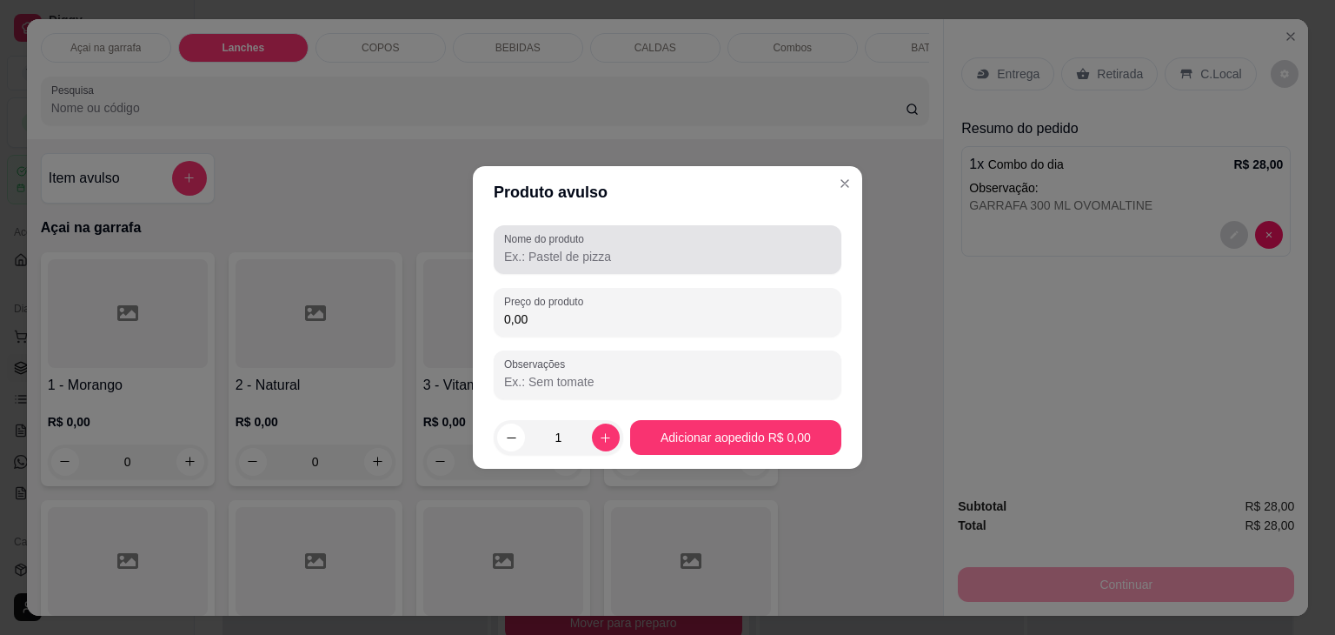
click at [635, 266] on div at bounding box center [667, 249] width 327 height 35
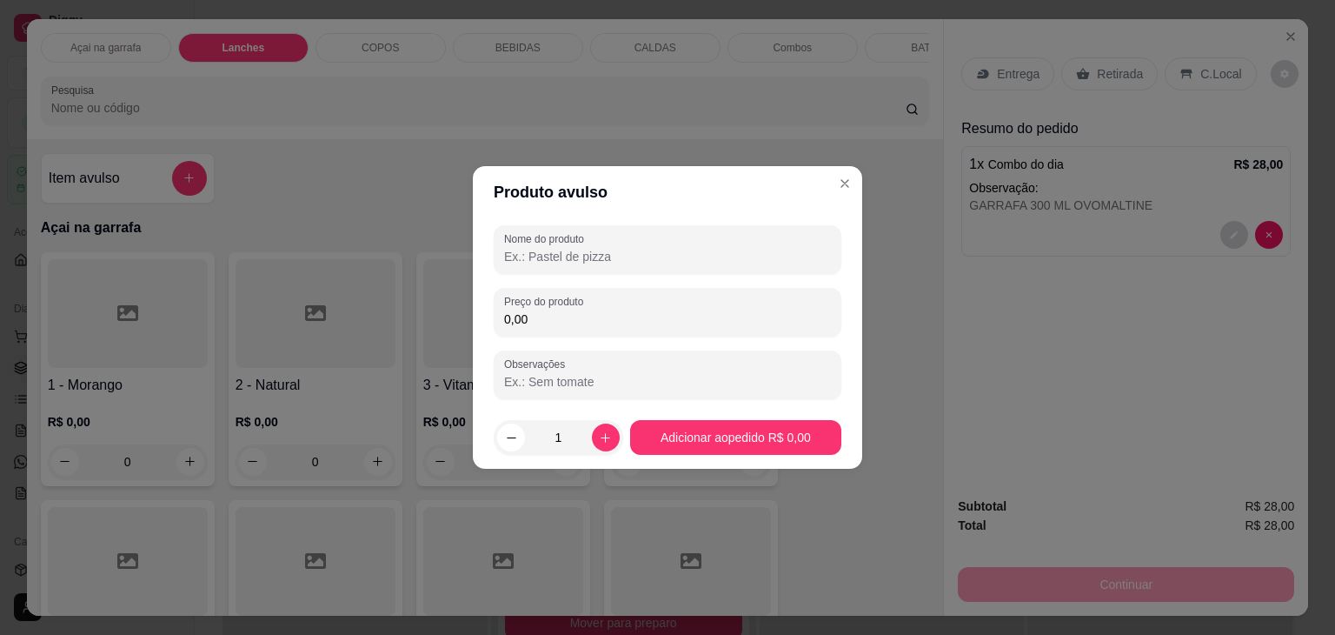
type input "D"
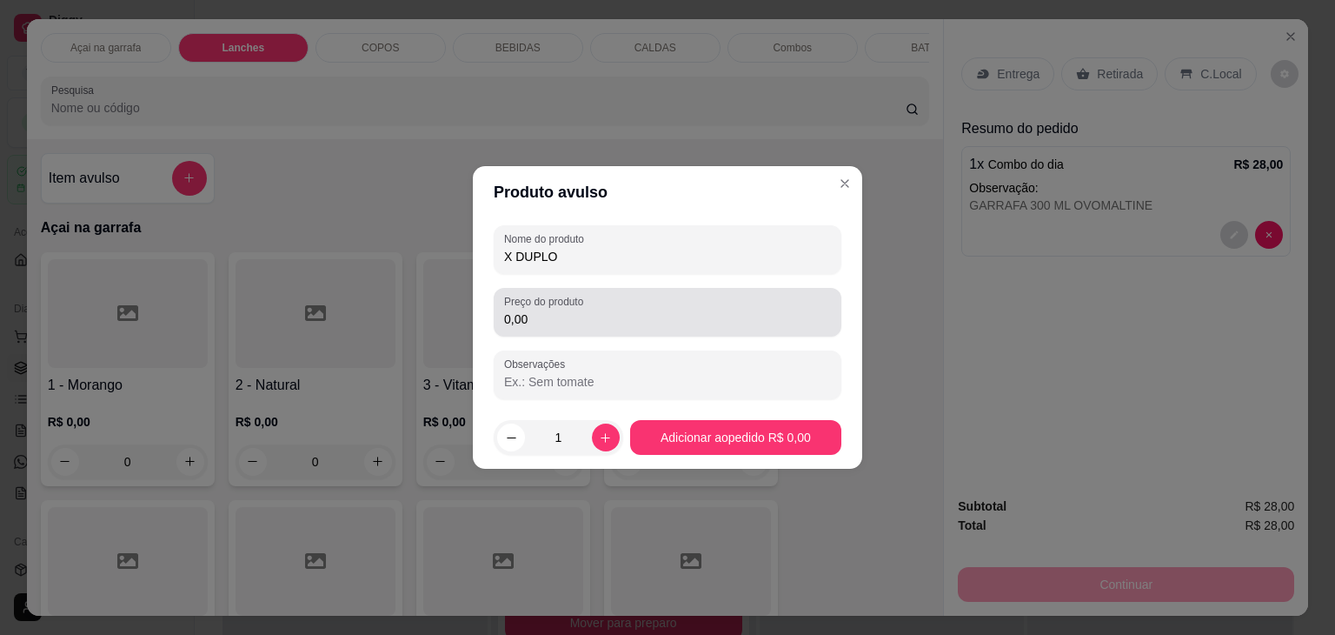
type input "X DUPLO"
click at [605, 310] on input "0,00" at bounding box center [667, 318] width 327 height 17
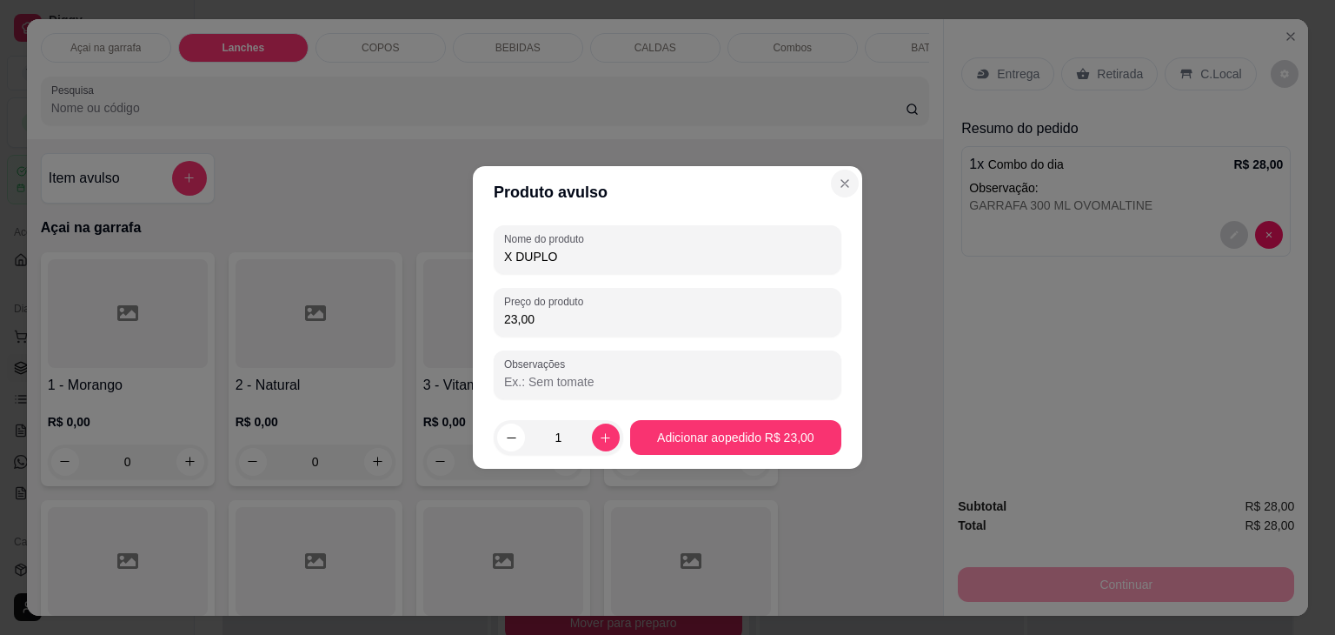
type input "23,00"
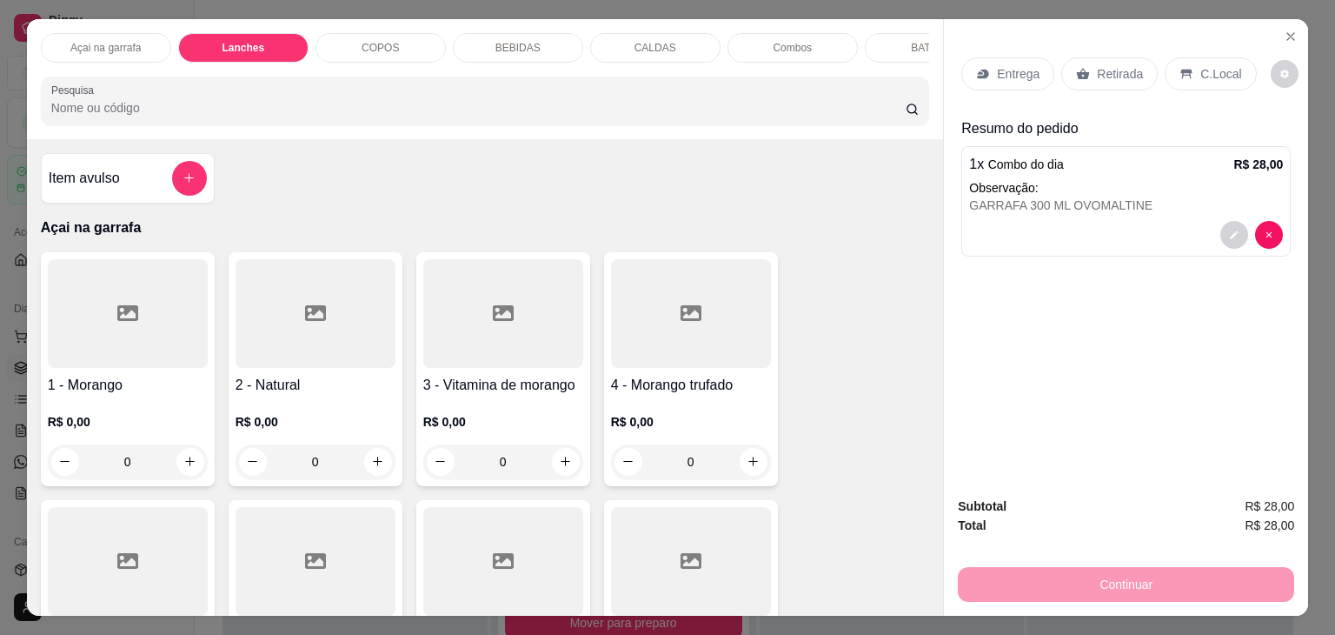
click at [773, 41] on p "Combos" at bounding box center [792, 48] width 39 height 14
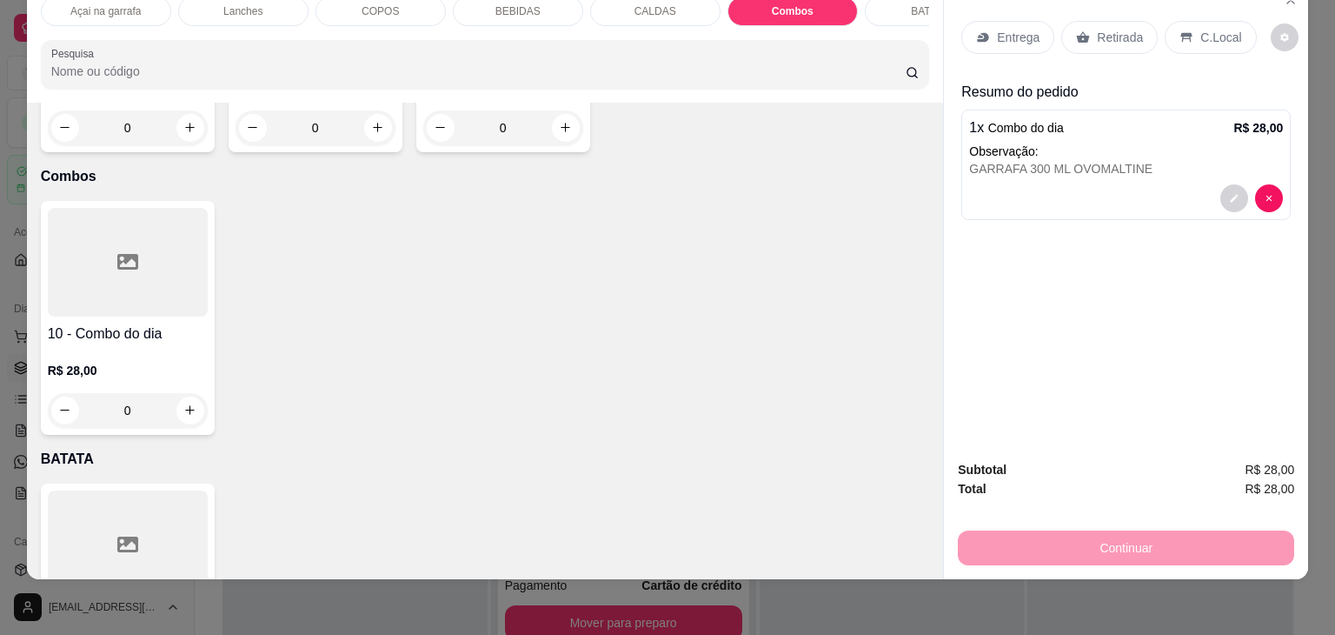
click at [110, 241] on div at bounding box center [128, 262] width 160 height 109
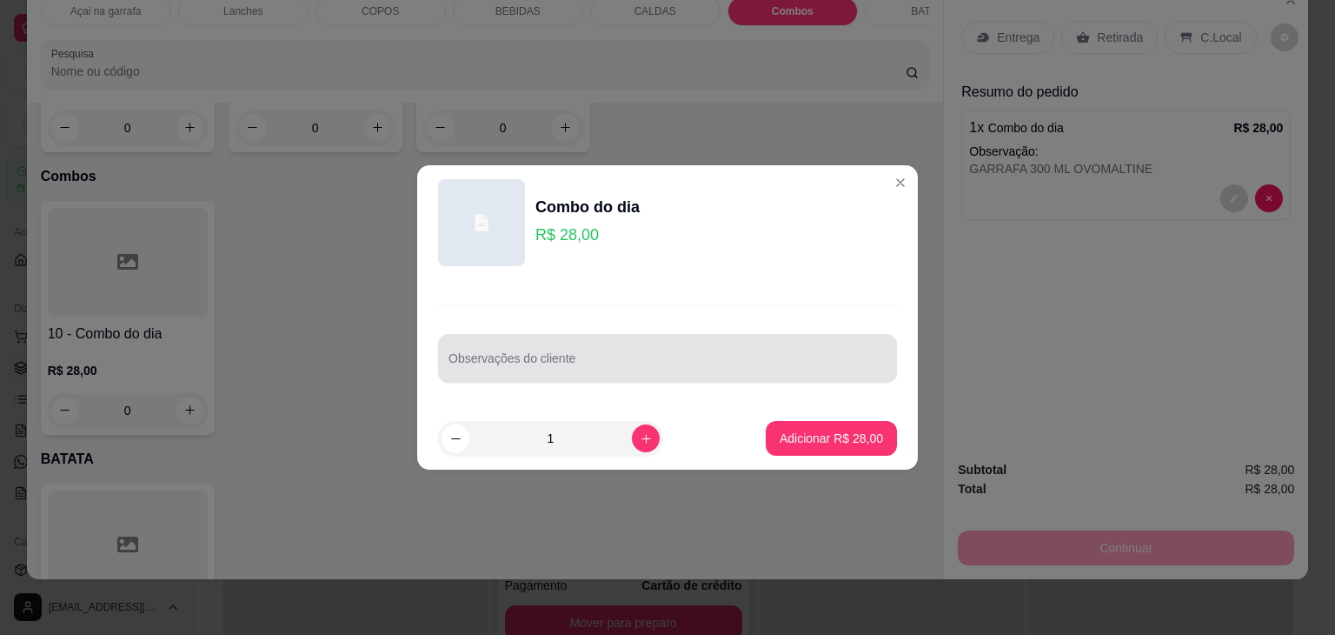
click at [537, 366] on input "Observações do cliente" at bounding box center [668, 364] width 438 height 17
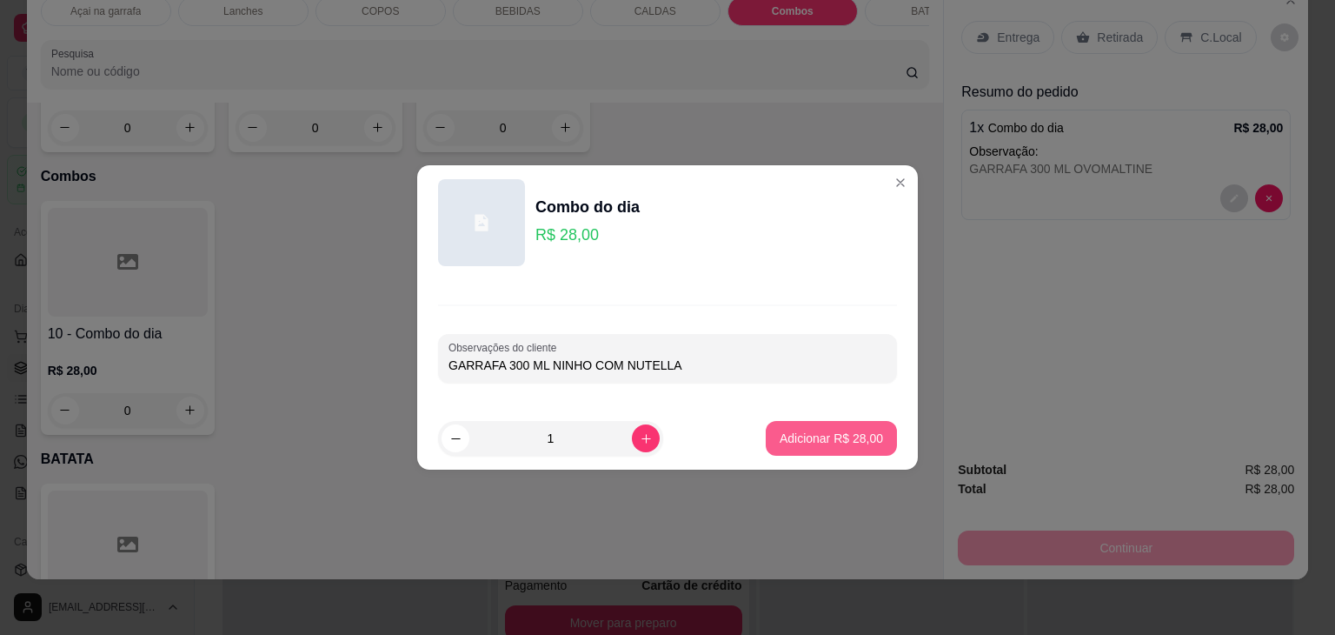
type input "GARRAFA 300 ML NINHO COM NUTELLA"
click at [831, 437] on p "Adicionar R$ 28,00" at bounding box center [831, 438] width 103 height 17
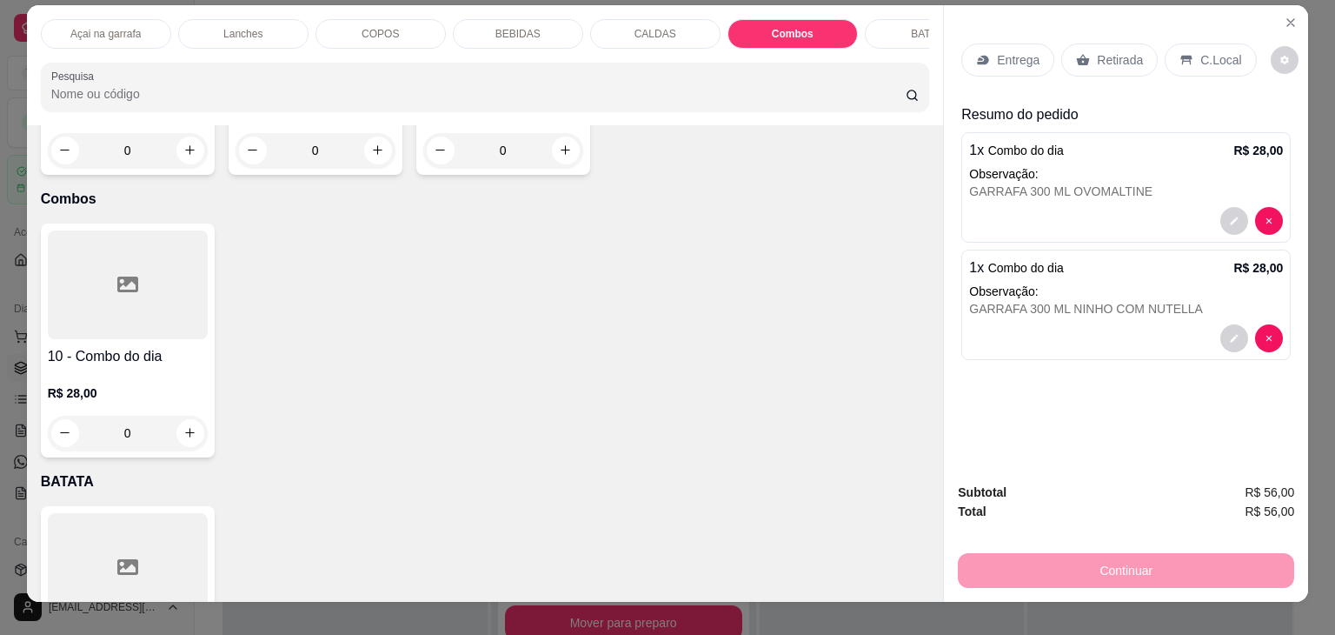
scroll to position [0, 0]
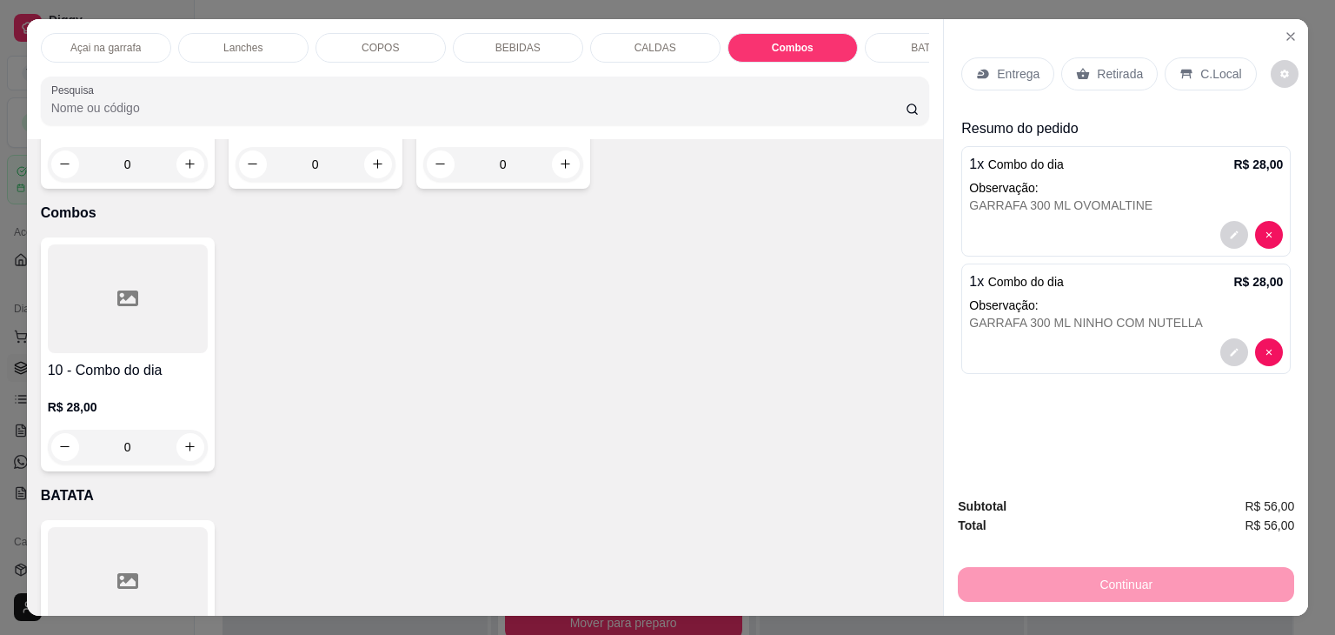
click at [129, 276] on div at bounding box center [128, 298] width 160 height 109
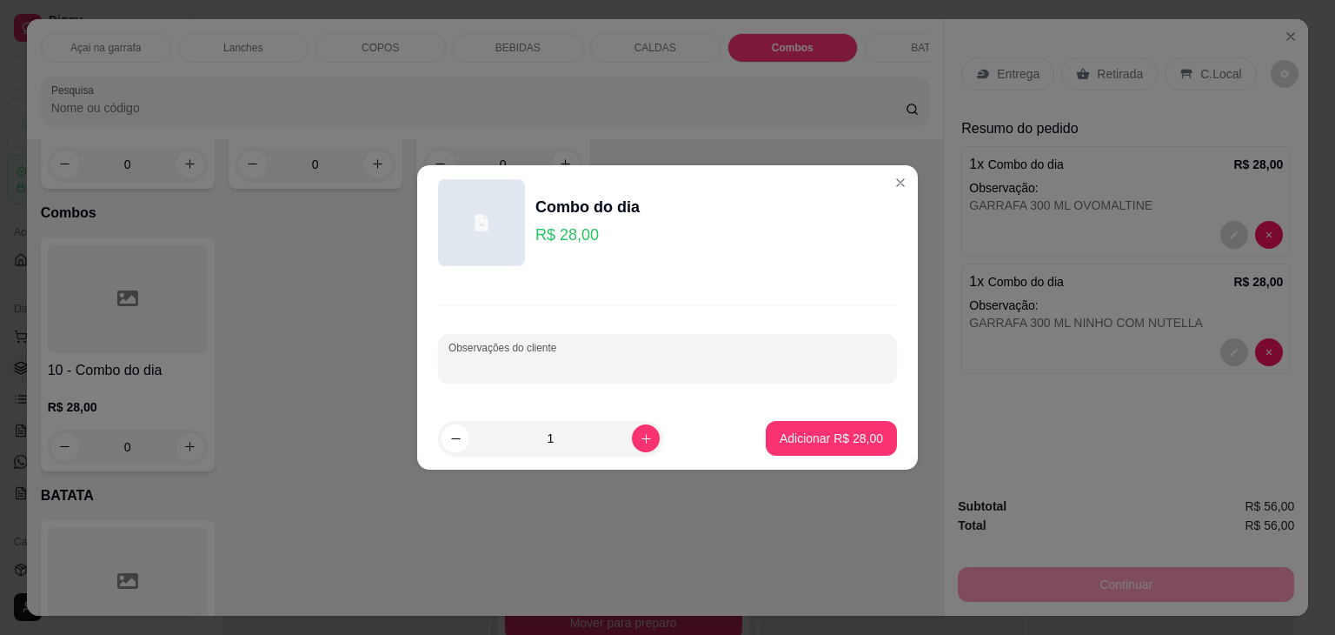
click at [509, 356] on input "Observações do cliente" at bounding box center [668, 364] width 438 height 17
type input "GARRAFA 300 ML NINHO COM NUTELLA"
click at [809, 430] on p "Adicionar R$ 28,00" at bounding box center [832, 438] width 101 height 17
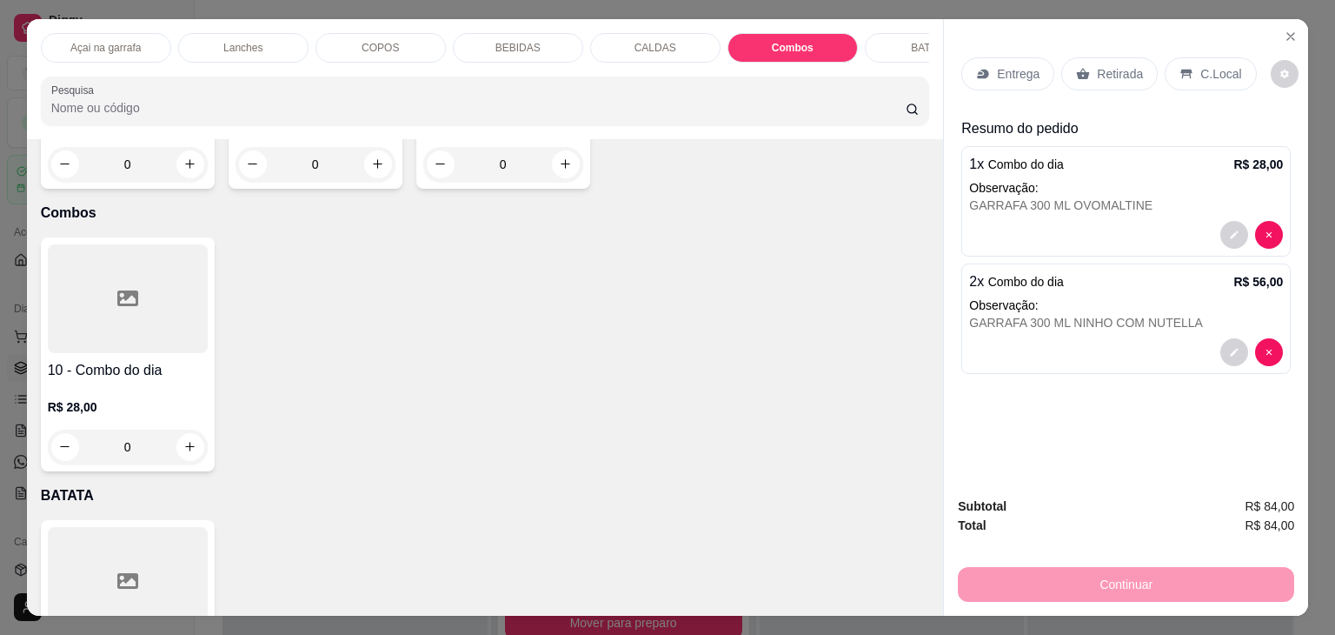
click at [1180, 67] on icon at bounding box center [1187, 74] width 14 height 14
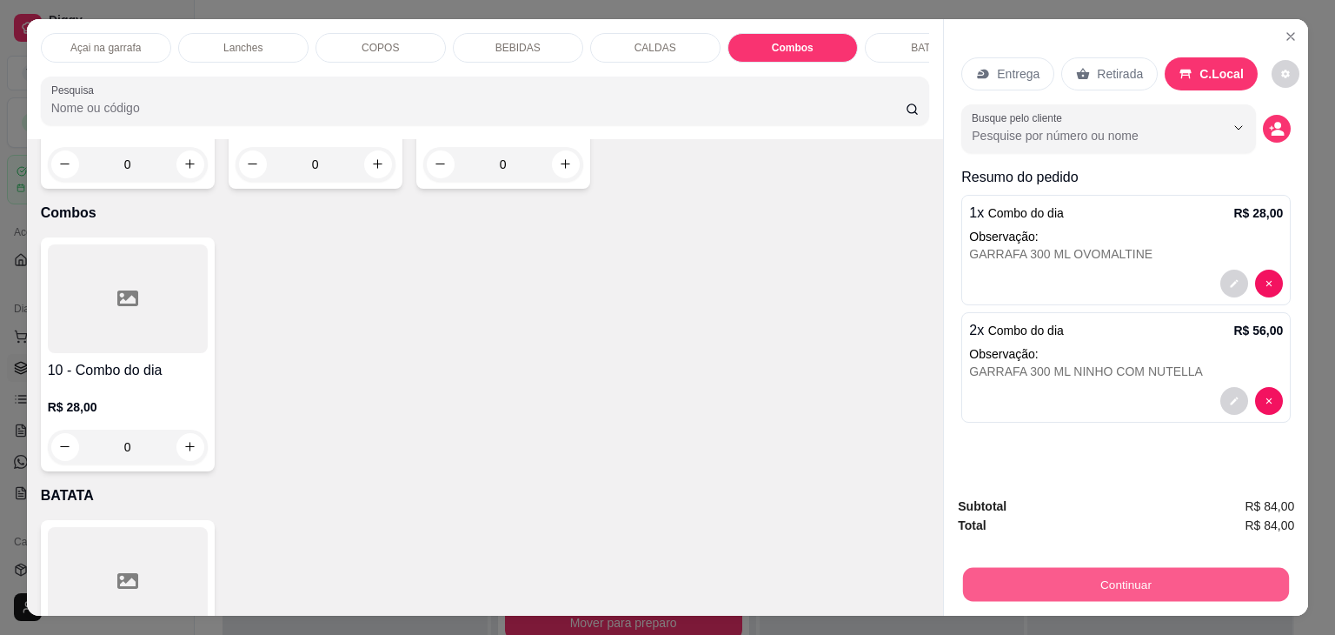
click at [1083, 579] on button "Continuar" at bounding box center [1126, 585] width 326 height 34
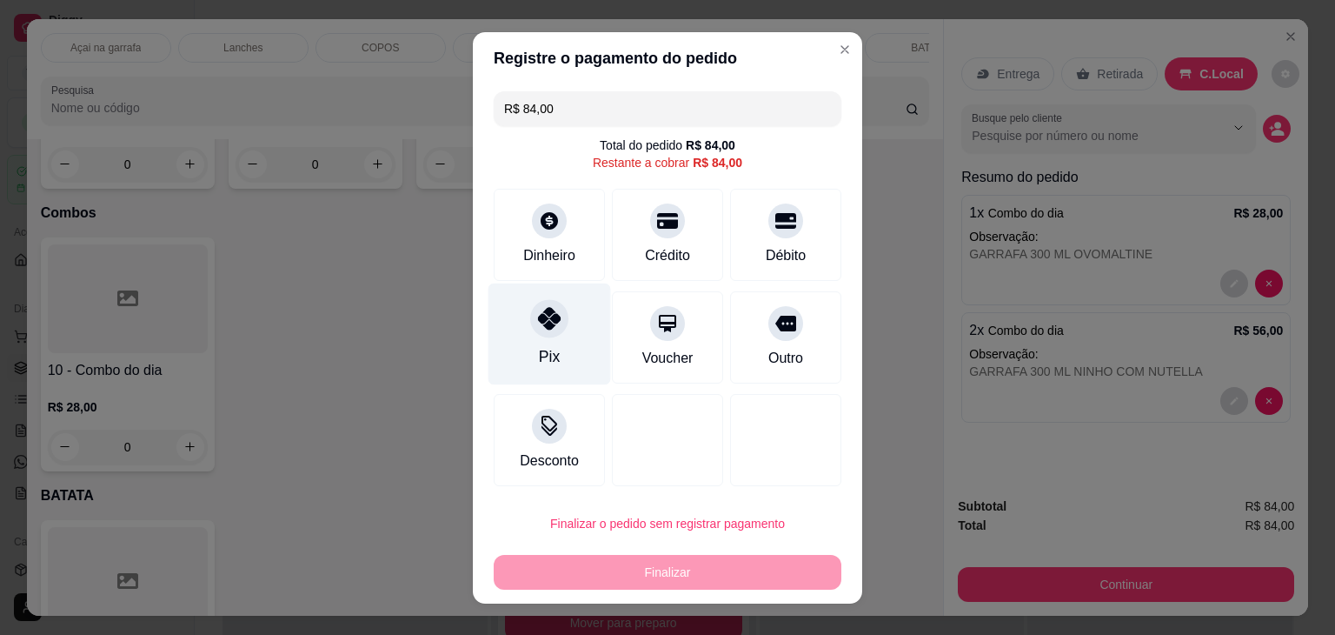
click at [505, 327] on div "Pix" at bounding box center [550, 334] width 123 height 102
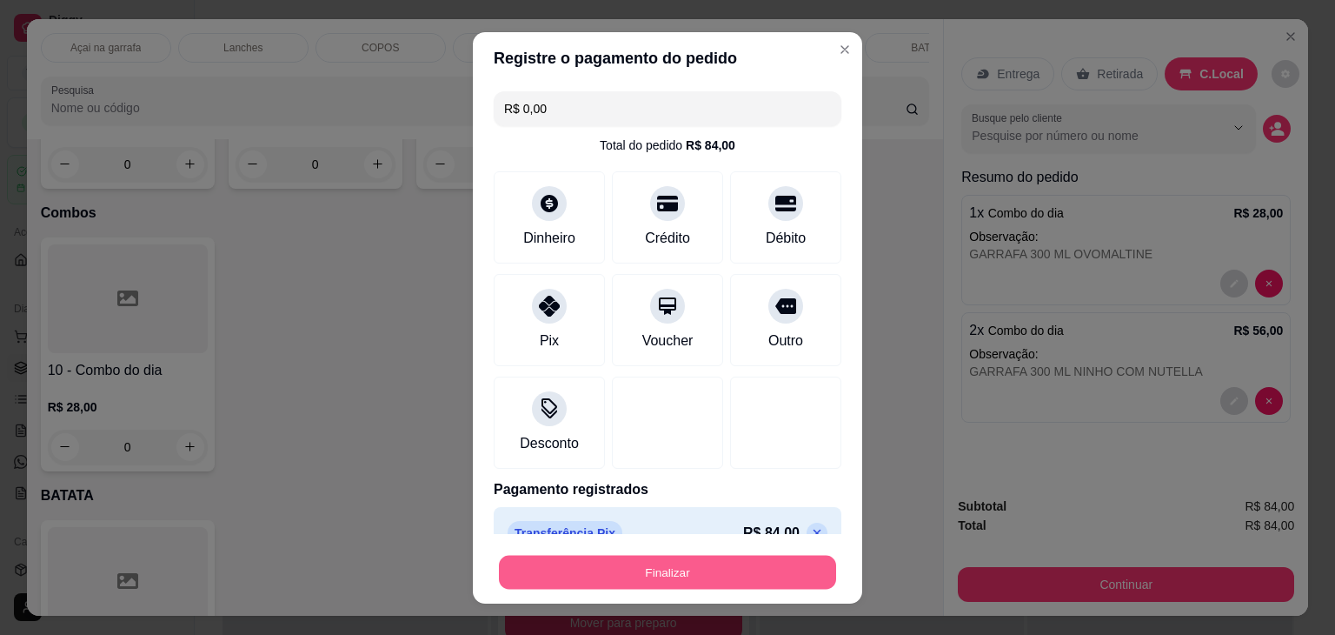
click at [683, 569] on button "Finalizar" at bounding box center [667, 572] width 337 height 34
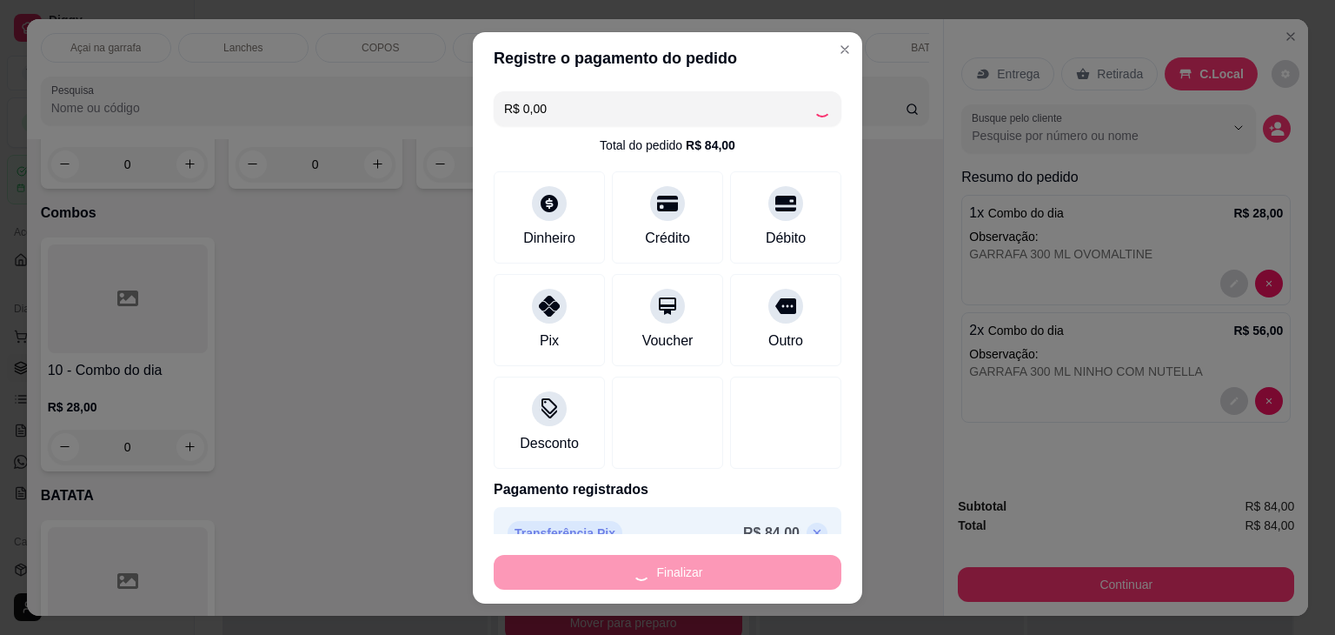
type input "-R$ 84,00"
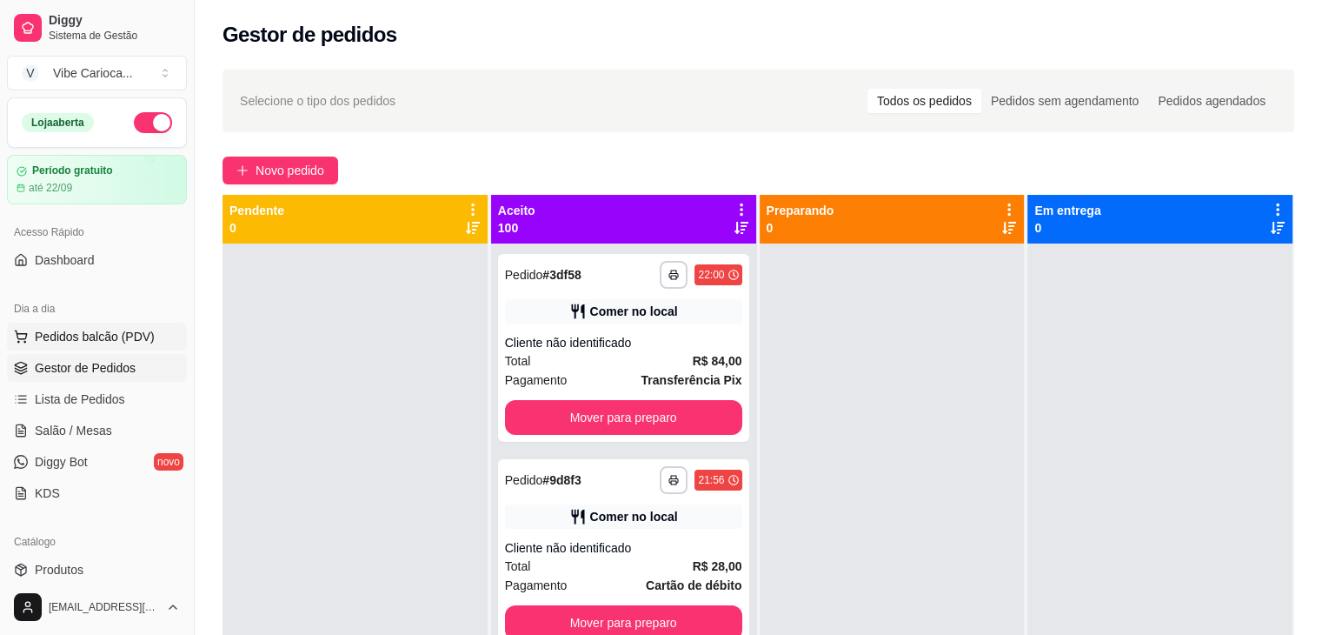
click at [74, 342] on span "Pedidos balcão (PDV)" at bounding box center [95, 336] width 120 height 17
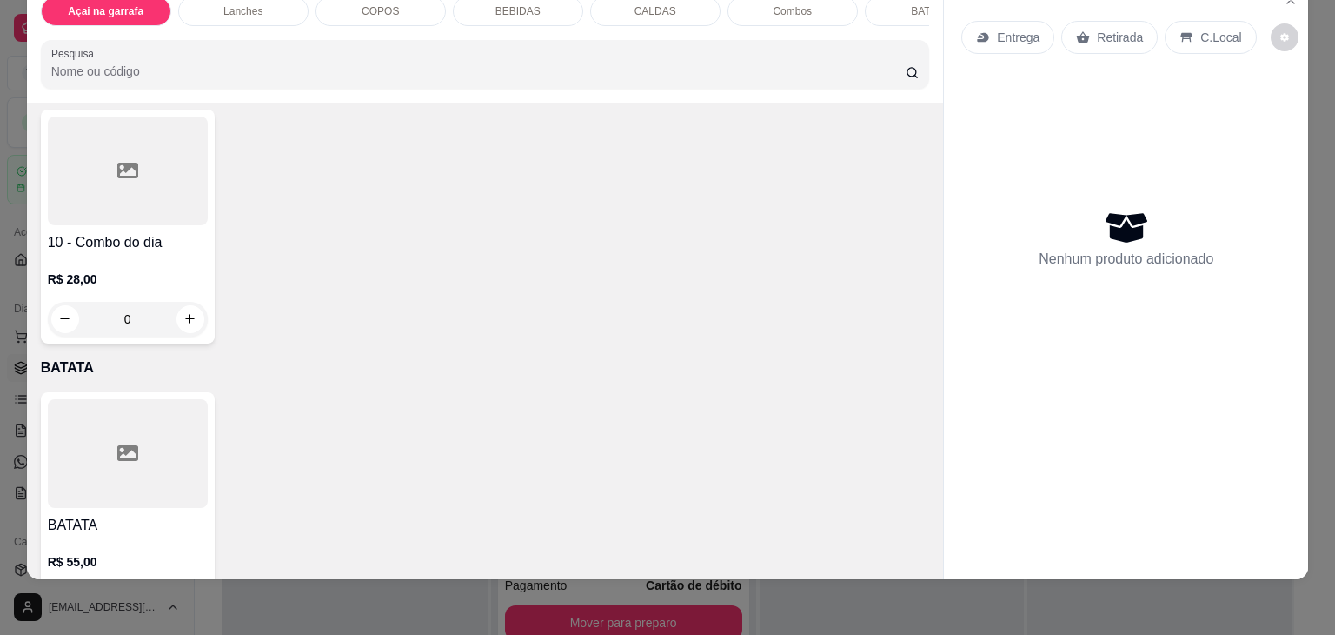
scroll to position [3617, 0]
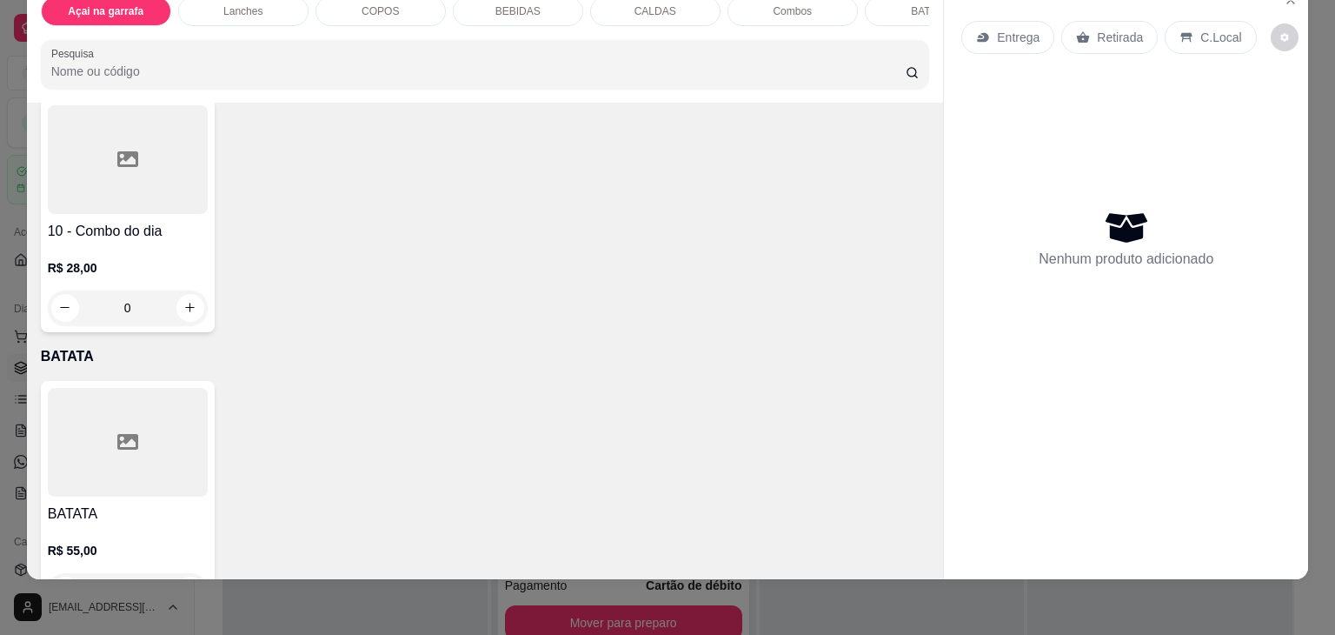
click at [112, 388] on div at bounding box center [128, 442] width 160 height 109
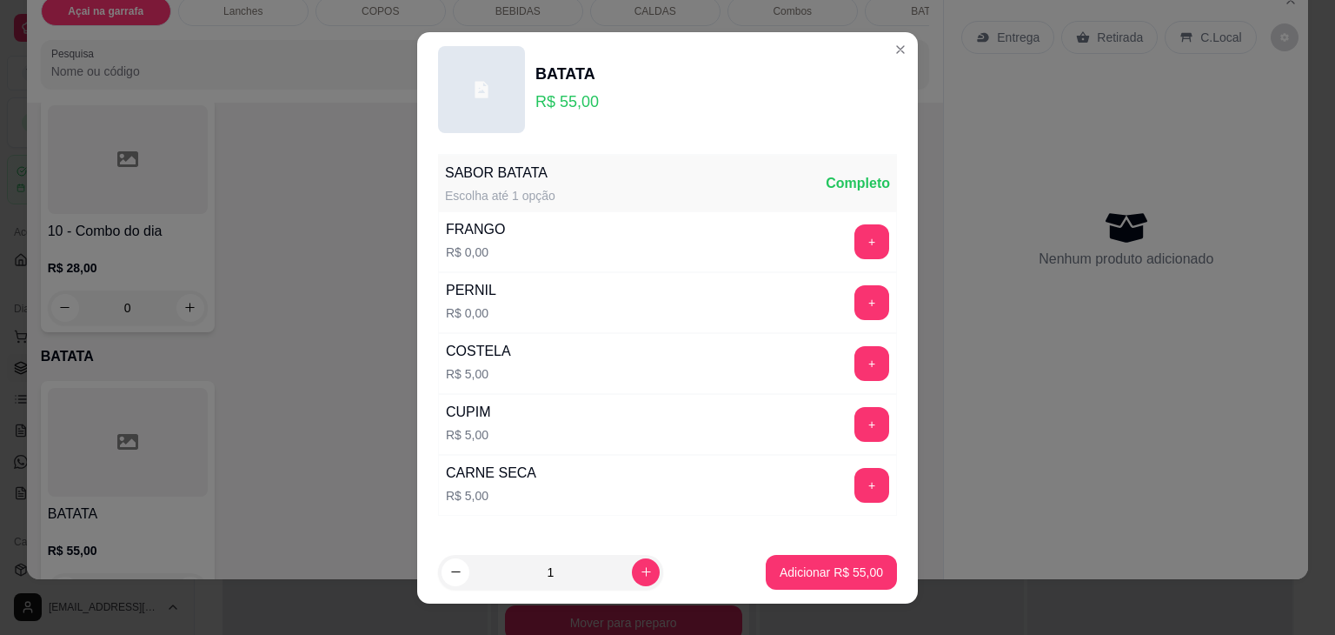
scroll to position [0, 0]
click at [856, 422] on button "+" at bounding box center [873, 424] width 34 height 34
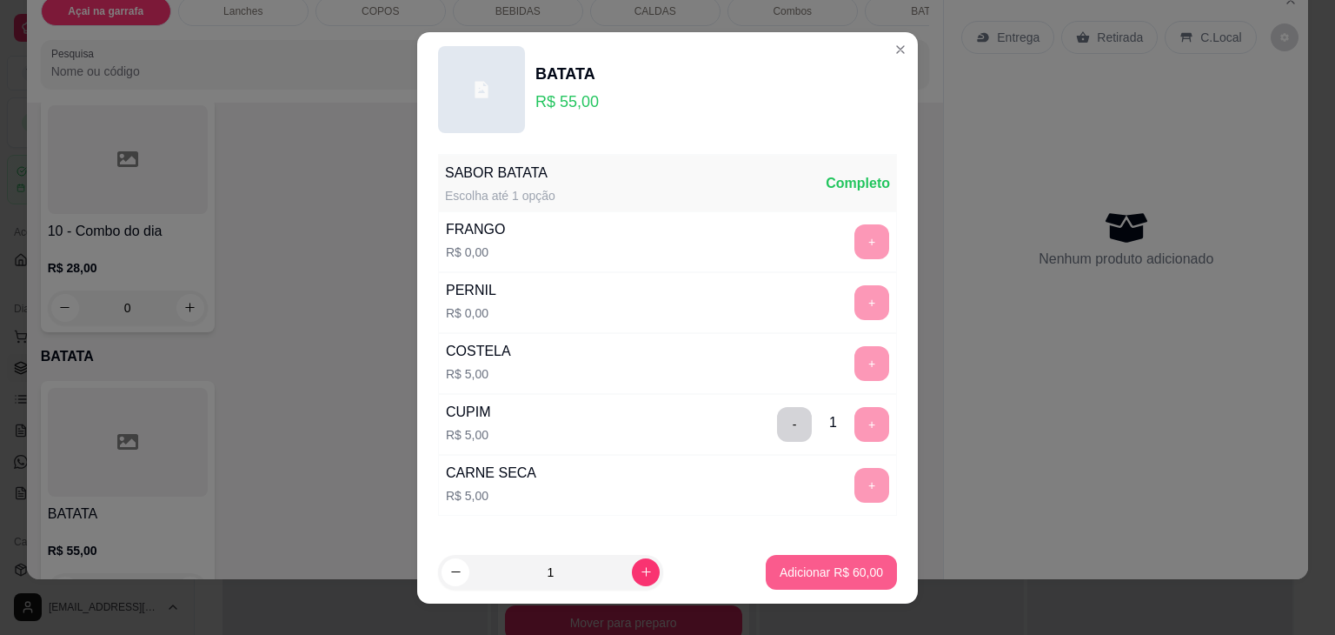
click at [798, 573] on p "Adicionar R$ 60,00" at bounding box center [831, 571] width 103 height 17
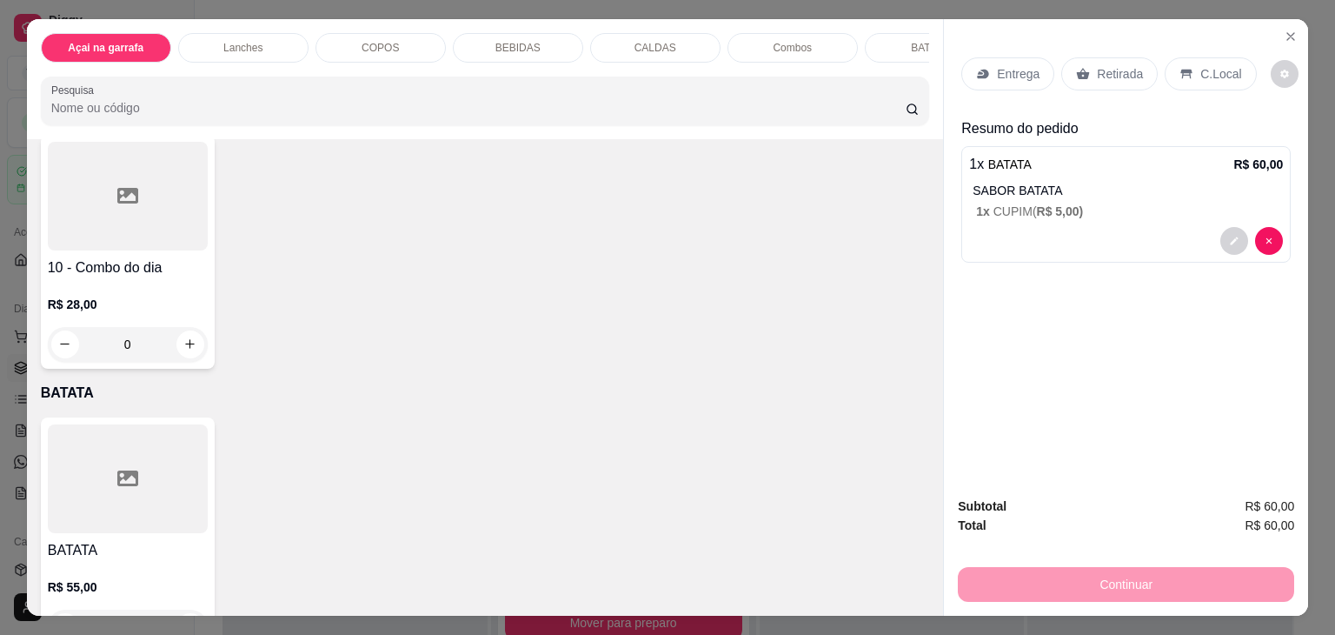
click at [814, 36] on div "Combos" at bounding box center [793, 48] width 130 height 30
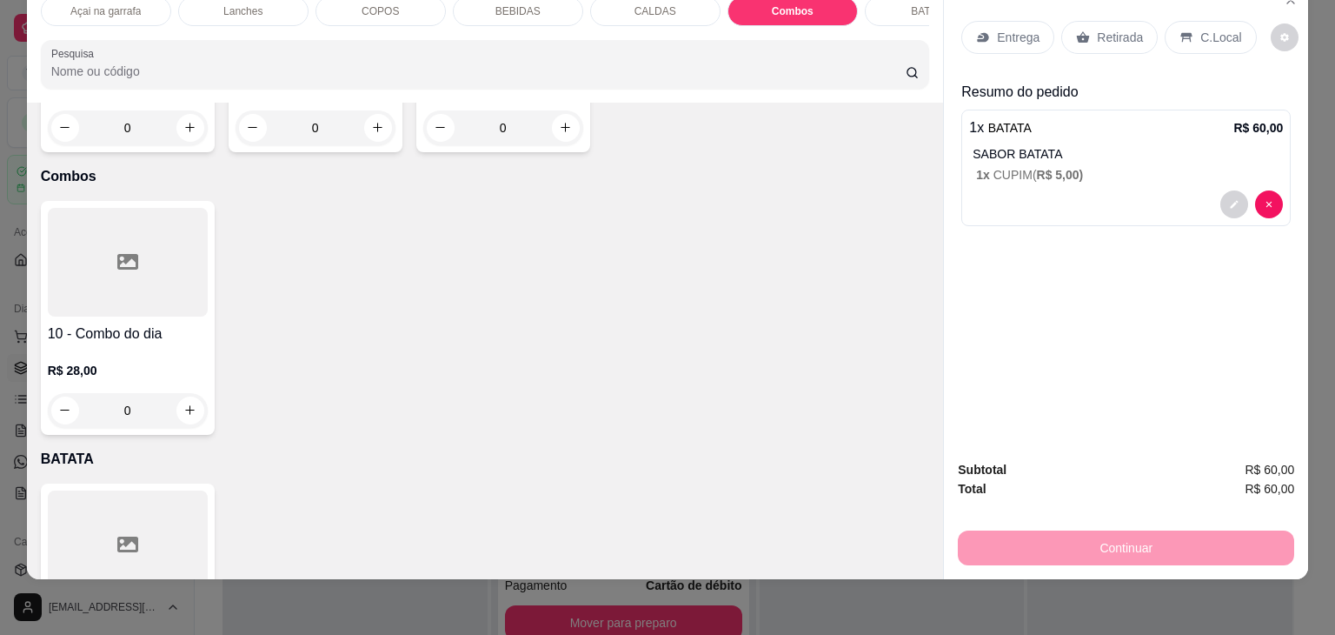
click at [139, 229] on div at bounding box center [128, 262] width 160 height 109
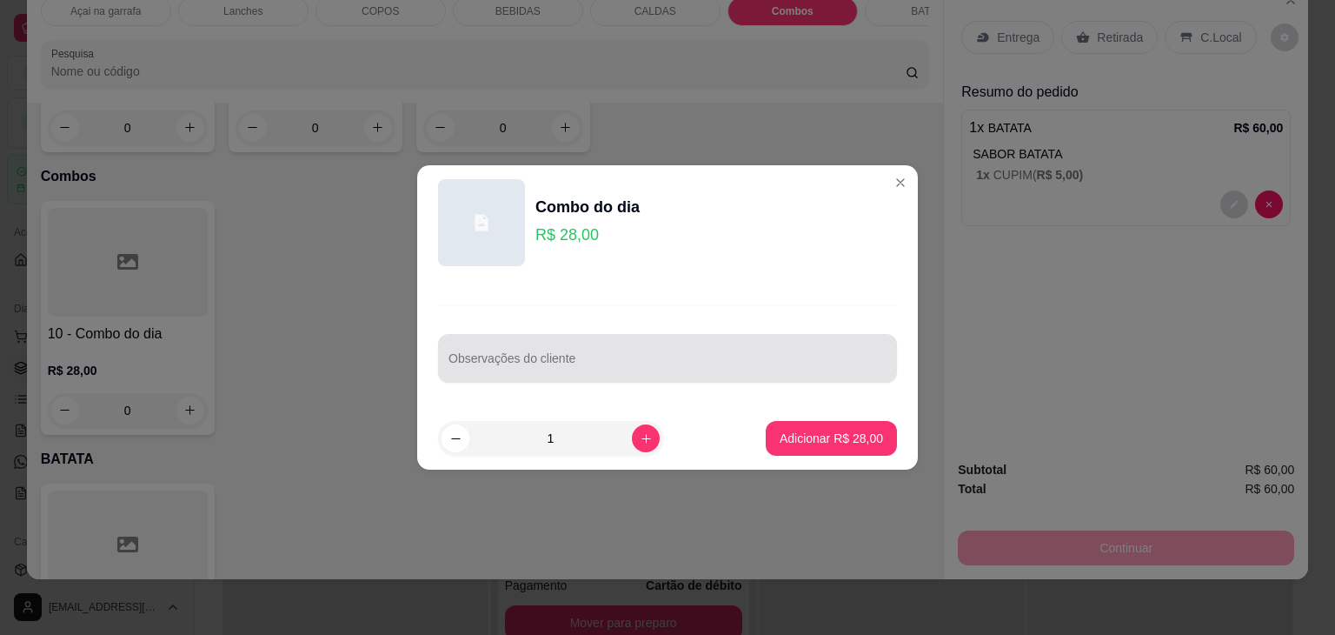
click at [513, 367] on input "Observações do cliente" at bounding box center [668, 364] width 438 height 17
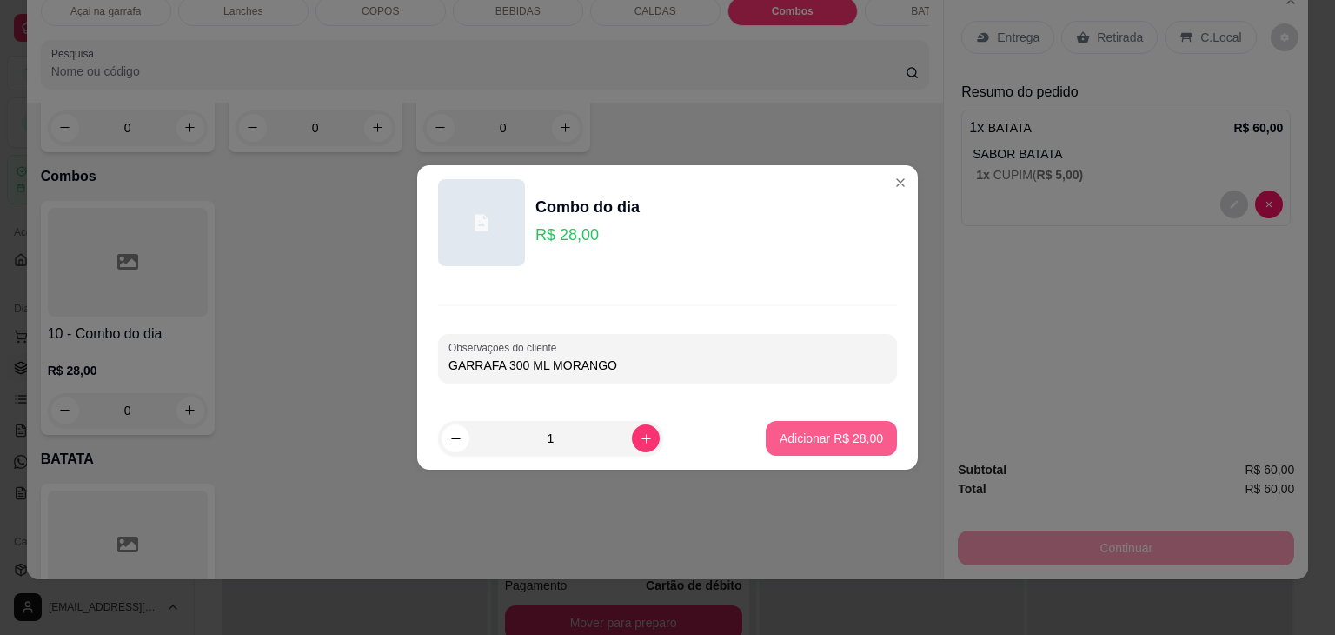
type input "GARRAFA 300 ML MORANGO"
click at [803, 439] on p "Adicionar R$ 28,00" at bounding box center [831, 438] width 103 height 17
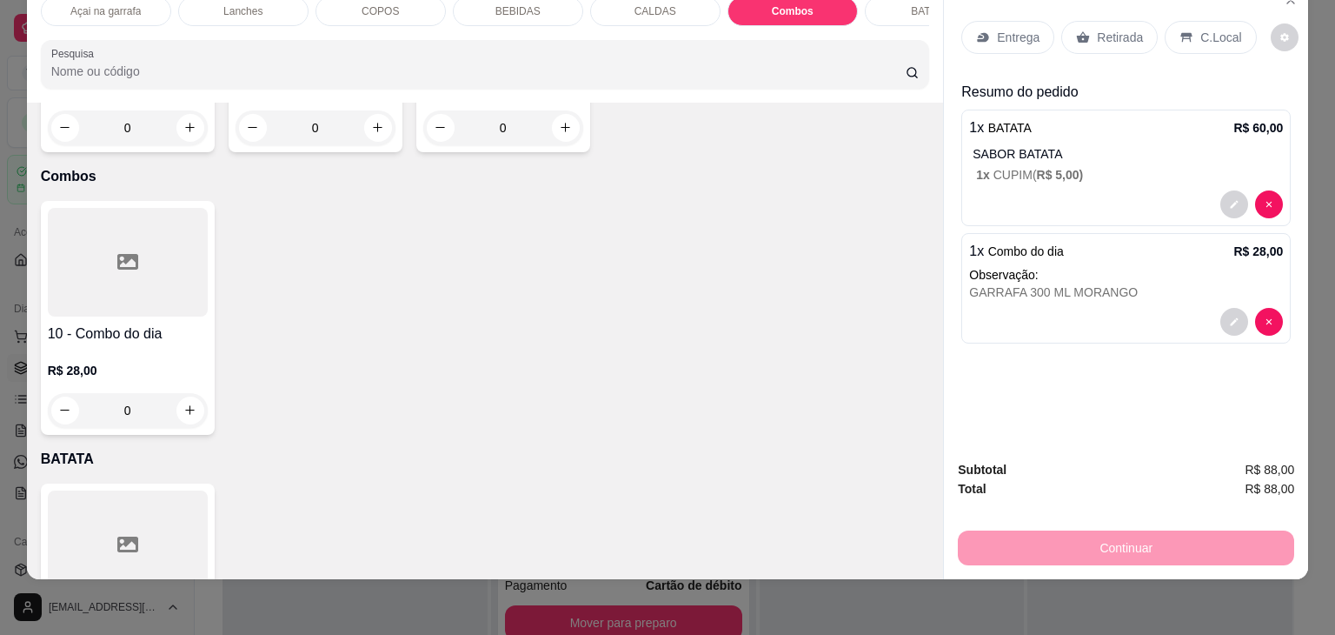
scroll to position [0, 0]
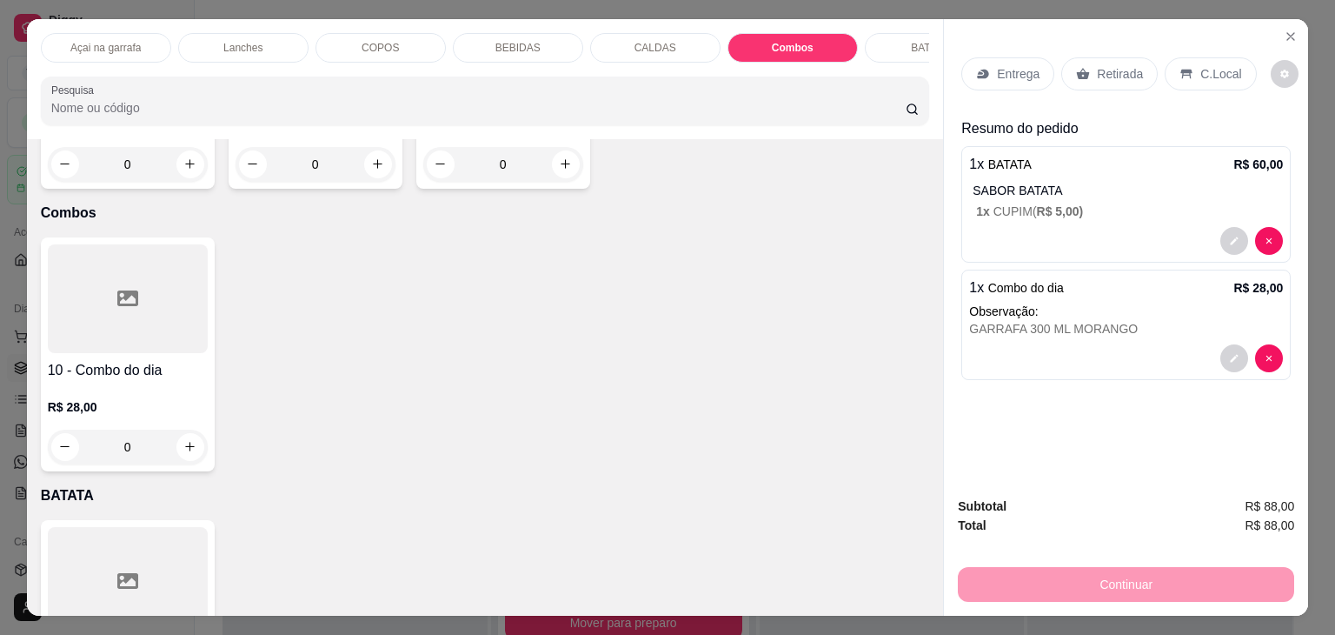
click at [765, 46] on div "Combos" at bounding box center [793, 48] width 130 height 30
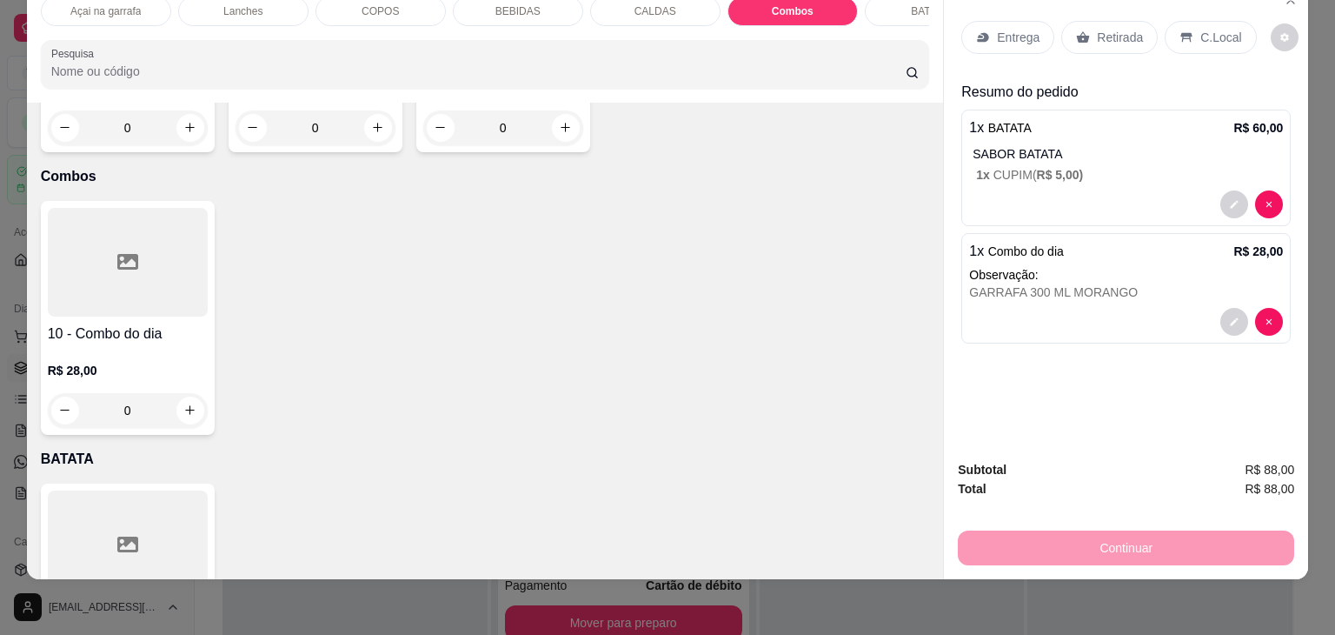
click at [784, 6] on div "Combos" at bounding box center [793, 12] width 130 height 30
click at [157, 229] on div at bounding box center [128, 262] width 160 height 109
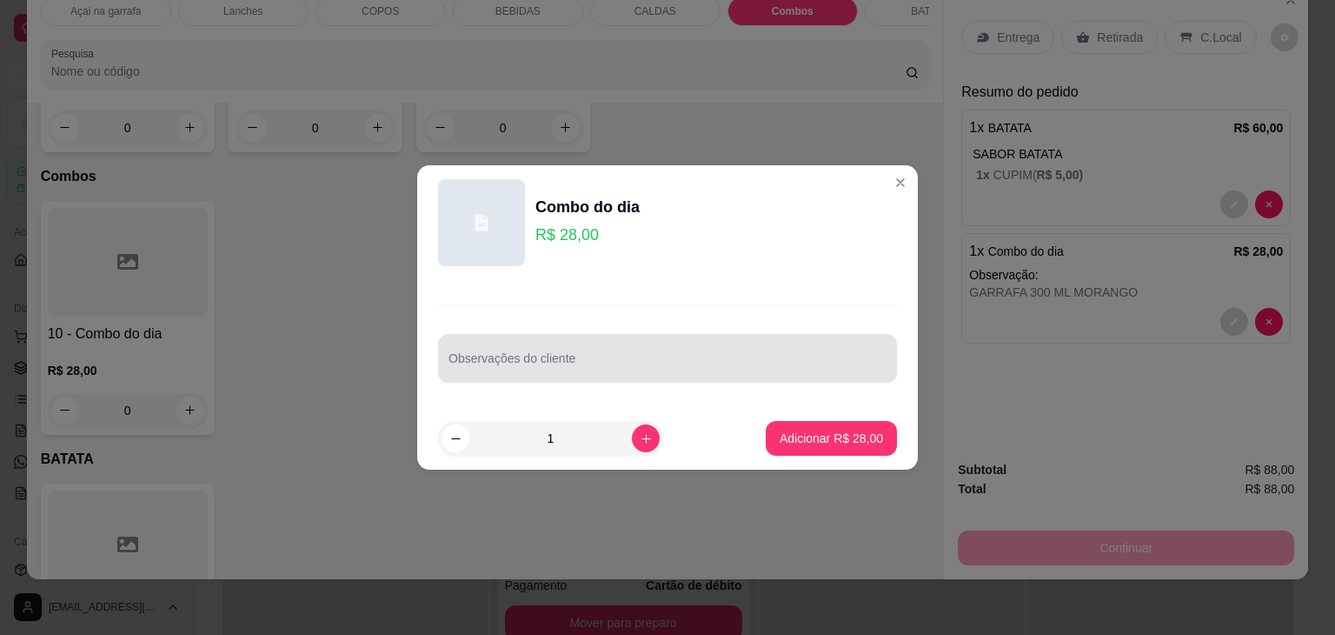
click at [500, 363] on input "Observações do cliente" at bounding box center [668, 364] width 438 height 17
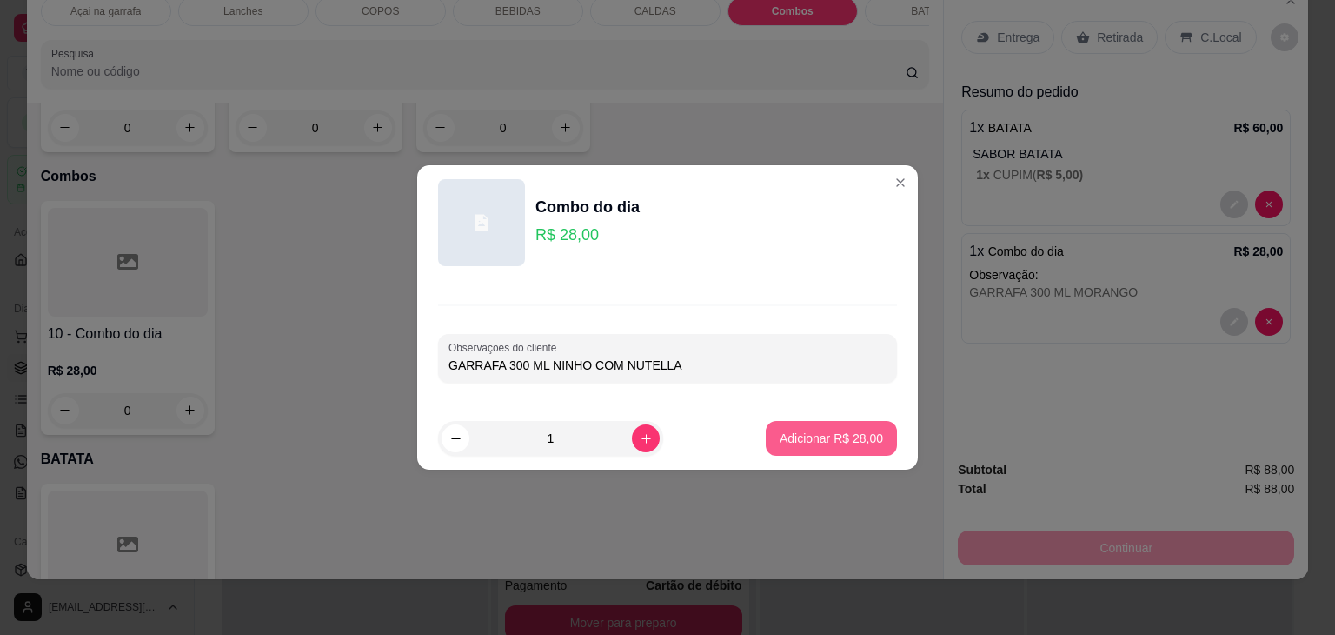
type input "GARRAFA 300 ML NINHO COM NUTELLA"
click at [786, 442] on p "Adicionar R$ 28,00" at bounding box center [831, 438] width 103 height 17
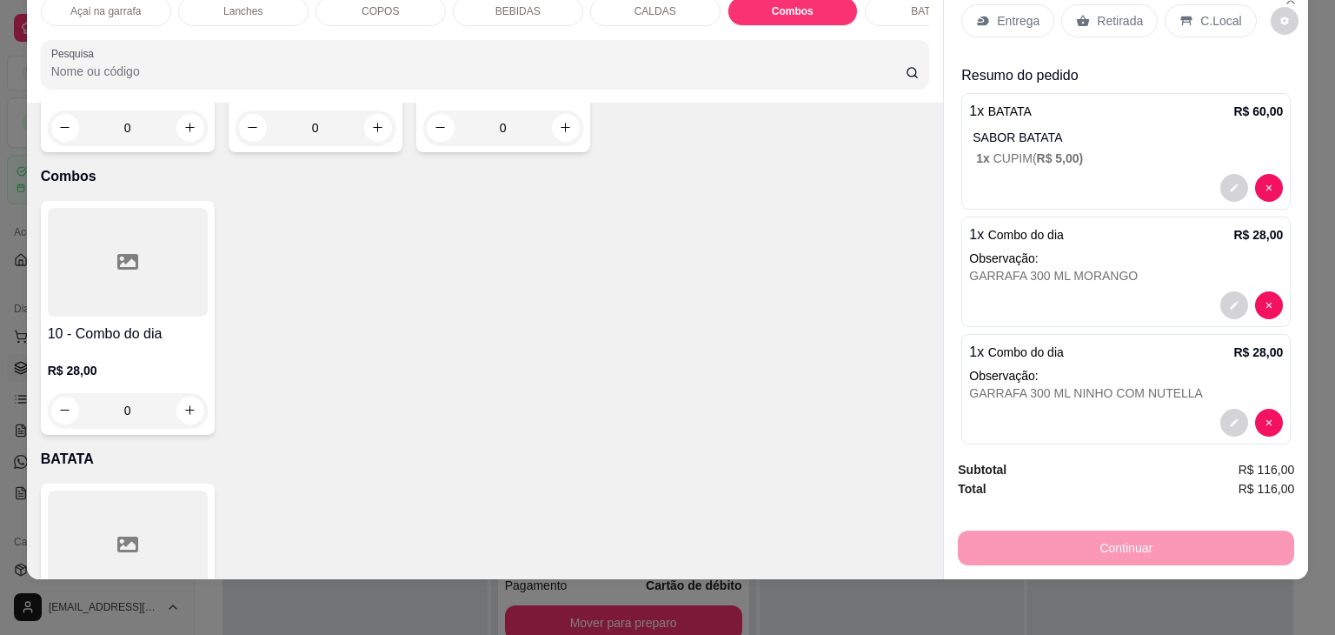
scroll to position [0, 0]
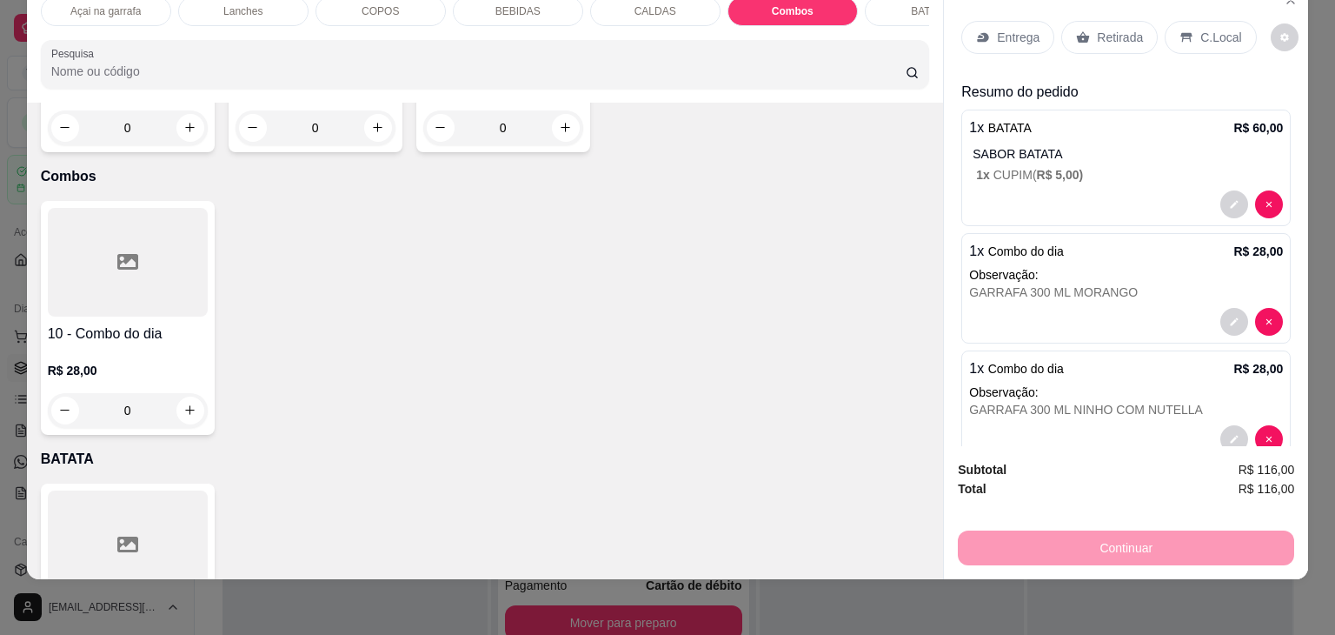
click at [1182, 21] on div "C.Local" at bounding box center [1210, 37] width 91 height 33
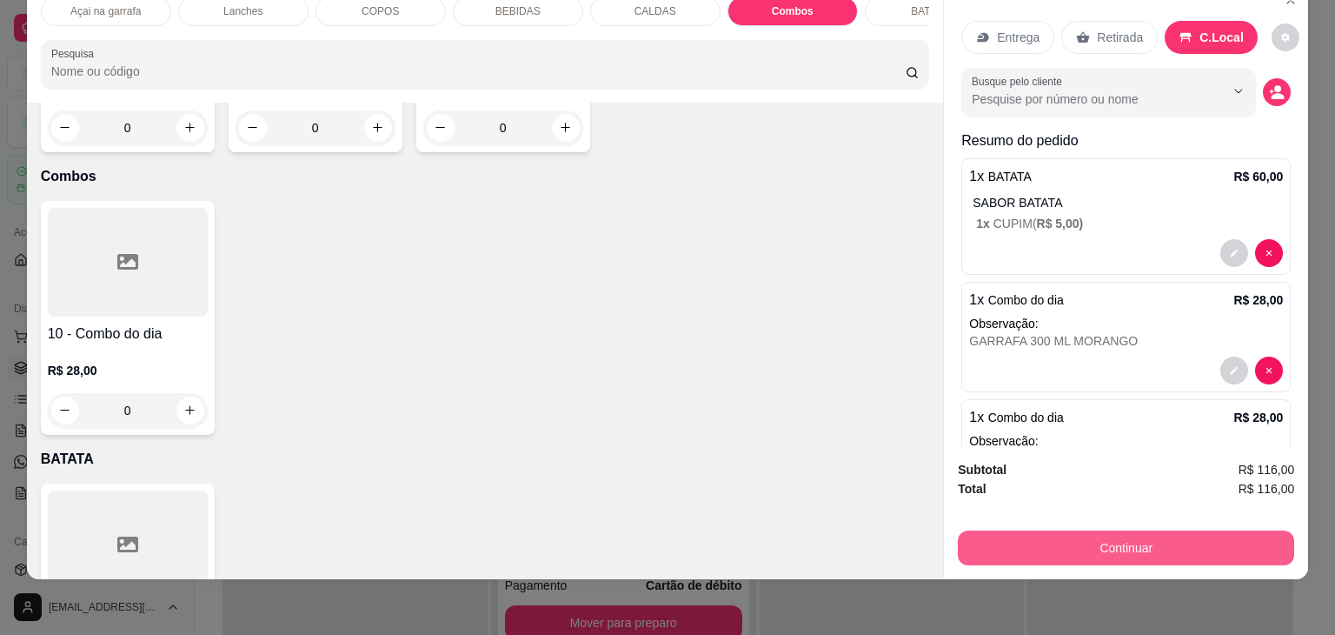
click at [1056, 541] on button "Continuar" at bounding box center [1126, 547] width 336 height 35
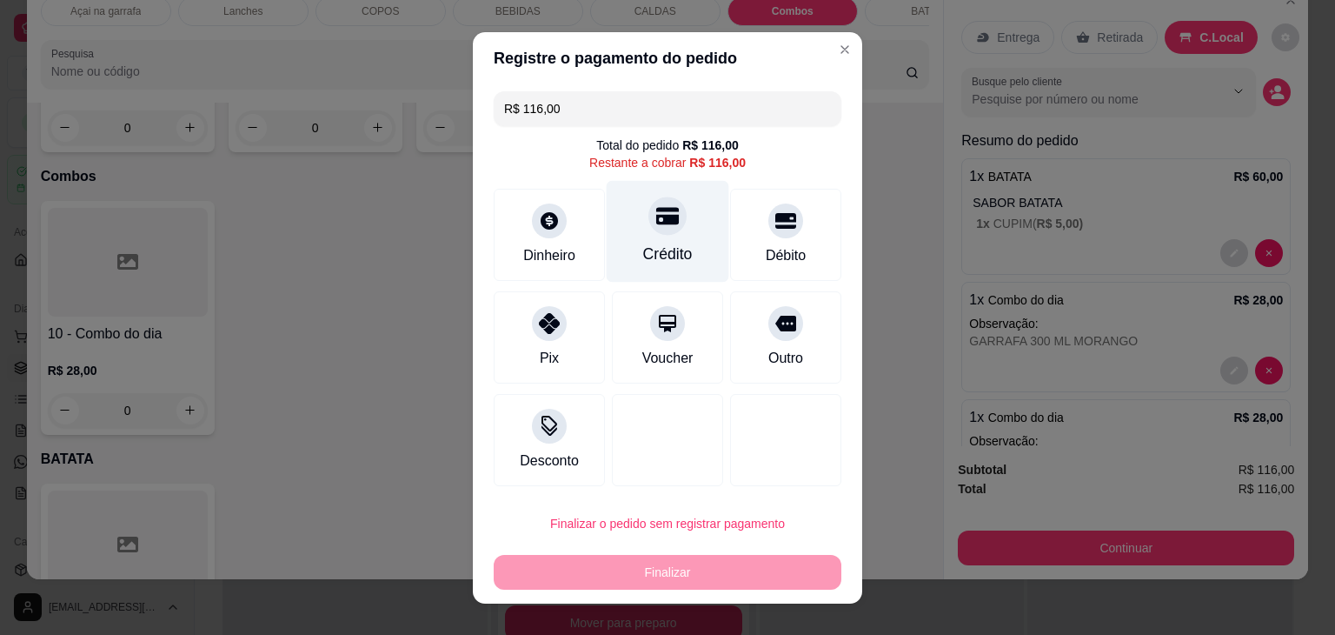
click at [649, 230] on div at bounding box center [668, 215] width 38 height 38
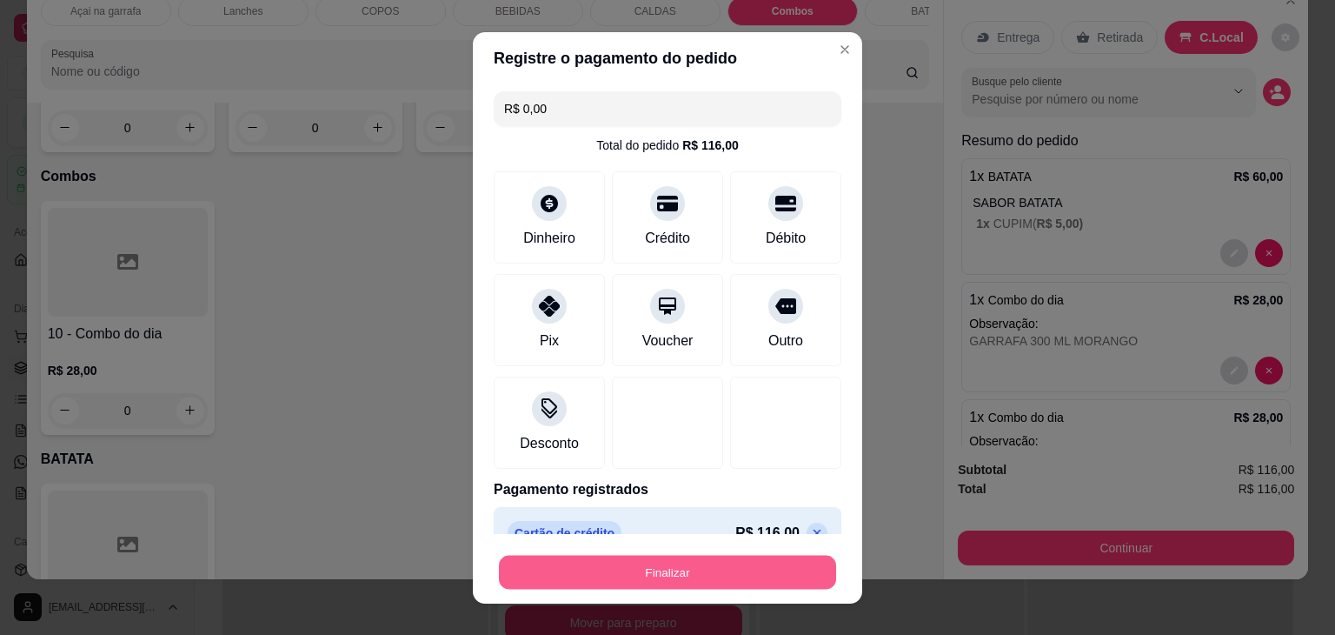
click at [729, 573] on button "Finalizar" at bounding box center [667, 572] width 337 height 34
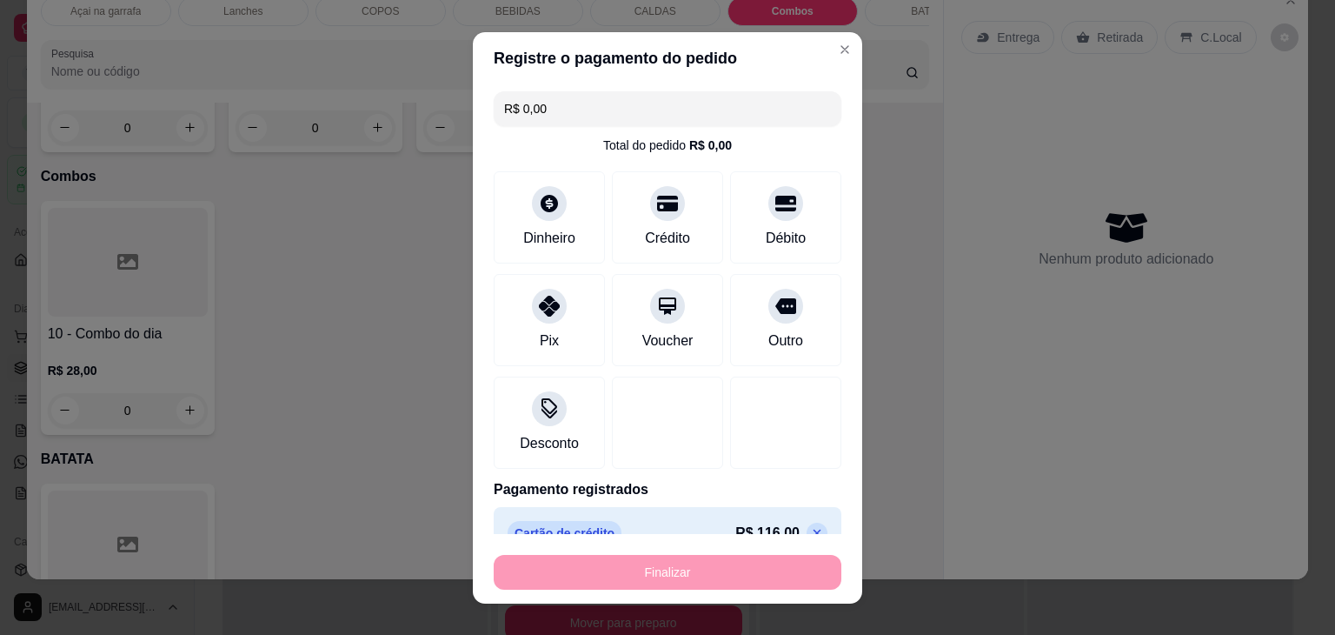
type input "-R$ 116,00"
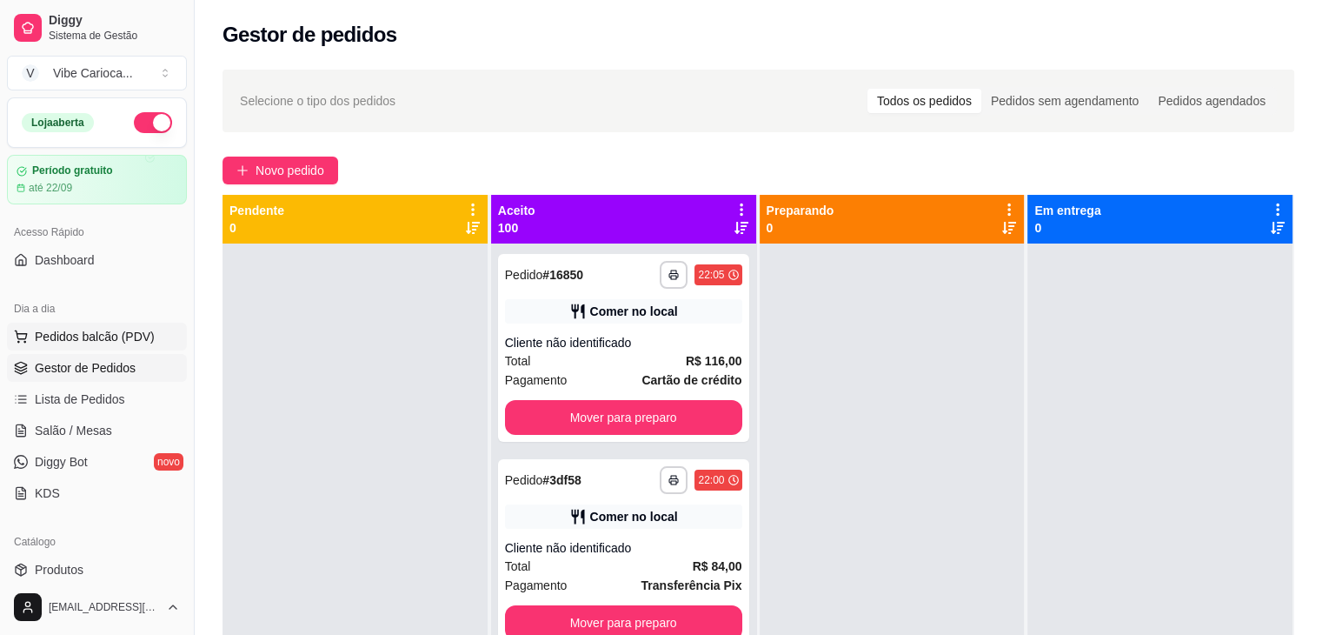
click at [125, 334] on span "Pedidos balcão (PDV)" at bounding box center [95, 336] width 120 height 17
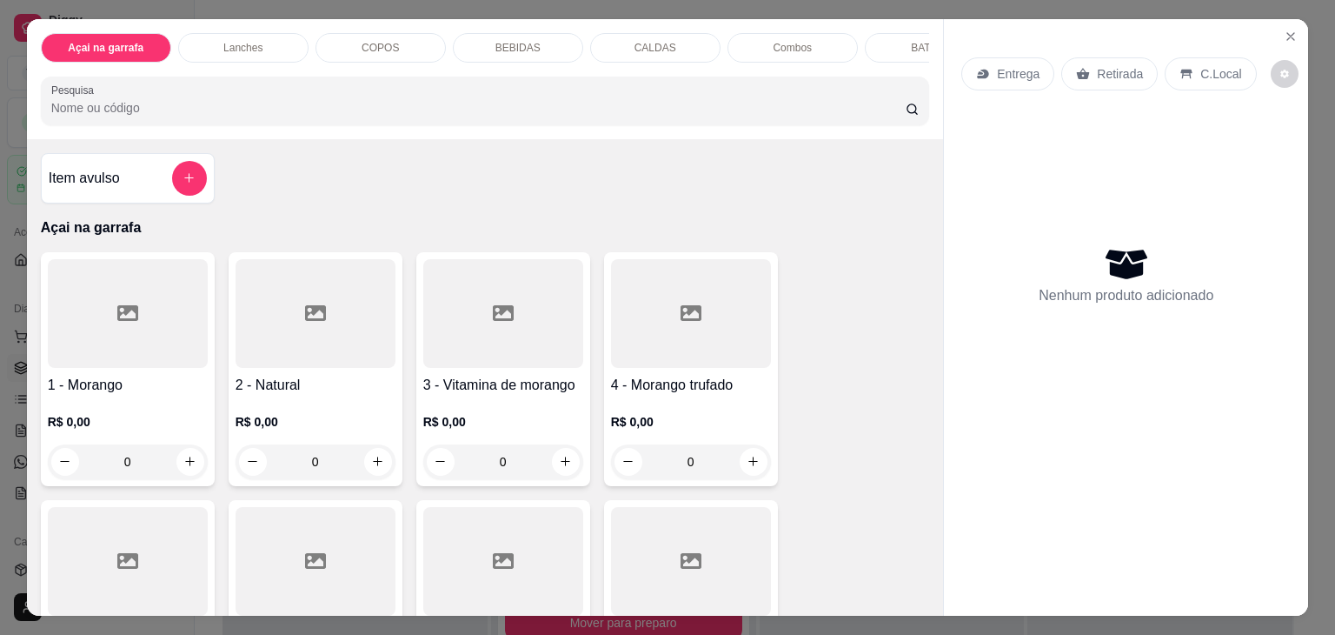
click at [349, 47] on div "COPOS" at bounding box center [381, 48] width 130 height 30
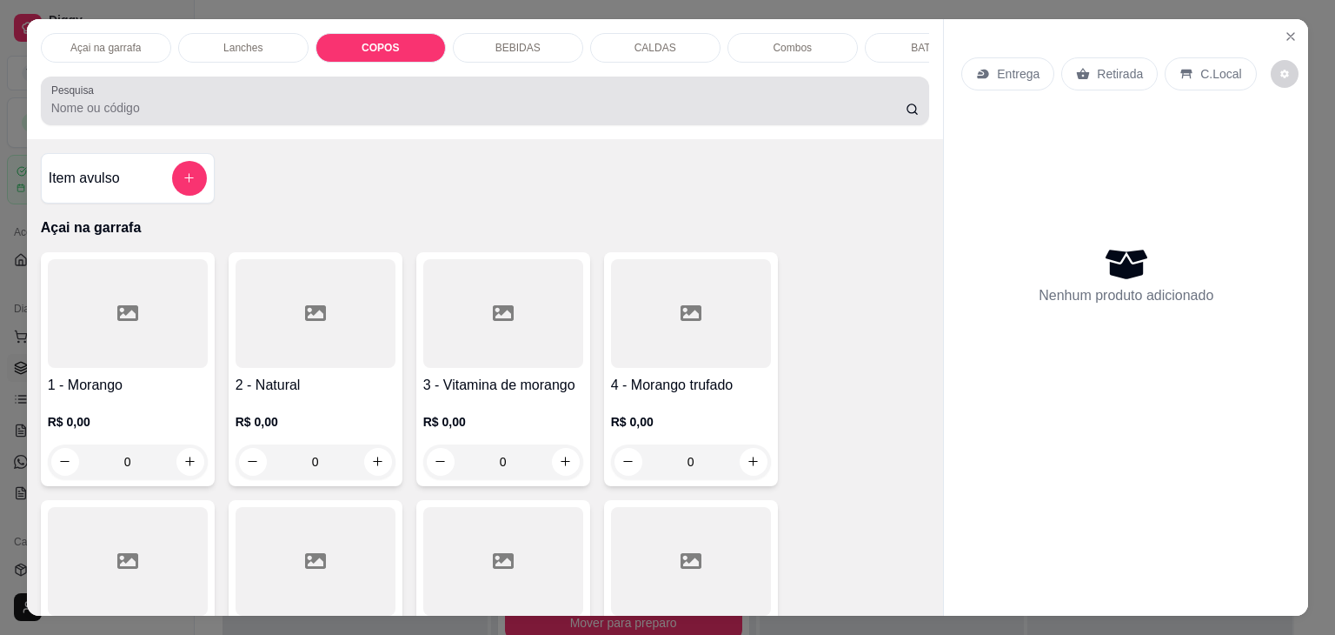
scroll to position [43, 0]
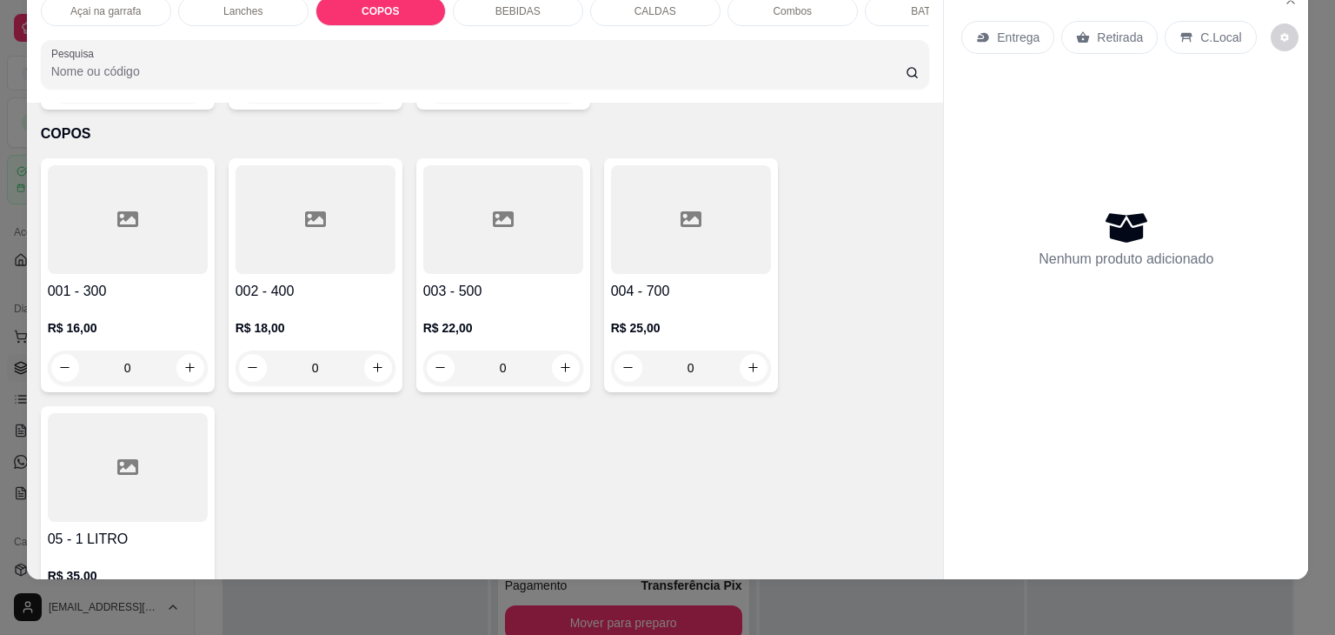
click at [167, 427] on div at bounding box center [128, 467] width 160 height 109
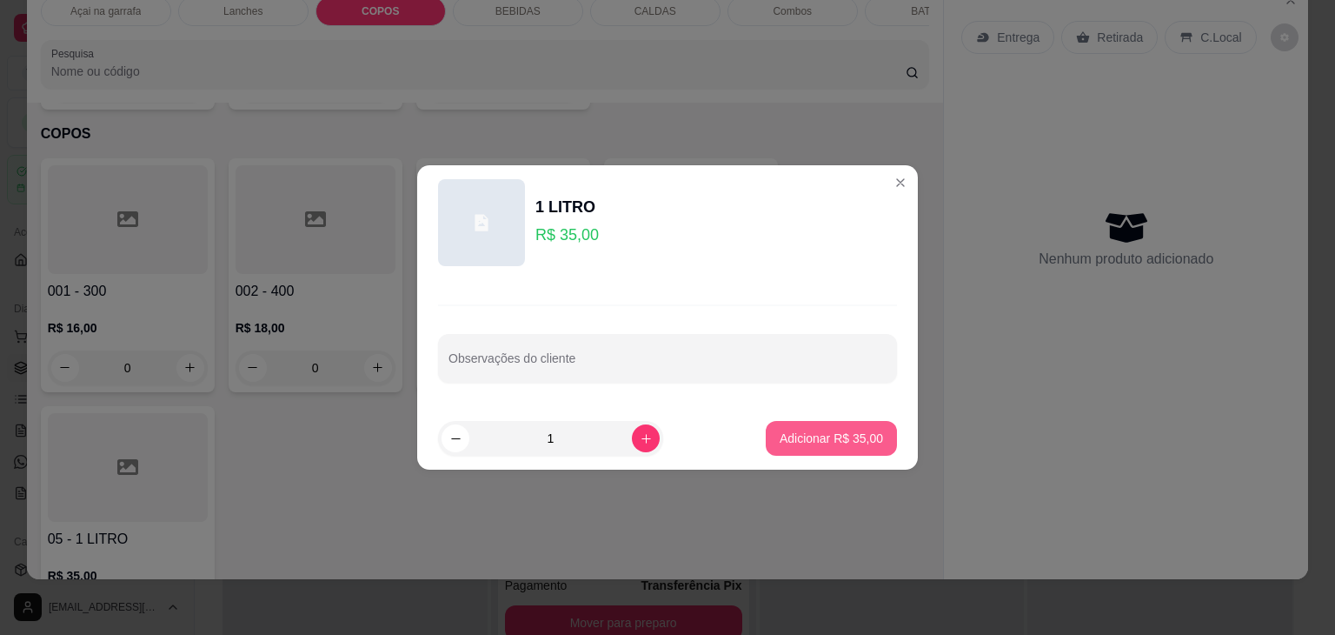
click at [815, 429] on button "Adicionar R$ 35,00" at bounding box center [831, 438] width 131 height 35
type input "1"
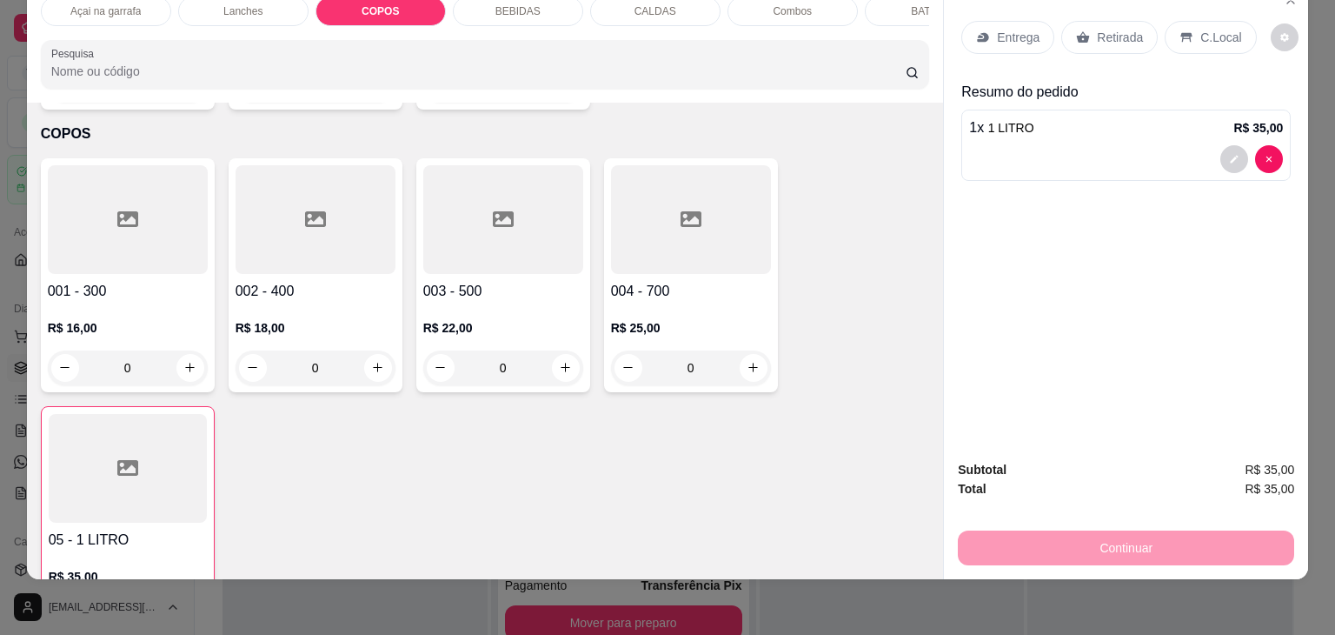
click at [1186, 25] on div "C.Local" at bounding box center [1210, 37] width 91 height 33
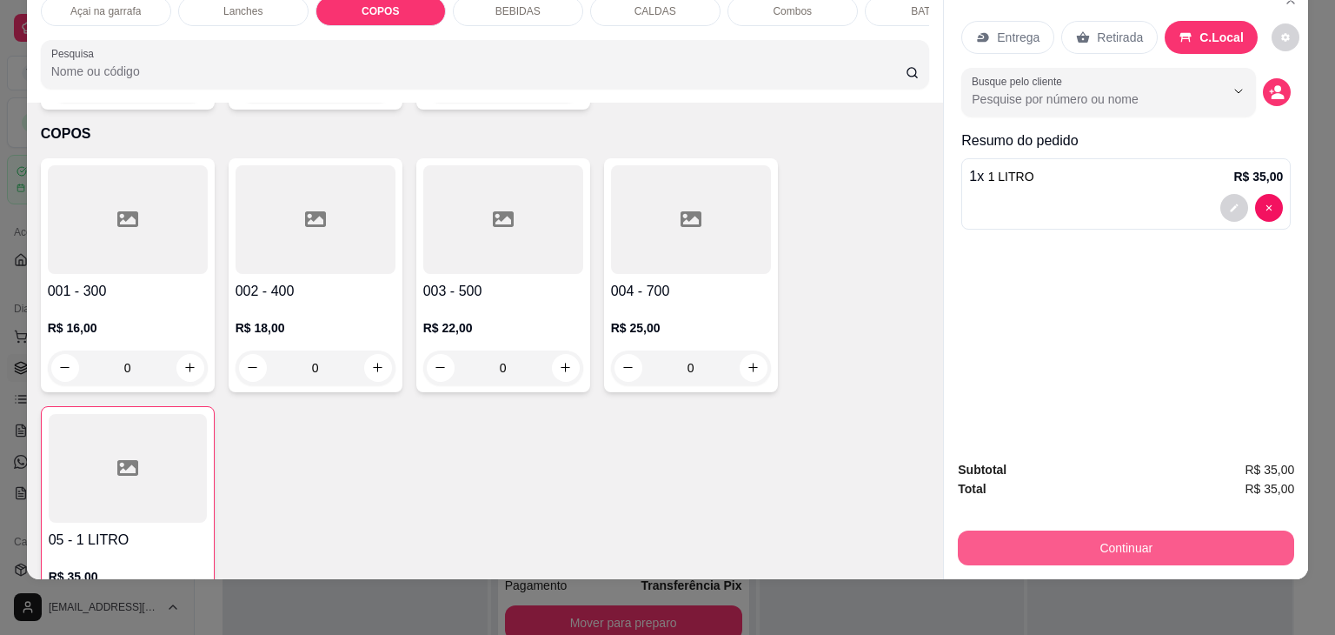
click at [1141, 545] on button "Continuar" at bounding box center [1126, 547] width 336 height 35
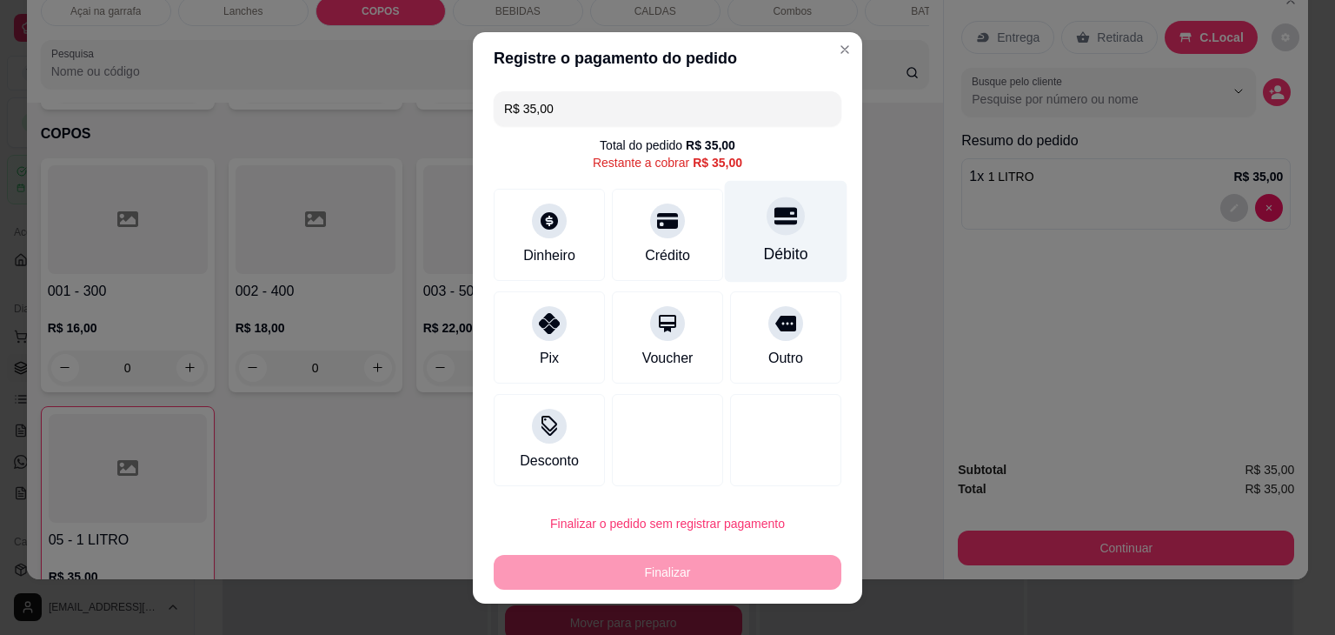
click at [764, 244] on div "Débito" at bounding box center [786, 254] width 44 height 23
type input "R$ 0,00"
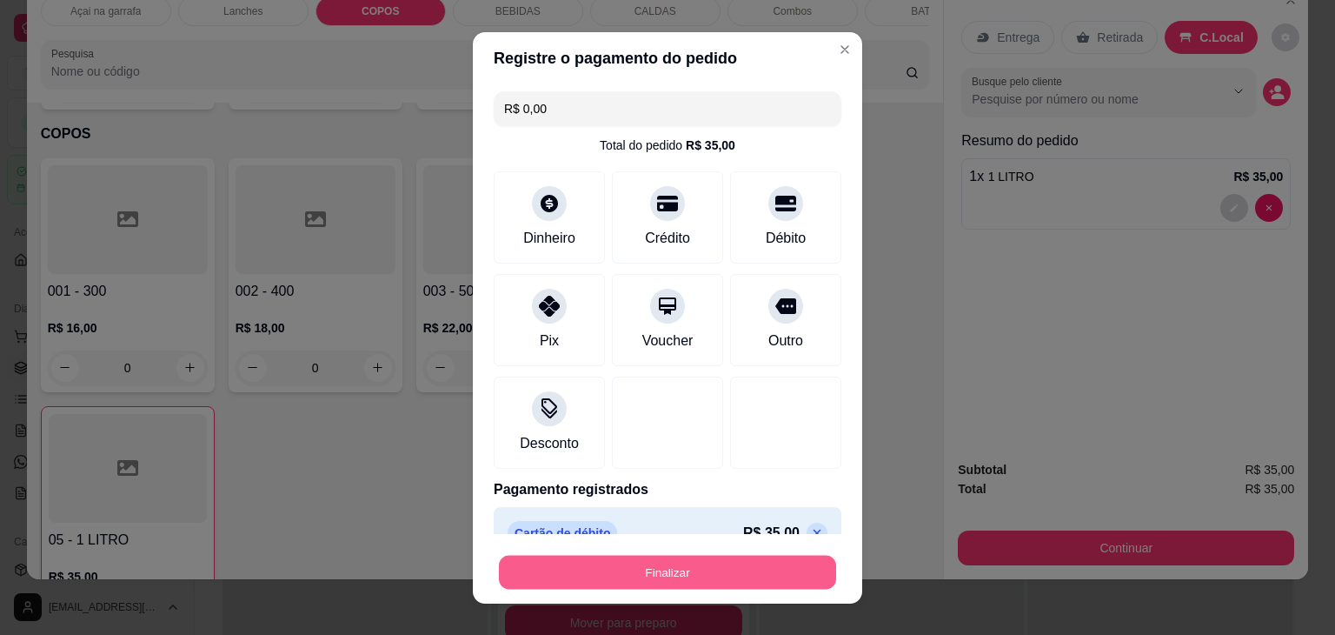
click at [689, 570] on button "Finalizar" at bounding box center [667, 572] width 337 height 34
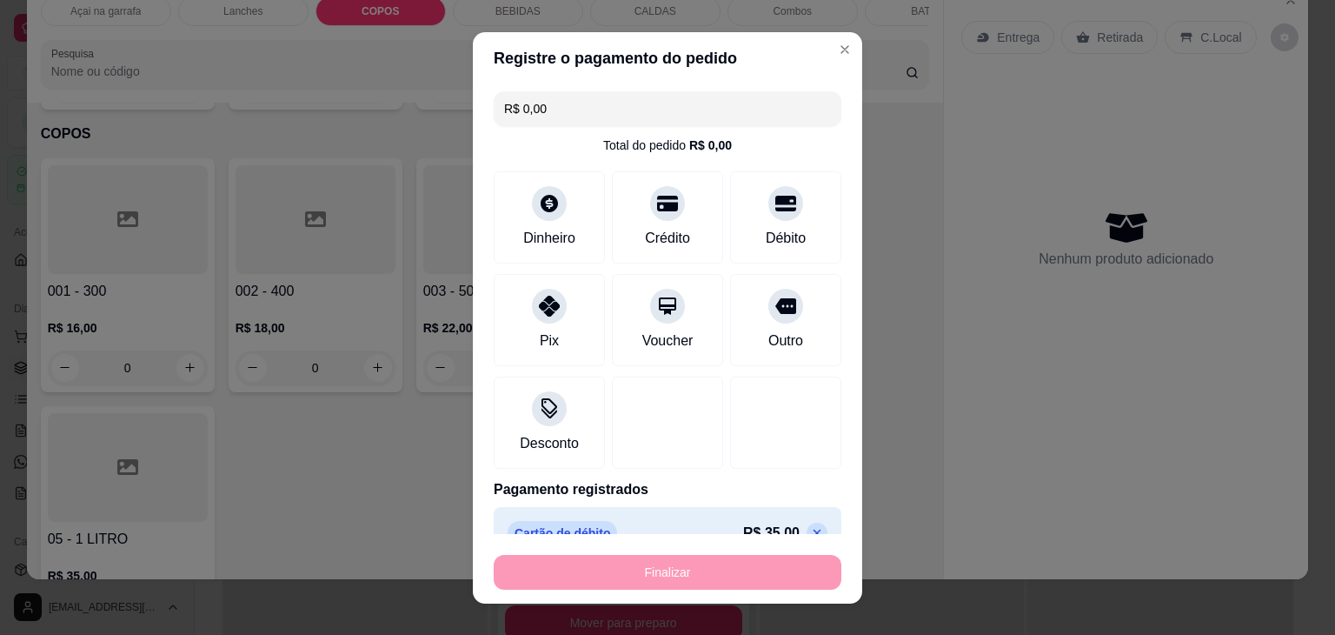
type input "0"
type input "-R$ 35,00"
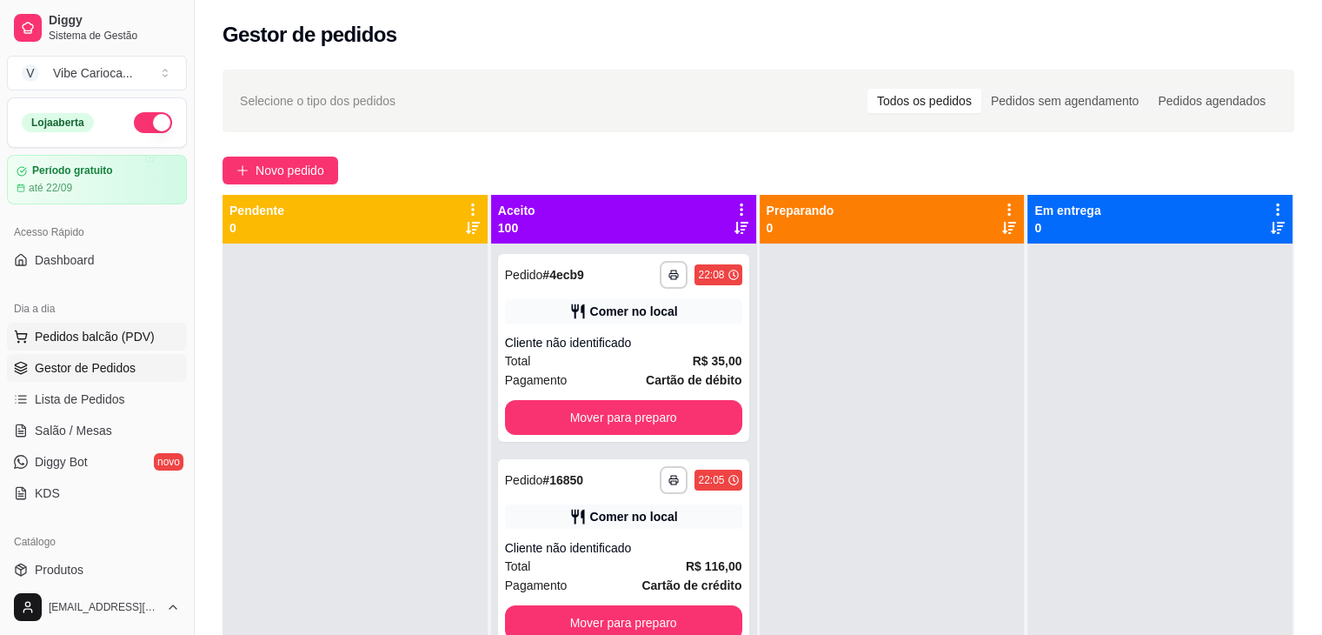
click at [124, 340] on span "Pedidos balcão (PDV)" at bounding box center [95, 336] width 120 height 17
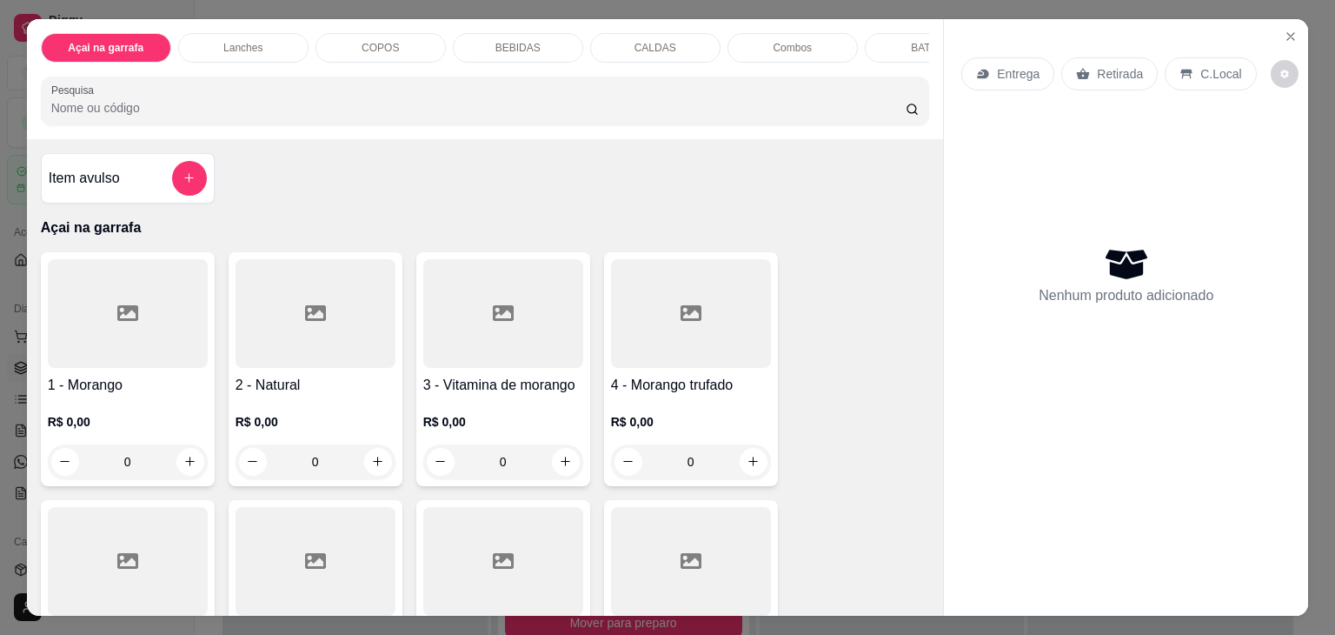
click at [525, 41] on p "BEBIDAS" at bounding box center [518, 48] width 45 height 14
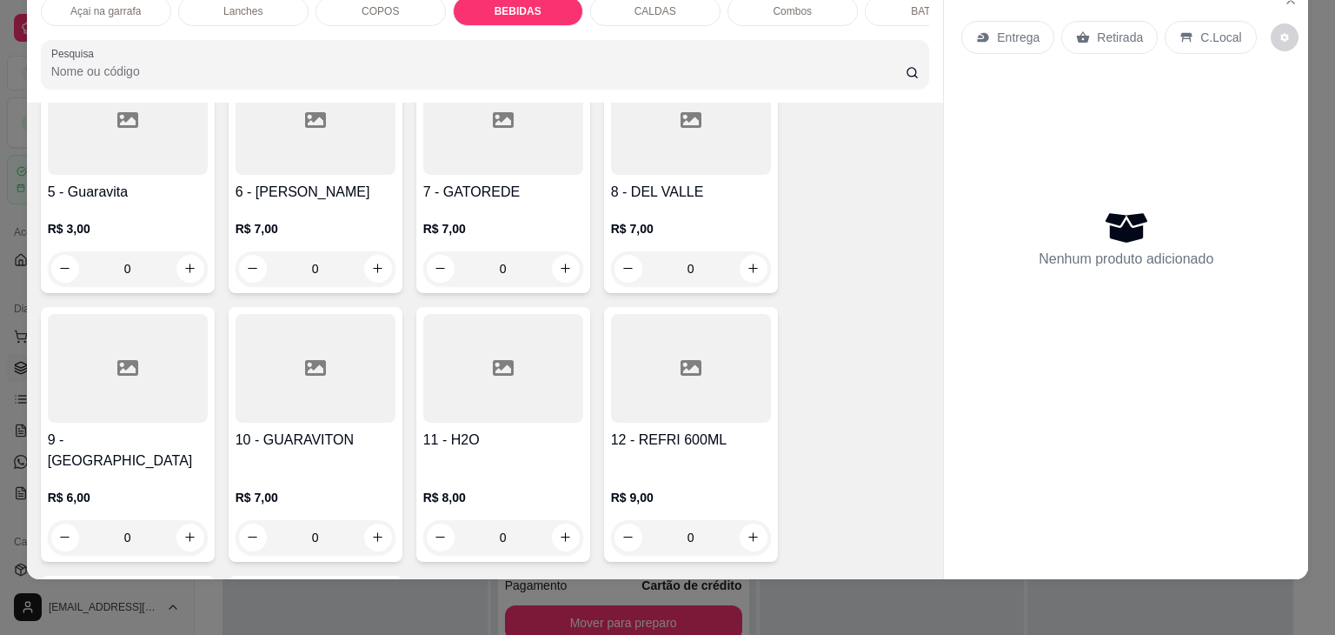
scroll to position [2620, 0]
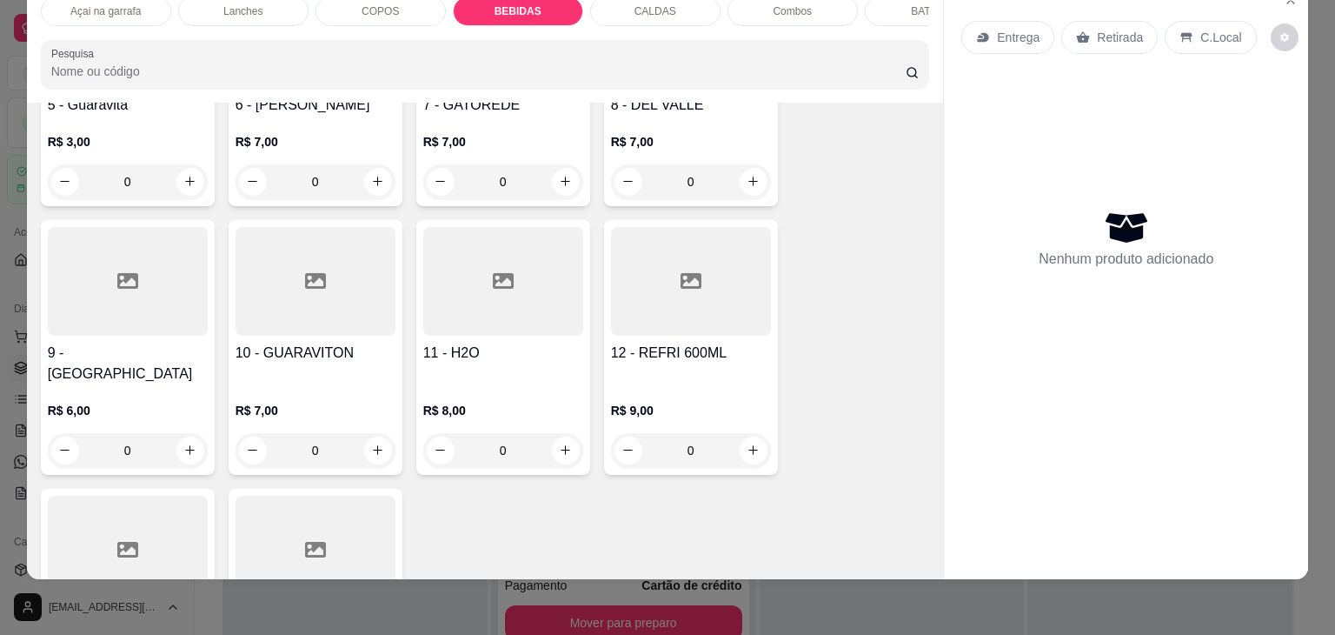
click at [656, 266] on div at bounding box center [691, 281] width 160 height 109
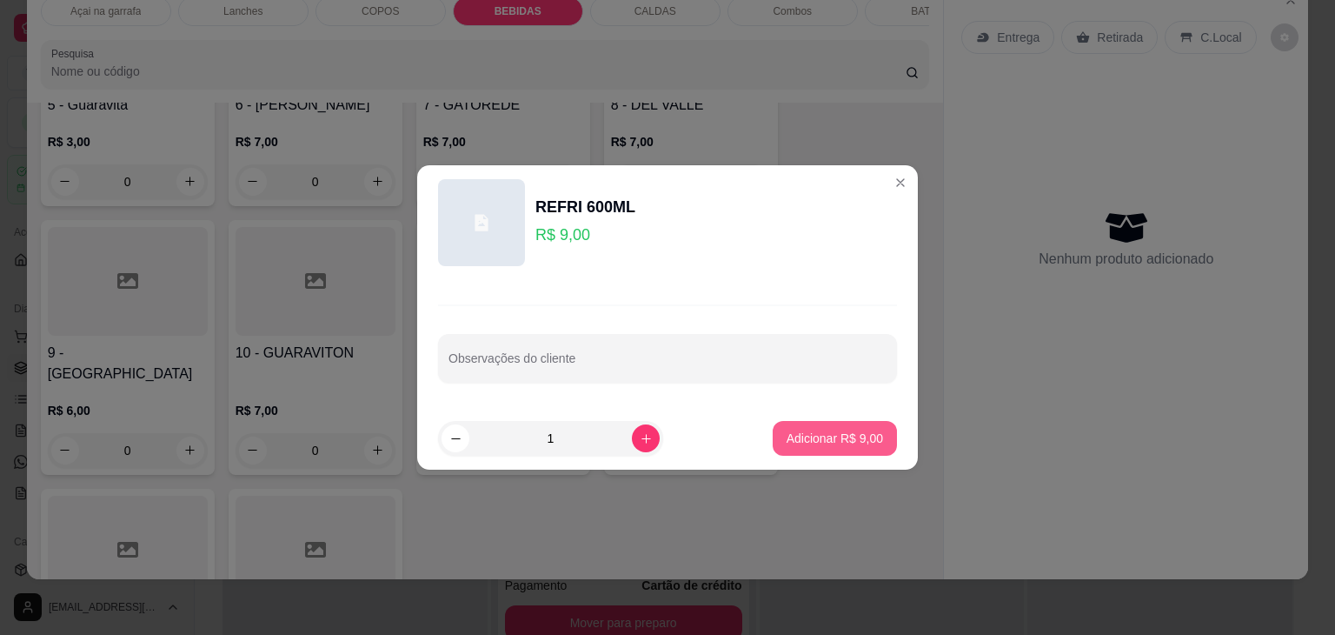
click at [852, 450] on button "Adicionar R$ 9,00" at bounding box center [835, 438] width 124 height 35
type input "1"
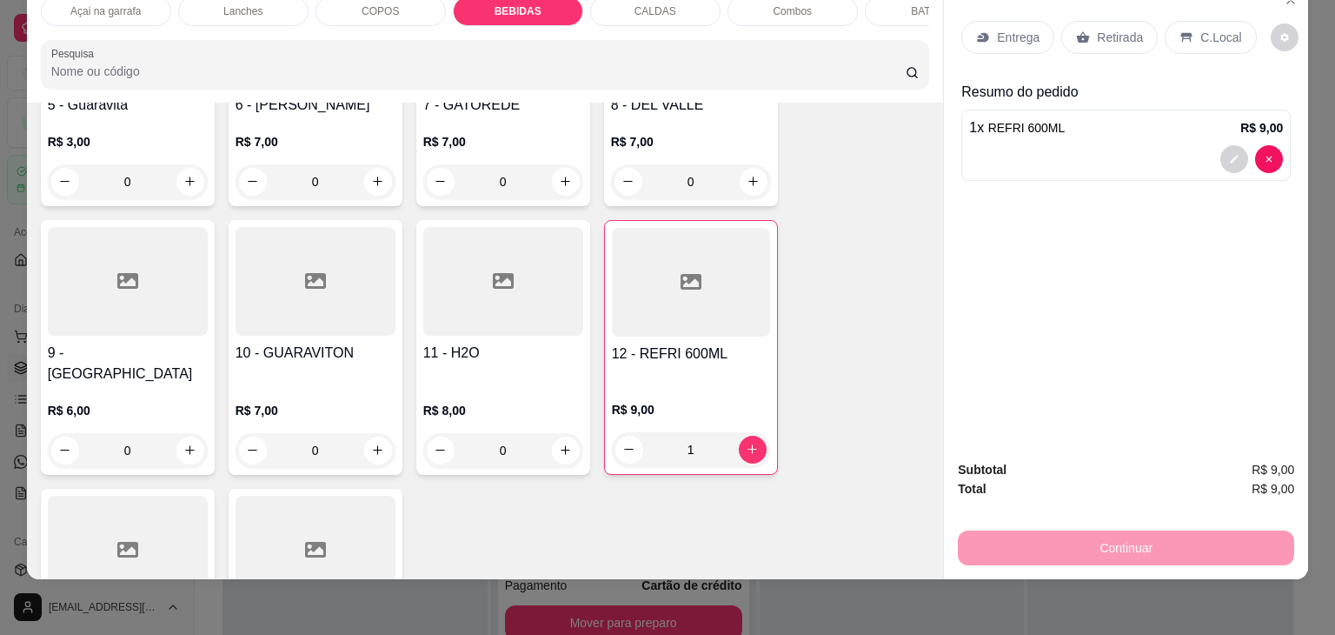
click at [1219, 29] on p "C.Local" at bounding box center [1221, 37] width 41 height 17
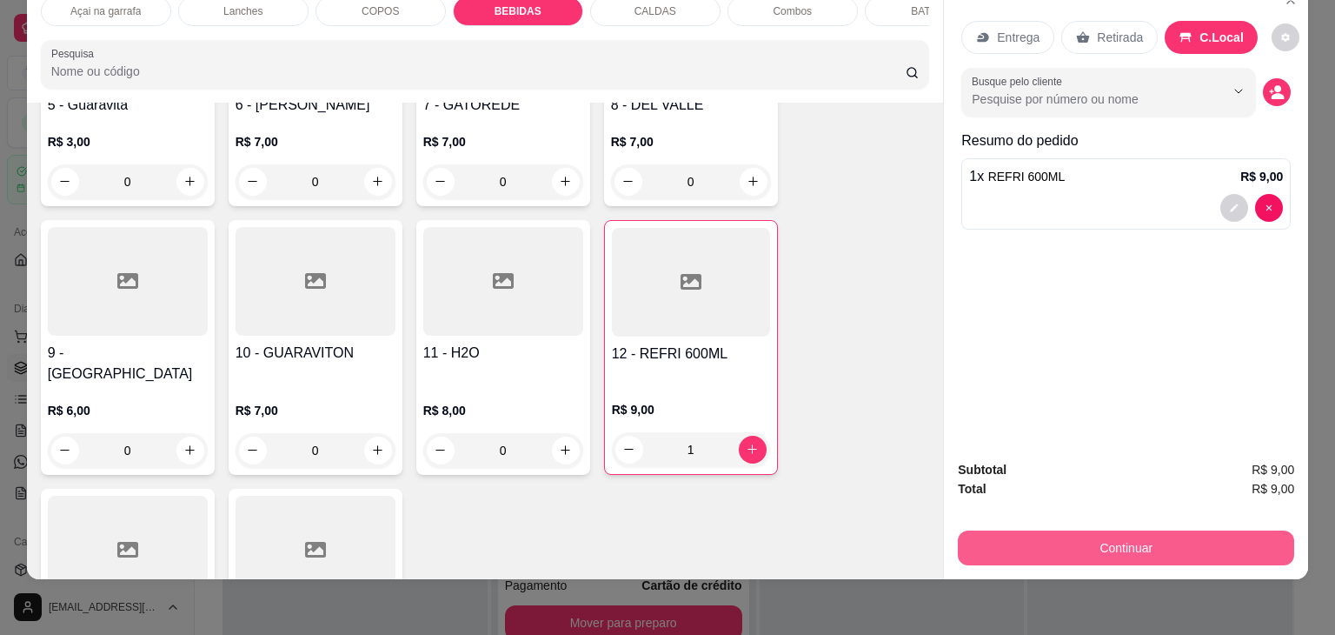
click at [1061, 532] on button "Continuar" at bounding box center [1126, 547] width 336 height 35
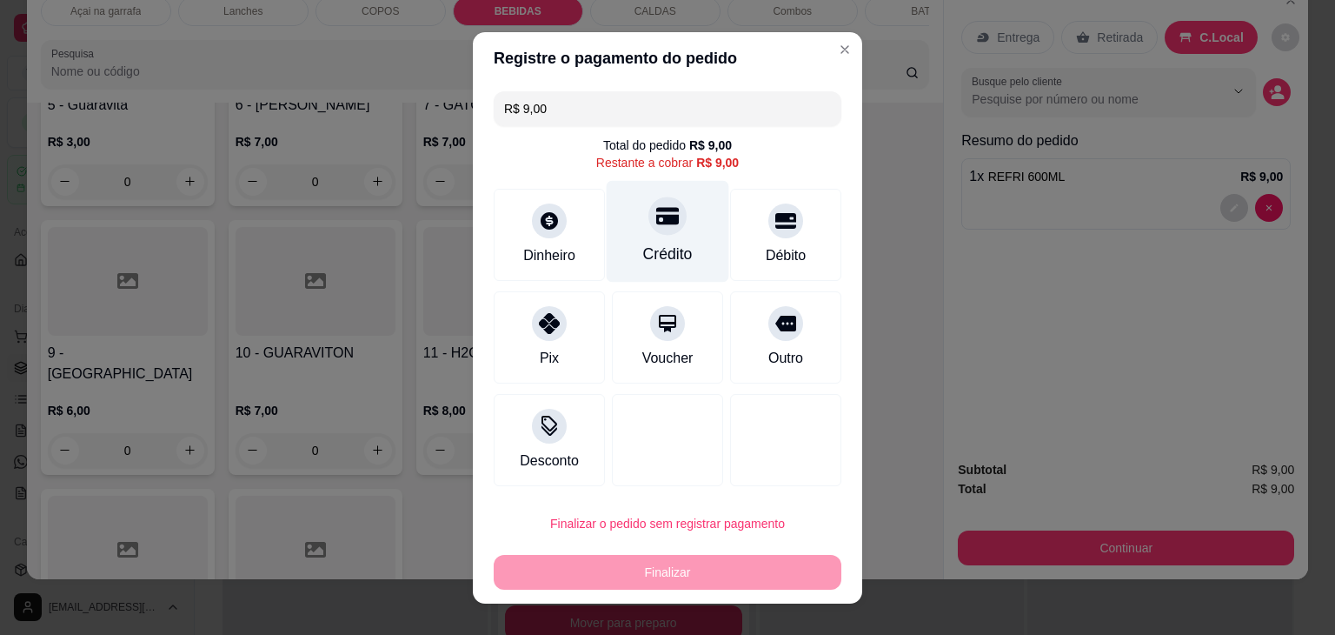
click at [623, 234] on div "Crédito" at bounding box center [668, 231] width 123 height 102
type input "R$ 0,00"
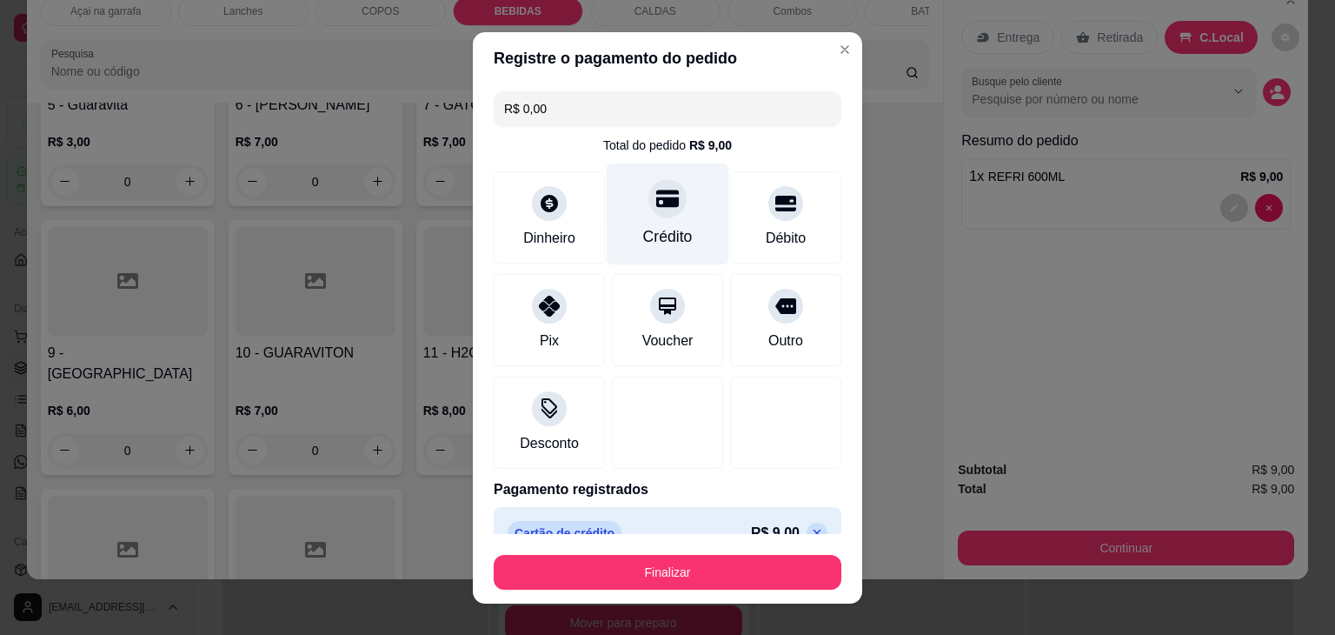
click at [655, 227] on div "Crédito" at bounding box center [668, 236] width 50 height 23
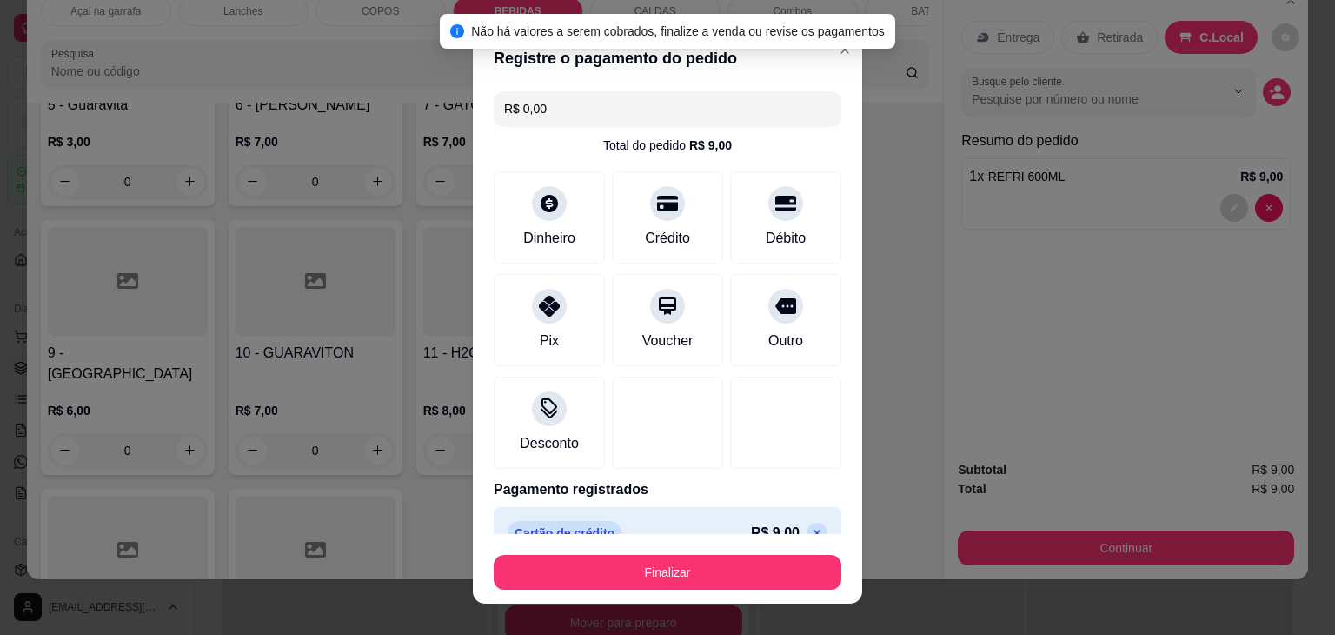
click at [642, 551] on div "Finalizar" at bounding box center [668, 569] width 348 height 42
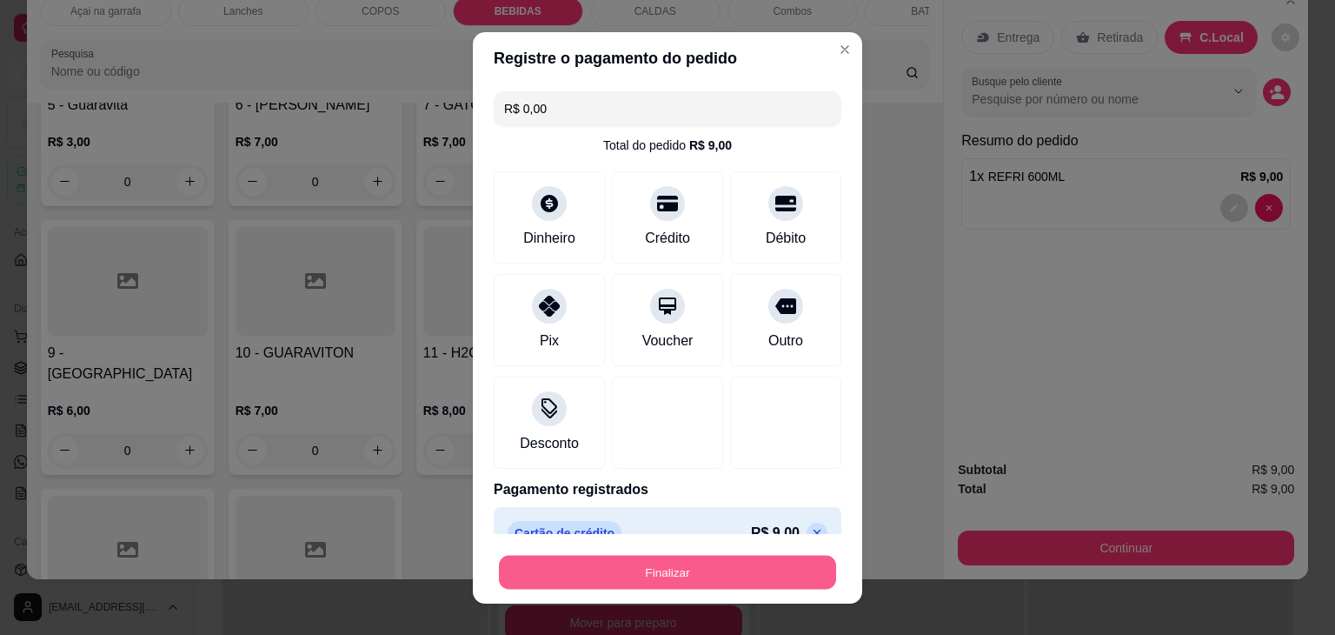
click at [671, 580] on button "Finalizar" at bounding box center [667, 572] width 337 height 34
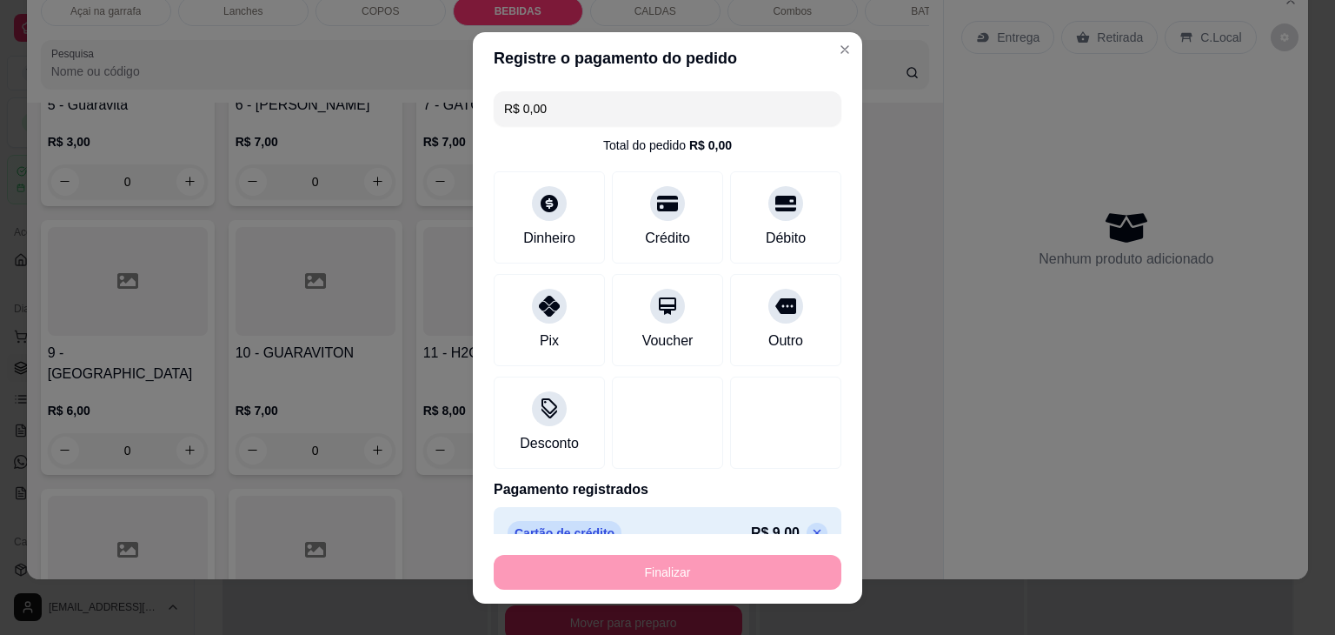
type input "0"
type input "-R$ 9,00"
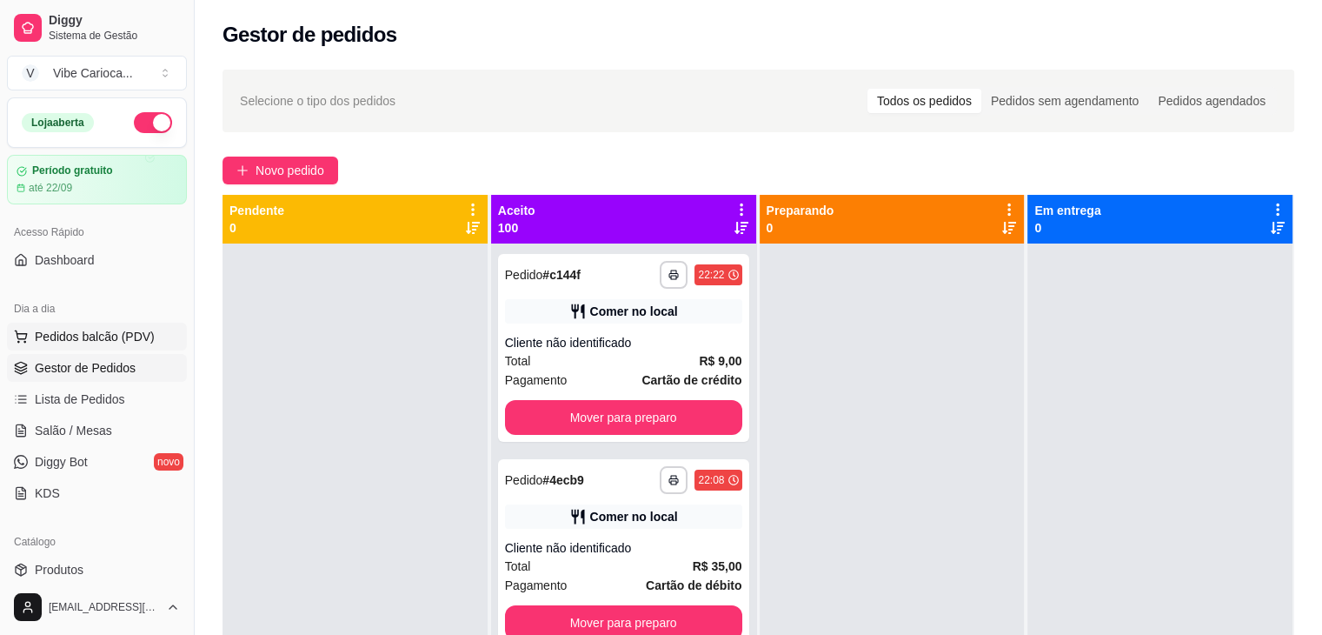
click at [118, 331] on span "Pedidos balcão (PDV)" at bounding box center [95, 336] width 120 height 17
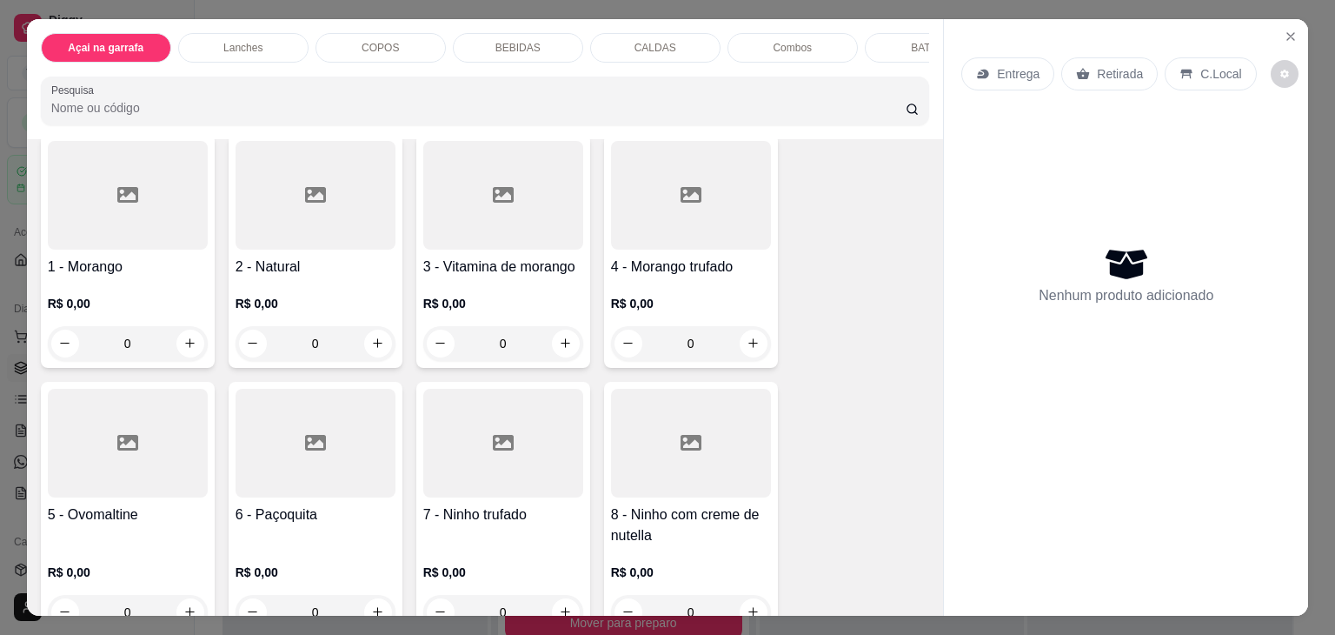
scroll to position [261, 0]
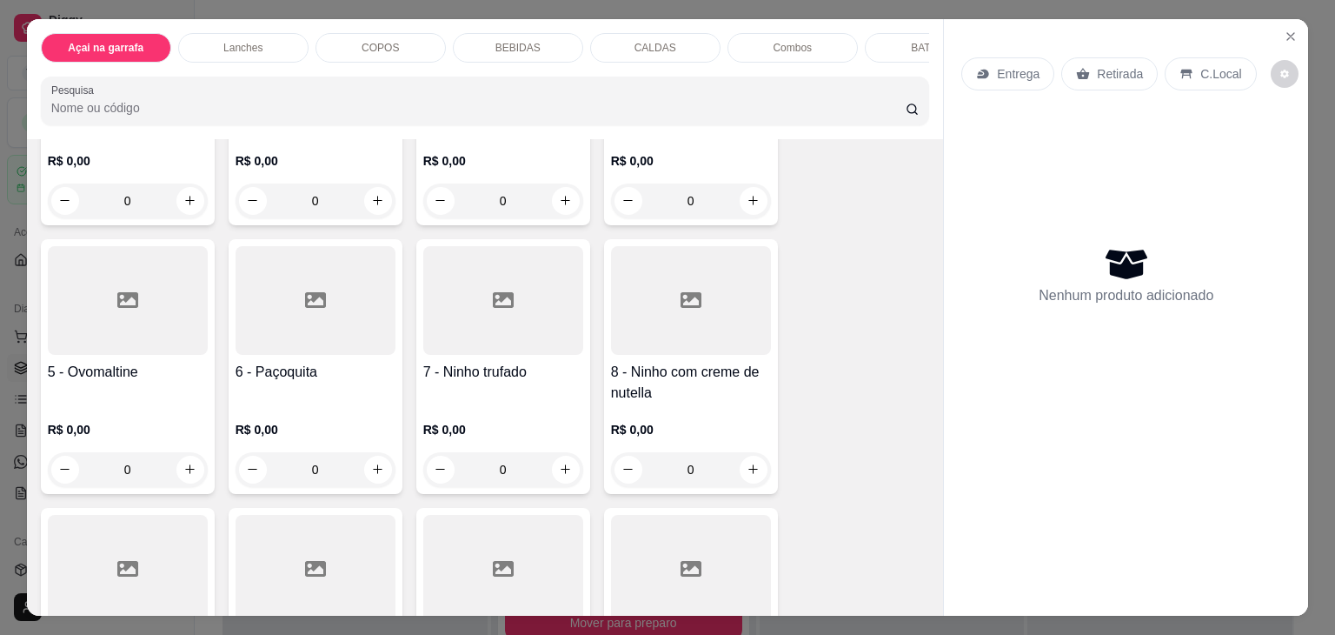
click at [150, 331] on div at bounding box center [128, 300] width 160 height 109
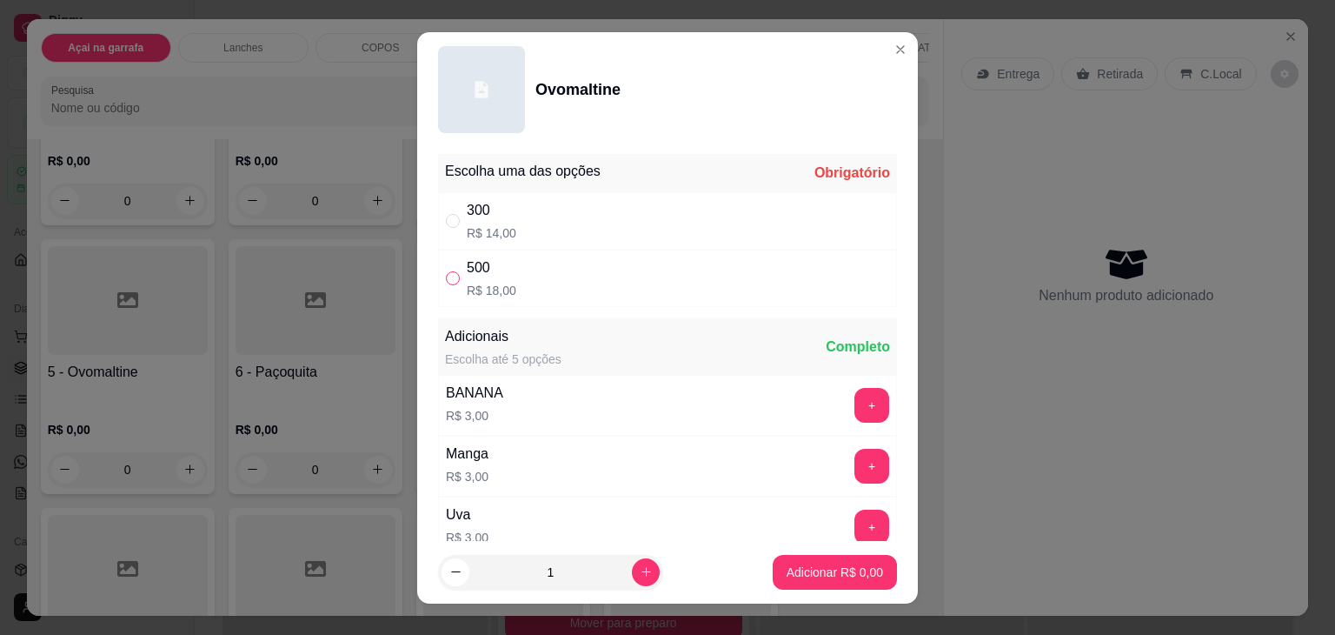
click at [446, 276] on input "" at bounding box center [453, 278] width 14 height 14
radio input "true"
click at [786, 560] on button "Adicionar R$ 18,00" at bounding box center [832, 572] width 128 height 34
type input "1"
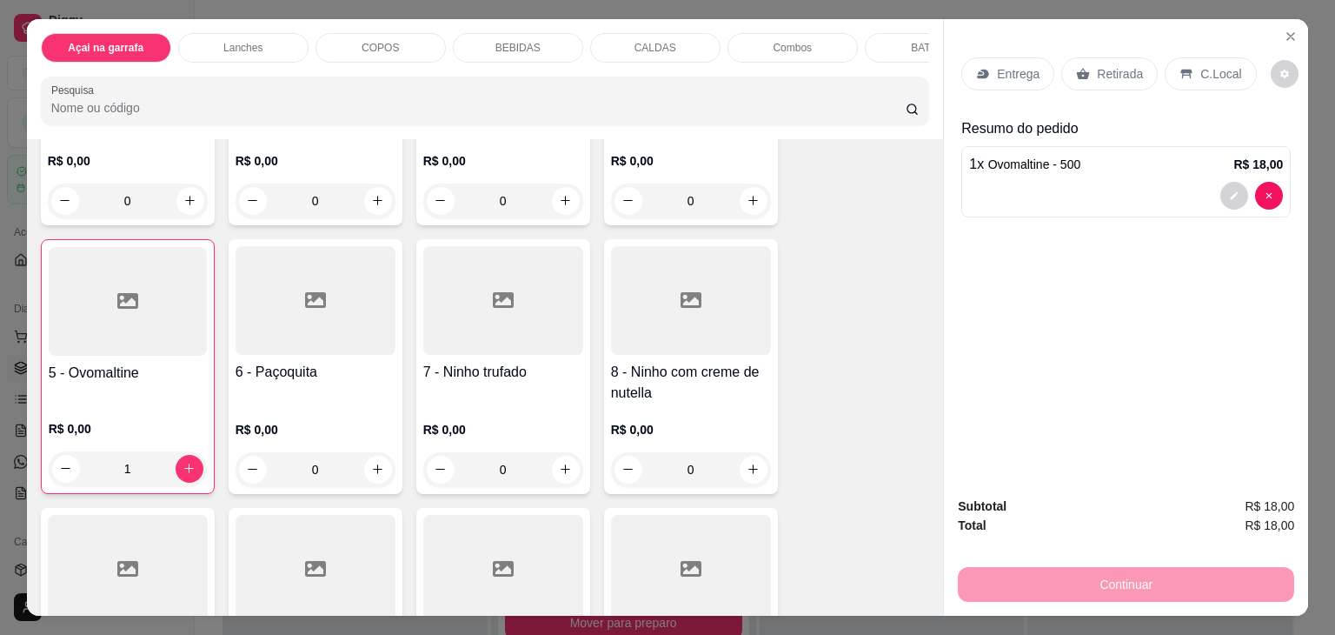
click at [1182, 70] on icon at bounding box center [1187, 75] width 11 height 10
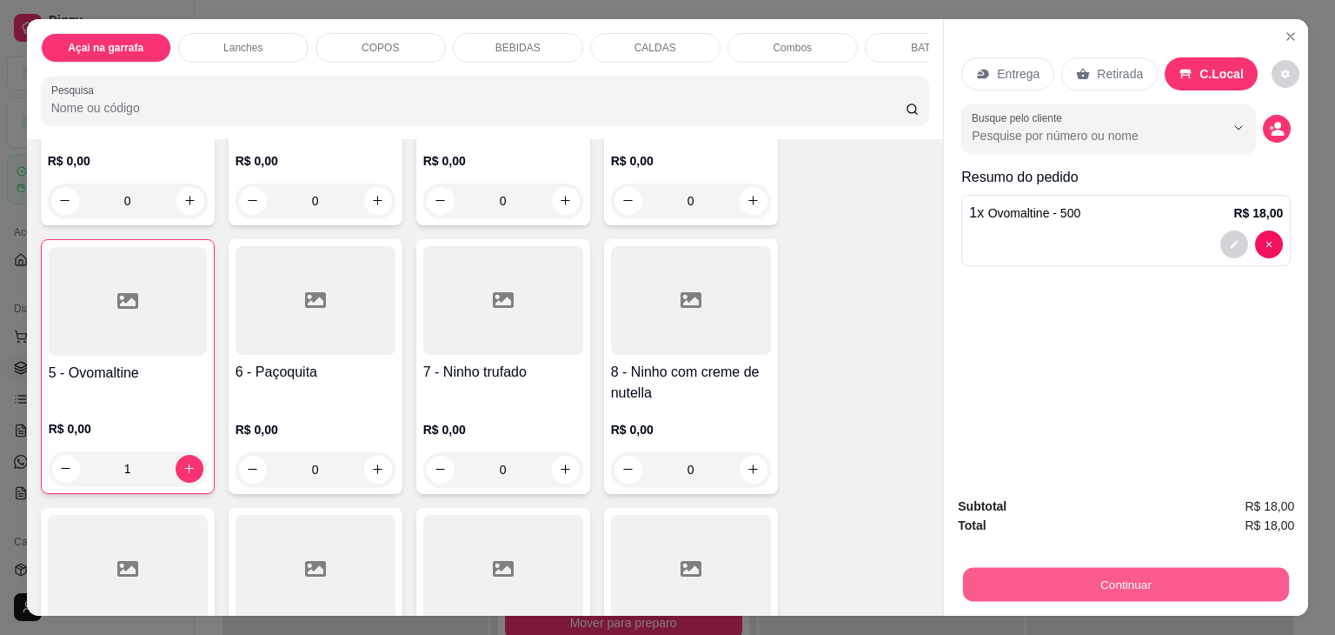
click at [1042, 568] on button "Continuar" at bounding box center [1126, 585] width 326 height 34
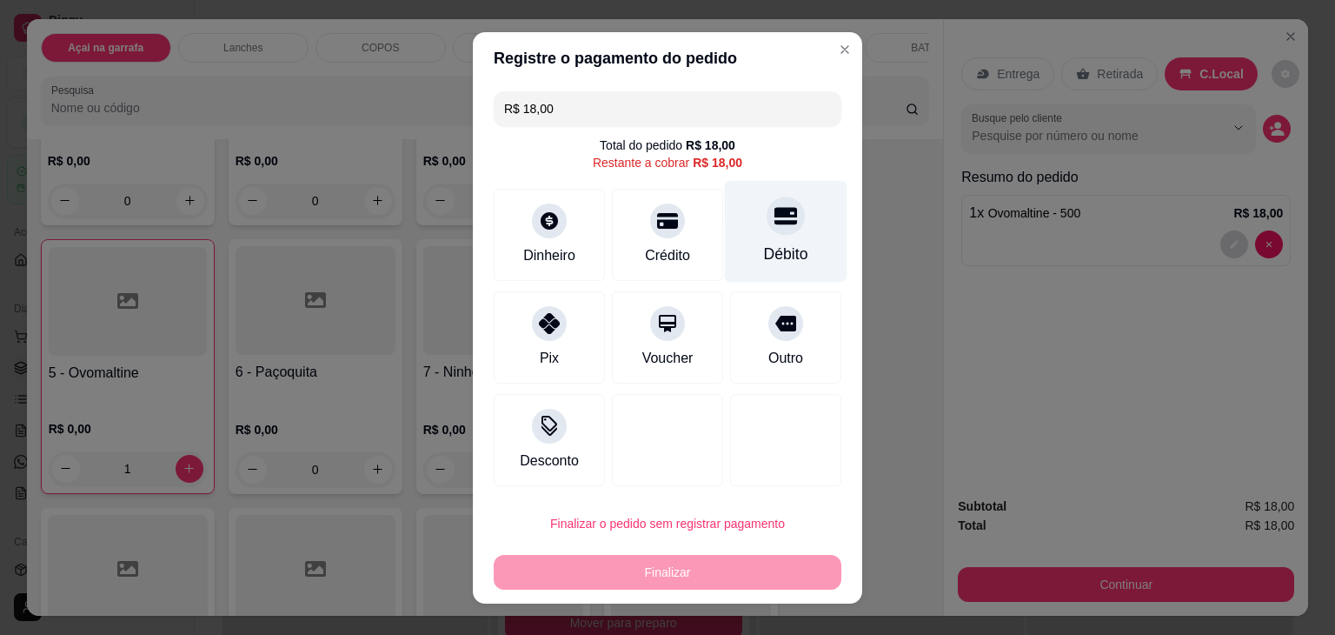
click at [775, 221] on icon at bounding box center [786, 215] width 23 height 23
type input "R$ 0,00"
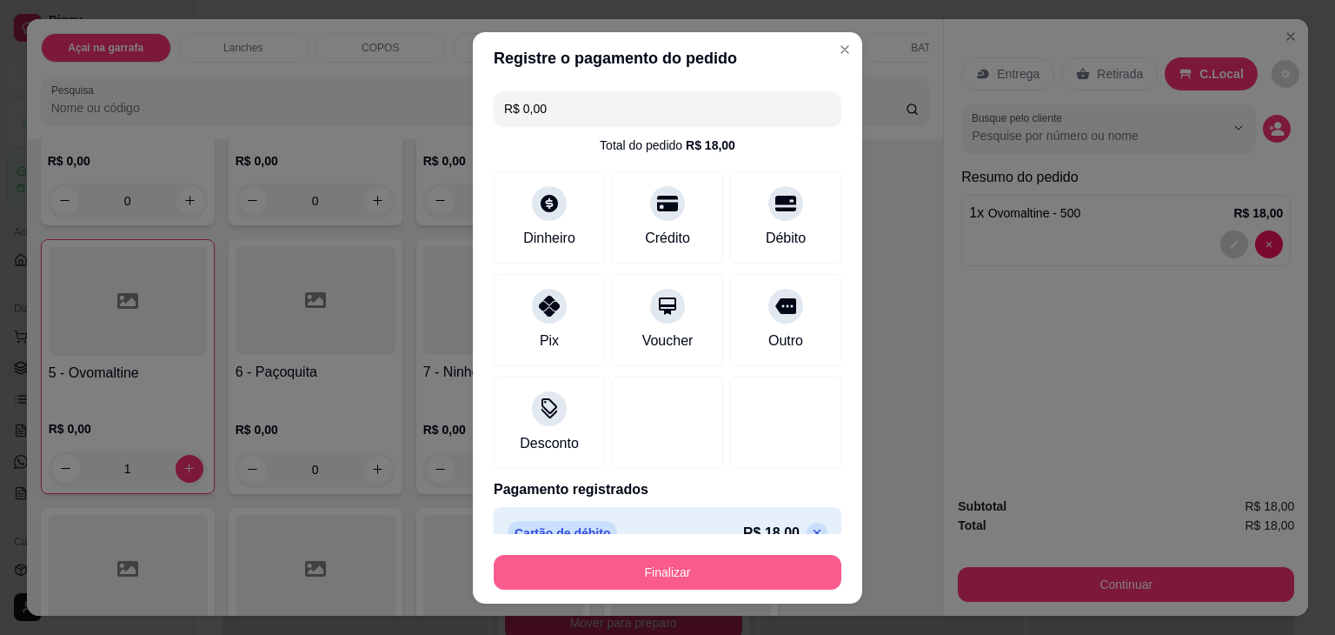
click at [677, 568] on button "Finalizar" at bounding box center [668, 572] width 348 height 35
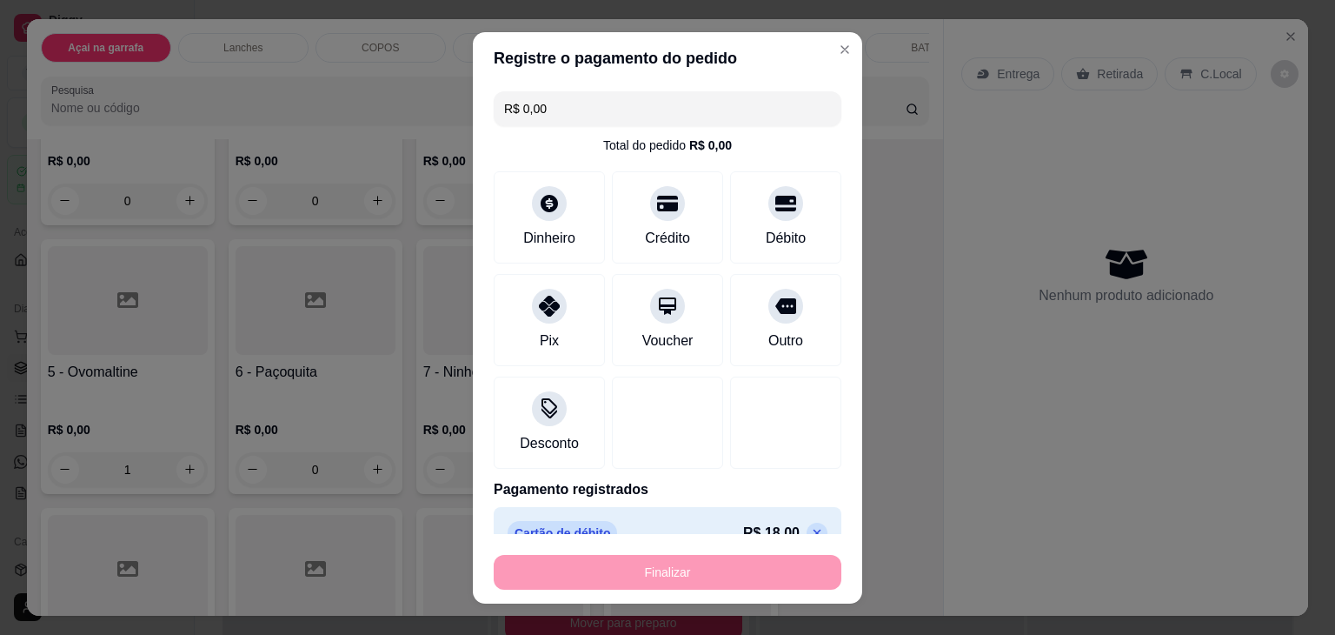
type input "0"
type input "-R$ 18,00"
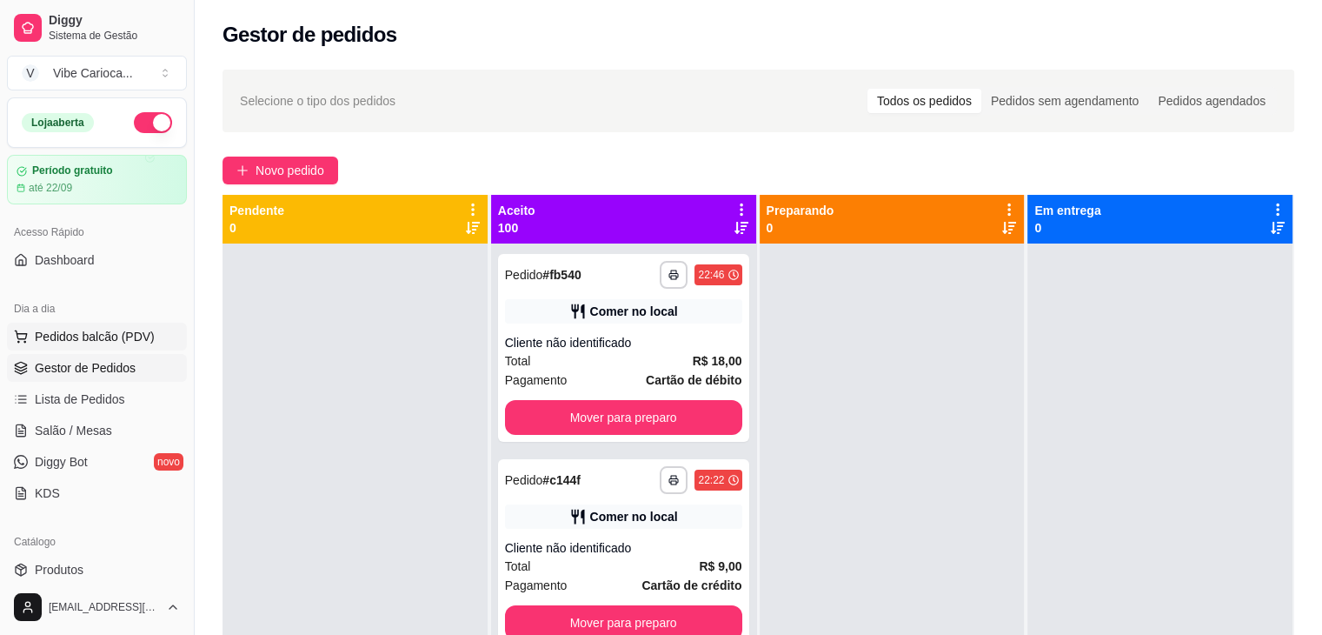
click at [123, 331] on span "Pedidos balcão (PDV)" at bounding box center [95, 336] width 120 height 17
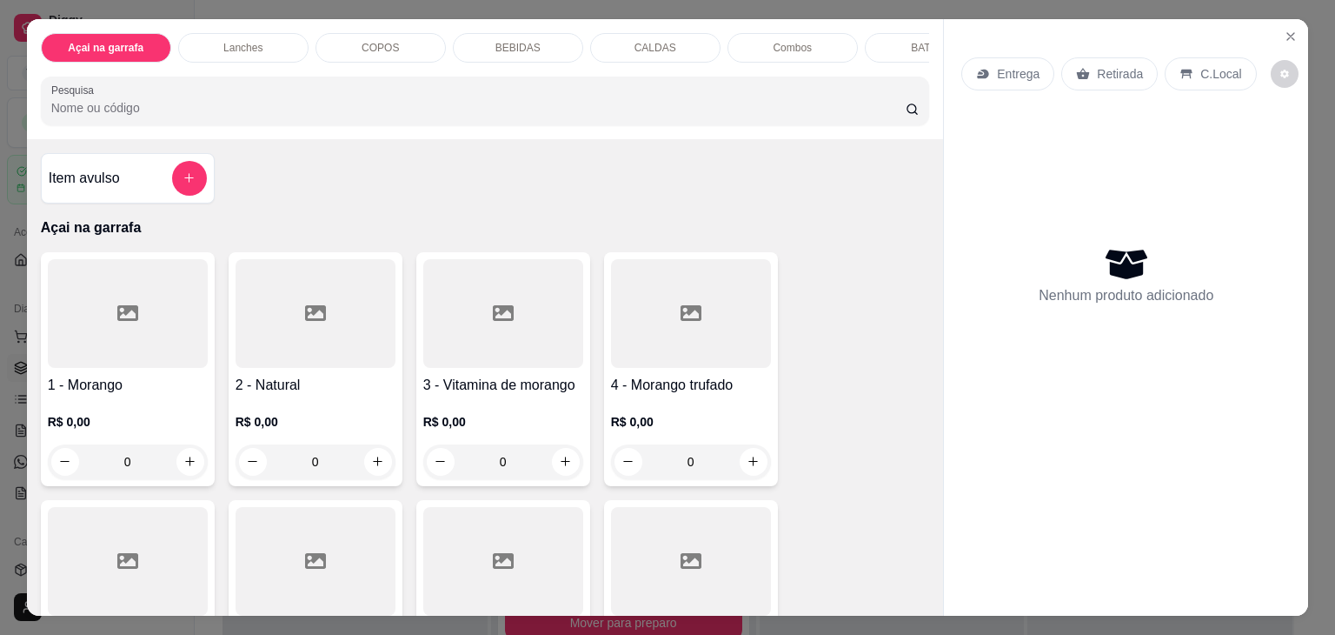
click at [370, 25] on div "Açai na garrafa Lanches COPOS BEBIDAS CALDAS Combos BATATA Pesquisa" at bounding box center [485, 79] width 917 height 120
click at [383, 52] on div "COPOS" at bounding box center [381, 48] width 130 height 30
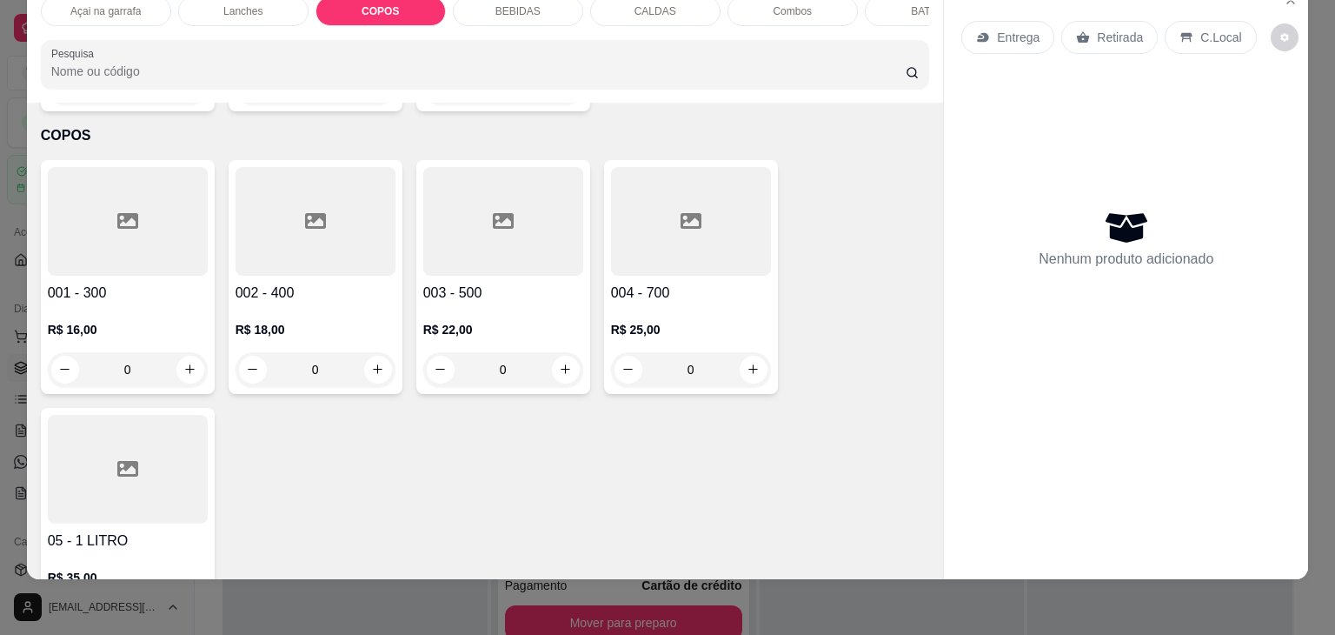
scroll to position [1655, 0]
click at [183, 362] on icon "increase-product-quantity" at bounding box center [189, 368] width 13 height 13
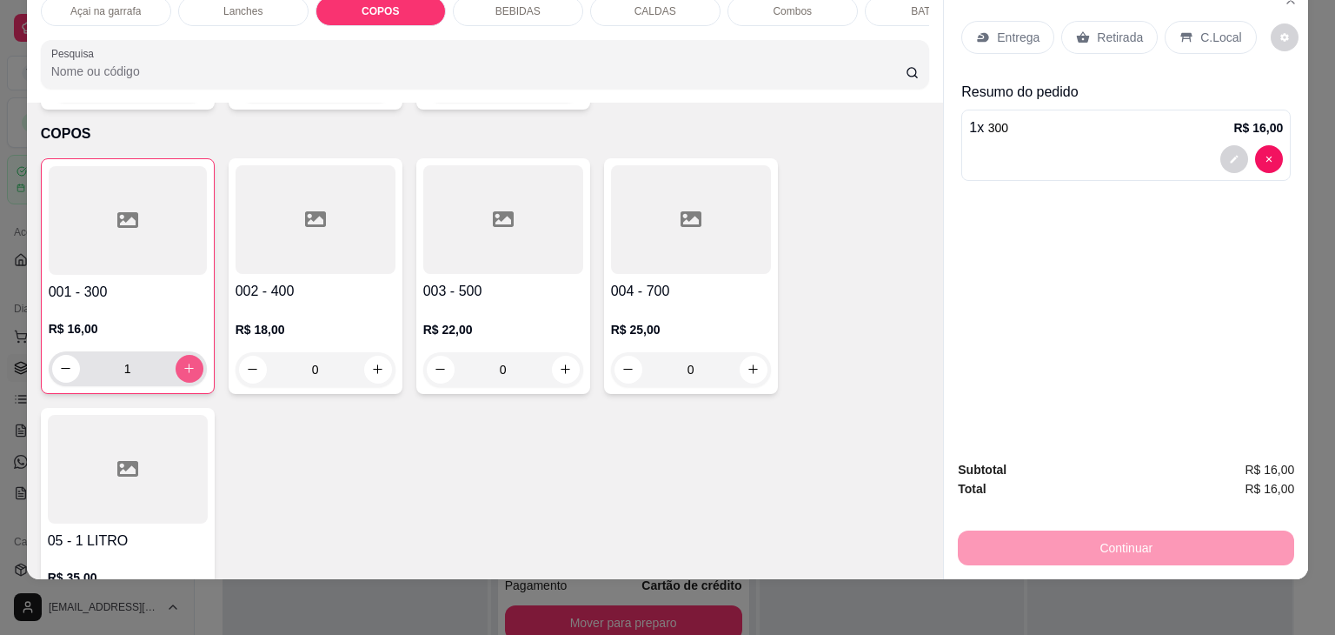
click at [183, 362] on icon "increase-product-quantity" at bounding box center [189, 368] width 13 height 13
type input "2"
click at [1182, 23] on div "C.Local" at bounding box center [1210, 37] width 91 height 33
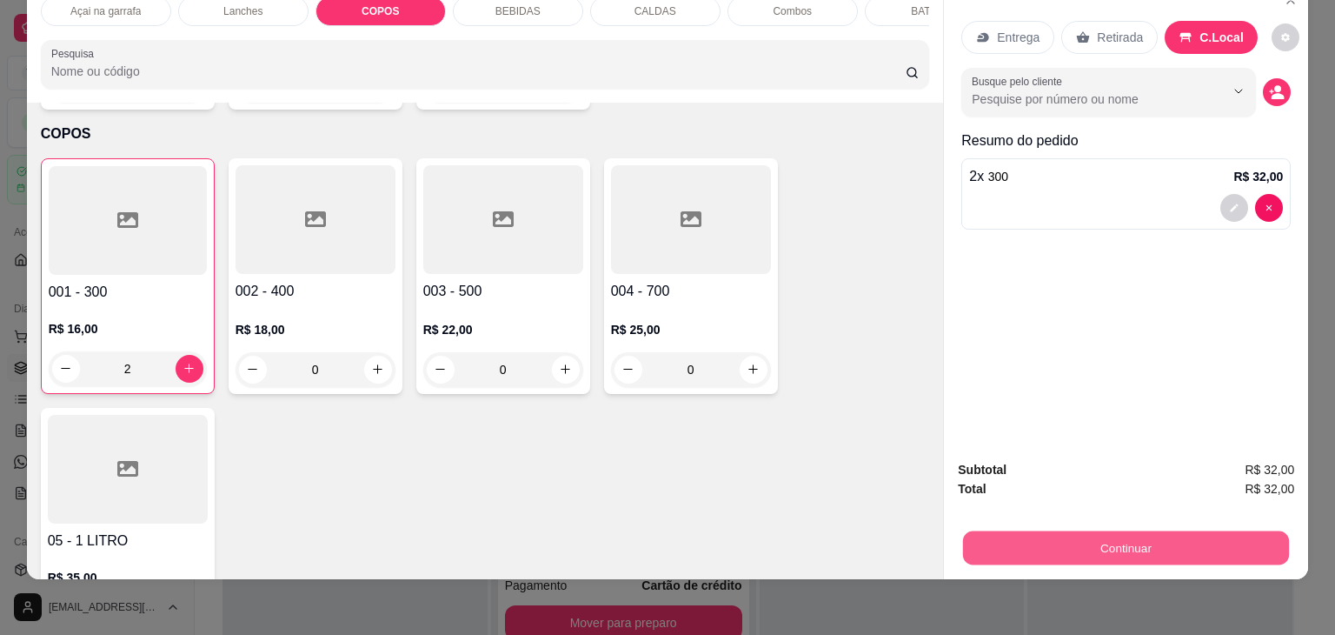
click at [1117, 531] on button "Continuar" at bounding box center [1126, 548] width 326 height 34
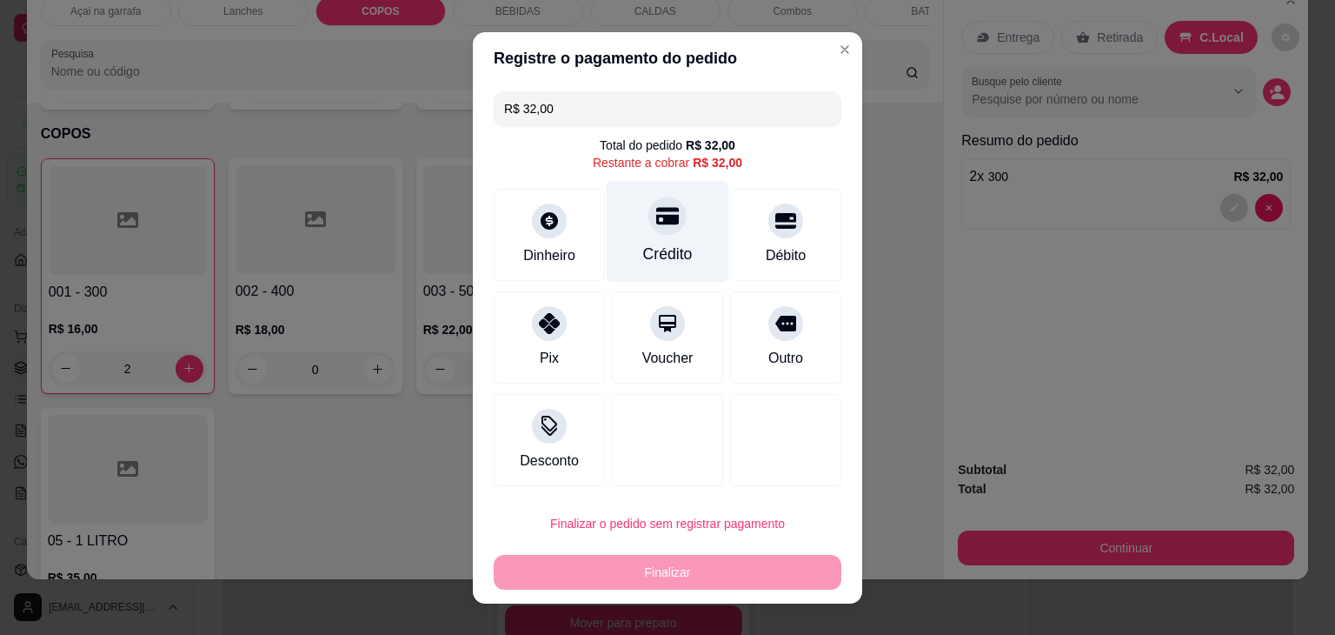
click at [649, 205] on div at bounding box center [668, 215] width 38 height 38
type input "R$ 0,00"
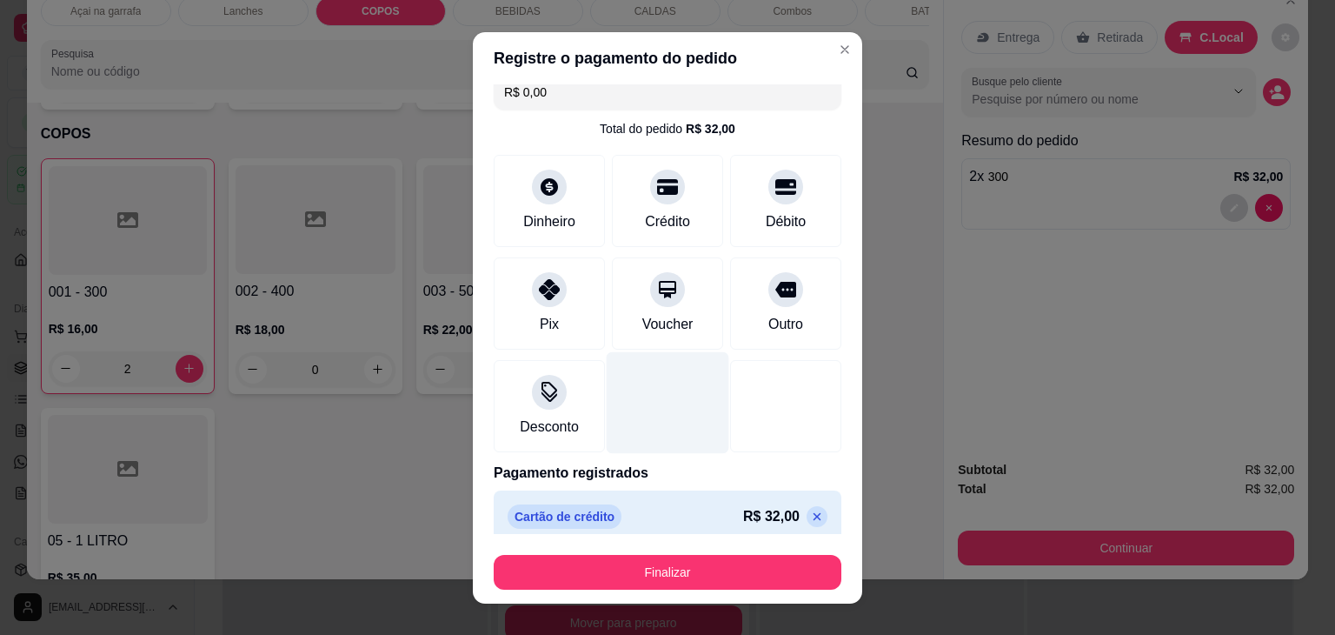
scroll to position [31, 0]
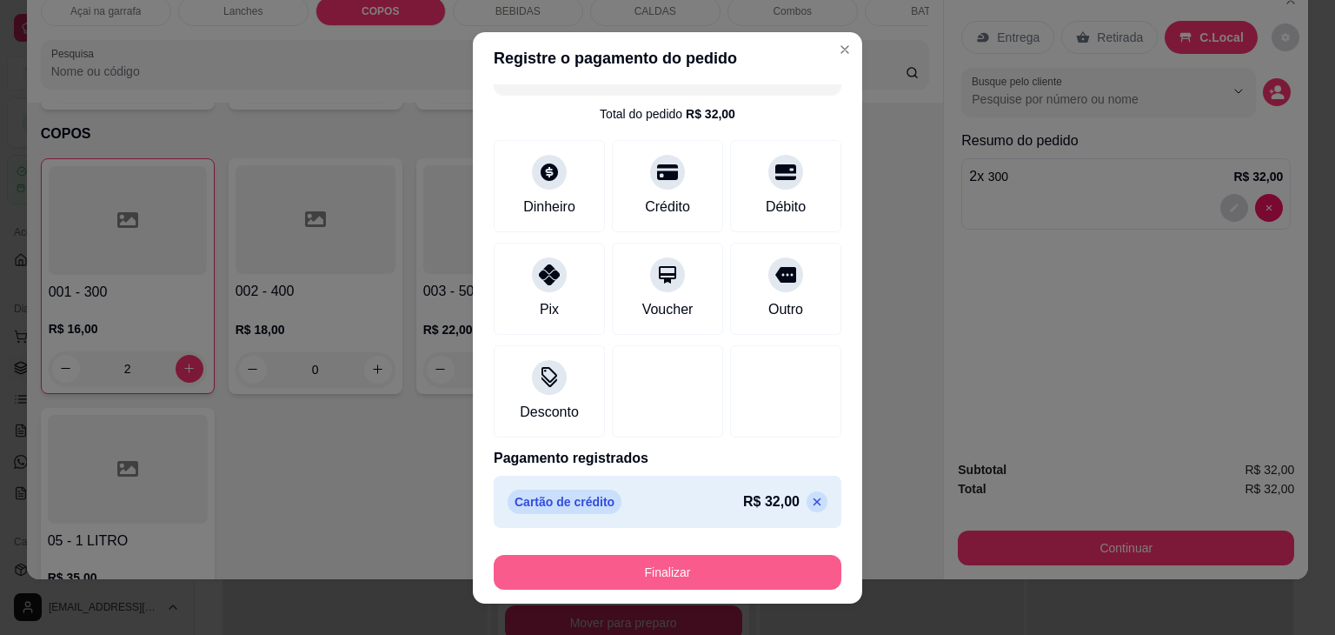
click at [723, 571] on button "Finalizar" at bounding box center [668, 572] width 348 height 35
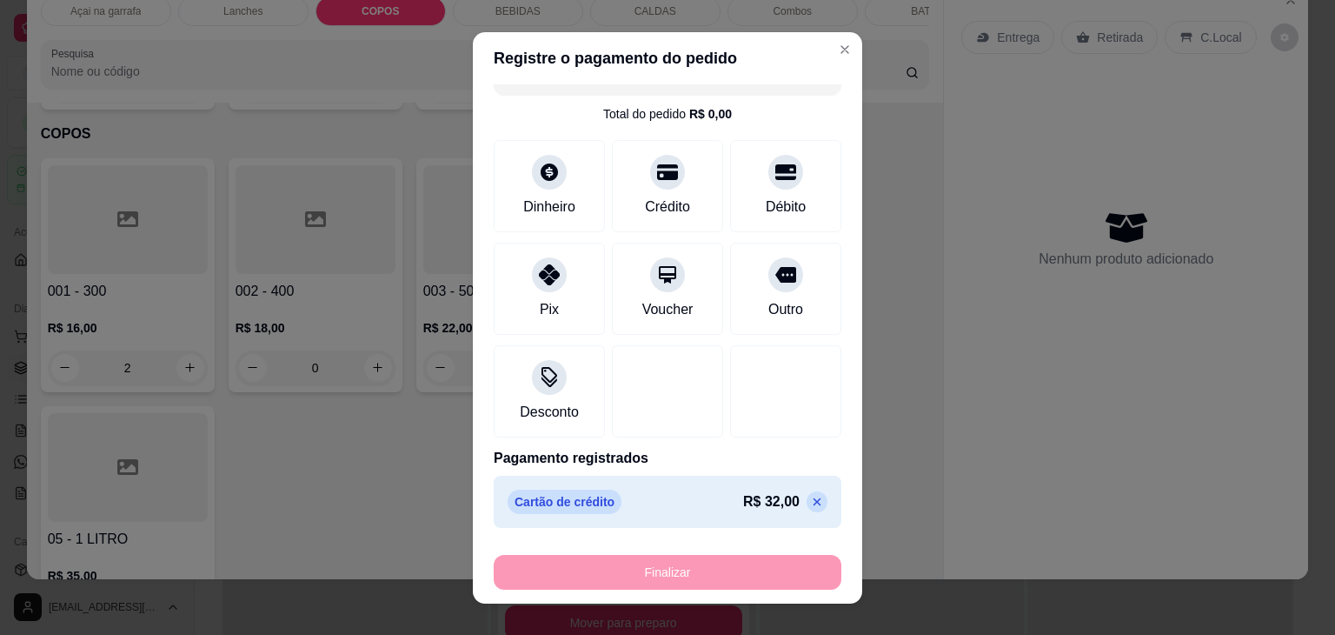
type input "0"
type input "-R$ 32,00"
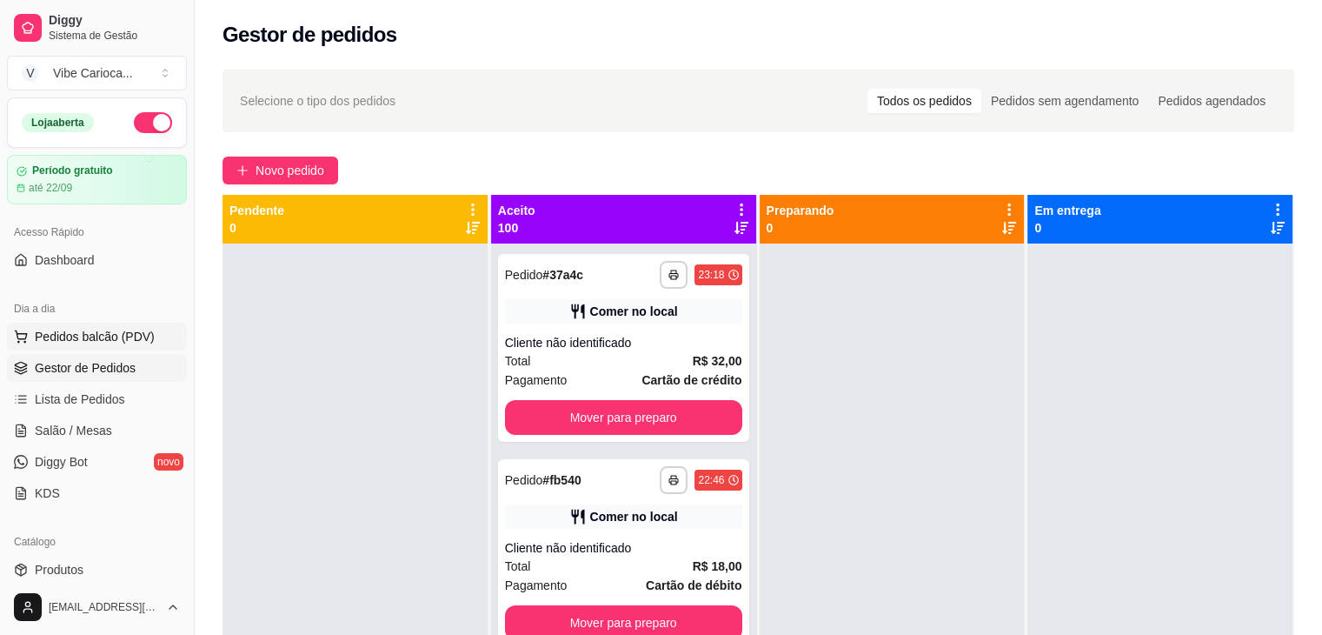
click at [78, 331] on span "Pedidos balcão (PDV)" at bounding box center [95, 336] width 120 height 17
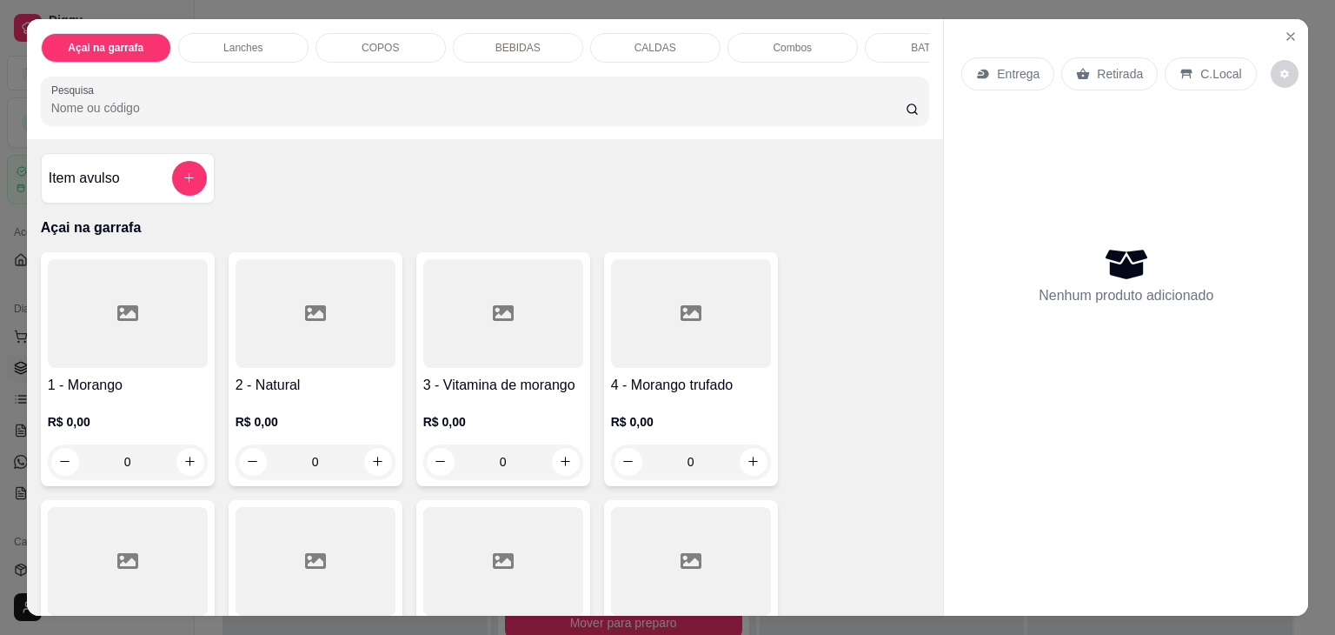
click at [362, 41] on p "COPOS" at bounding box center [380, 48] width 37 height 14
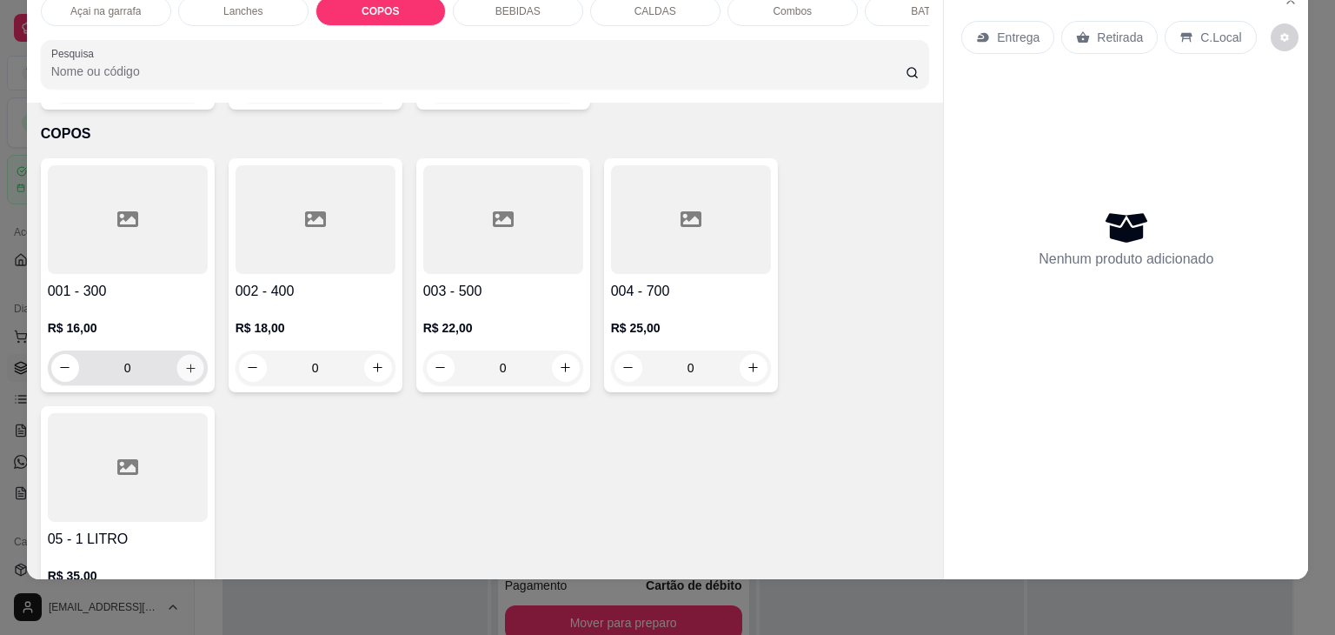
click at [183, 362] on icon "increase-product-quantity" at bounding box center [189, 368] width 13 height 13
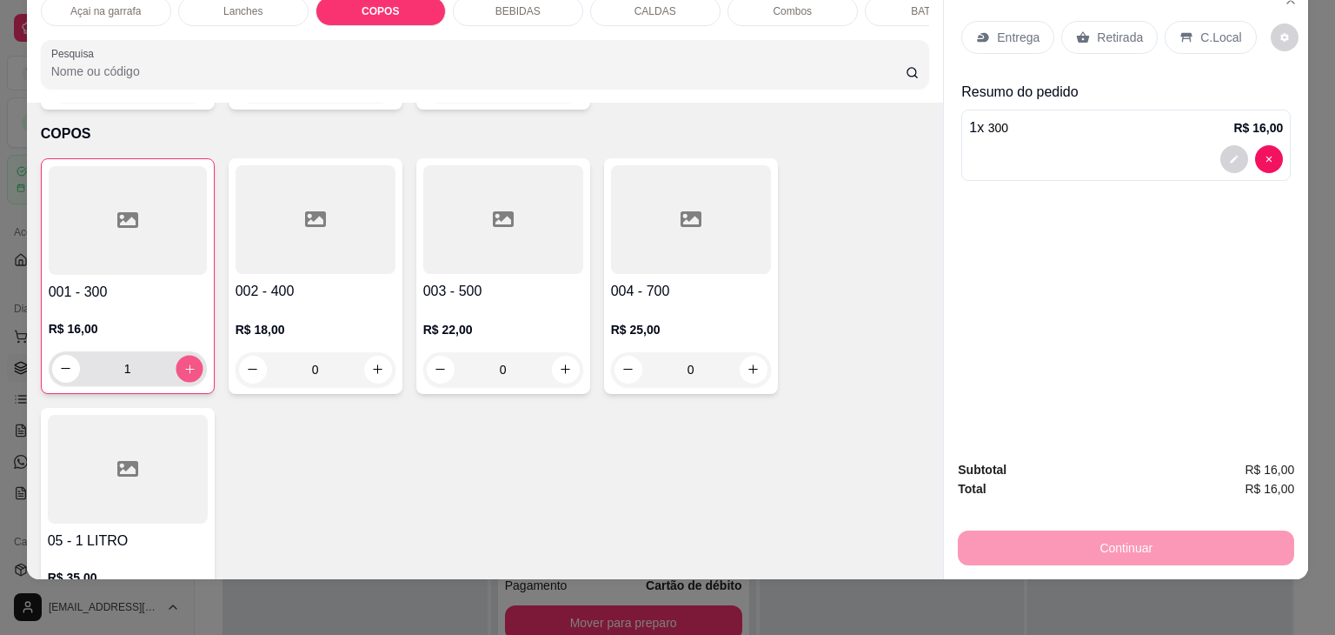
click at [183, 363] on icon "increase-product-quantity" at bounding box center [189, 369] width 13 height 13
type input "2"
click at [1205, 30] on p "C.Local" at bounding box center [1221, 37] width 41 height 17
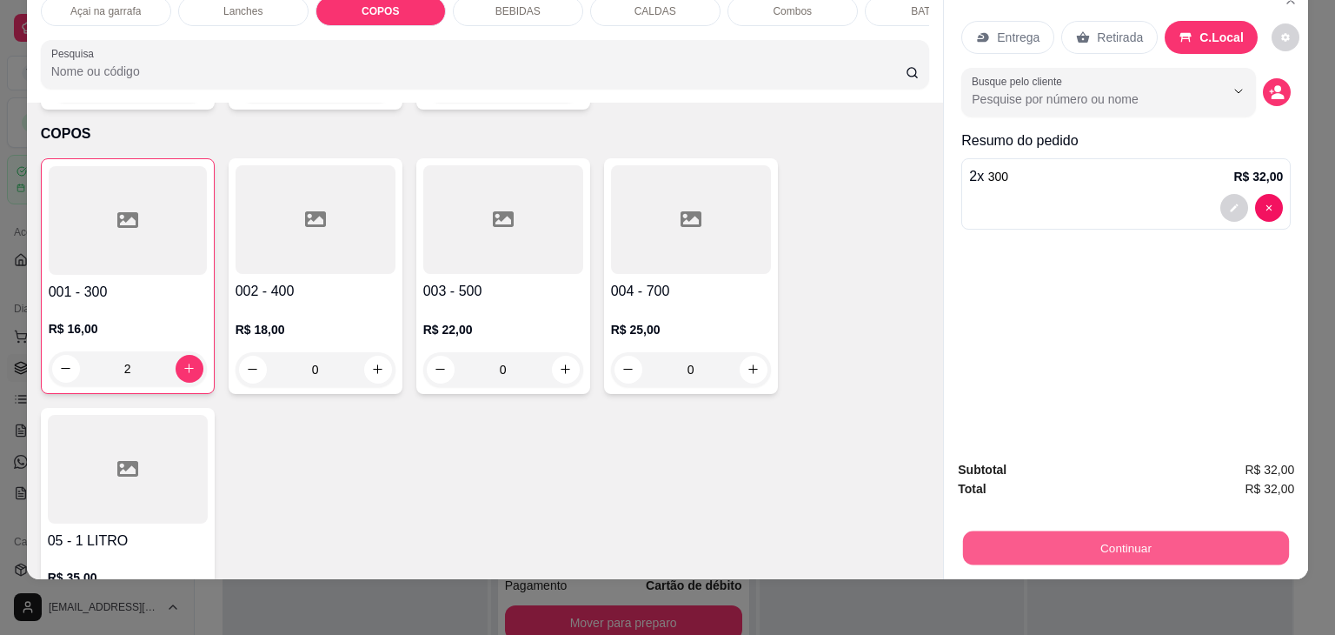
click at [1206, 544] on button "Continuar" at bounding box center [1126, 548] width 326 height 34
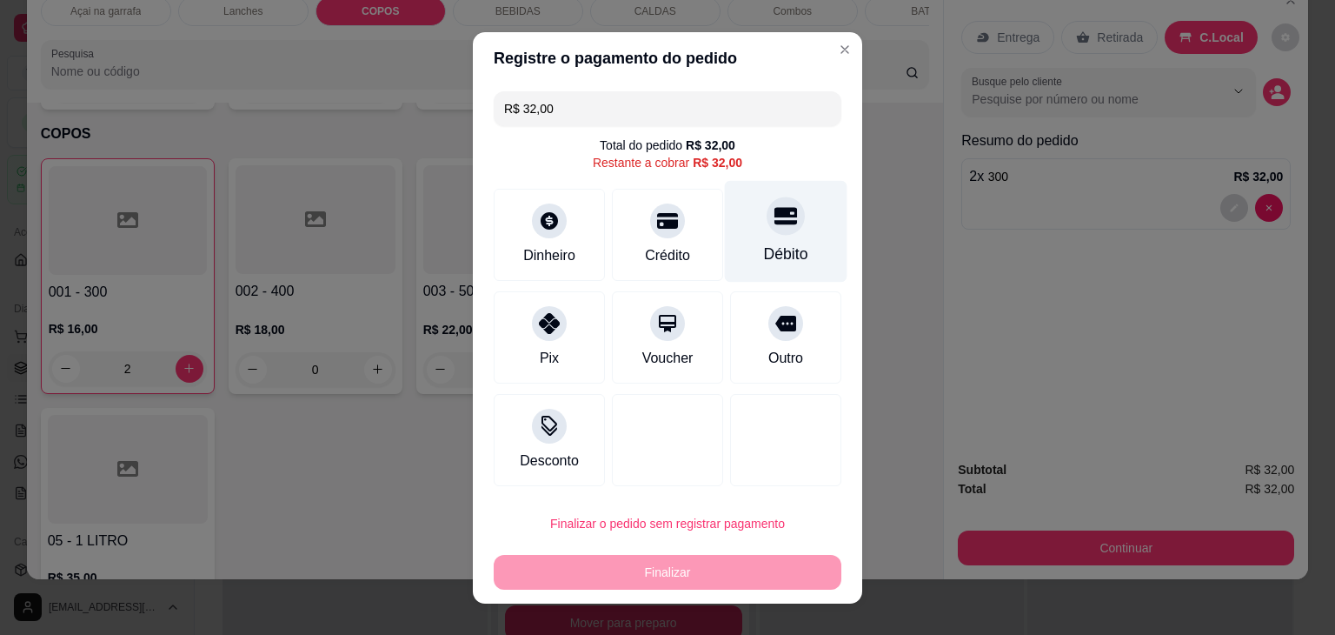
click at [753, 237] on div "Débito" at bounding box center [786, 231] width 123 height 102
type input "R$ 0,00"
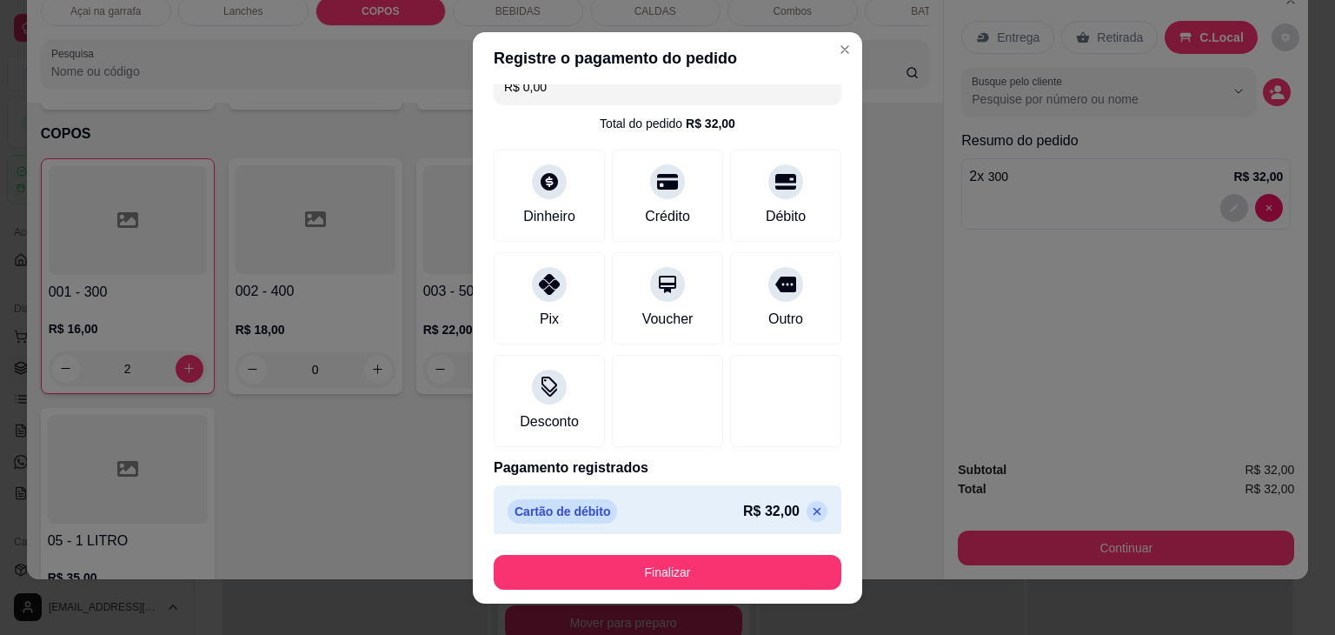
scroll to position [31, 0]
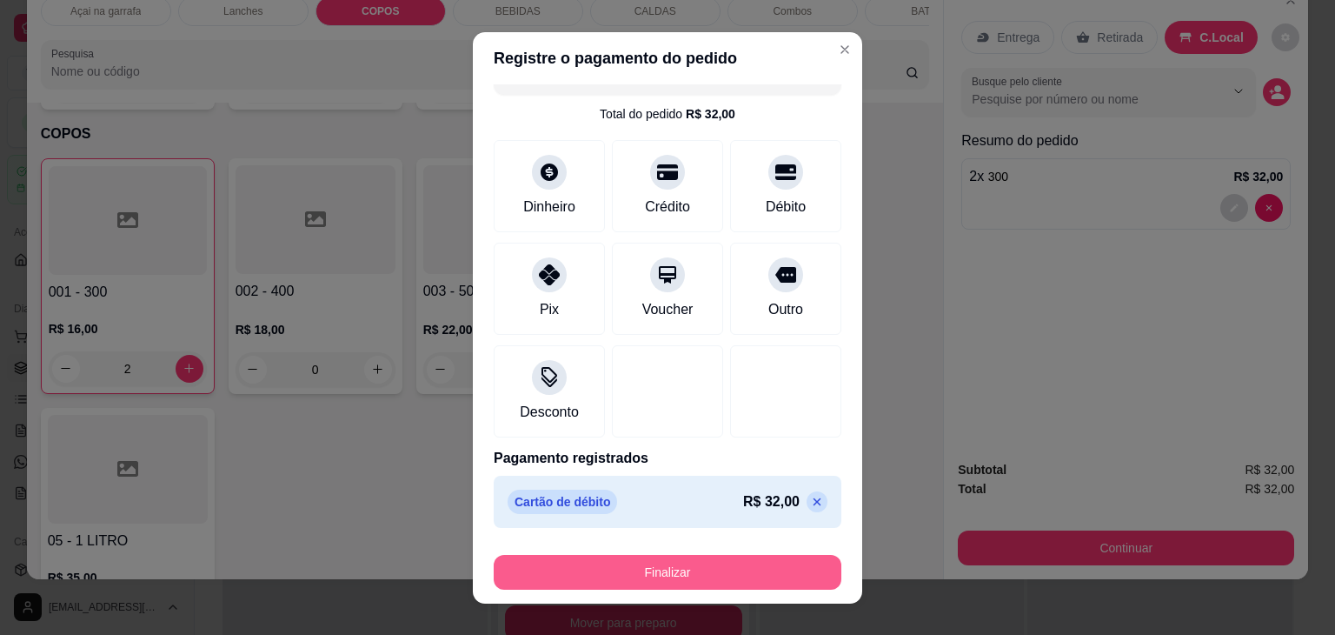
click at [672, 565] on button "Finalizar" at bounding box center [668, 572] width 348 height 35
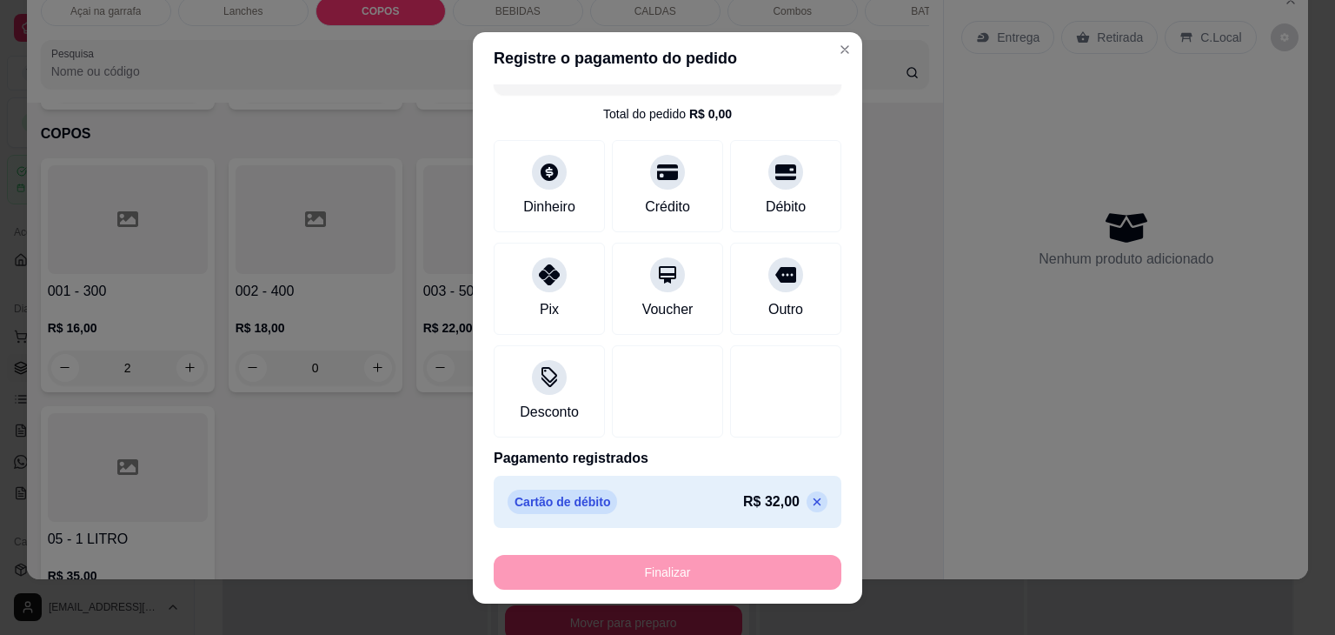
type input "0"
type input "-R$ 32,00"
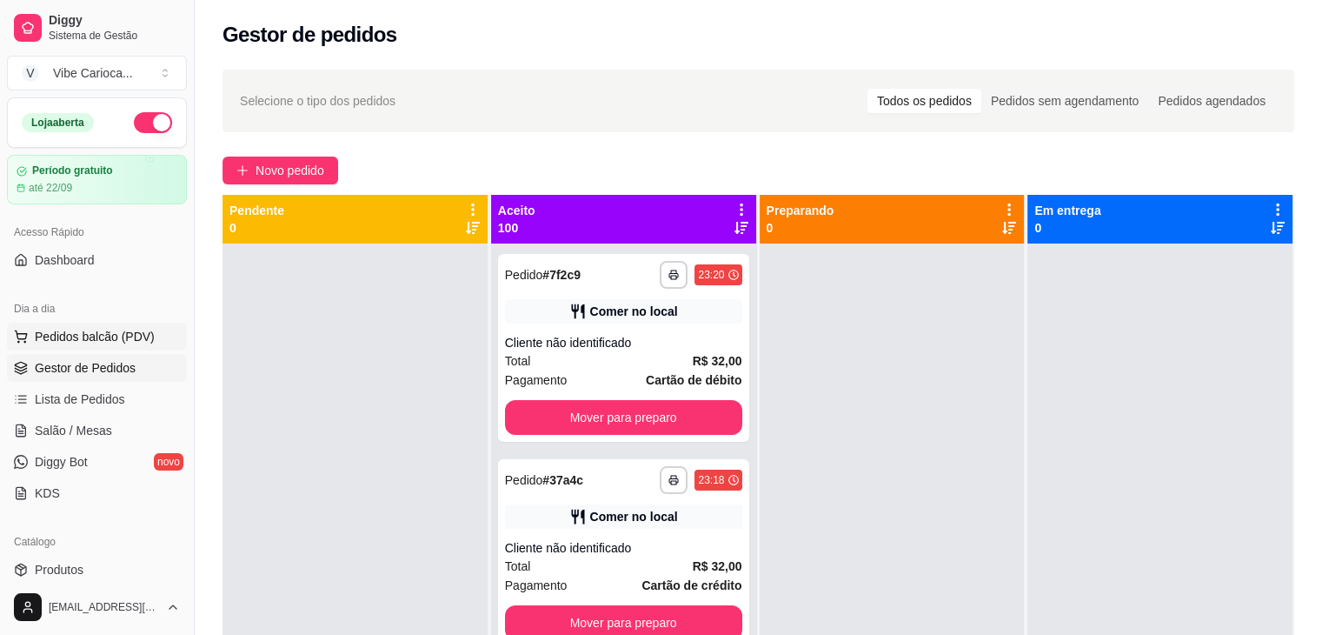
click at [90, 343] on span "Pedidos balcão (PDV)" at bounding box center [95, 336] width 120 height 17
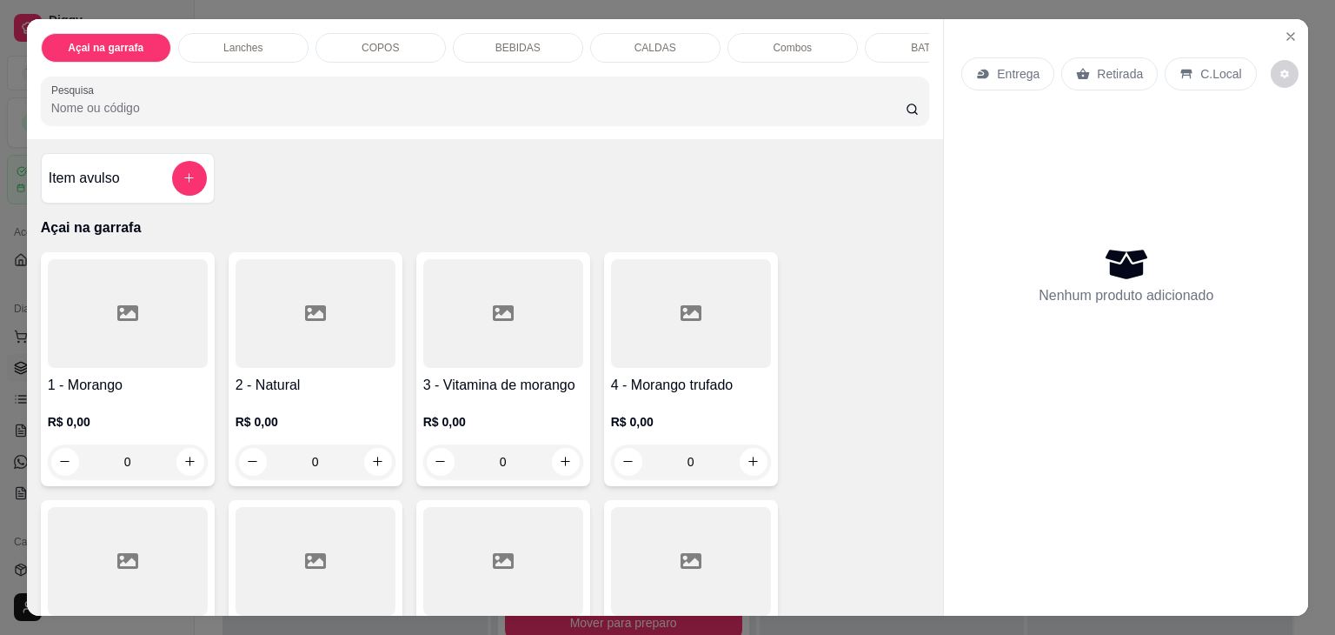
click at [139, 359] on div at bounding box center [128, 313] width 160 height 109
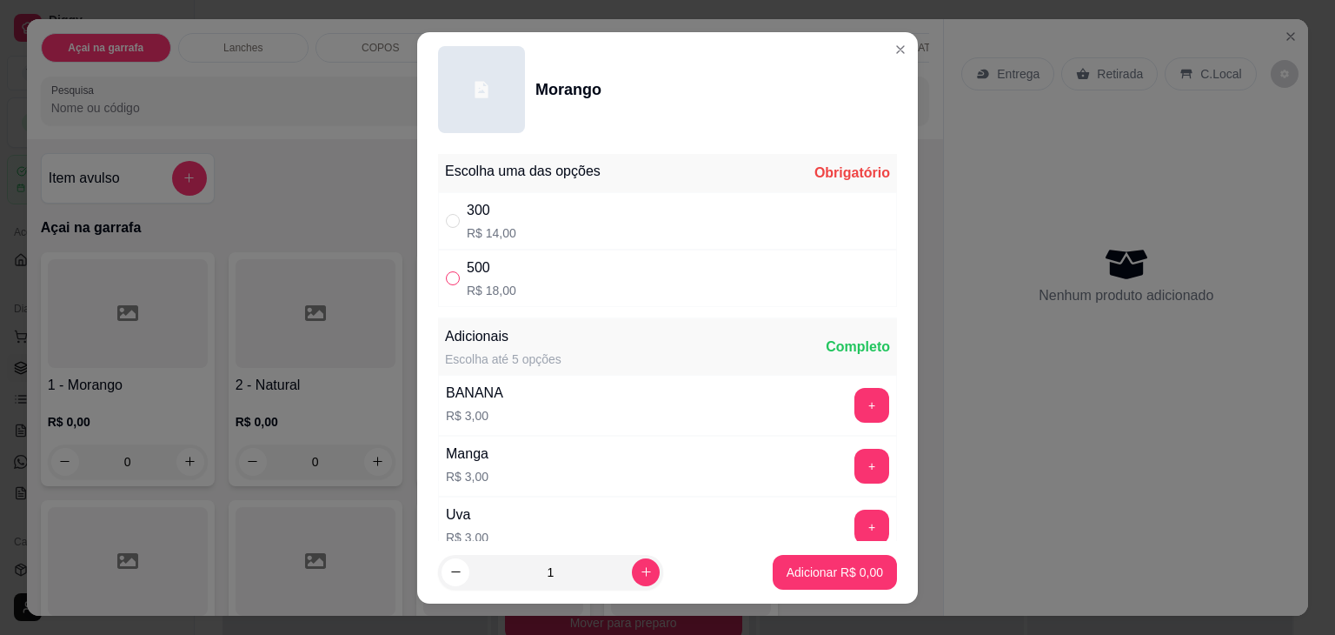
click at [450, 274] on input "" at bounding box center [453, 278] width 14 height 14
radio input "true"
click at [446, 221] on input "" at bounding box center [453, 221] width 14 height 14
radio input "true"
radio input "false"
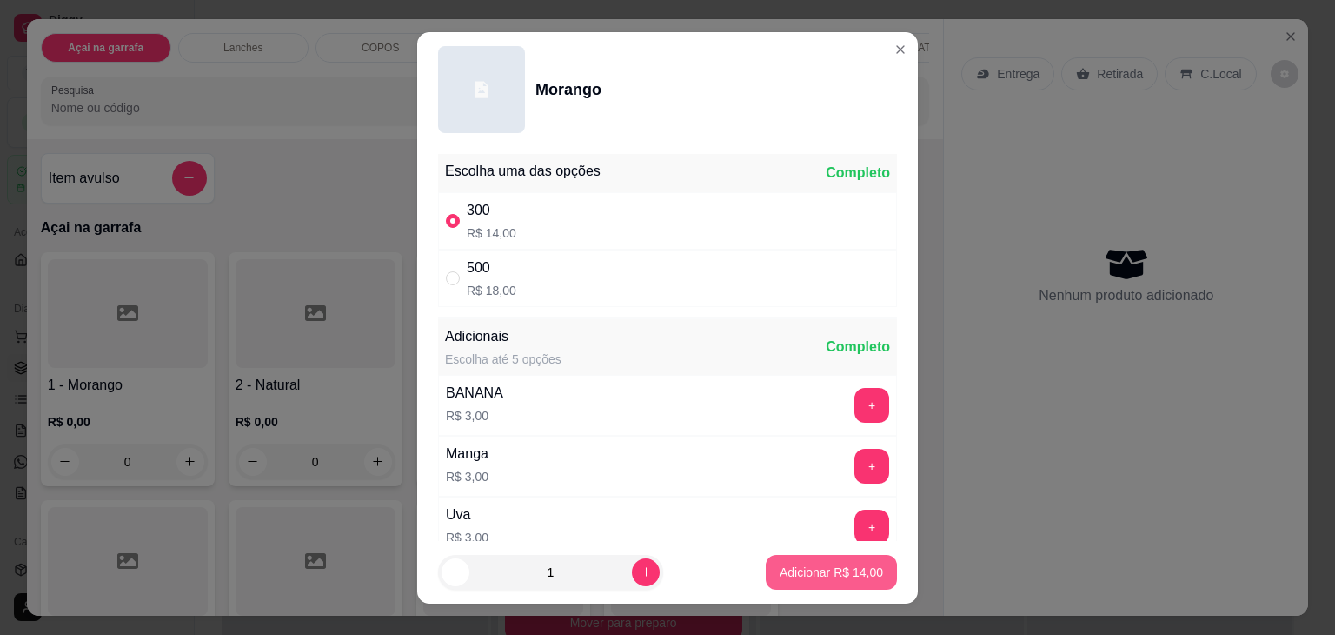
click at [780, 569] on p "Adicionar R$ 14,00" at bounding box center [831, 571] width 103 height 17
type input "1"
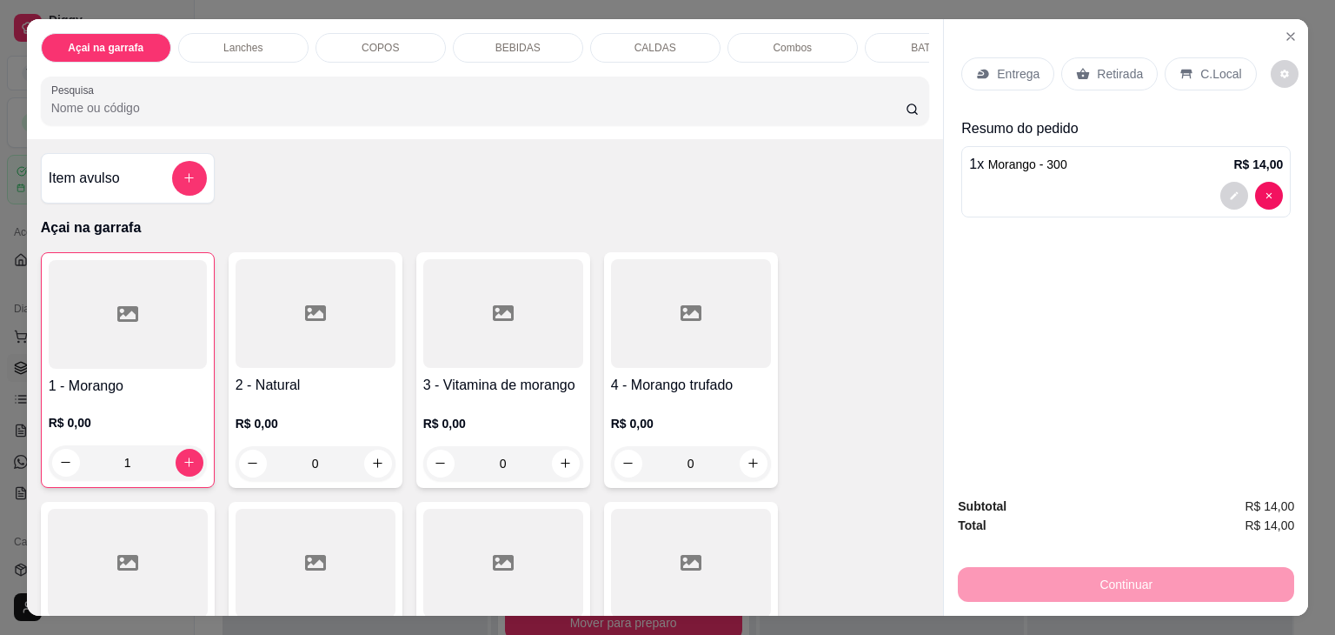
click at [376, 25] on div "Açai na garrafa Lanches COPOS BEBIDAS CALDAS Combos BATATA Pesquisa" at bounding box center [485, 79] width 917 height 120
click at [372, 43] on p "COPOS" at bounding box center [380, 48] width 37 height 14
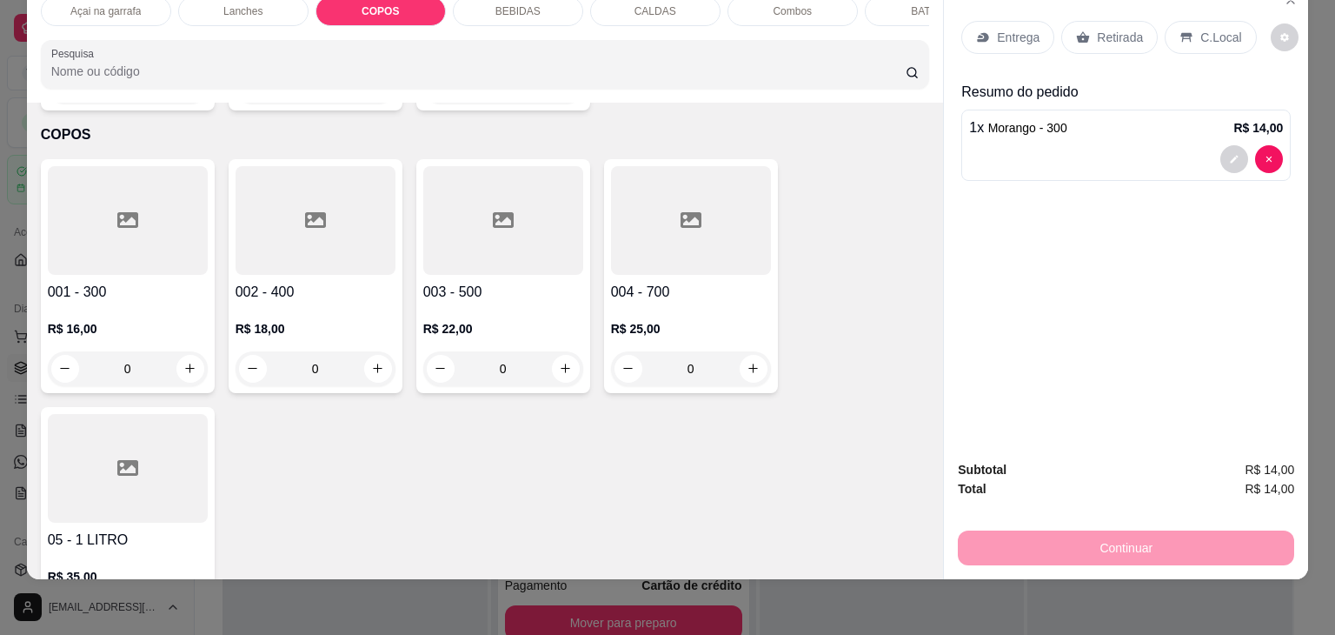
click at [163, 171] on div at bounding box center [128, 220] width 160 height 109
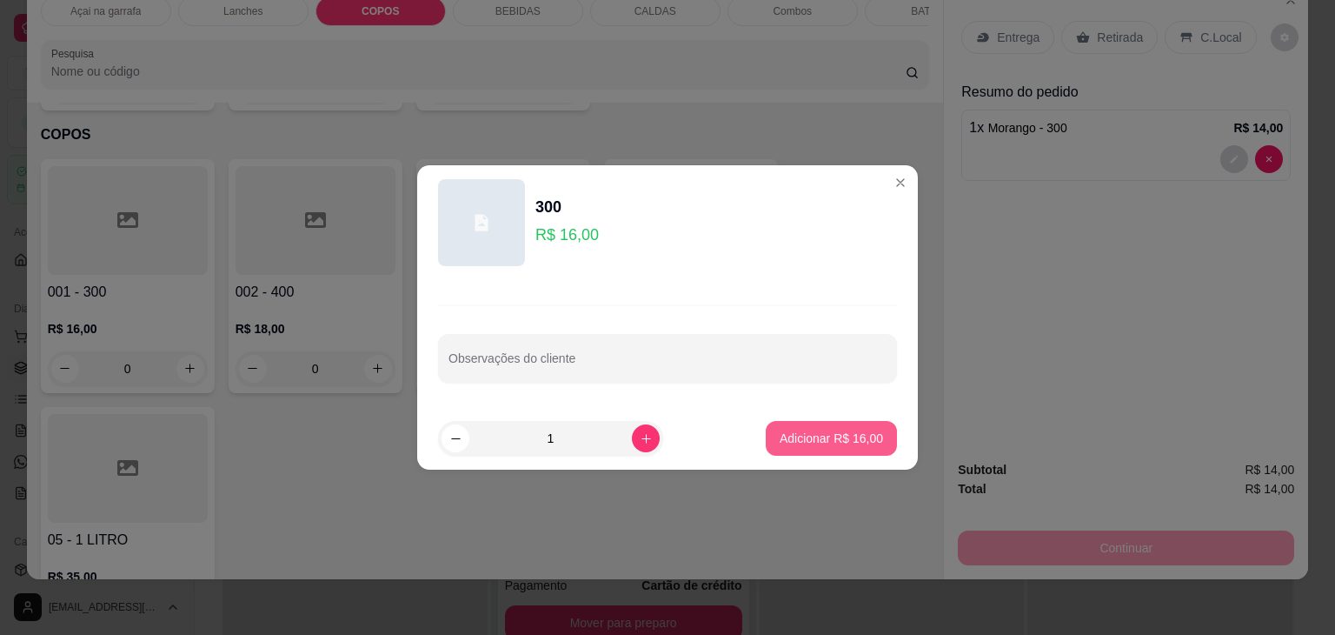
click at [804, 426] on button "Adicionar R$ 16,00" at bounding box center [831, 438] width 131 height 35
type input "1"
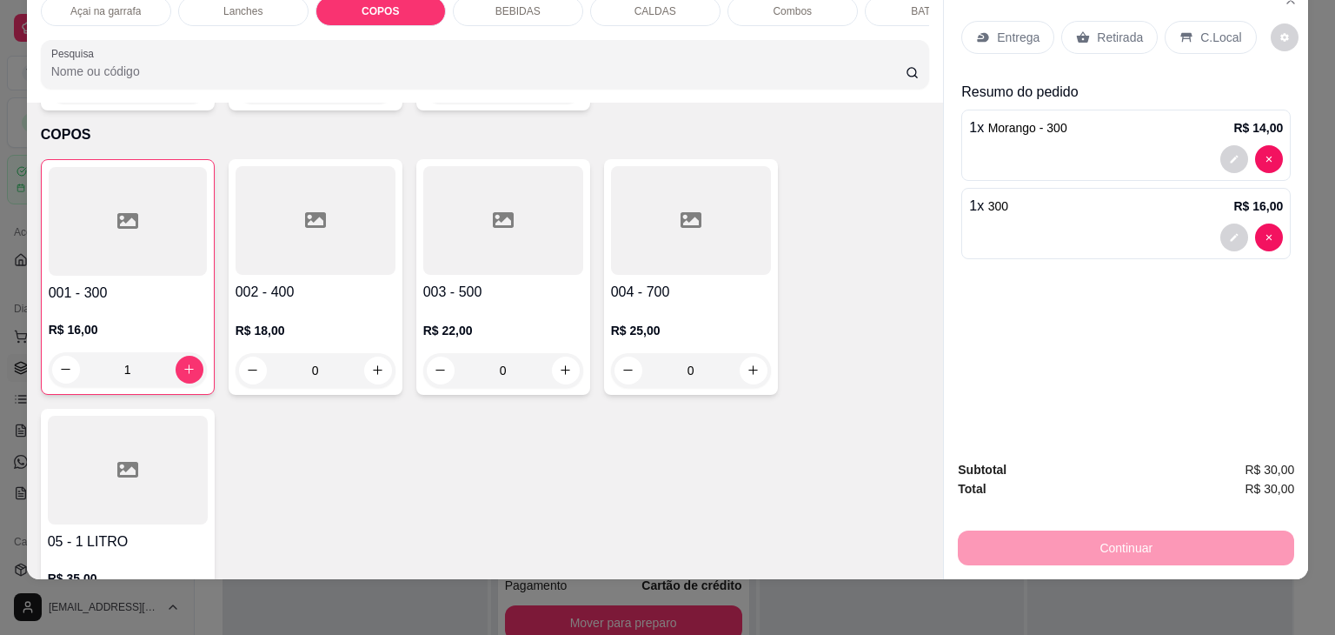
click at [1185, 21] on div "C.Local" at bounding box center [1210, 37] width 91 height 33
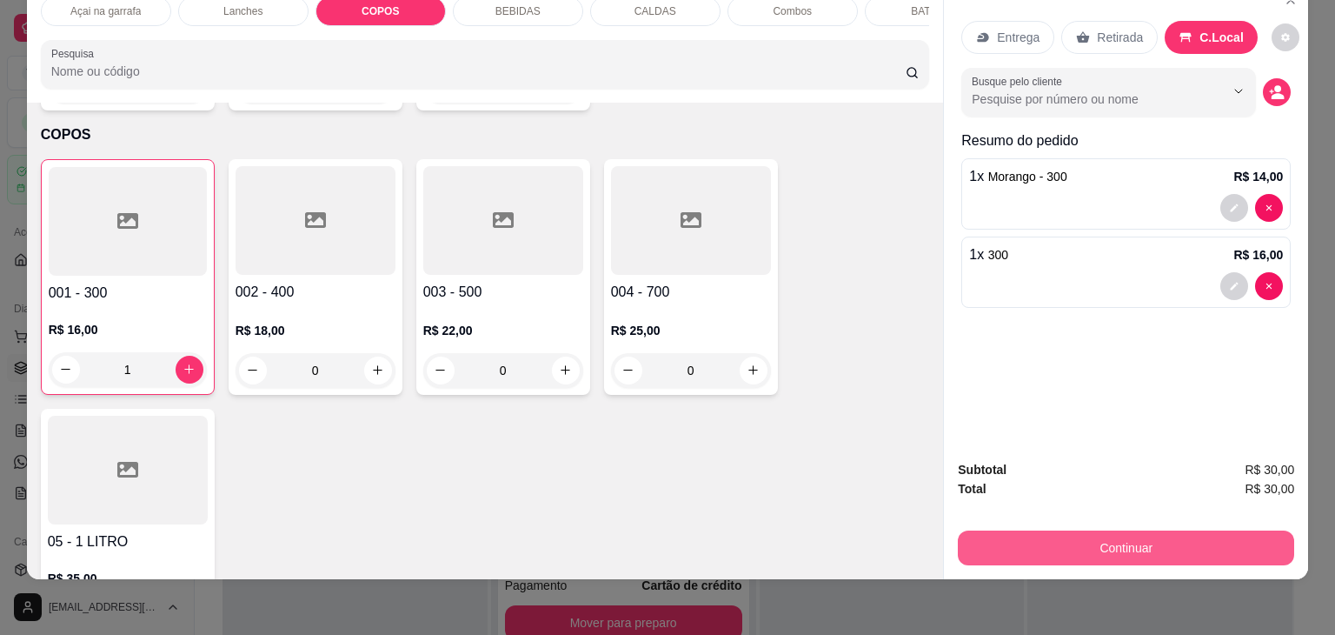
click at [1165, 534] on button "Continuar" at bounding box center [1126, 547] width 336 height 35
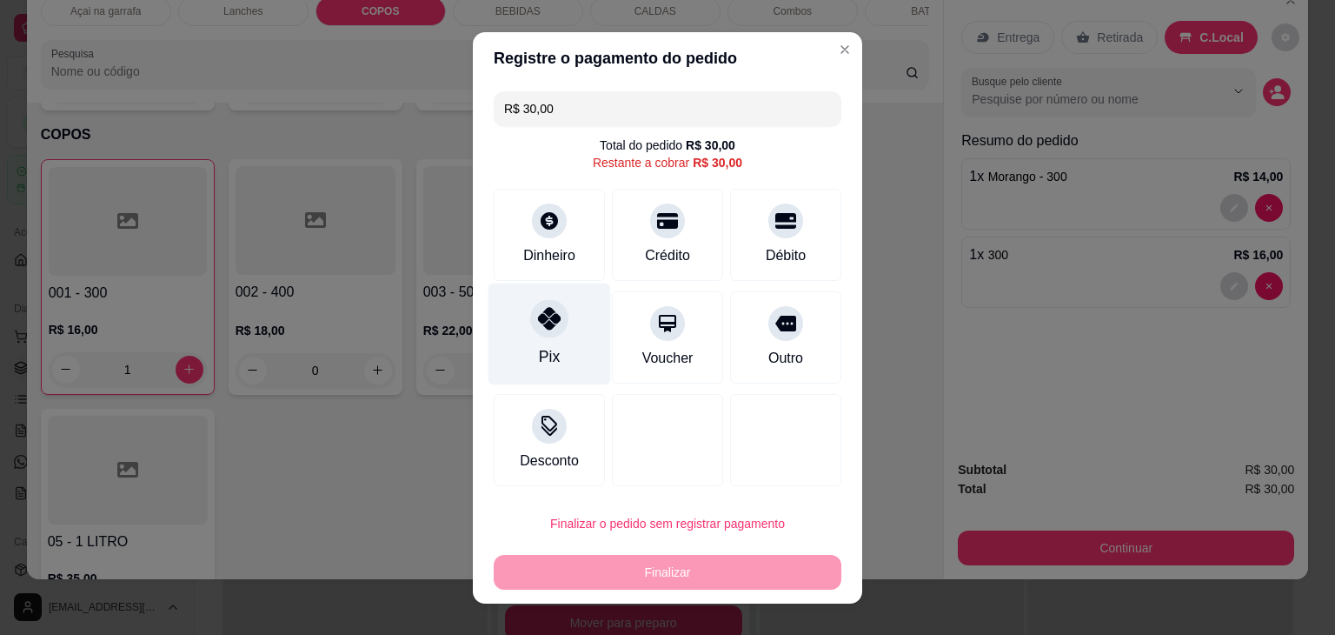
click at [547, 336] on div "Pix" at bounding box center [550, 334] width 123 height 102
type input "R$ 0,00"
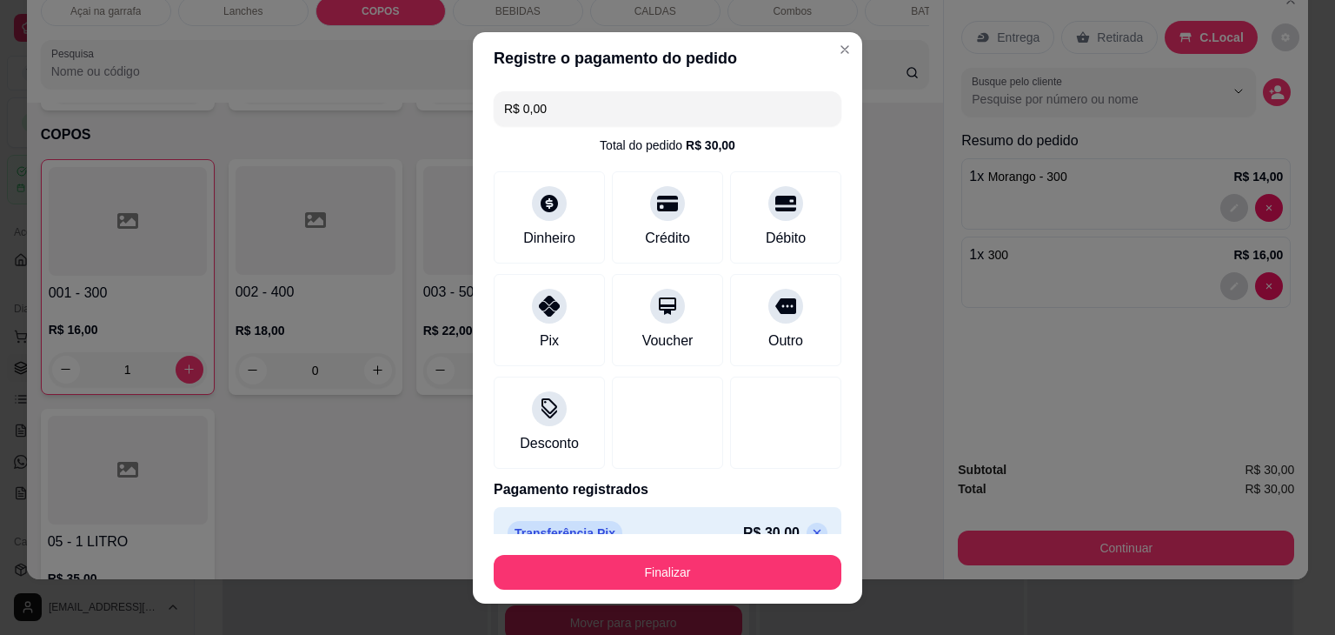
click at [633, 589] on footer "Finalizar" at bounding box center [668, 569] width 390 height 70
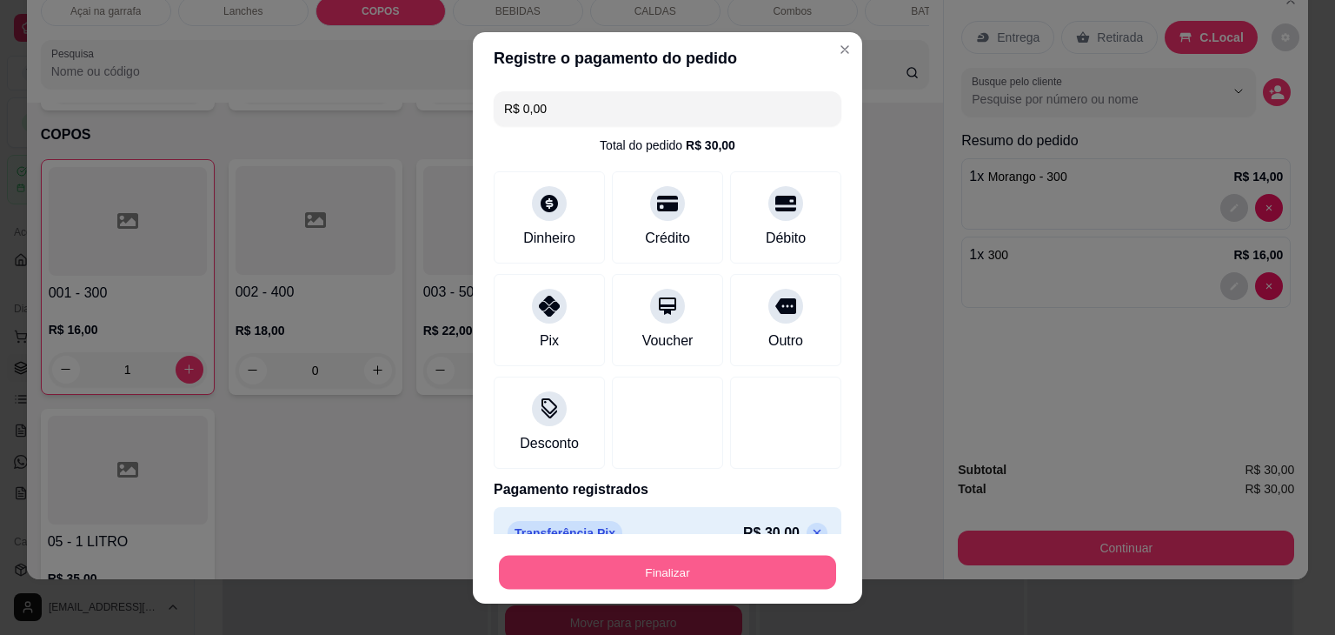
click at [637, 572] on button "Finalizar" at bounding box center [667, 572] width 337 height 34
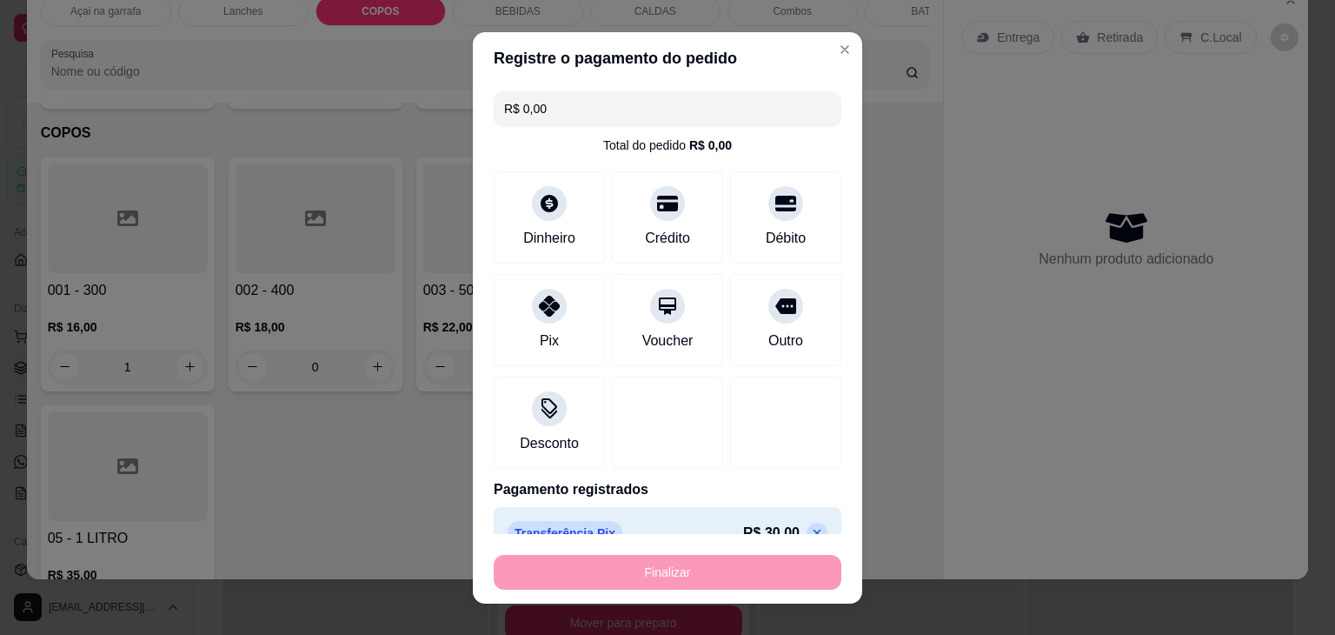
type input "0"
type input "-R$ 30,00"
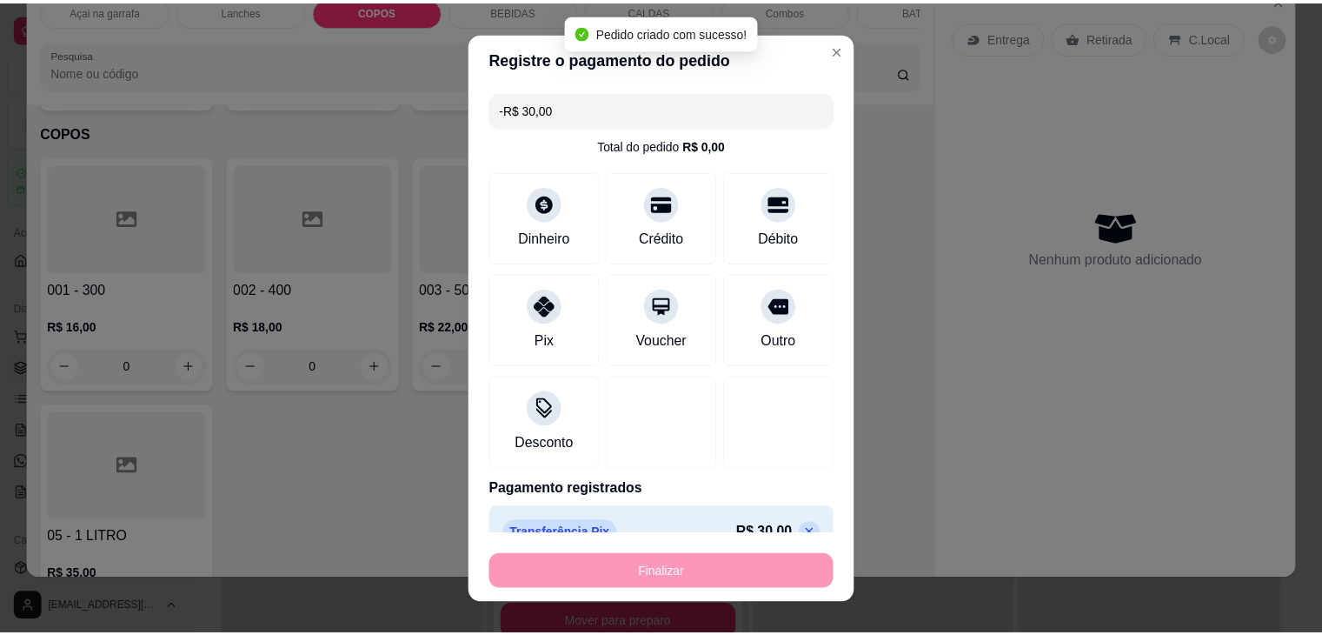
scroll to position [1655, 0]
